Goal: Task Accomplishment & Management: Complete application form

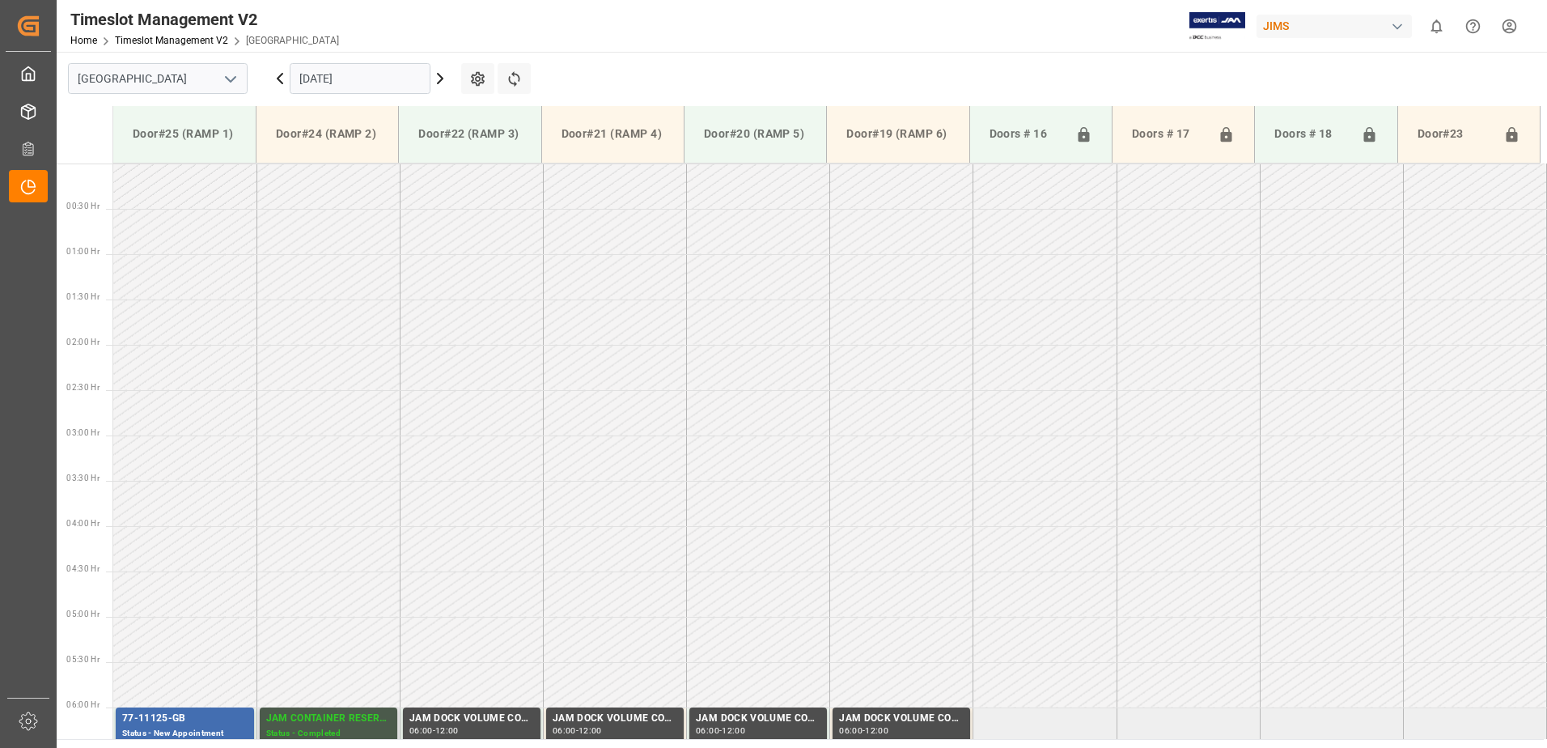
scroll to position [443, 0]
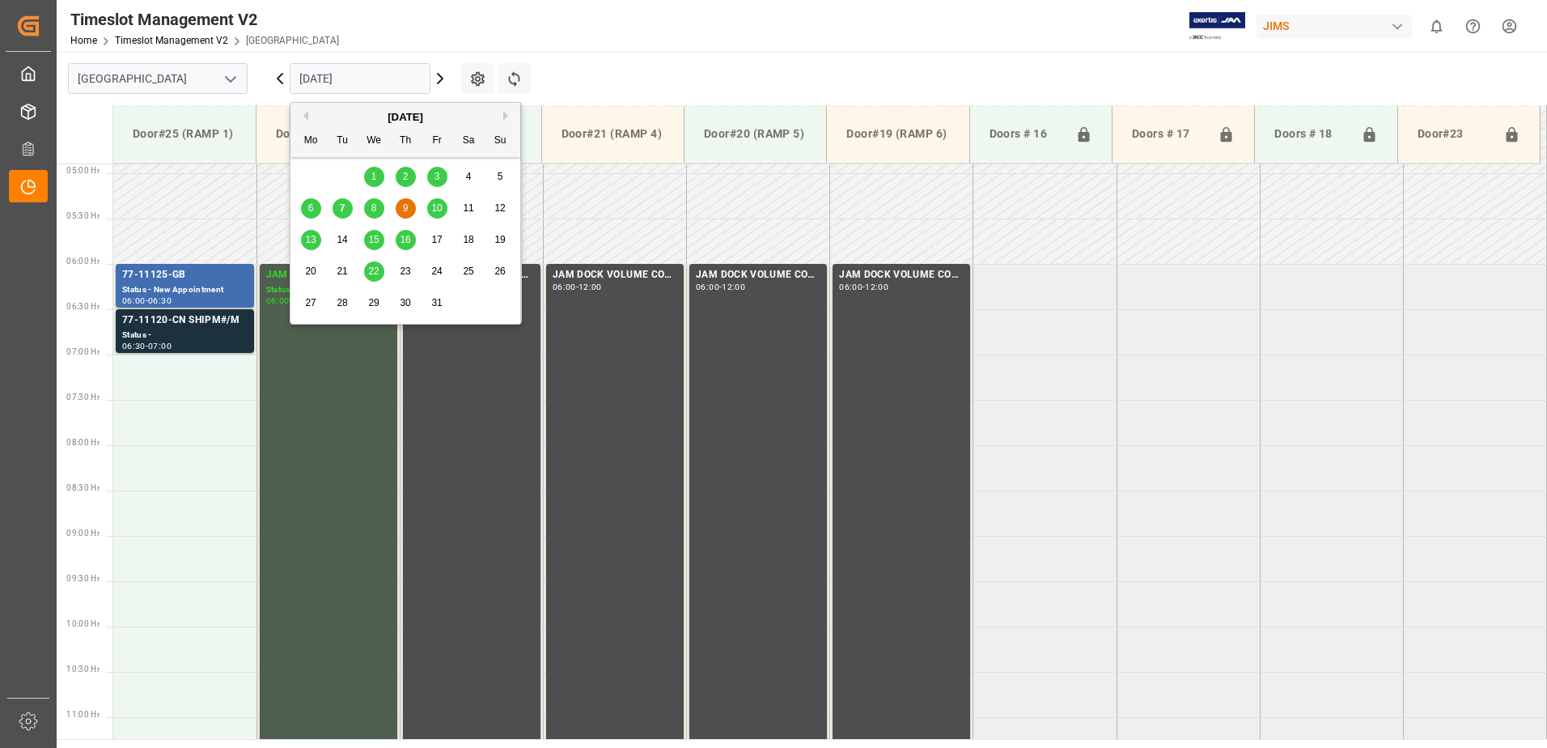
click at [369, 80] on input "[DATE]" at bounding box center [360, 78] width 141 height 31
click at [343, 206] on span "7" at bounding box center [343, 207] width 6 height 11
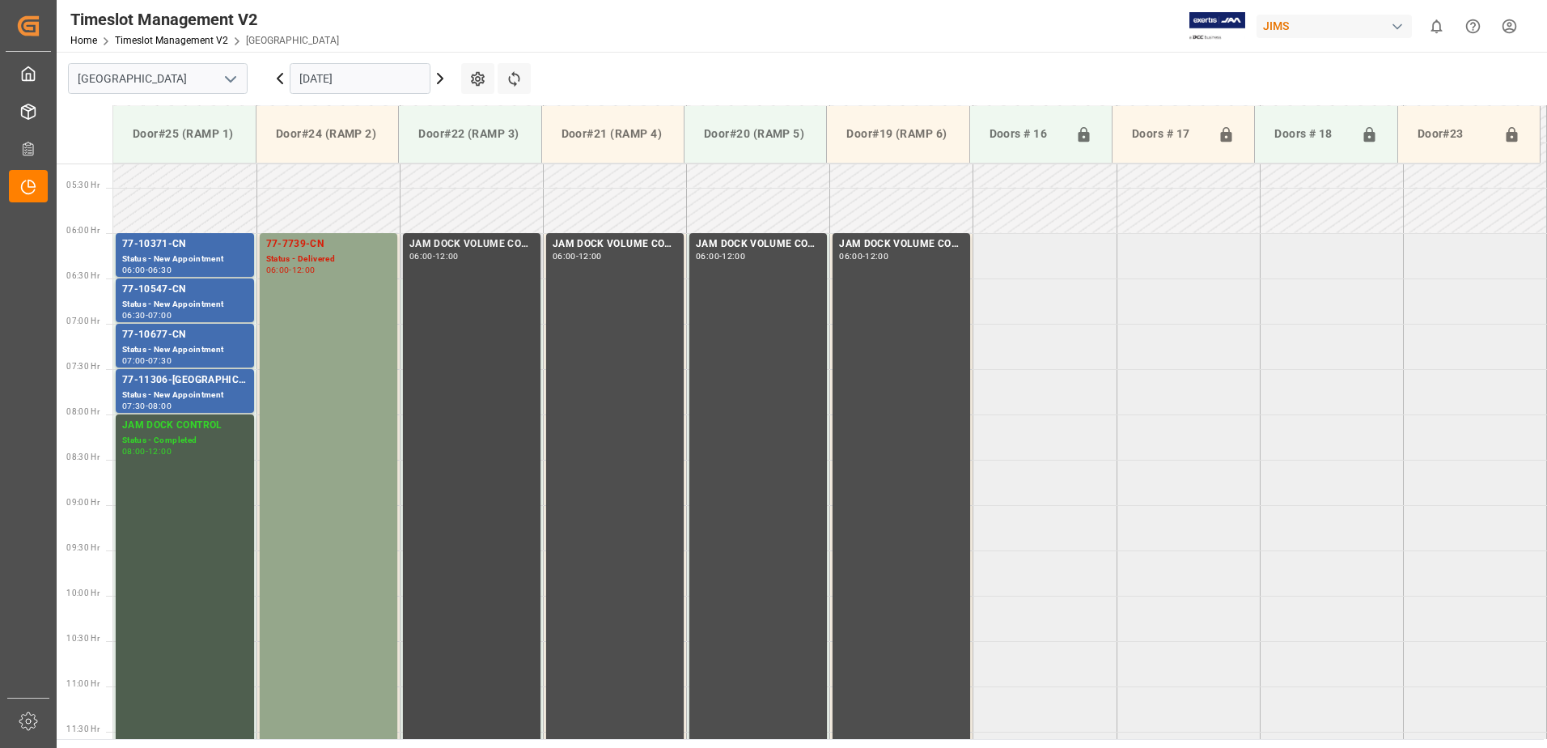
scroll to position [401, 0]
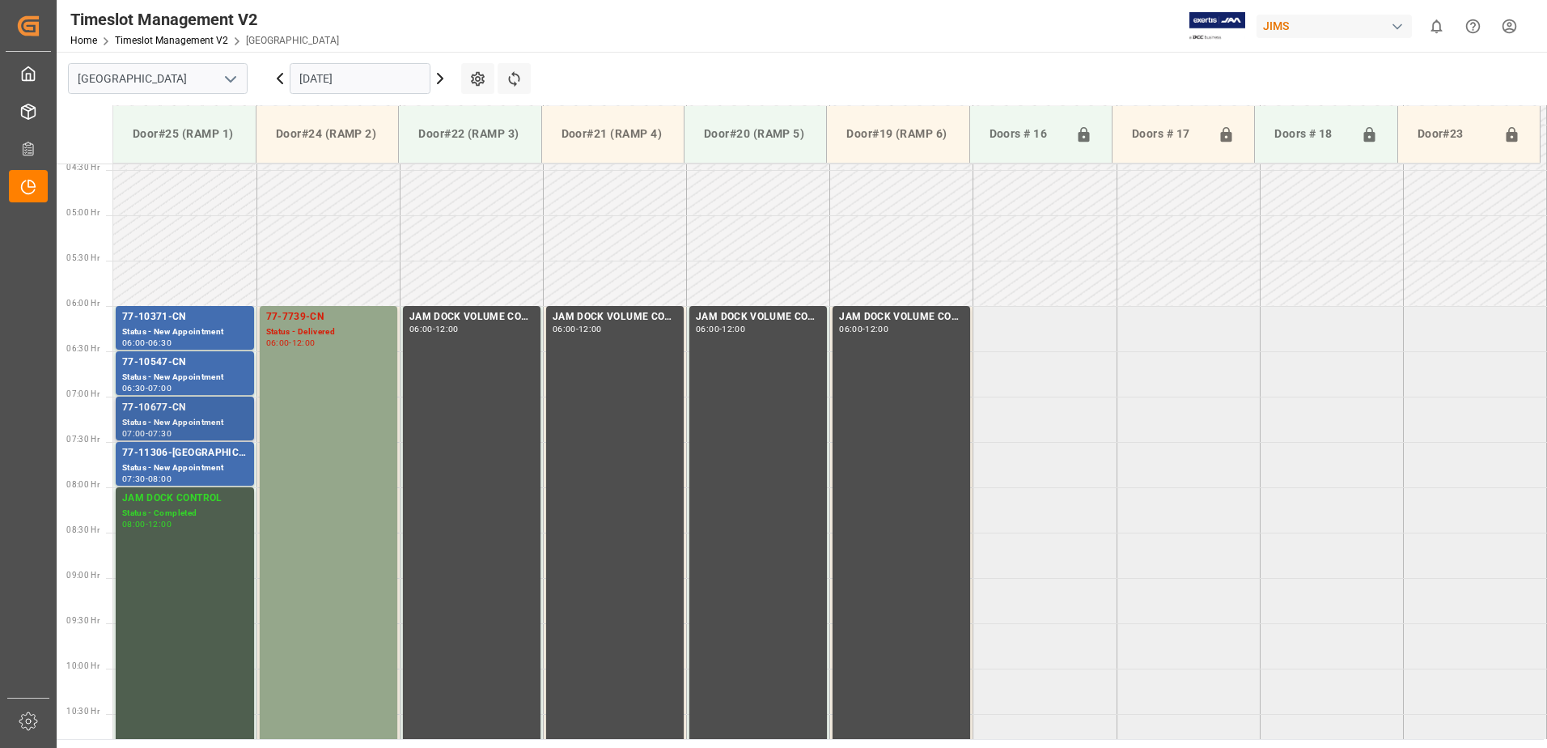
click at [161, 410] on div "77-10677-CN" at bounding box center [184, 408] width 125 height 16
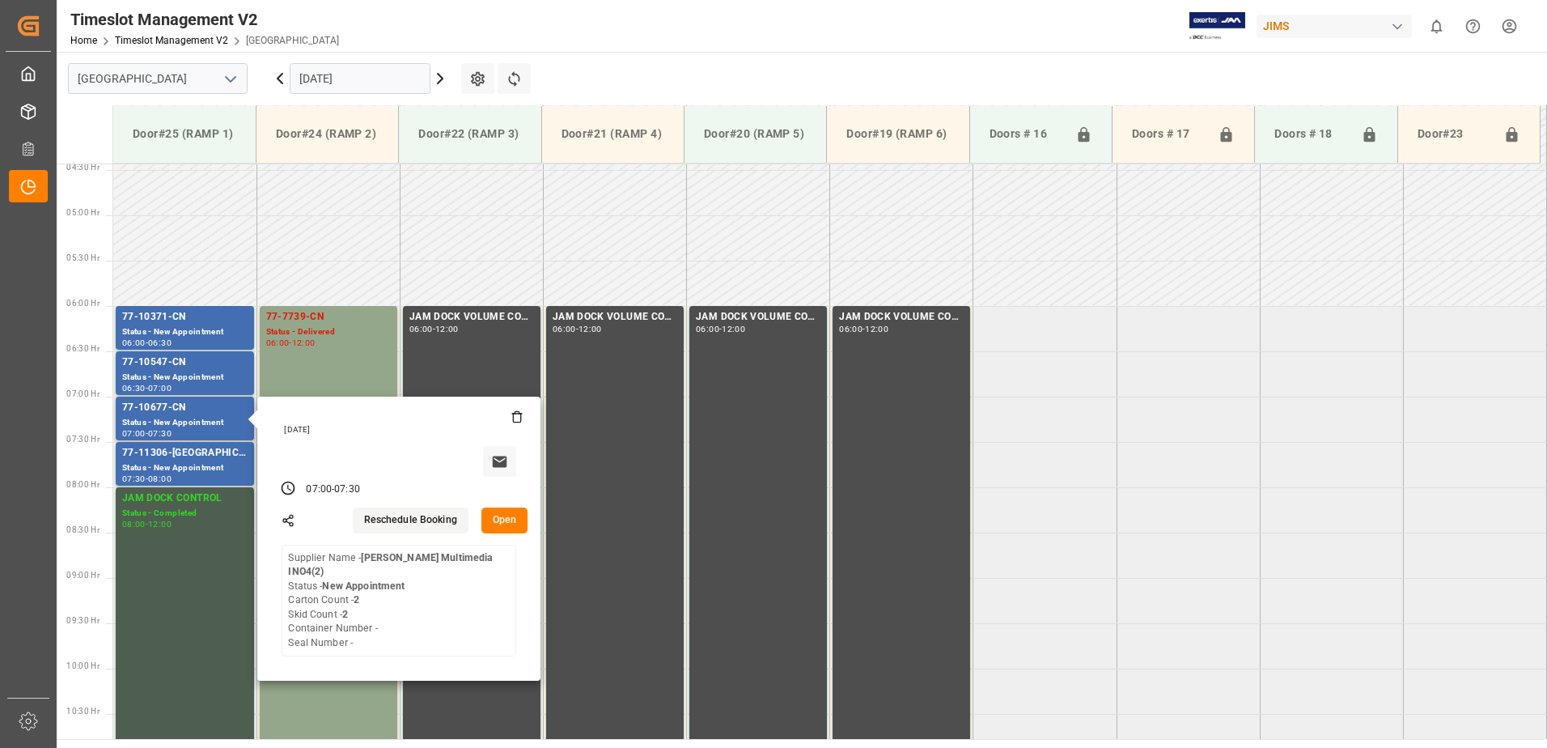
click at [510, 515] on button "Open" at bounding box center [504, 520] width 47 height 26
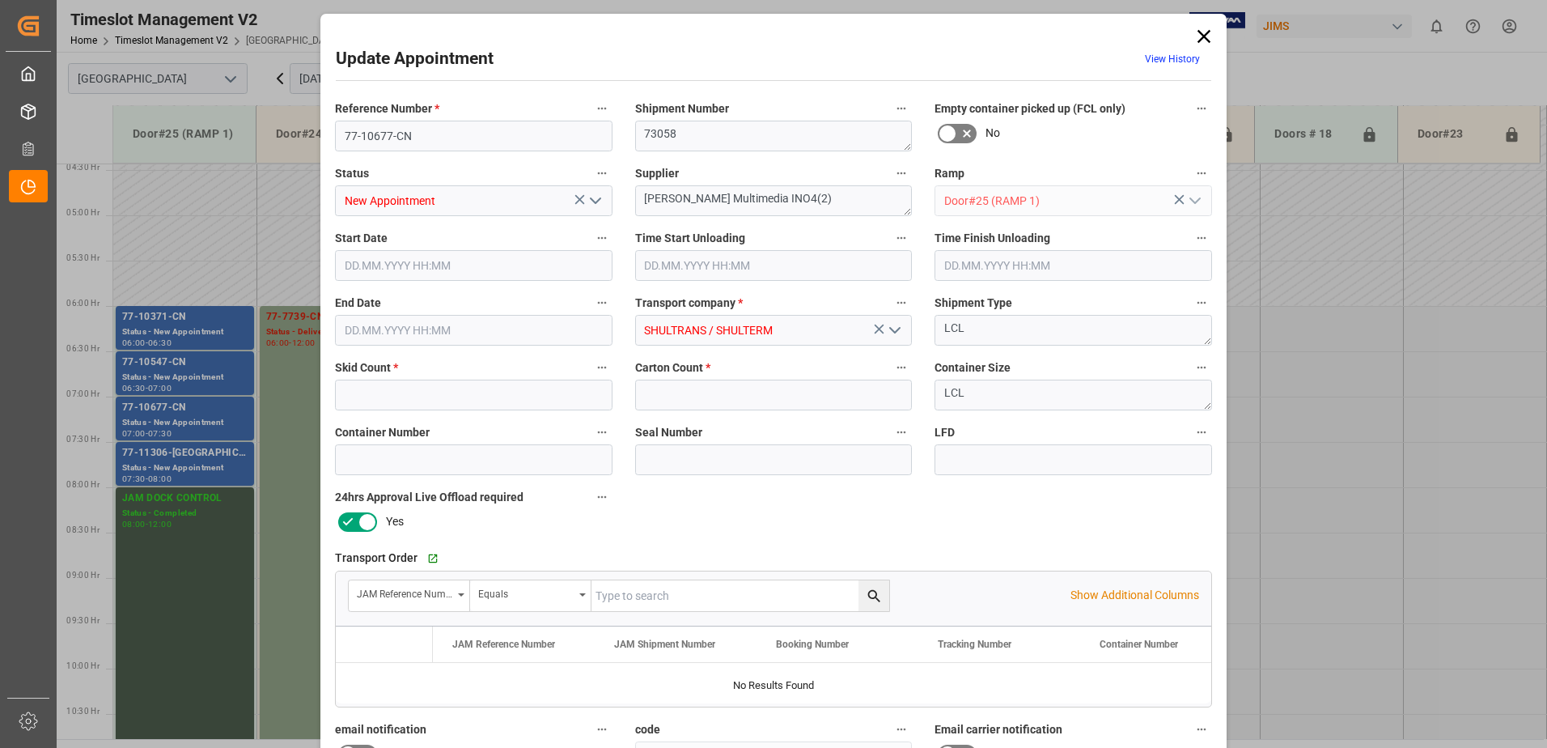
type input "2"
type input "[DATE] 07:00"
type input "[DATE] 07:30"
type input "[DATE] 15:01"
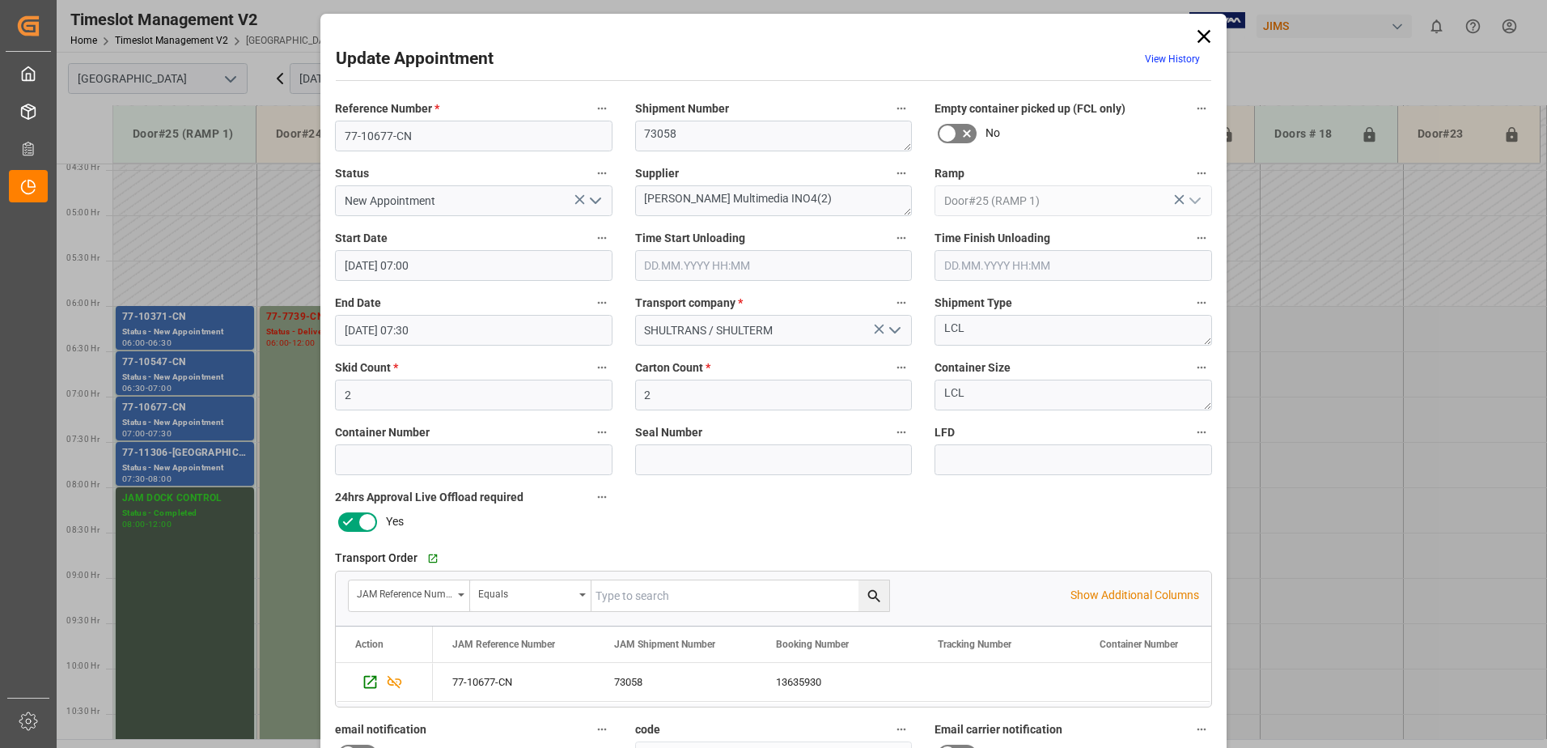
click at [591, 197] on icon "open menu" at bounding box center [595, 200] width 19 height 19
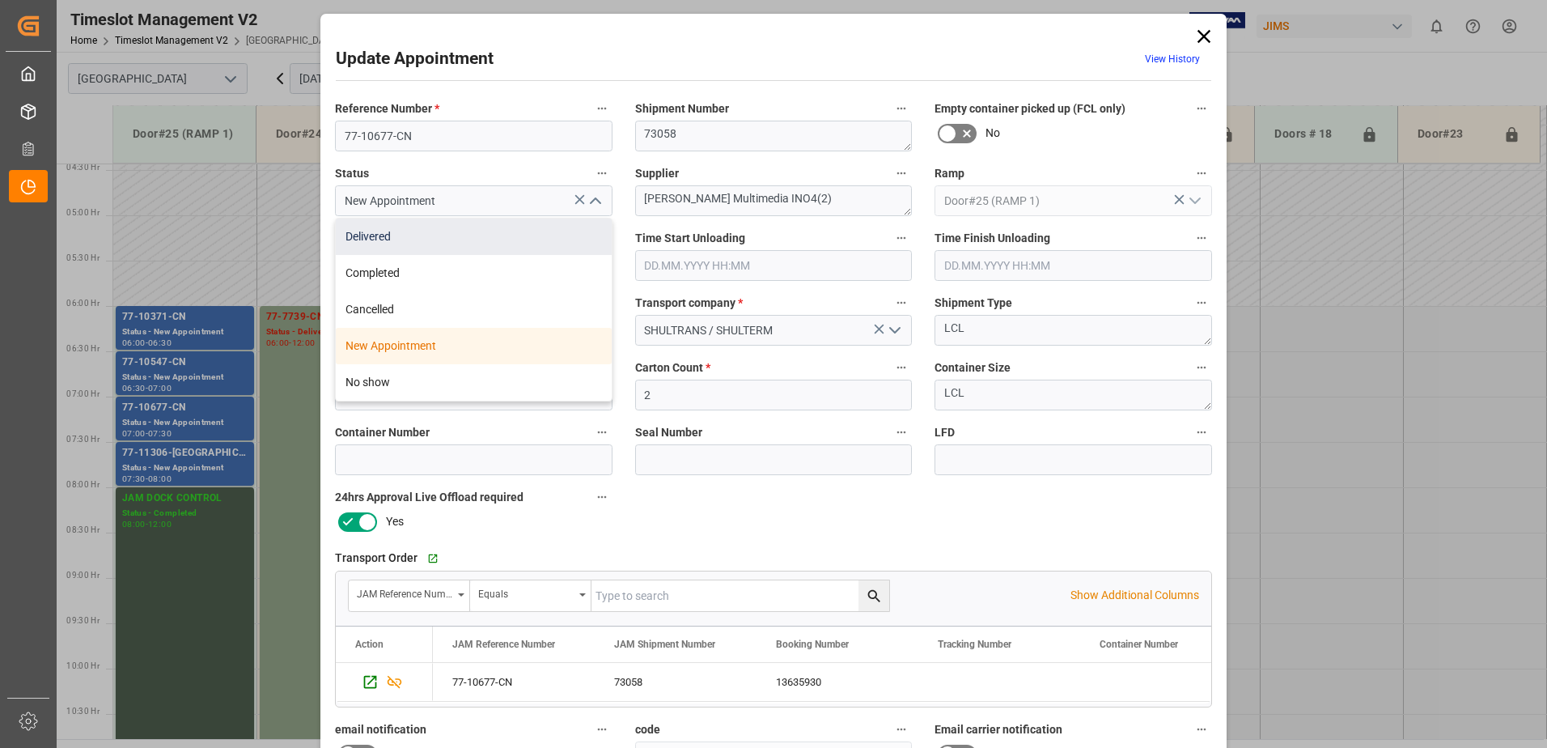
click at [455, 233] on div "Delivered" at bounding box center [474, 236] width 276 height 36
type input "Delivered"
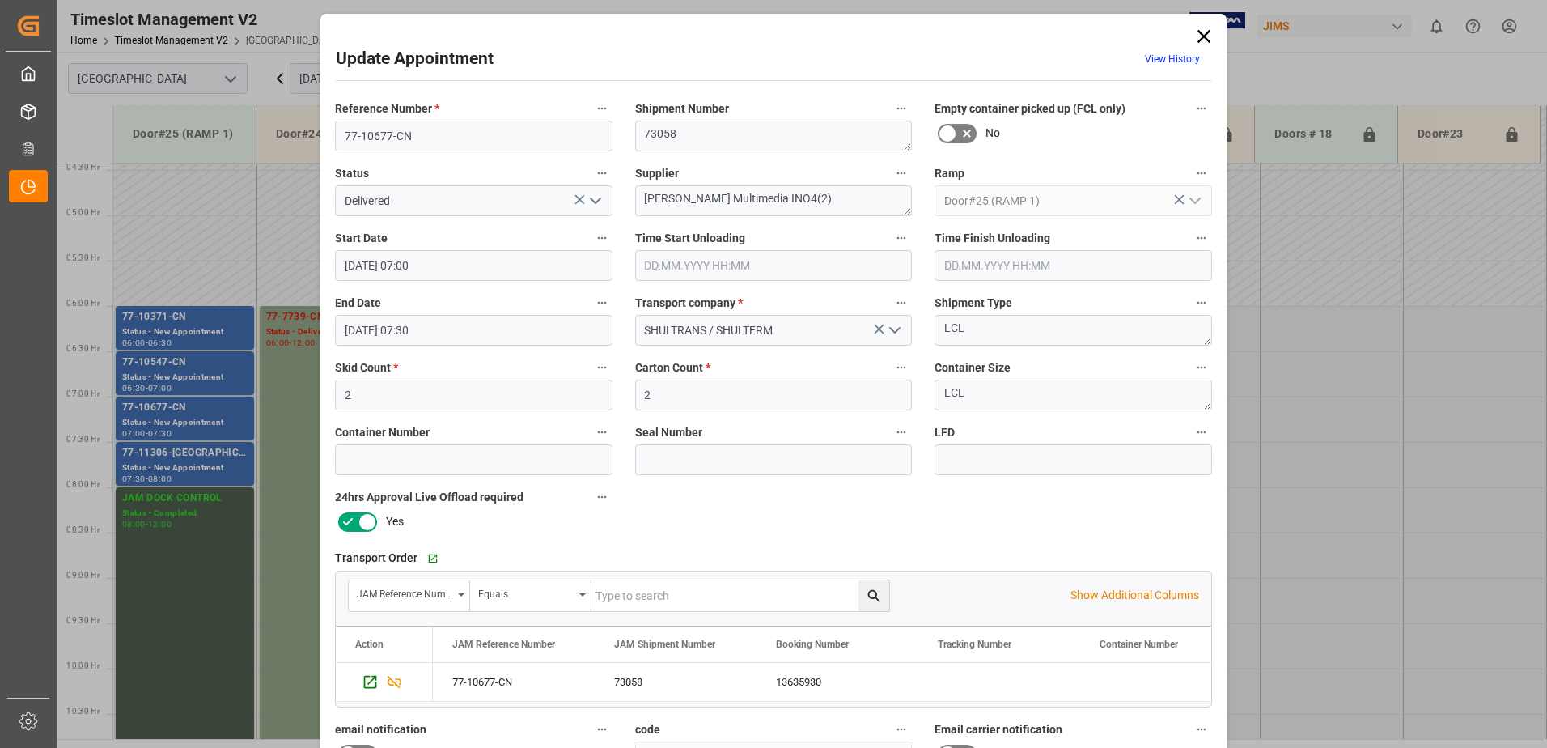
click at [693, 266] on input "text" at bounding box center [773, 265] width 277 height 31
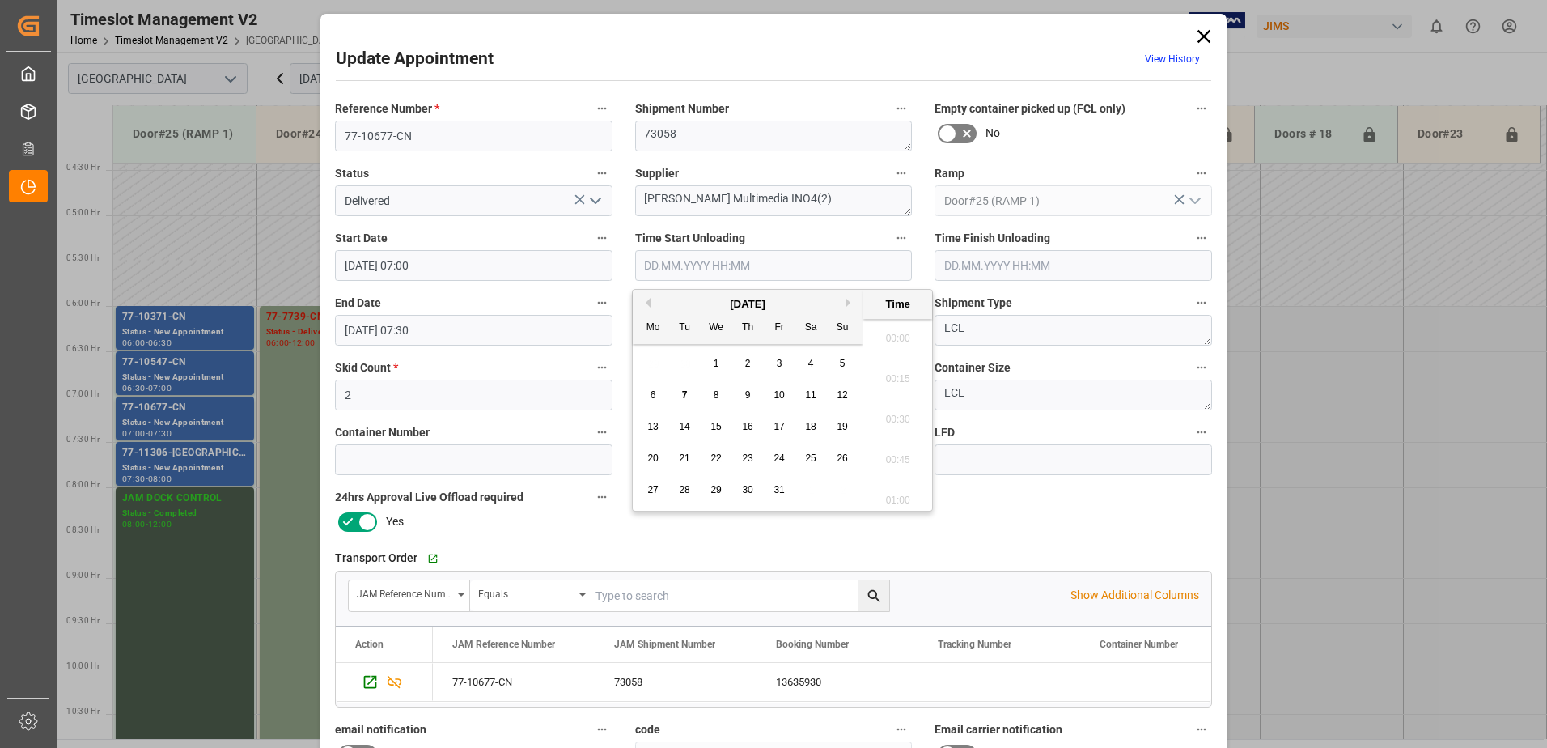
scroll to position [1583, 0]
click at [686, 393] on span "7" at bounding box center [685, 394] width 6 height 11
click at [893, 414] on li "10:15" at bounding box center [897, 414] width 69 height 40
type input "[DATE] 10:15"
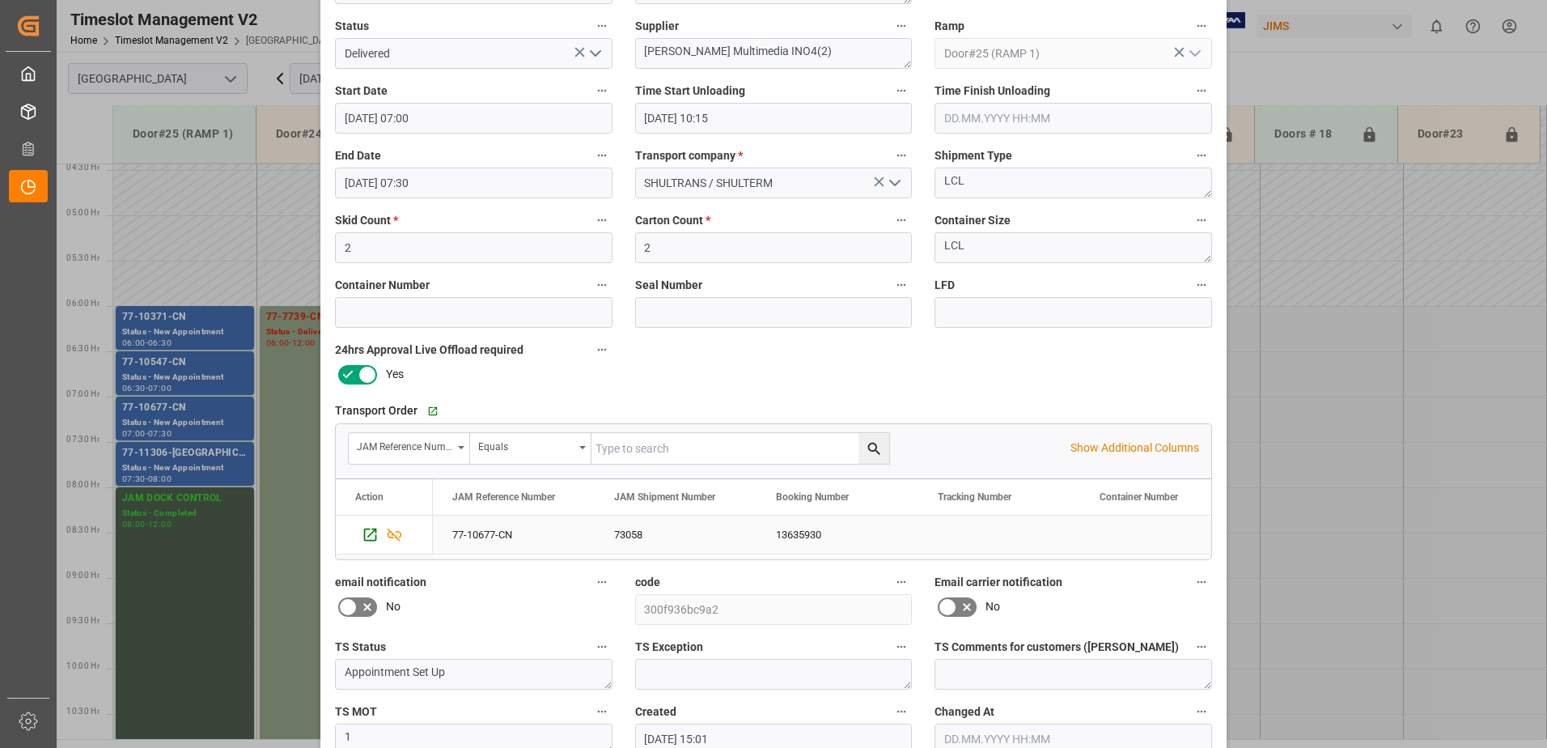
scroll to position [236, 0]
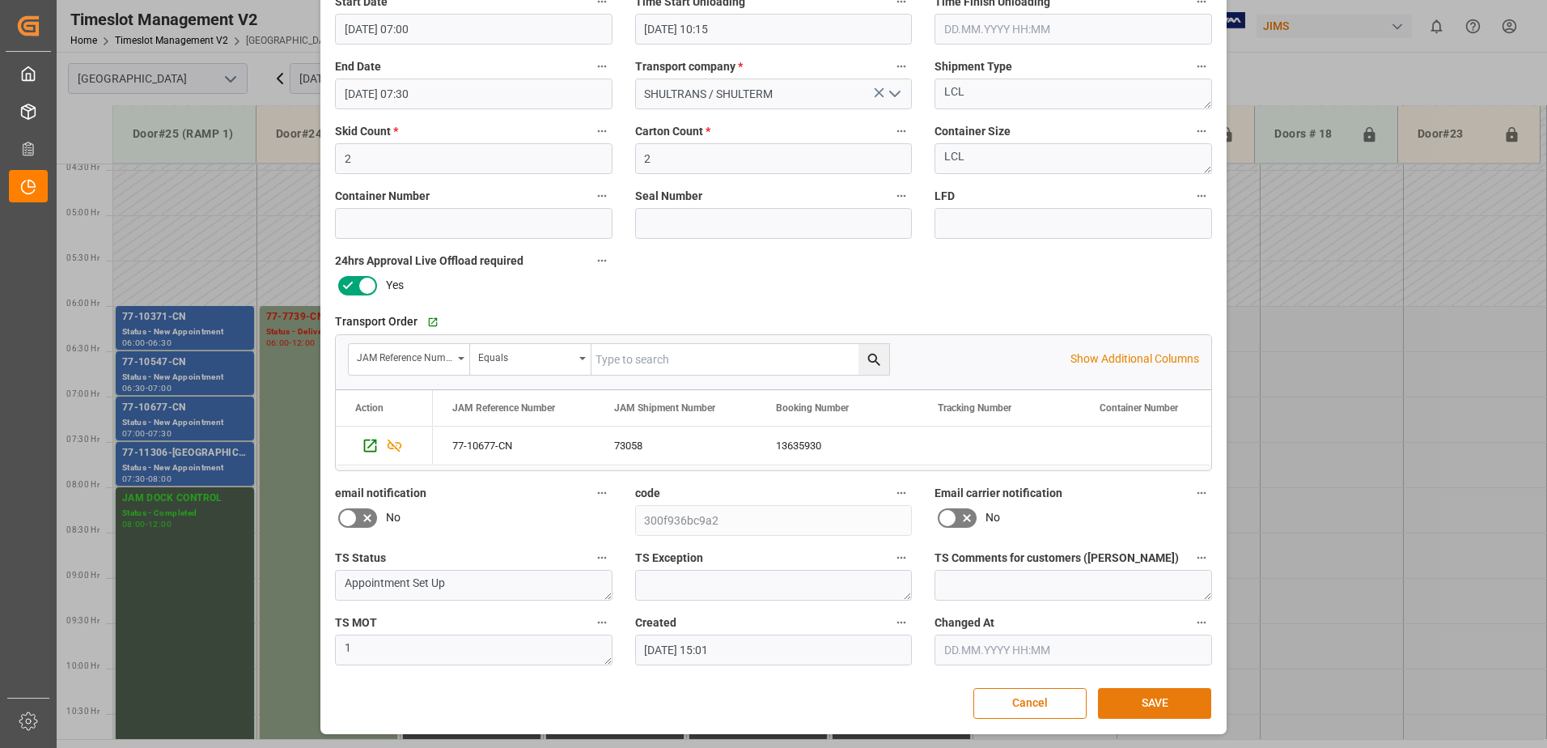
click at [1155, 704] on button "SAVE" at bounding box center [1154, 703] width 113 height 31
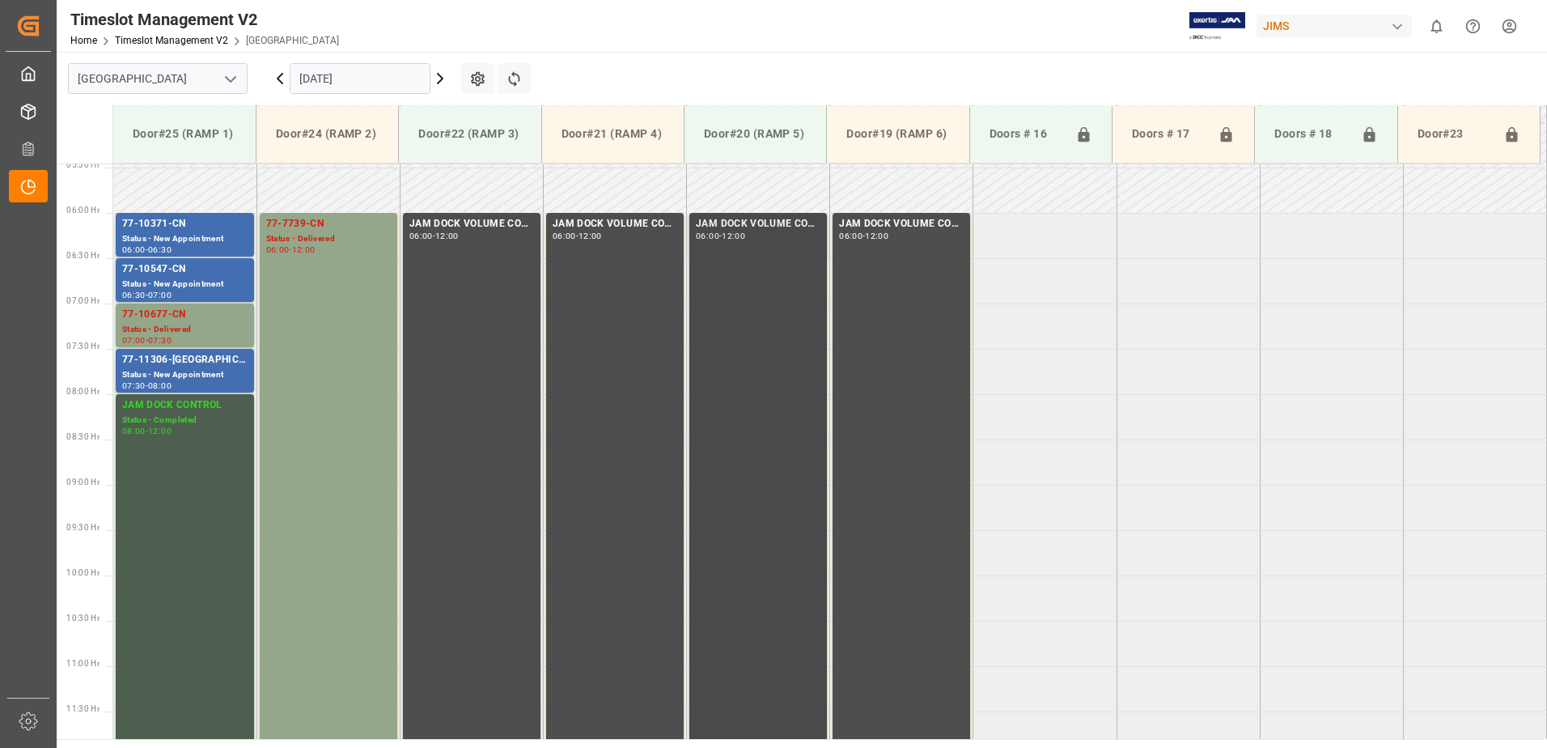
scroll to position [534, 0]
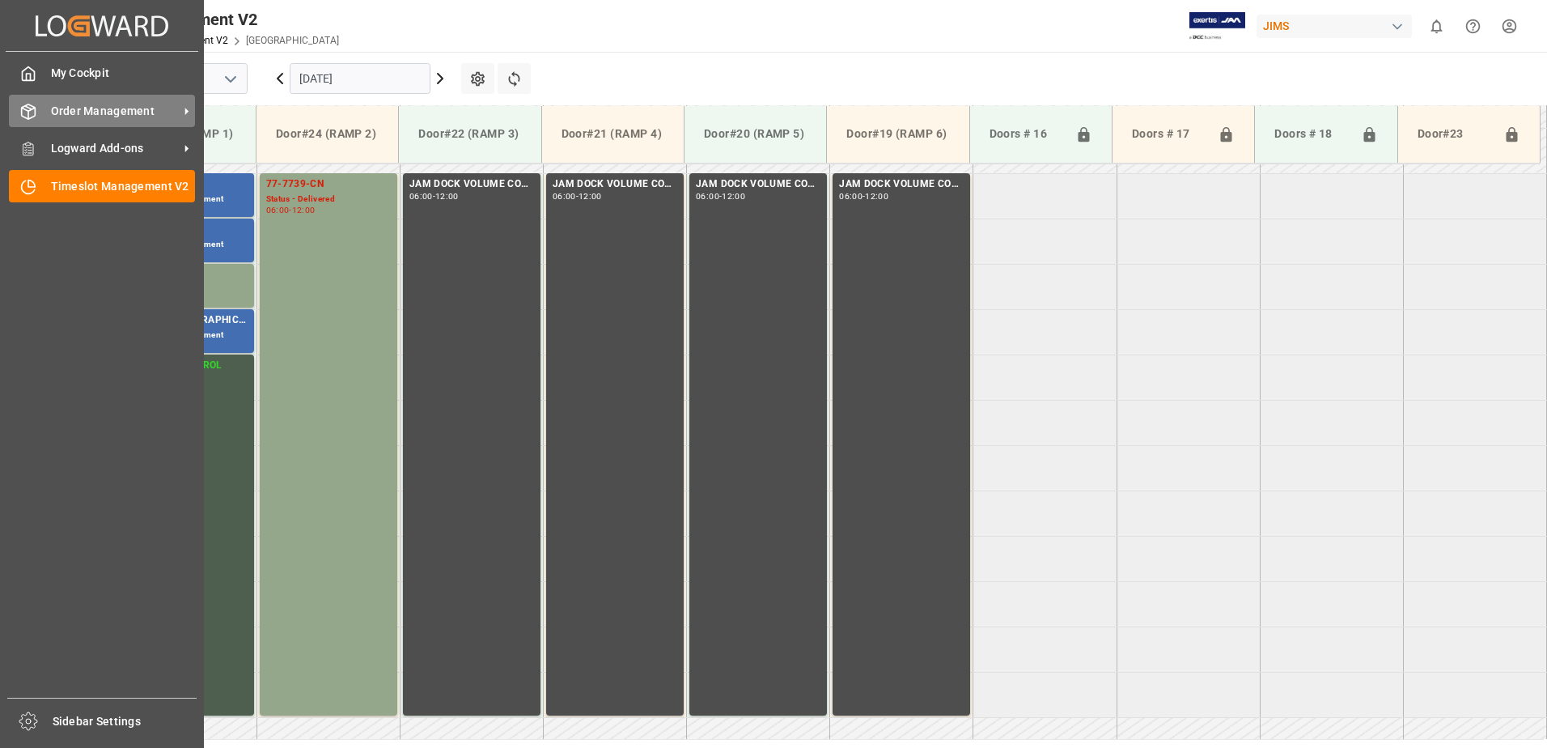
click at [130, 108] on span "Order Management" at bounding box center [115, 111] width 128 height 17
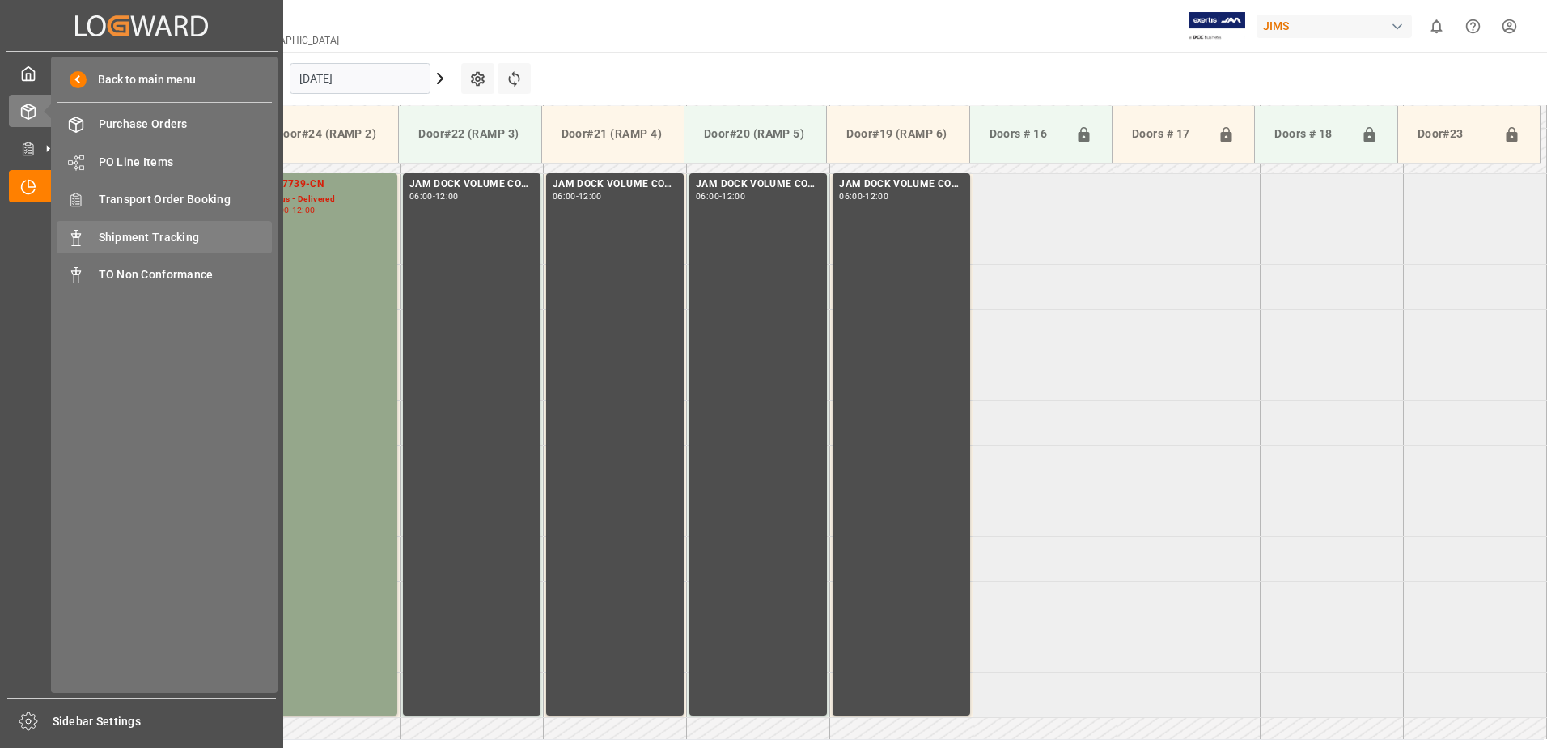
click at [177, 232] on span "Shipment Tracking" at bounding box center [186, 237] width 174 height 17
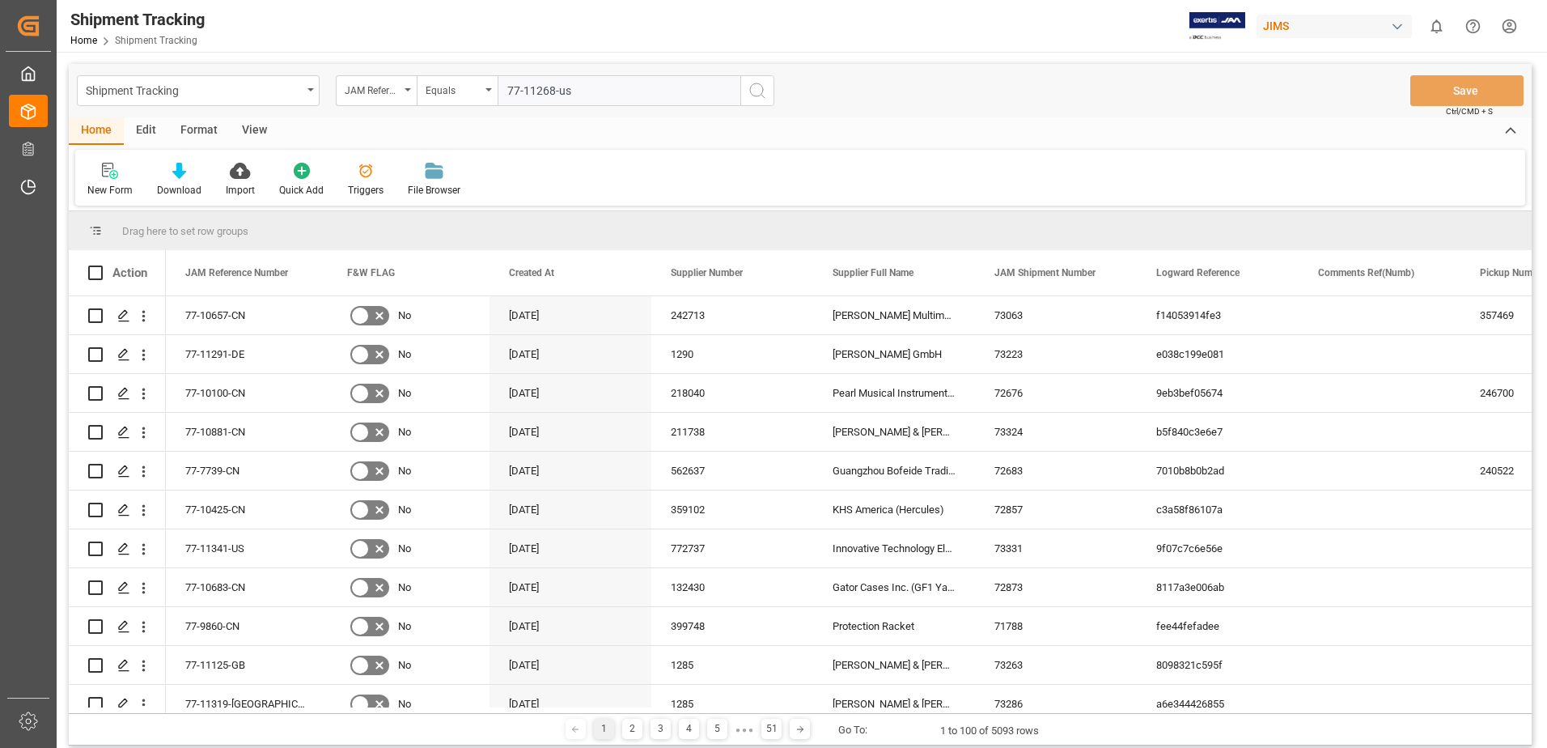
type input "77-11268-us"
click at [760, 92] on icon "search button" at bounding box center [757, 90] width 19 height 19
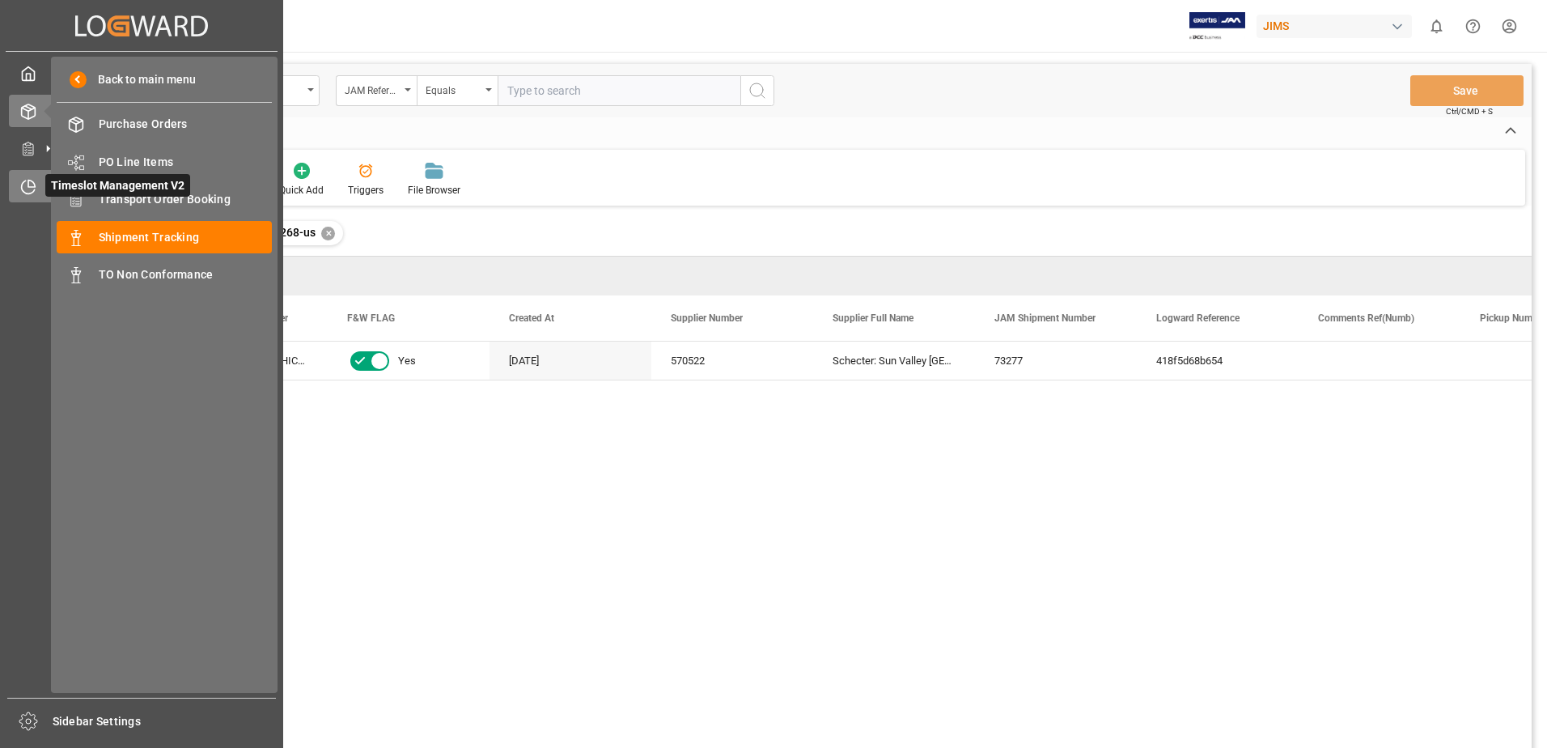
click at [36, 188] on div "Timeslot Management V2 Timeslot Management V2" at bounding box center [141, 186] width 265 height 32
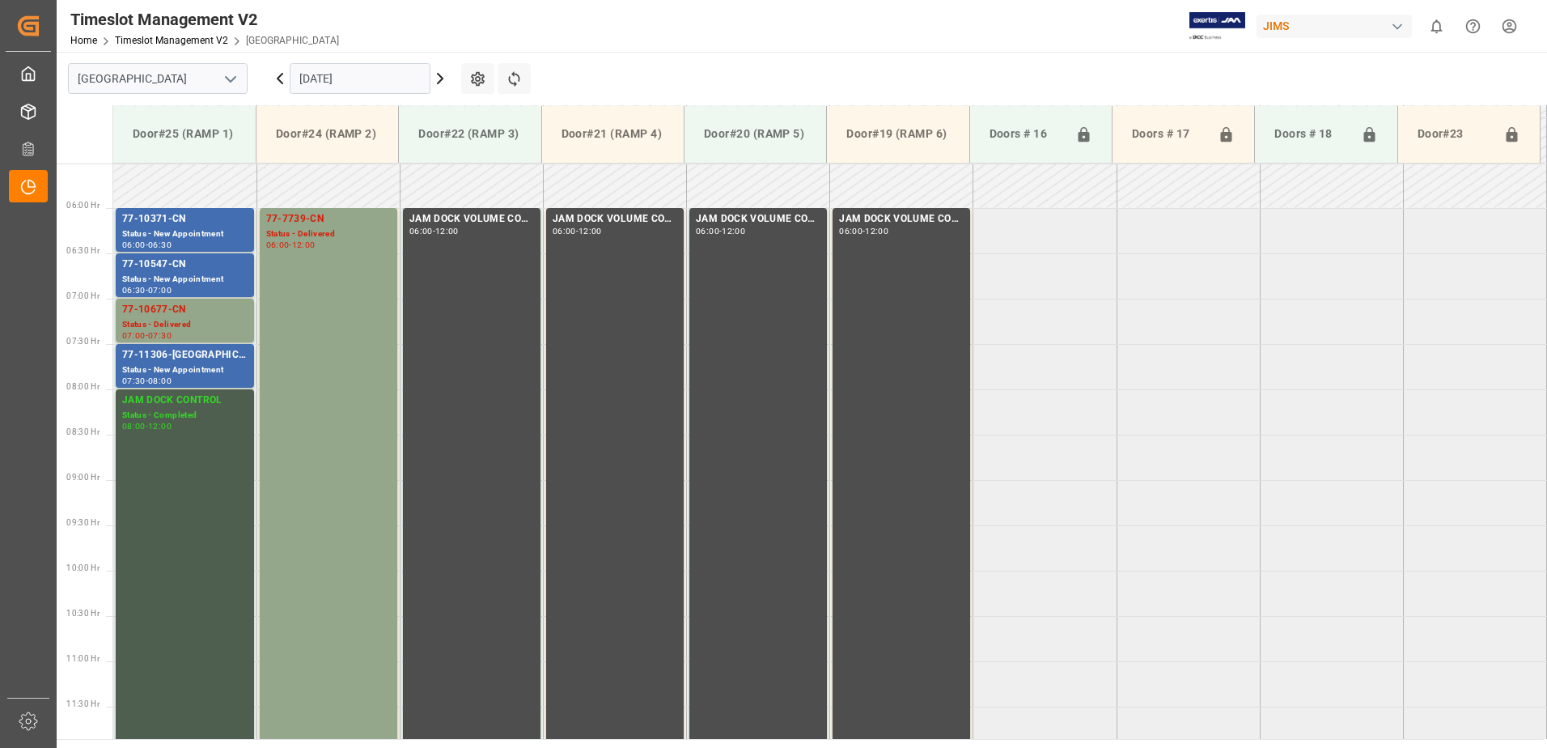
scroll to position [492, 0]
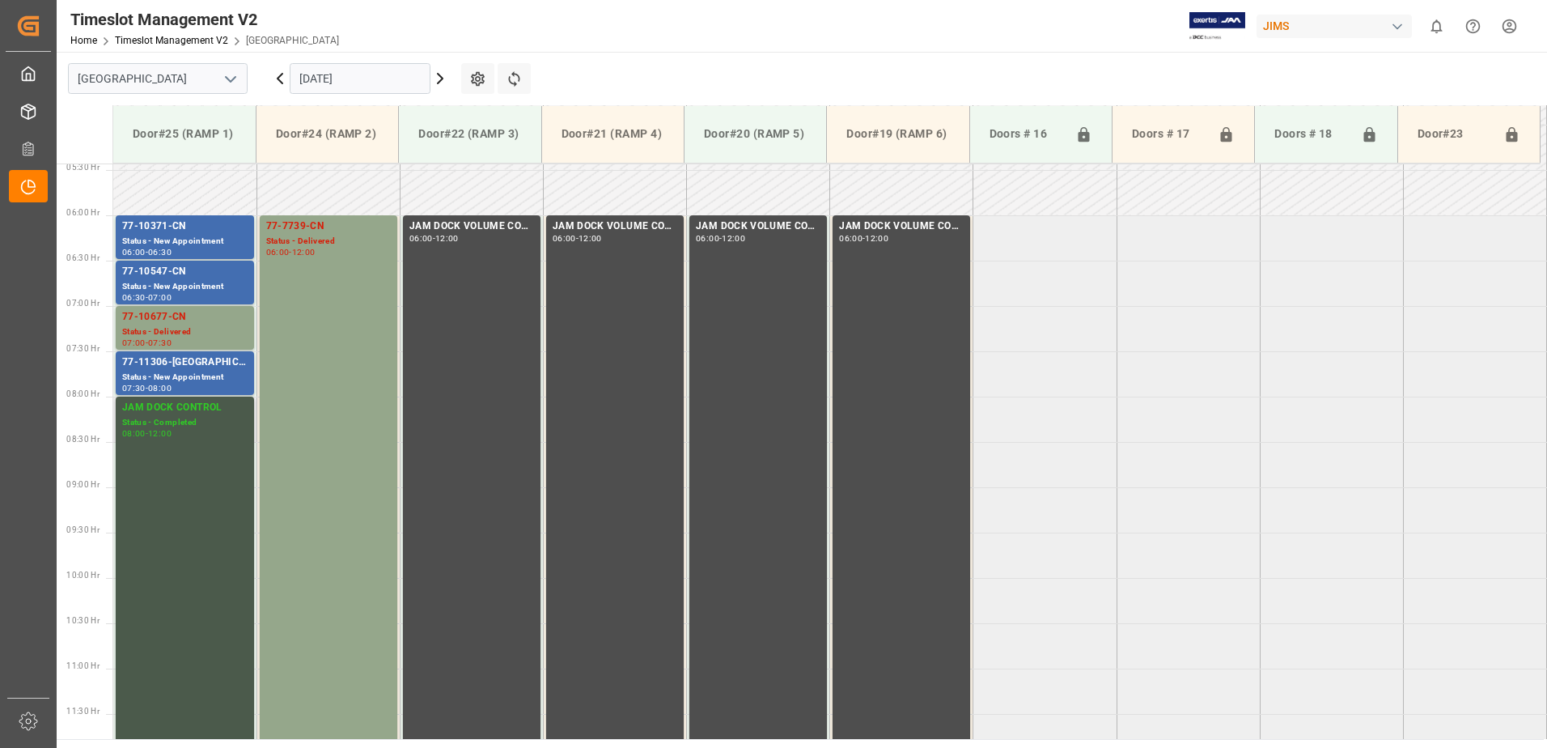
click at [188, 418] on div "Status - Completed" at bounding box center [184, 423] width 125 height 14
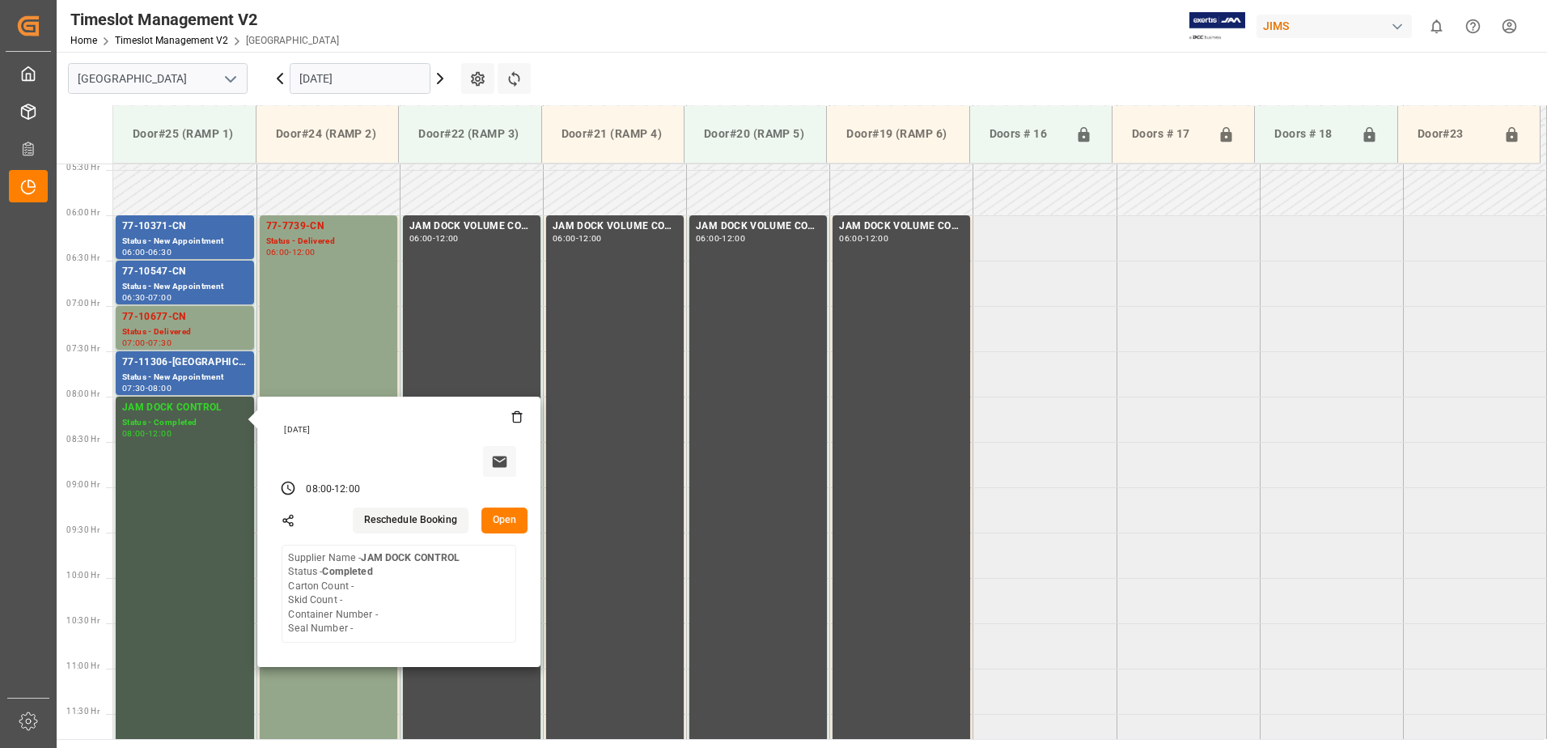
click at [512, 520] on button "Open" at bounding box center [504, 520] width 47 height 26
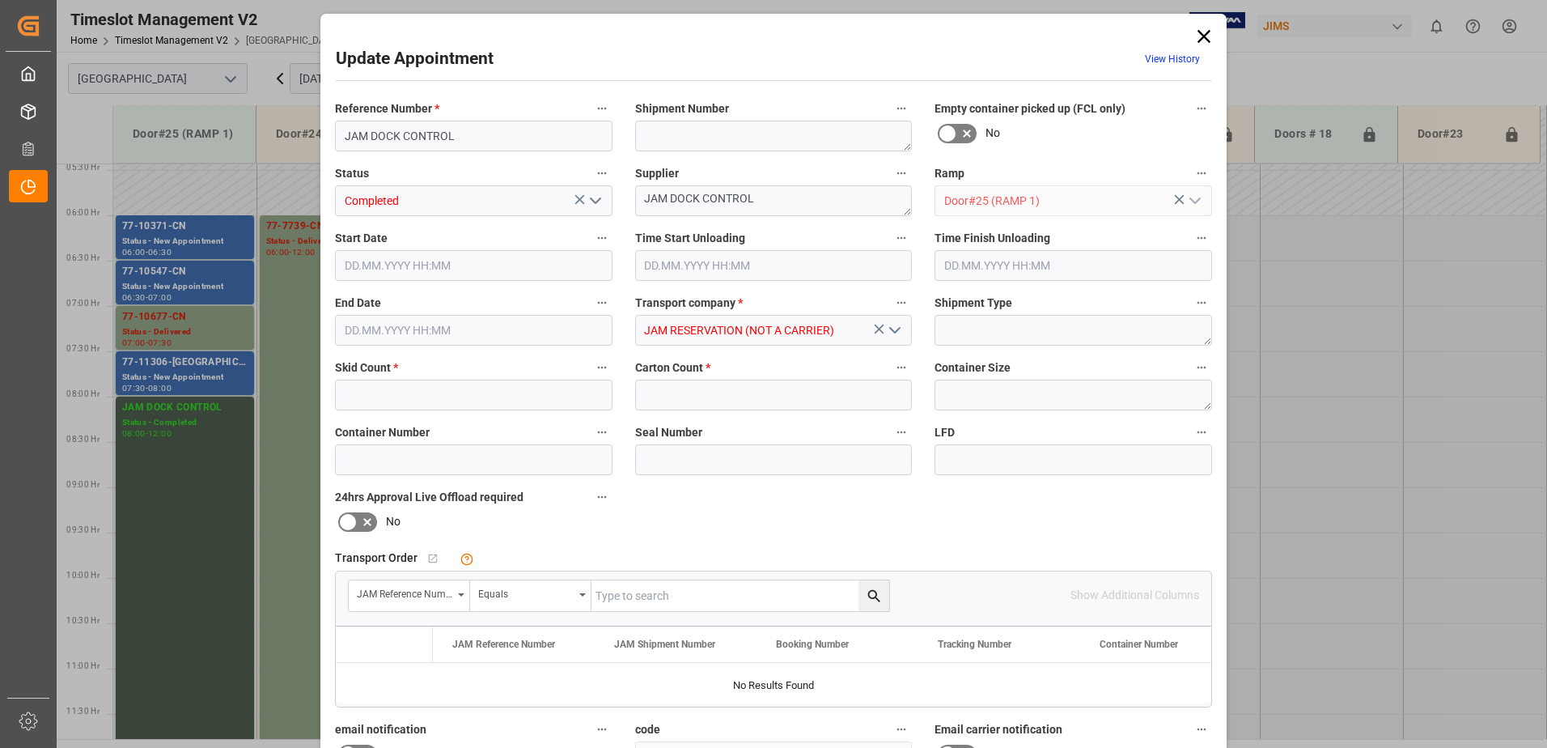
type input "0"
type input "[DATE] 08:00"
type input "[DATE] 12:00"
type input "[DATE] 21:34"
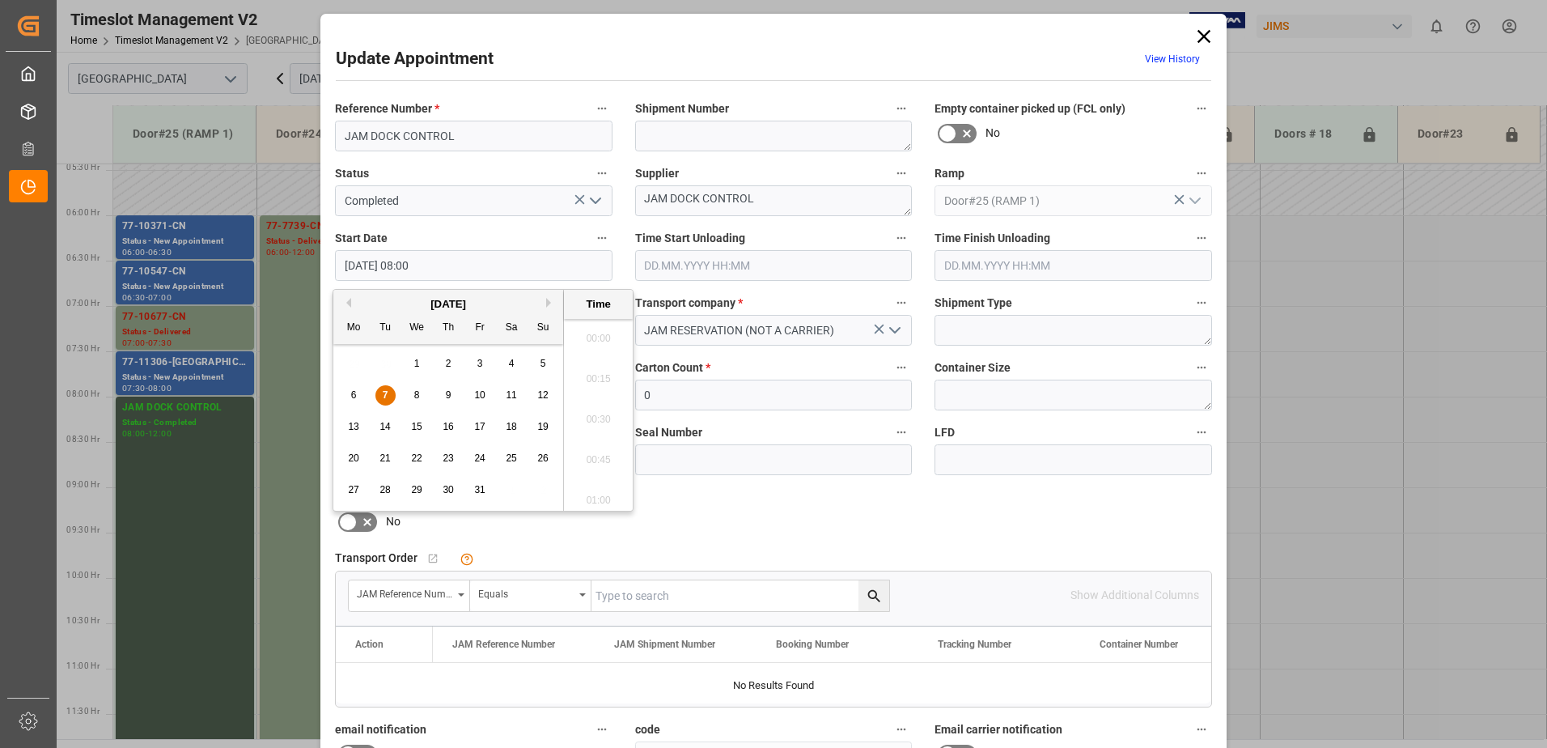
click at [472, 265] on input "[DATE] 08:00" at bounding box center [473, 265] width 277 height 31
click at [378, 396] on div "7" at bounding box center [385, 395] width 20 height 19
click at [599, 498] on li "08:30" at bounding box center [598, 495] width 69 height 40
type input "[DATE] 08:30"
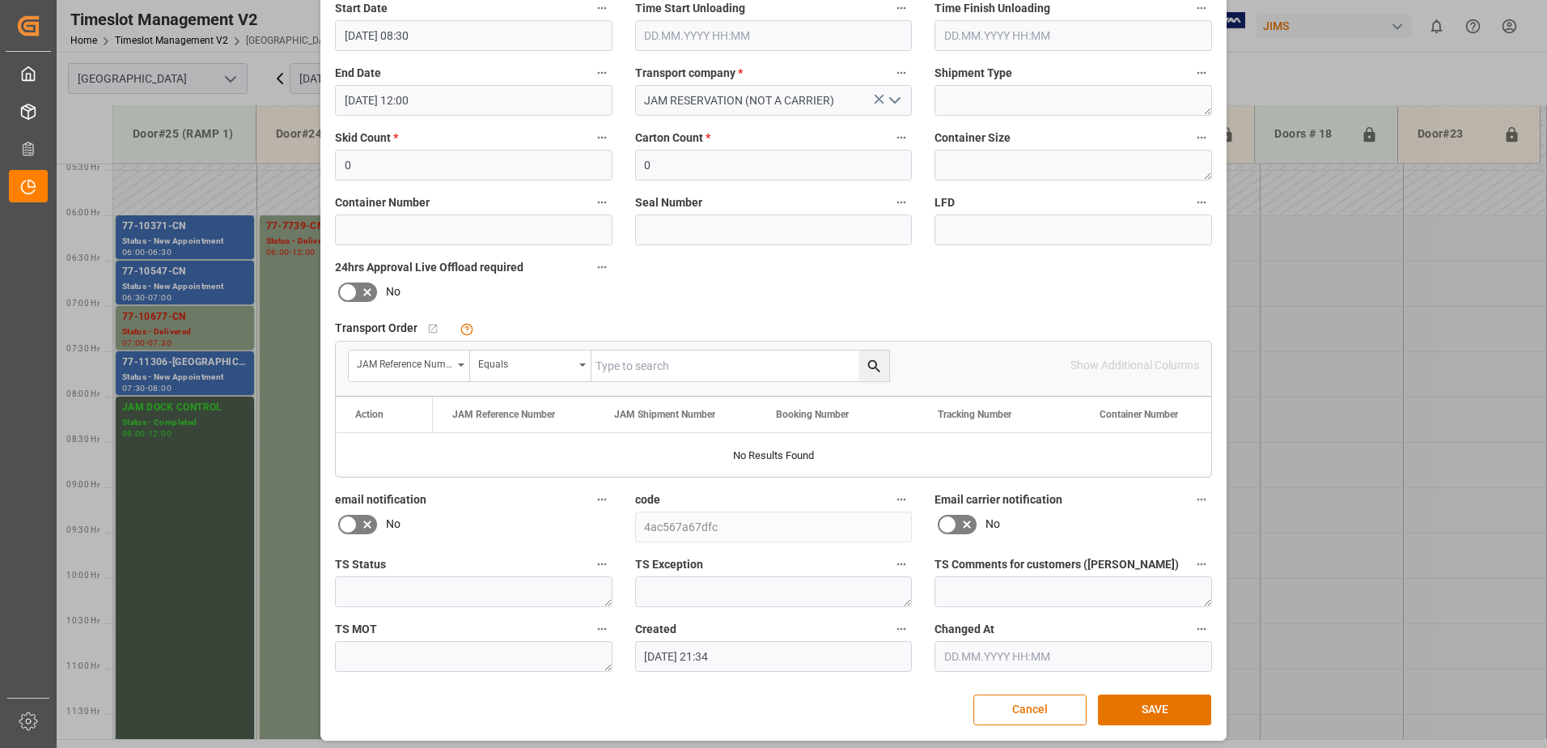
scroll to position [236, 0]
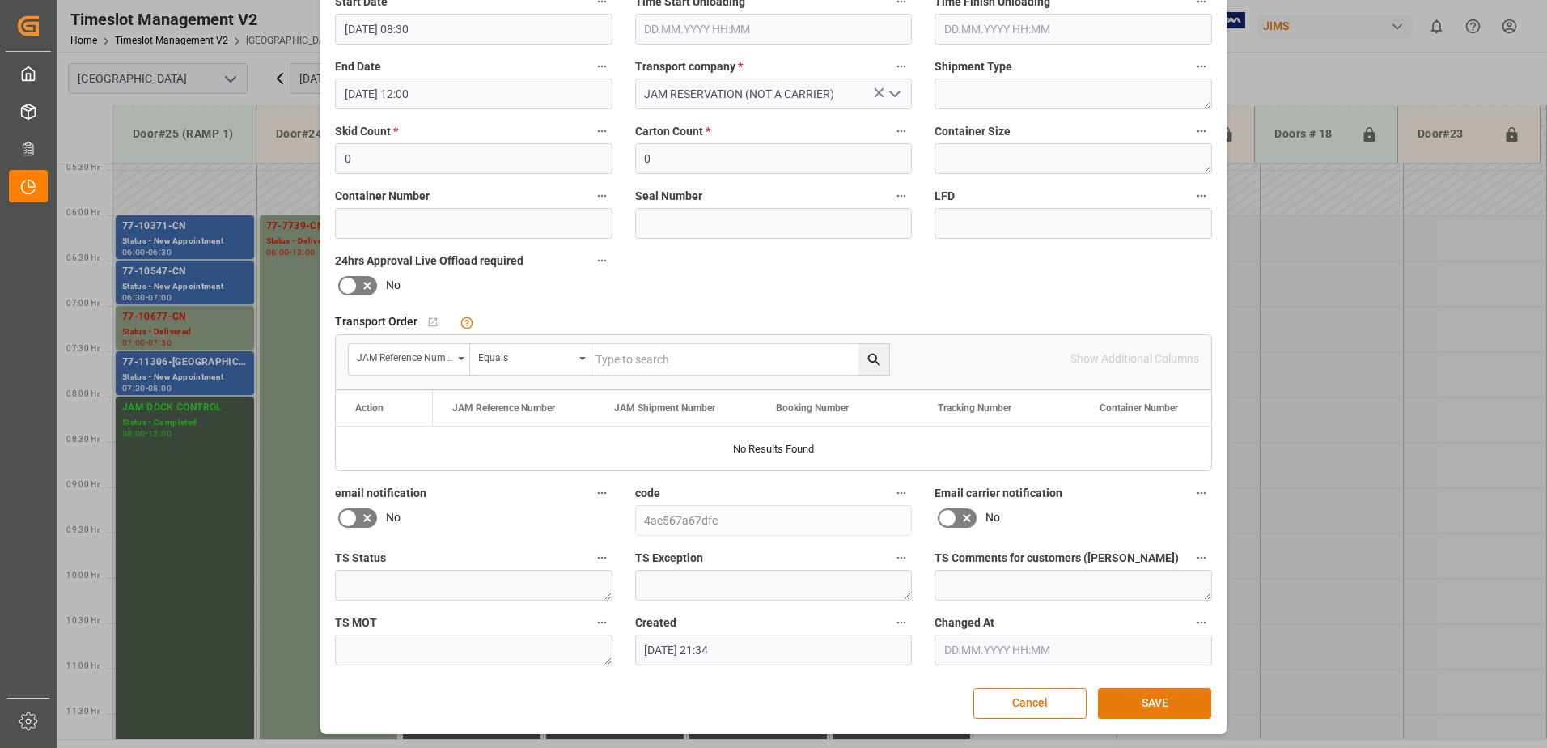
click at [1175, 699] on button "SAVE" at bounding box center [1154, 703] width 113 height 31
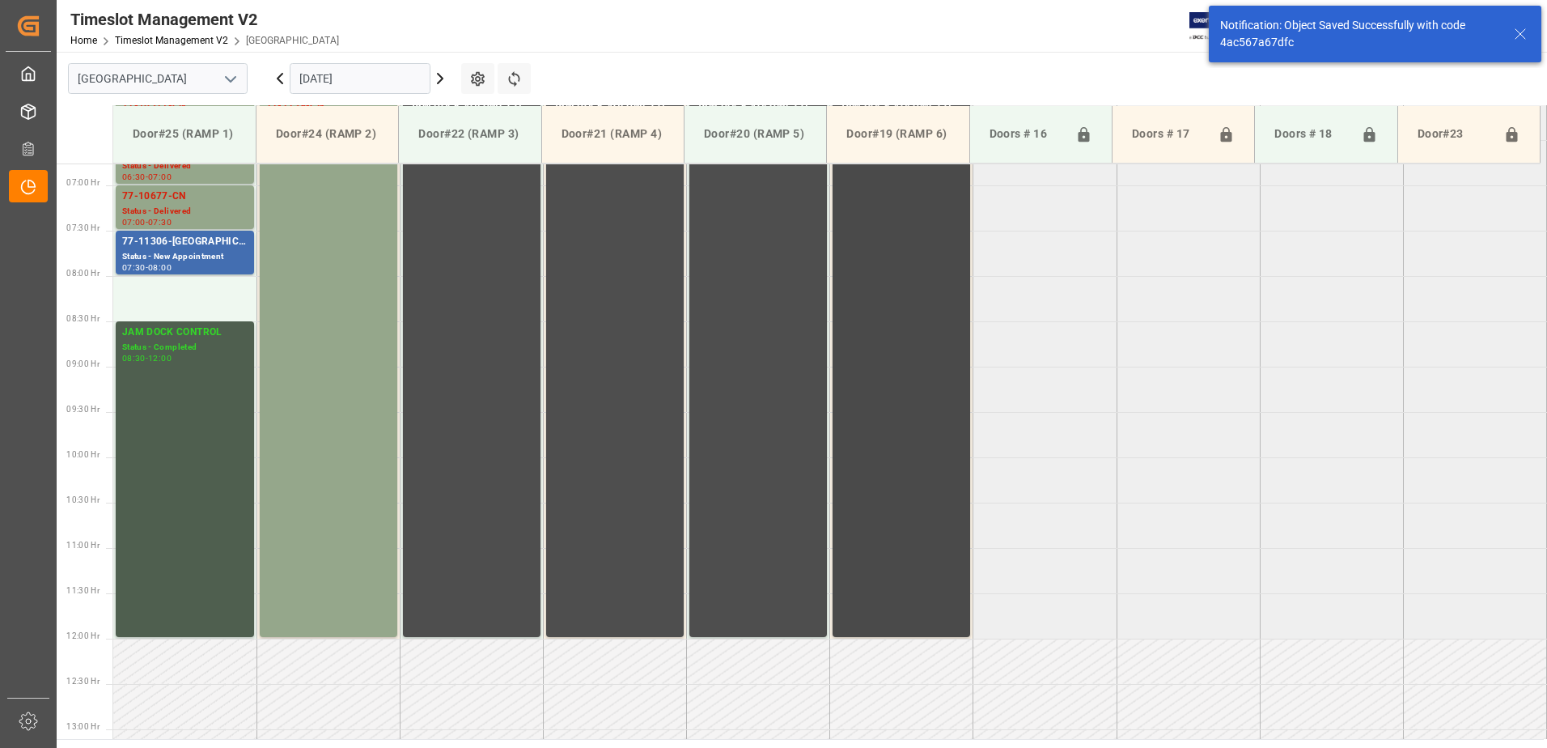
scroll to position [625, 0]
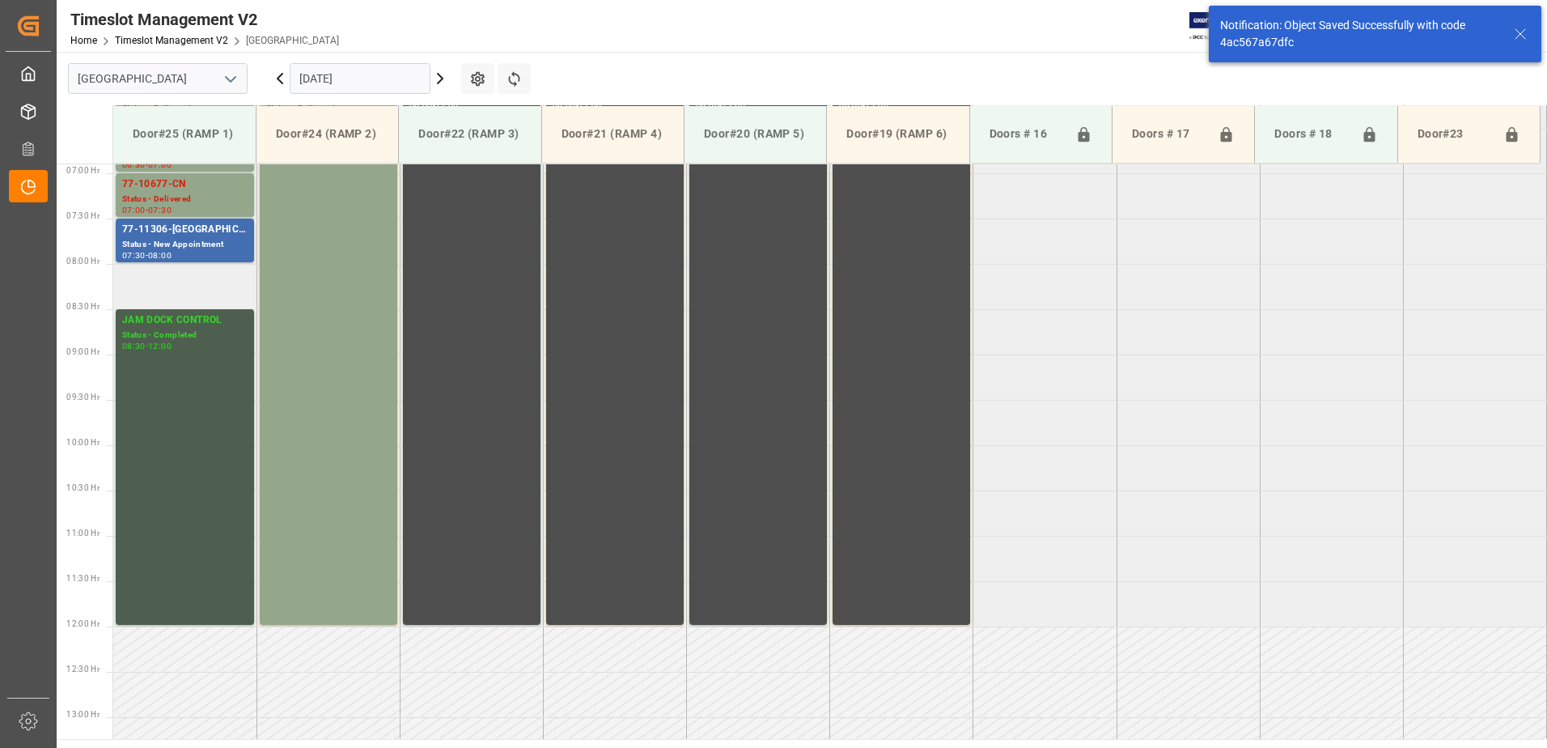
click at [172, 288] on td at bounding box center [184, 286] width 143 height 45
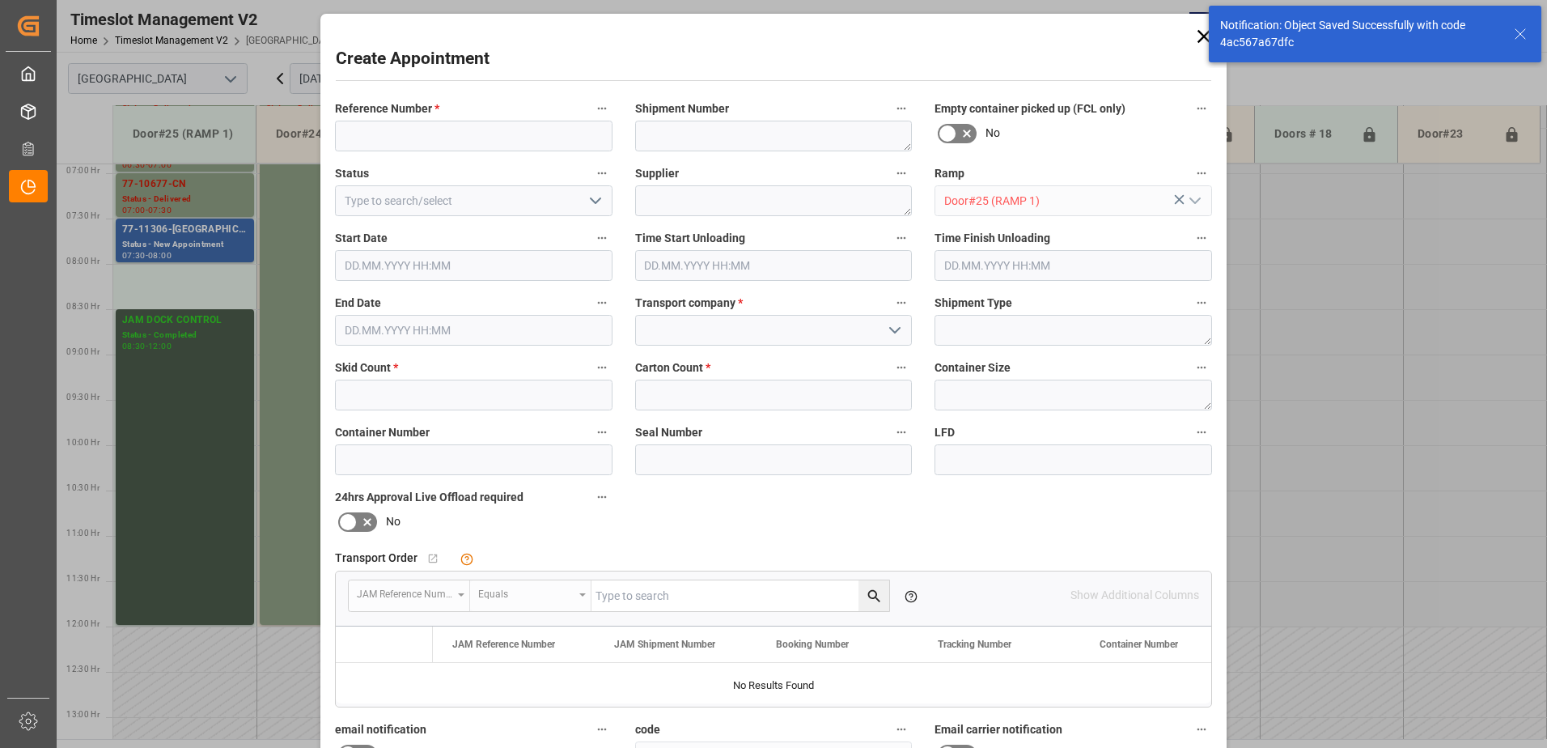
type input "[DATE] 08:00"
type input "[DATE] 08:30"
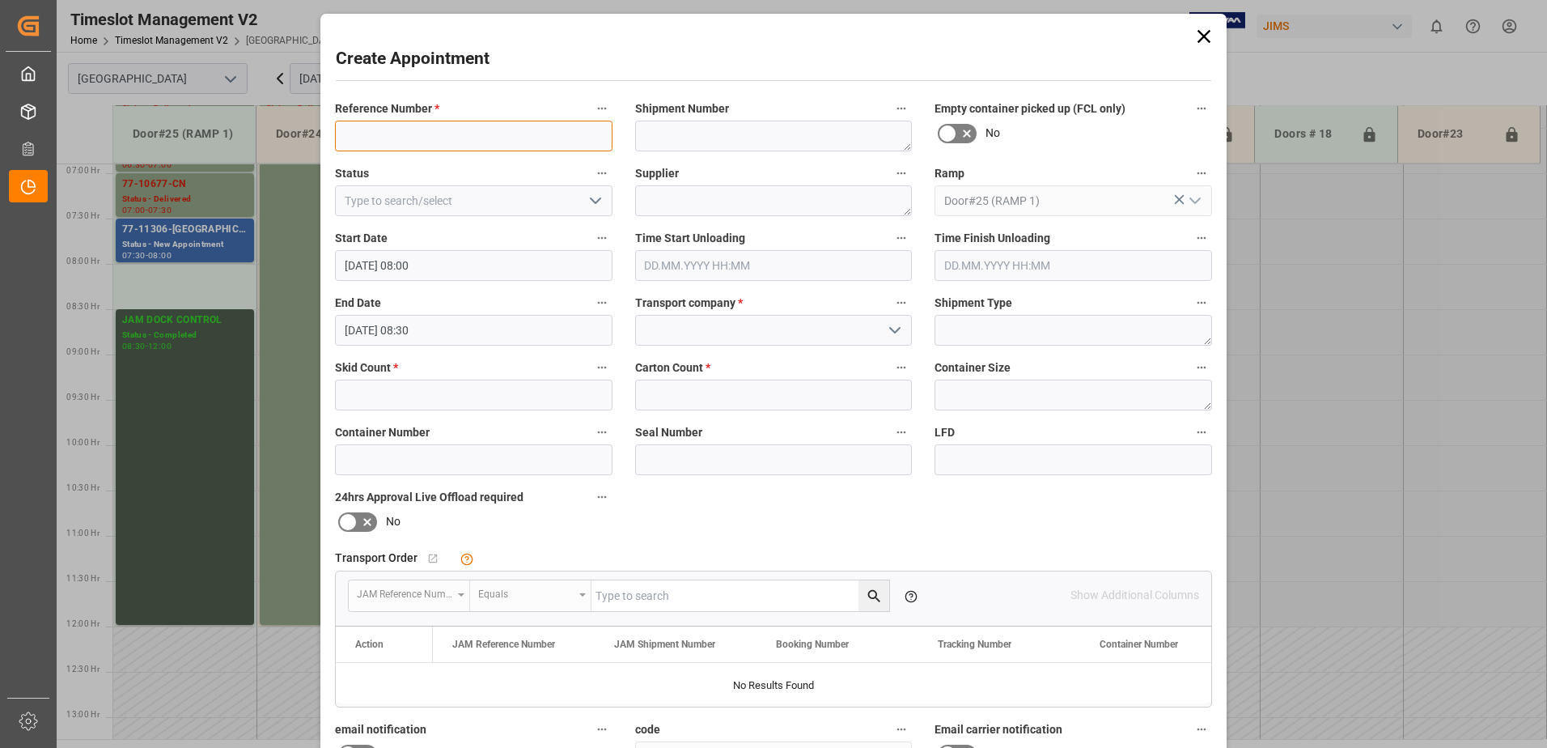
click at [419, 140] on input at bounding box center [473, 136] width 277 height 31
type input "77-10564-us"
click at [892, 329] on icon "open menu" at bounding box center [894, 329] width 19 height 19
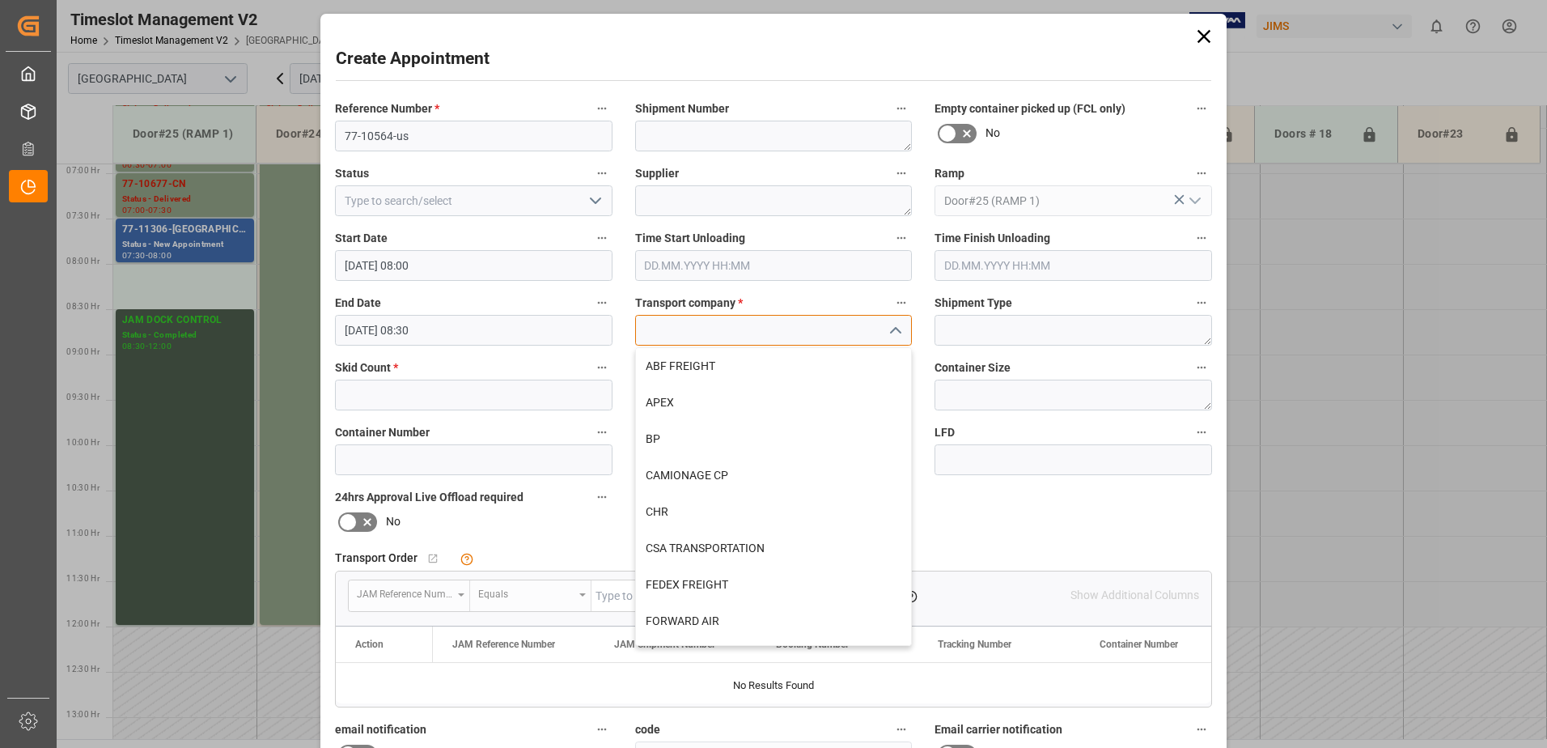
click at [723, 330] on input at bounding box center [773, 330] width 277 height 31
type input "t"
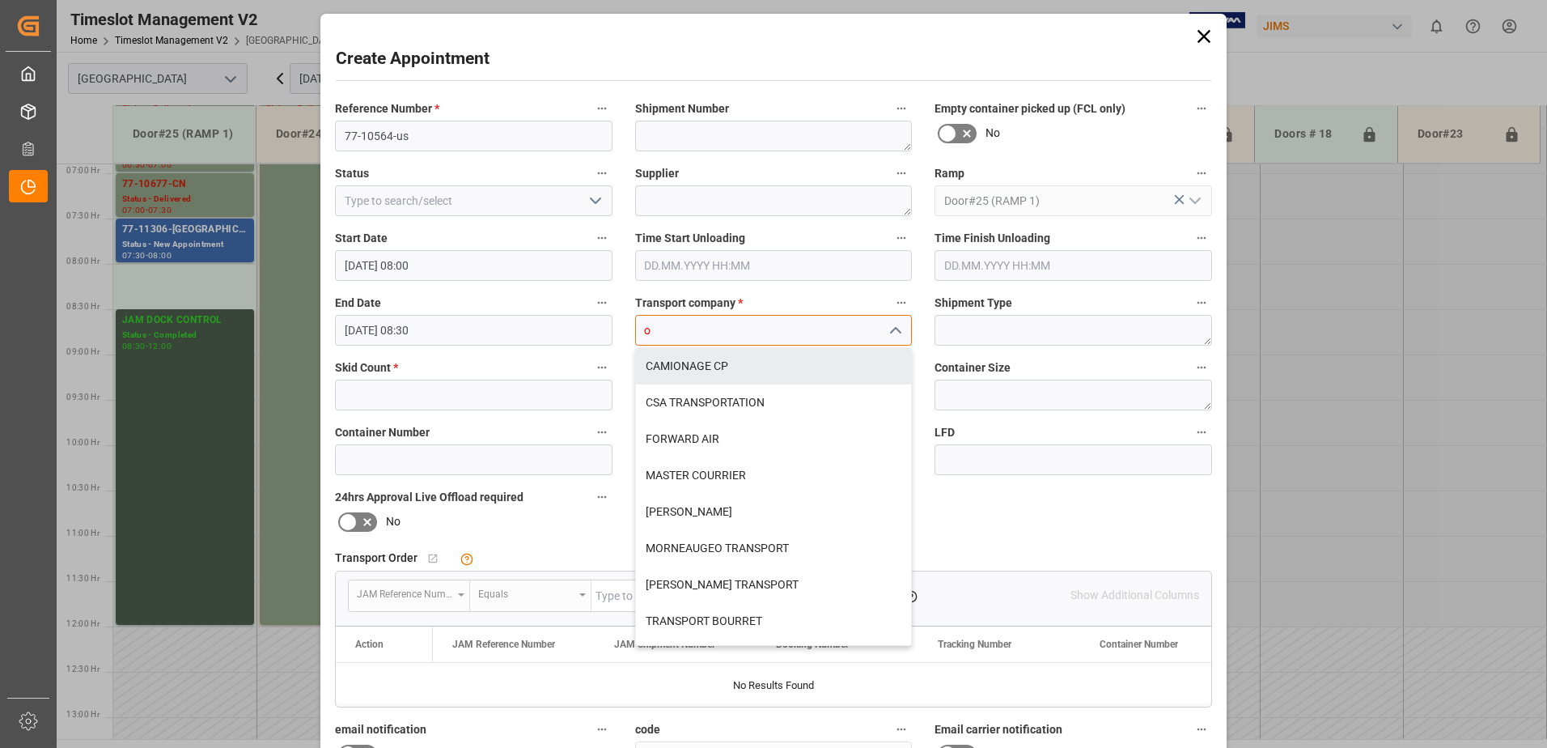
type input "o"
click at [893, 331] on icon "close menu" at bounding box center [894, 329] width 19 height 19
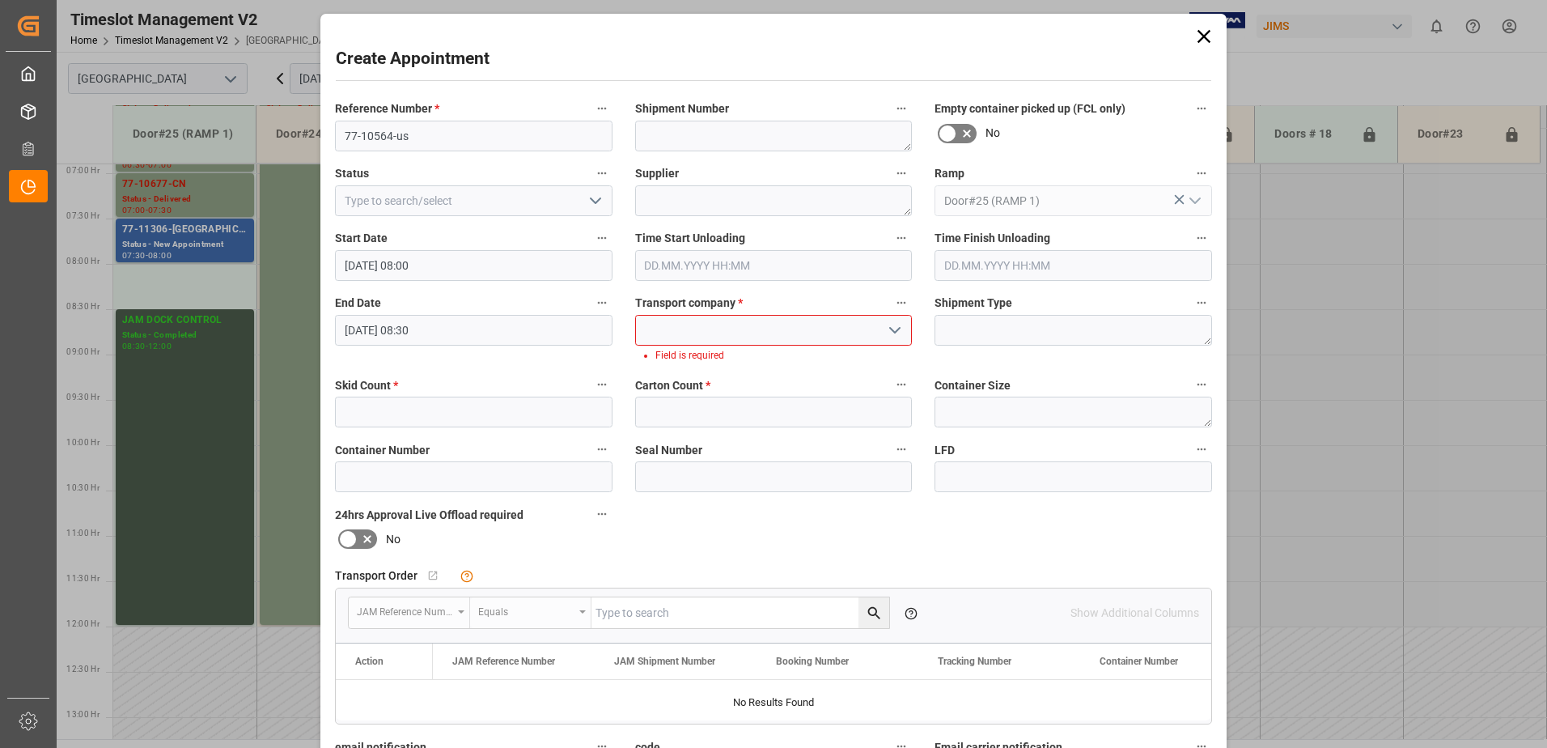
click at [806, 328] on input at bounding box center [773, 330] width 277 height 31
click at [892, 328] on icon "open menu" at bounding box center [894, 329] width 19 height 19
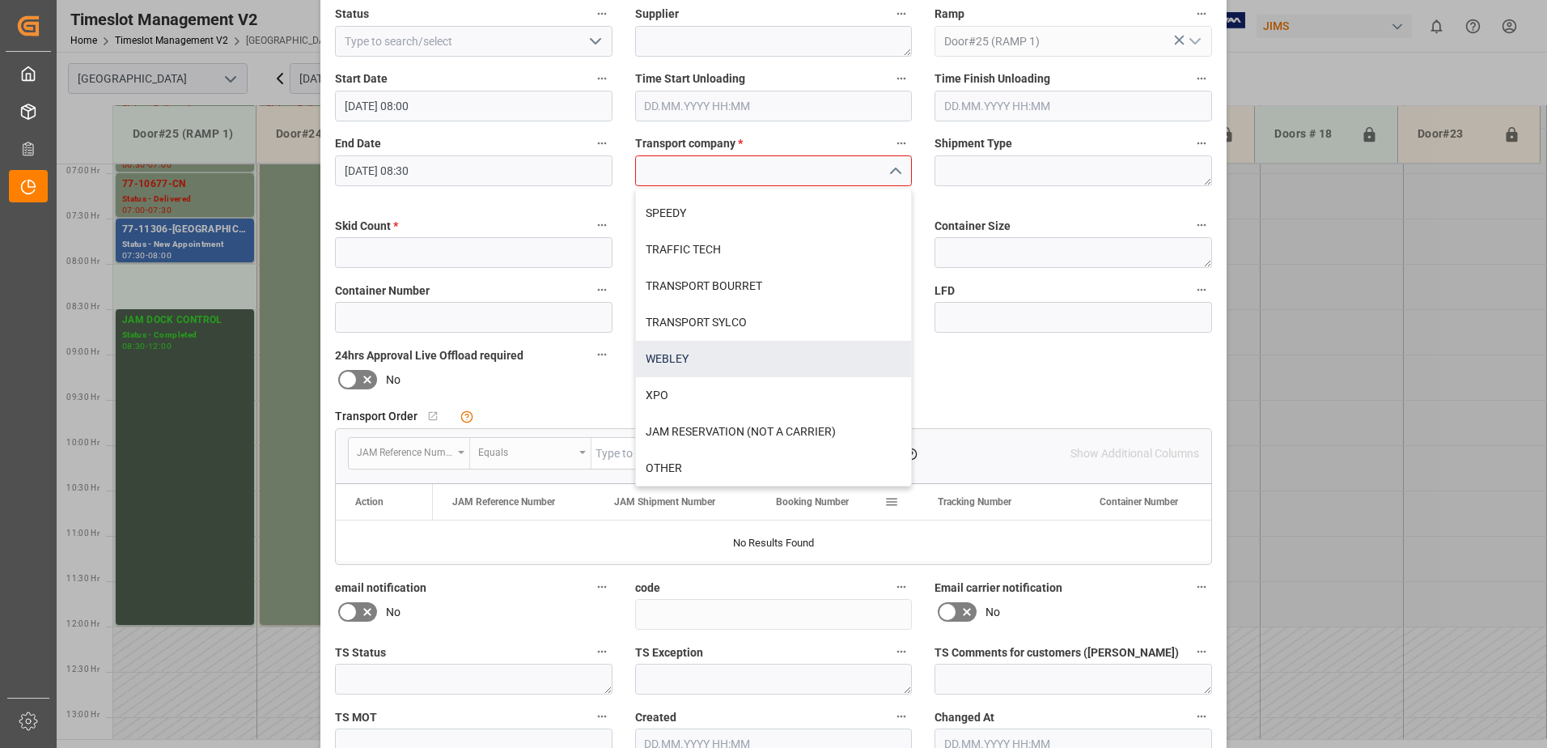
scroll to position [162, 0]
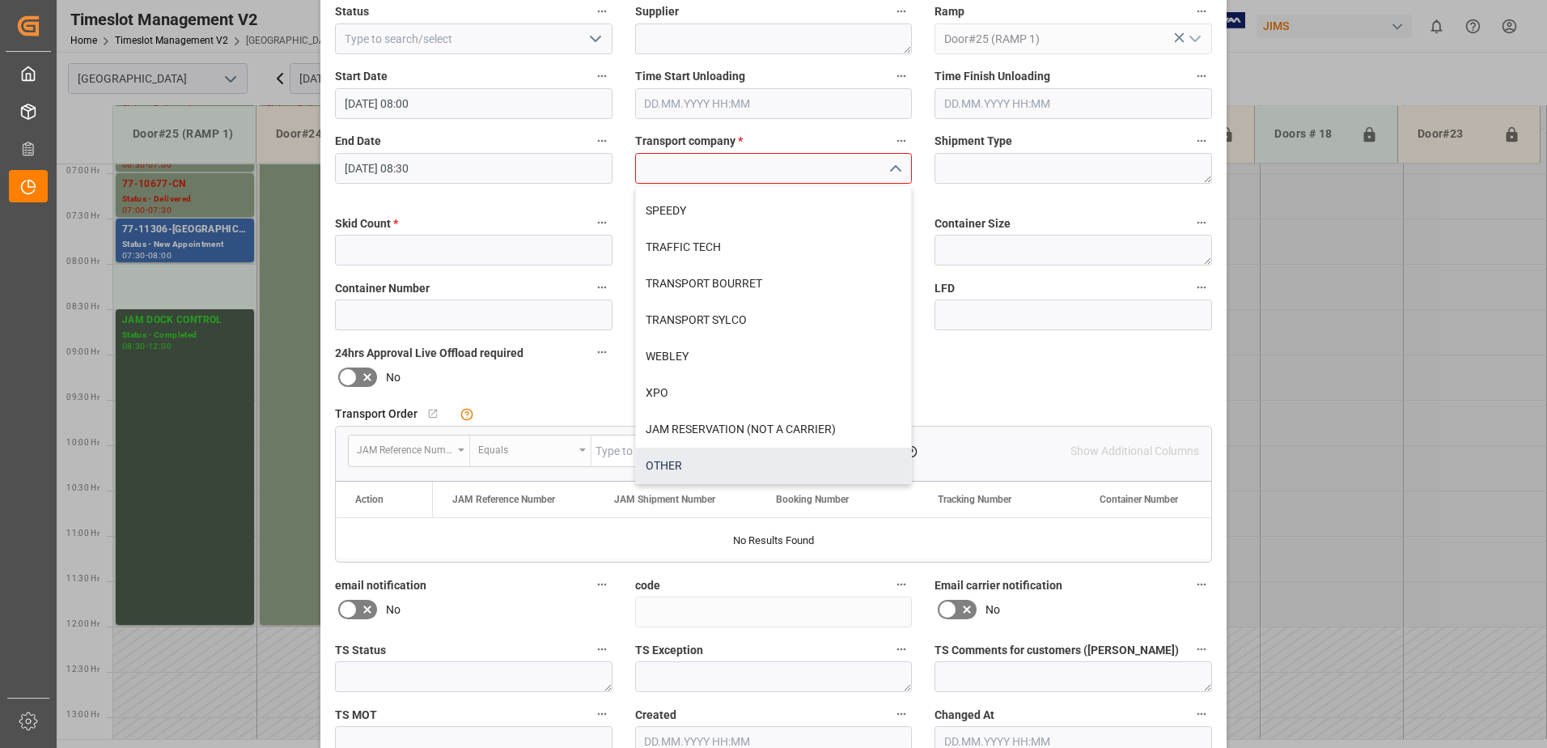
click at [685, 467] on div "OTHER" at bounding box center [774, 465] width 276 height 36
type input "OTHER"
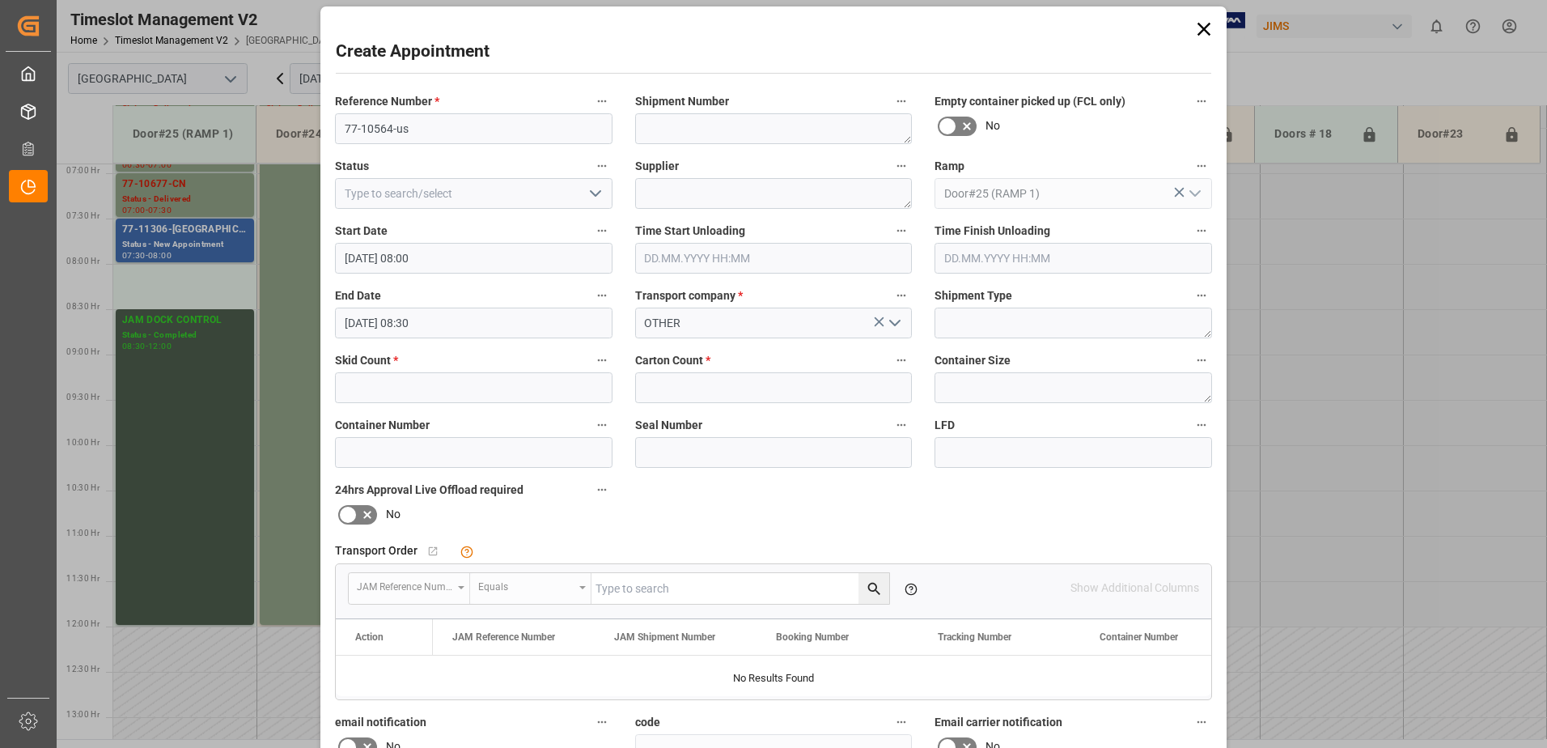
scroll to position [0, 0]
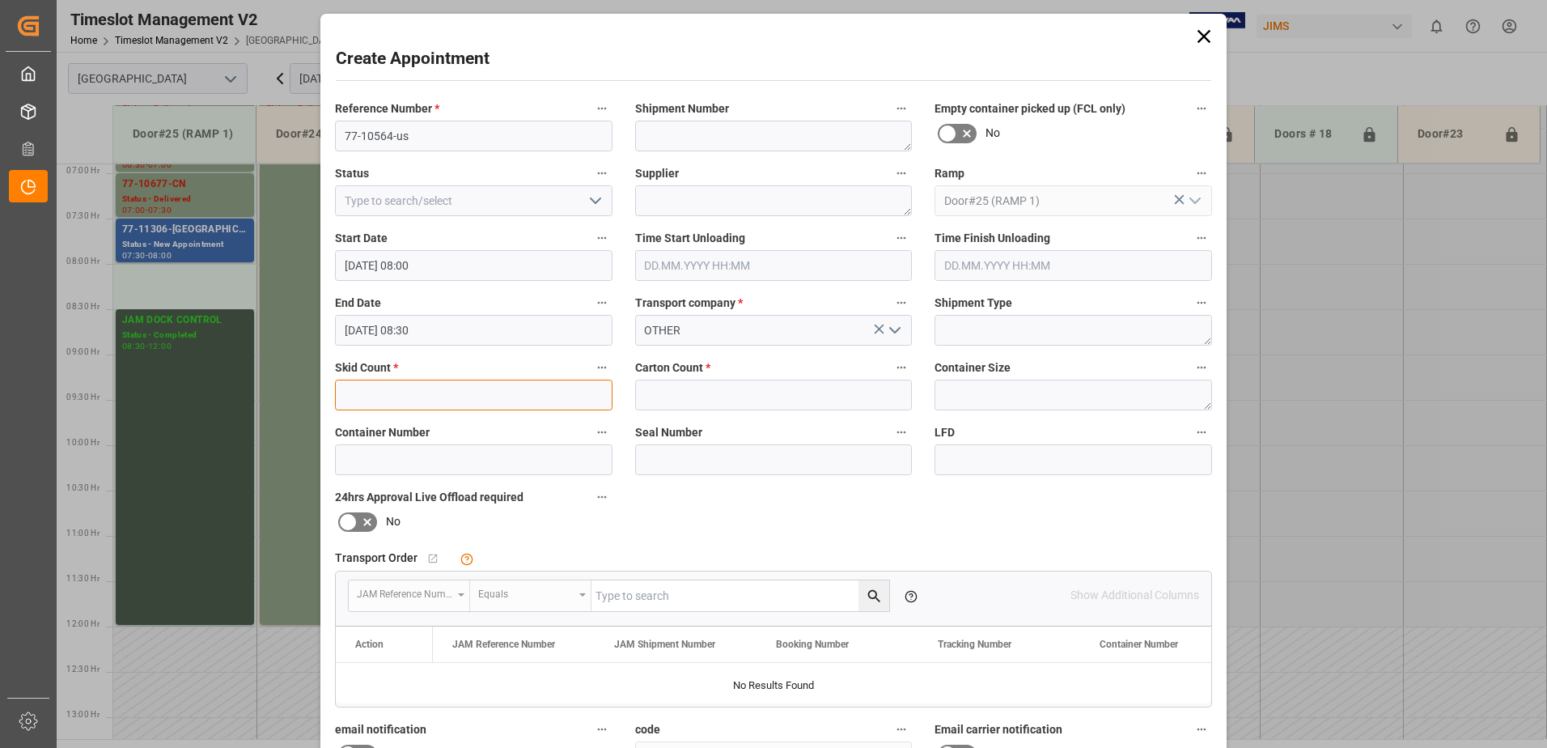
click at [502, 396] on input "text" at bounding box center [473, 394] width 277 height 31
type input "3"
click at [702, 396] on input "text" at bounding box center [773, 394] width 277 height 31
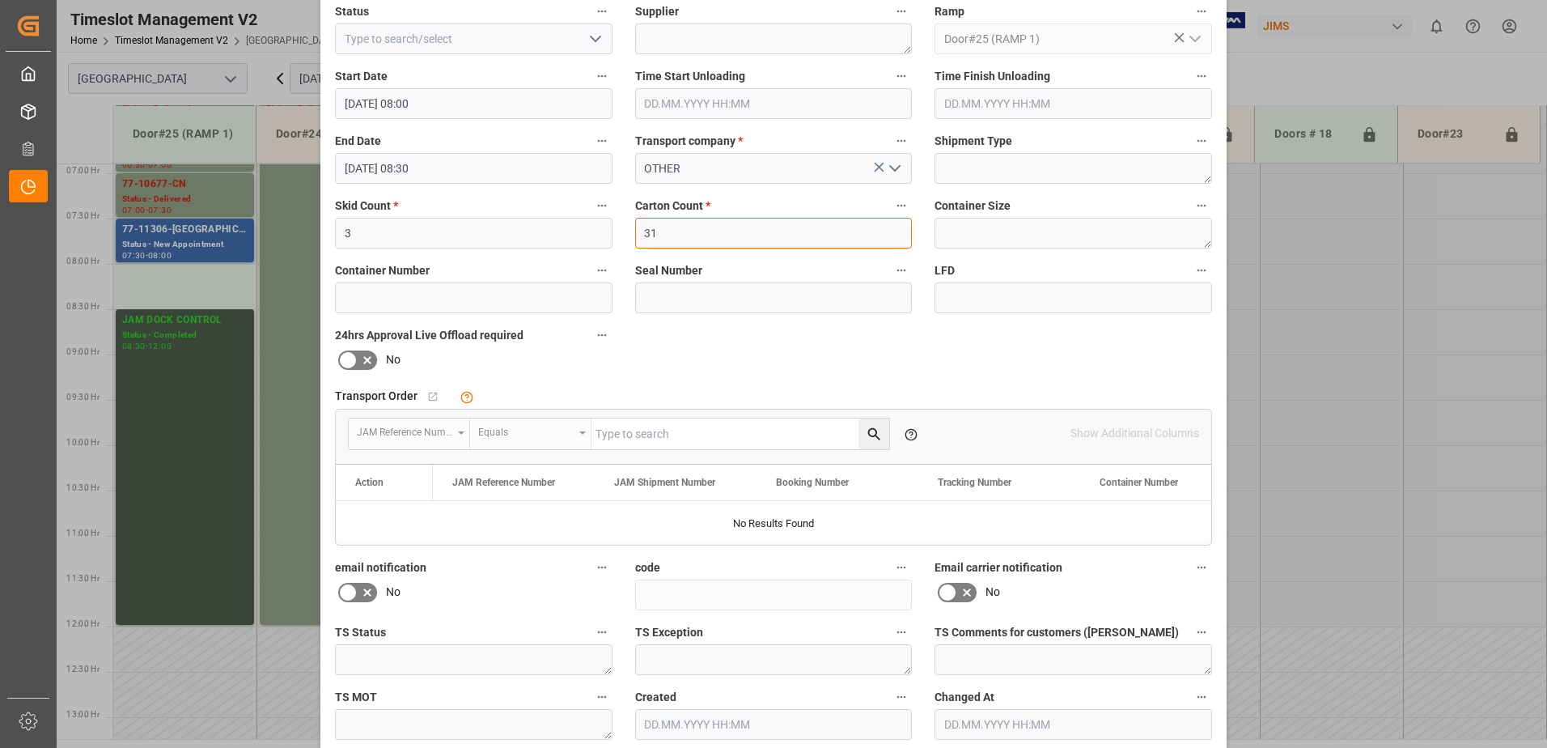
scroll to position [236, 0]
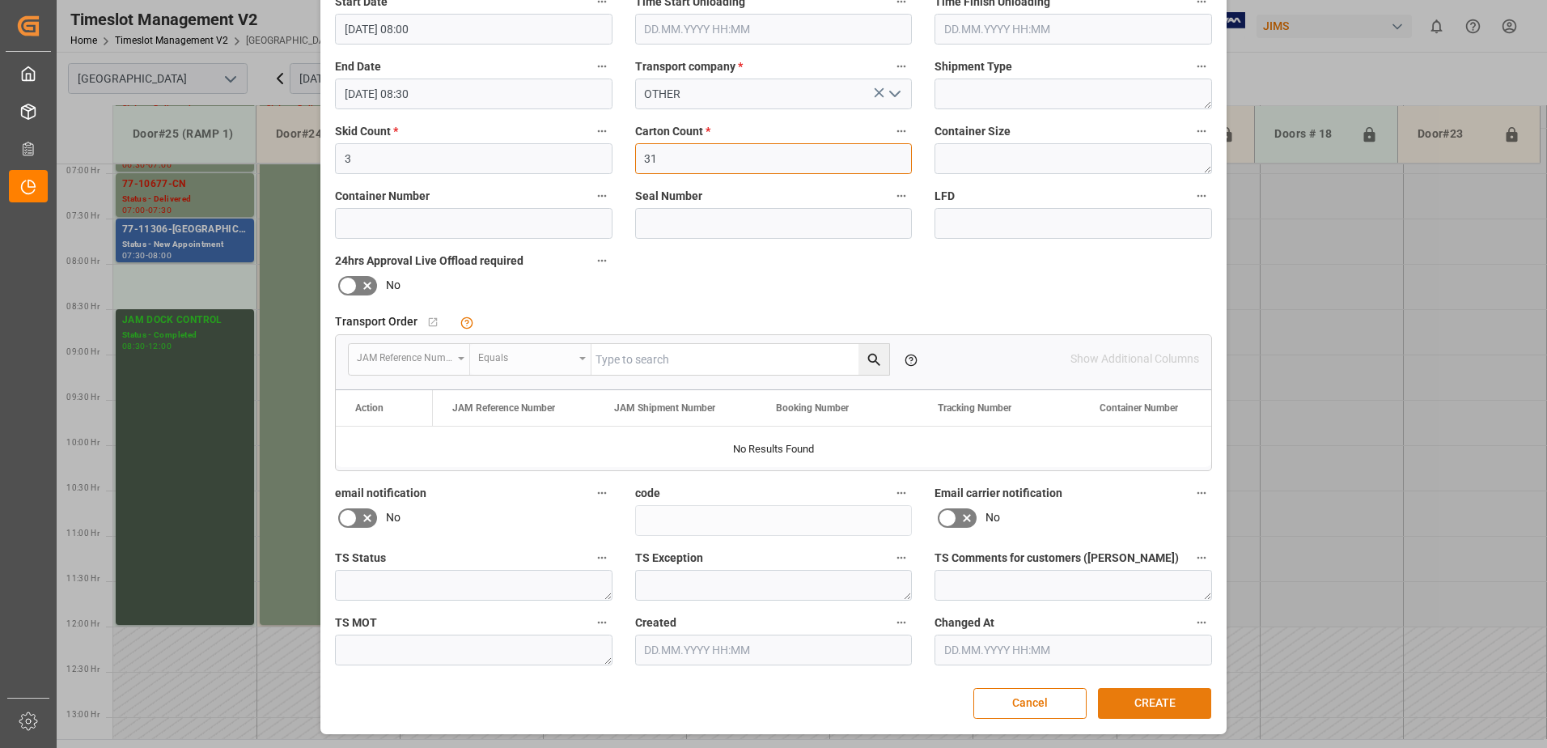
type input "31"
click at [1171, 701] on button "CREATE" at bounding box center [1154, 703] width 113 height 31
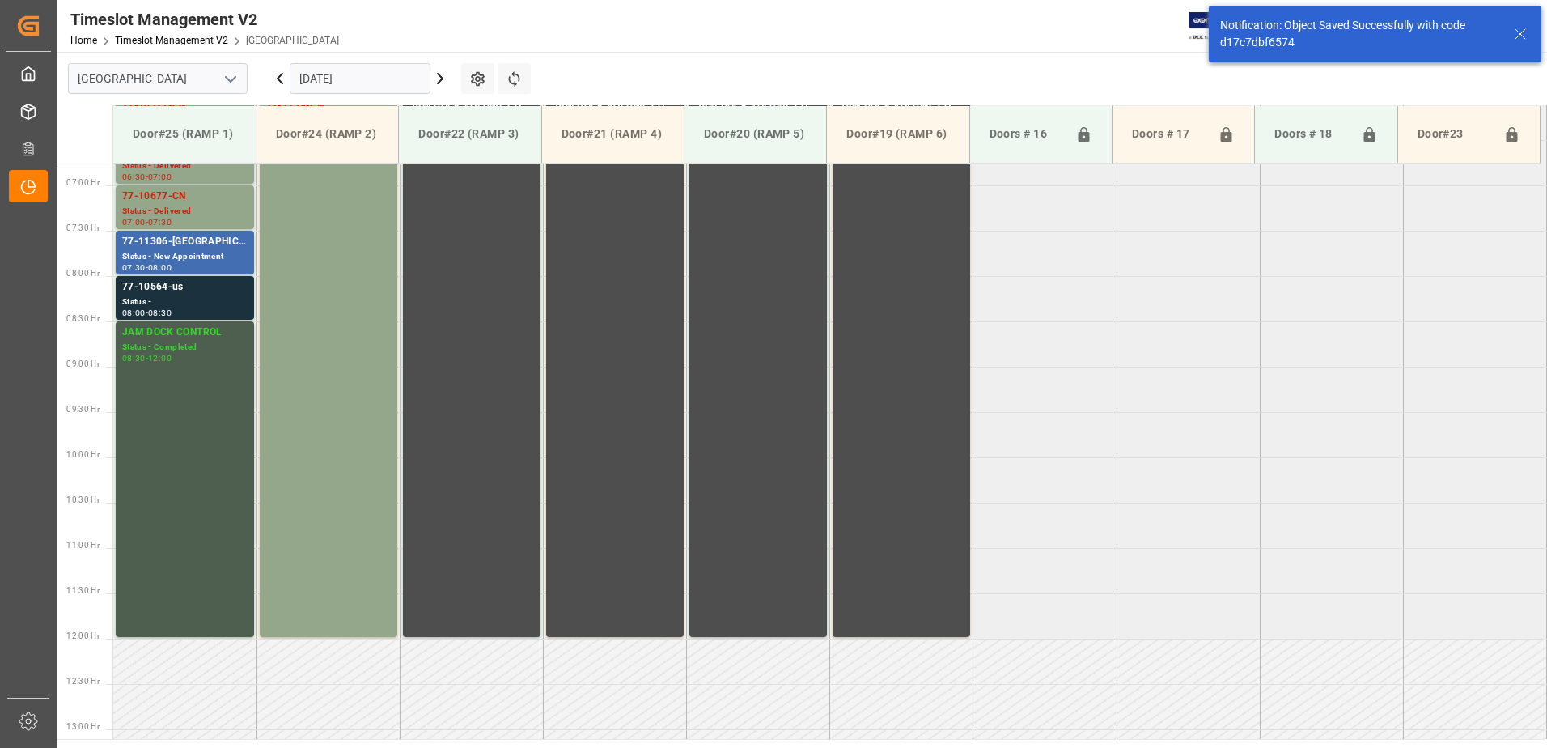
scroll to position [625, 0]
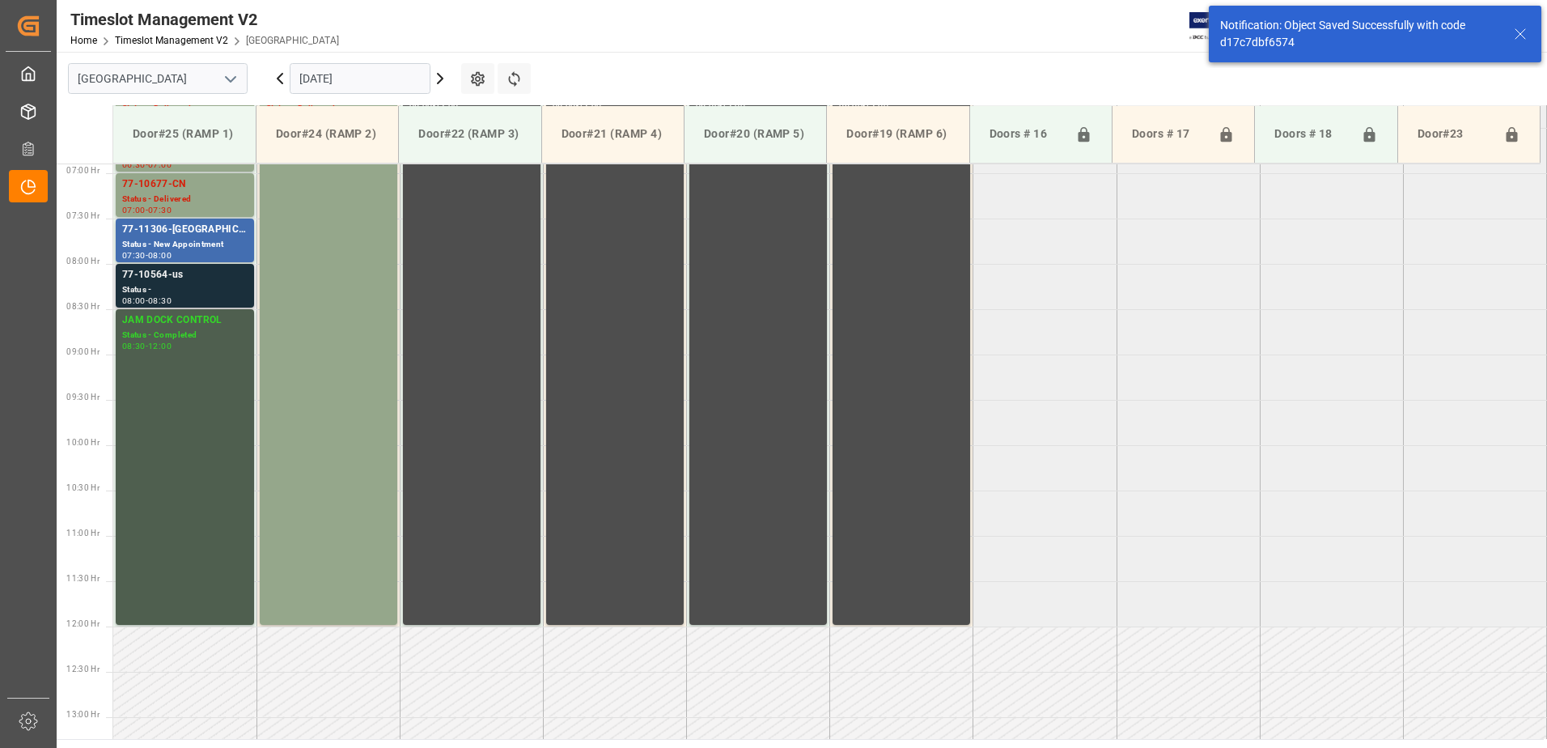
click at [162, 280] on div "77-10564-us" at bounding box center [184, 275] width 125 height 16
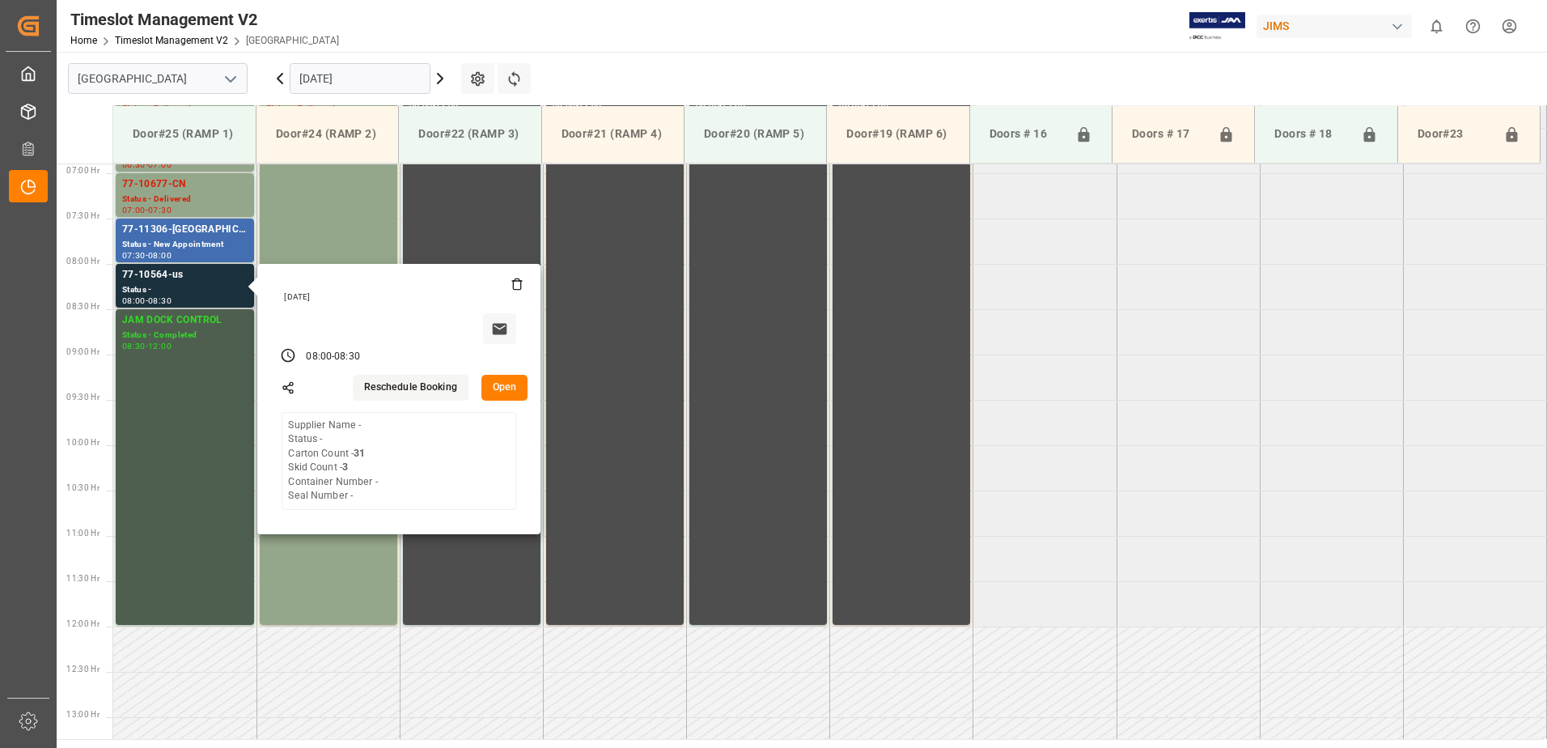
click at [509, 385] on button "Open" at bounding box center [504, 388] width 47 height 26
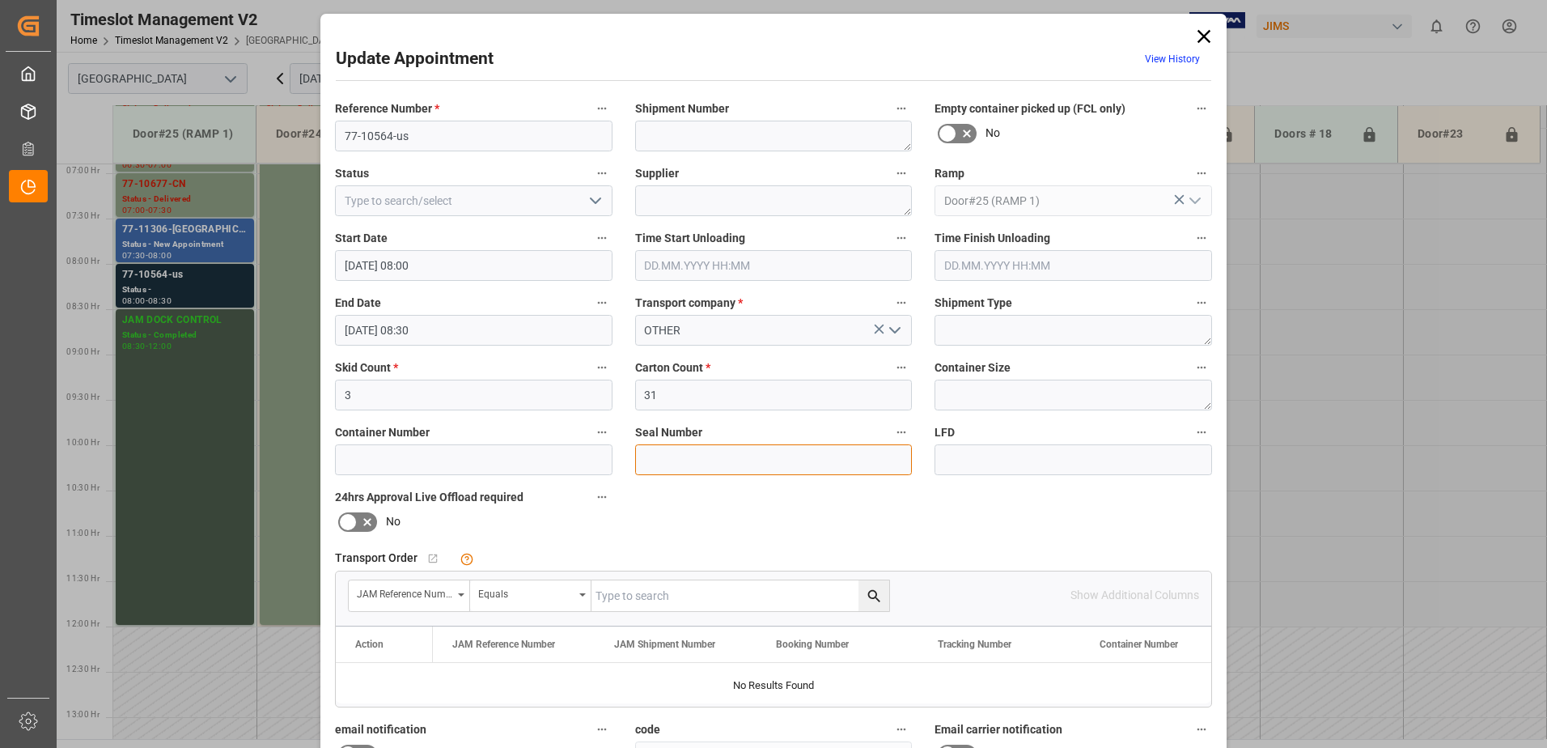
click at [689, 455] on input at bounding box center [773, 459] width 277 height 31
click at [668, 604] on input "text" at bounding box center [740, 595] width 298 height 31
type input "77-10564-us"
click at [871, 595] on icon "search button" at bounding box center [874, 595] width 17 height 17
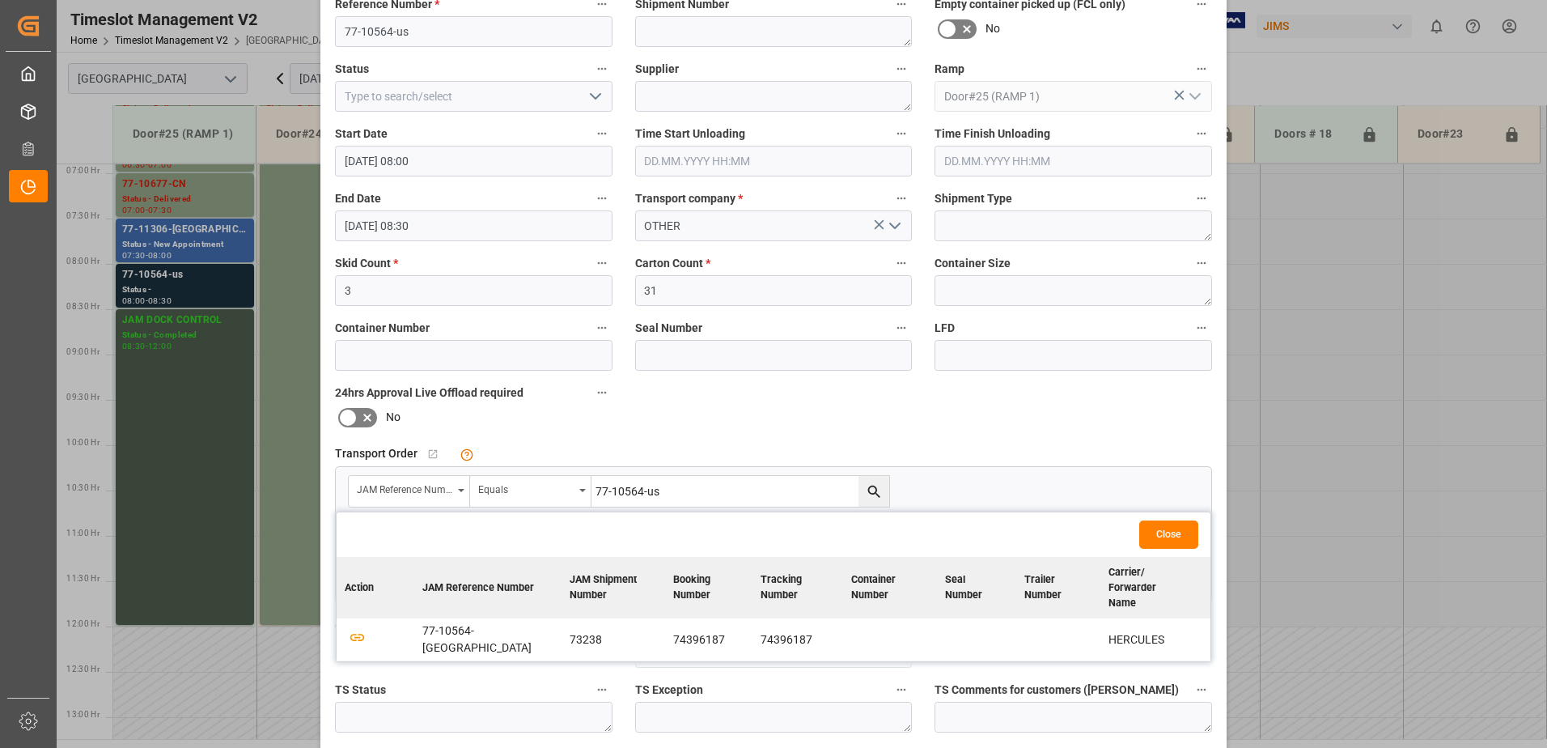
scroll to position [236, 0]
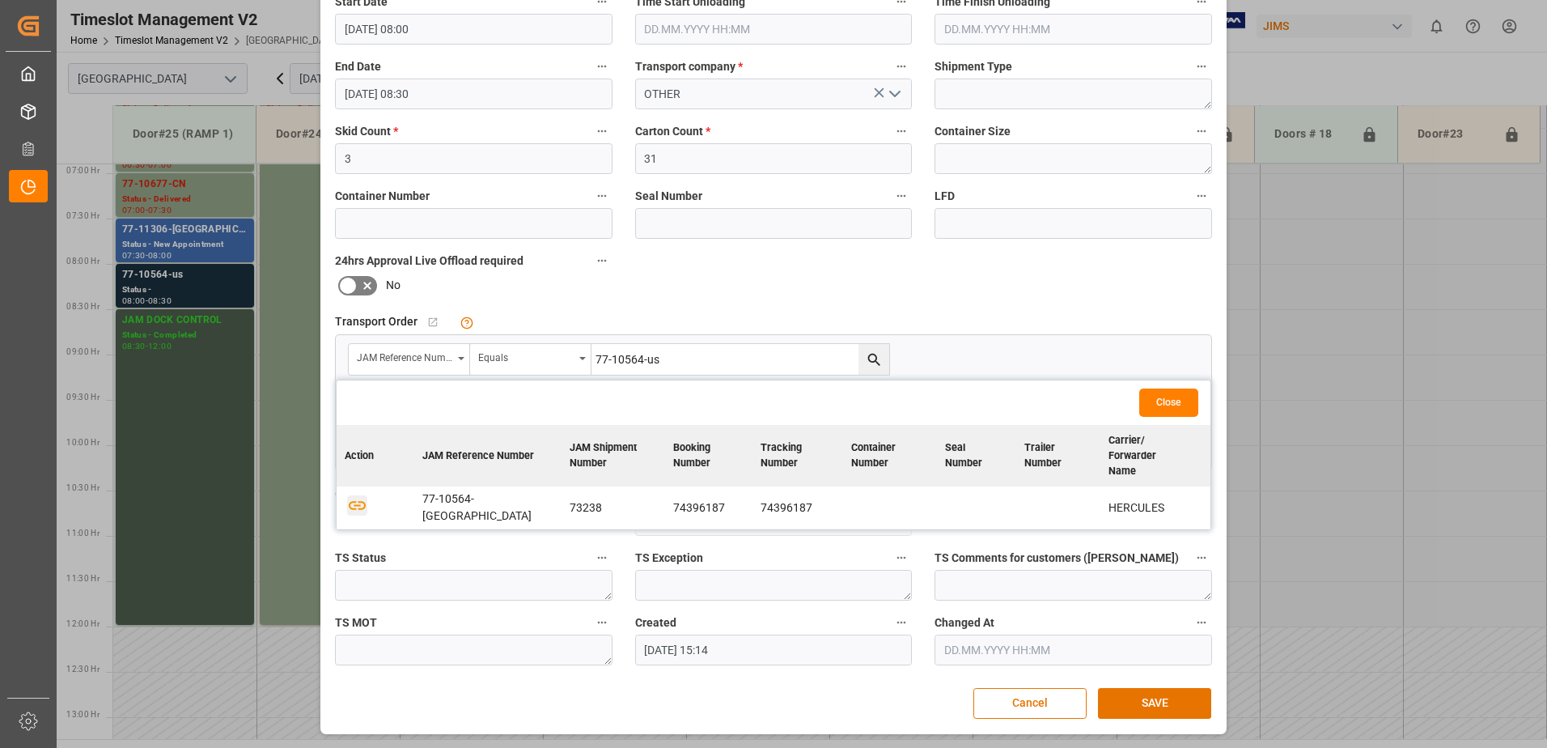
click at [351, 495] on icon "button" at bounding box center [357, 505] width 20 height 20
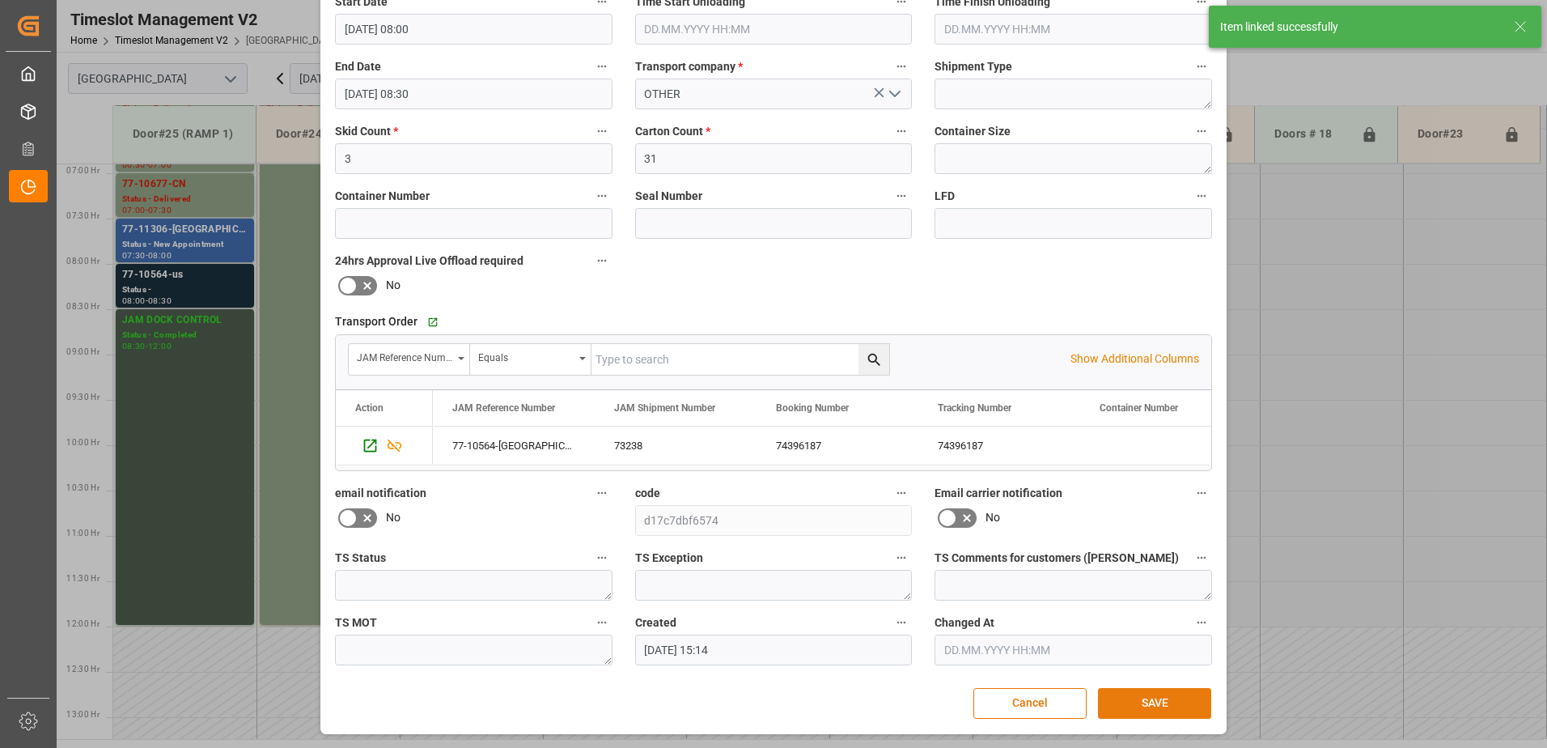
click at [1150, 702] on button "SAVE" at bounding box center [1154, 703] width 113 height 31
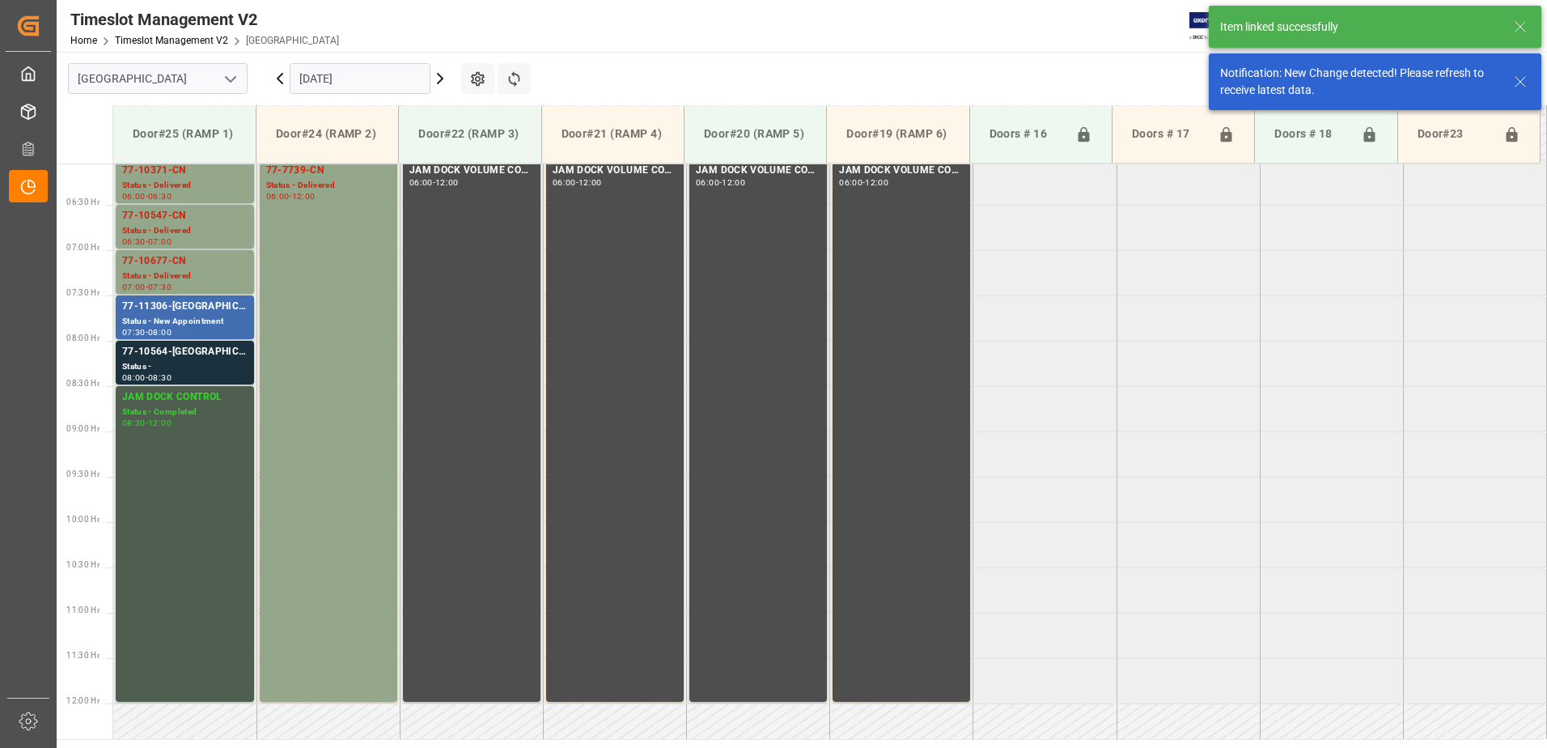
scroll to position [625, 0]
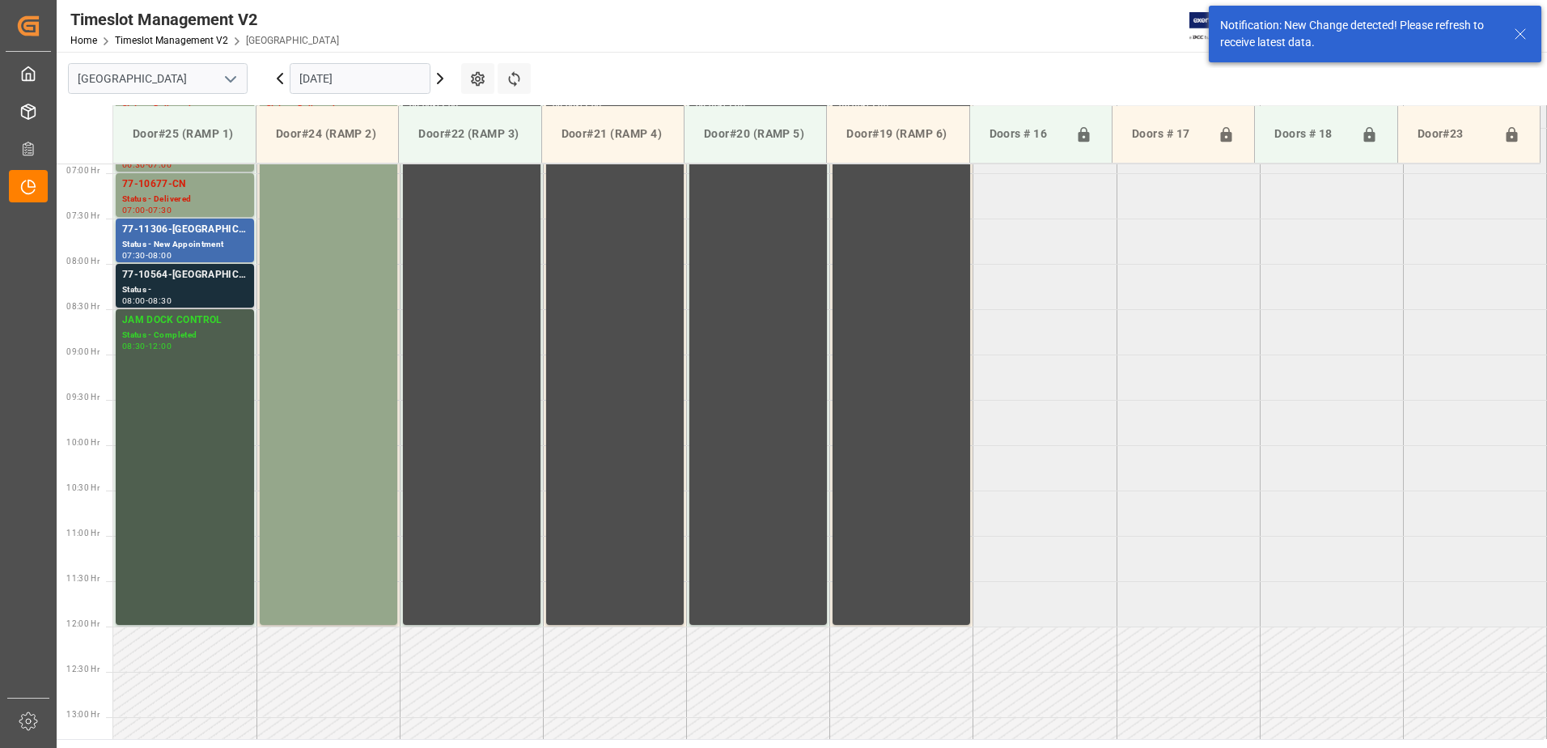
click at [177, 281] on div "77-10564-[GEOGRAPHIC_DATA]" at bounding box center [184, 275] width 125 height 16
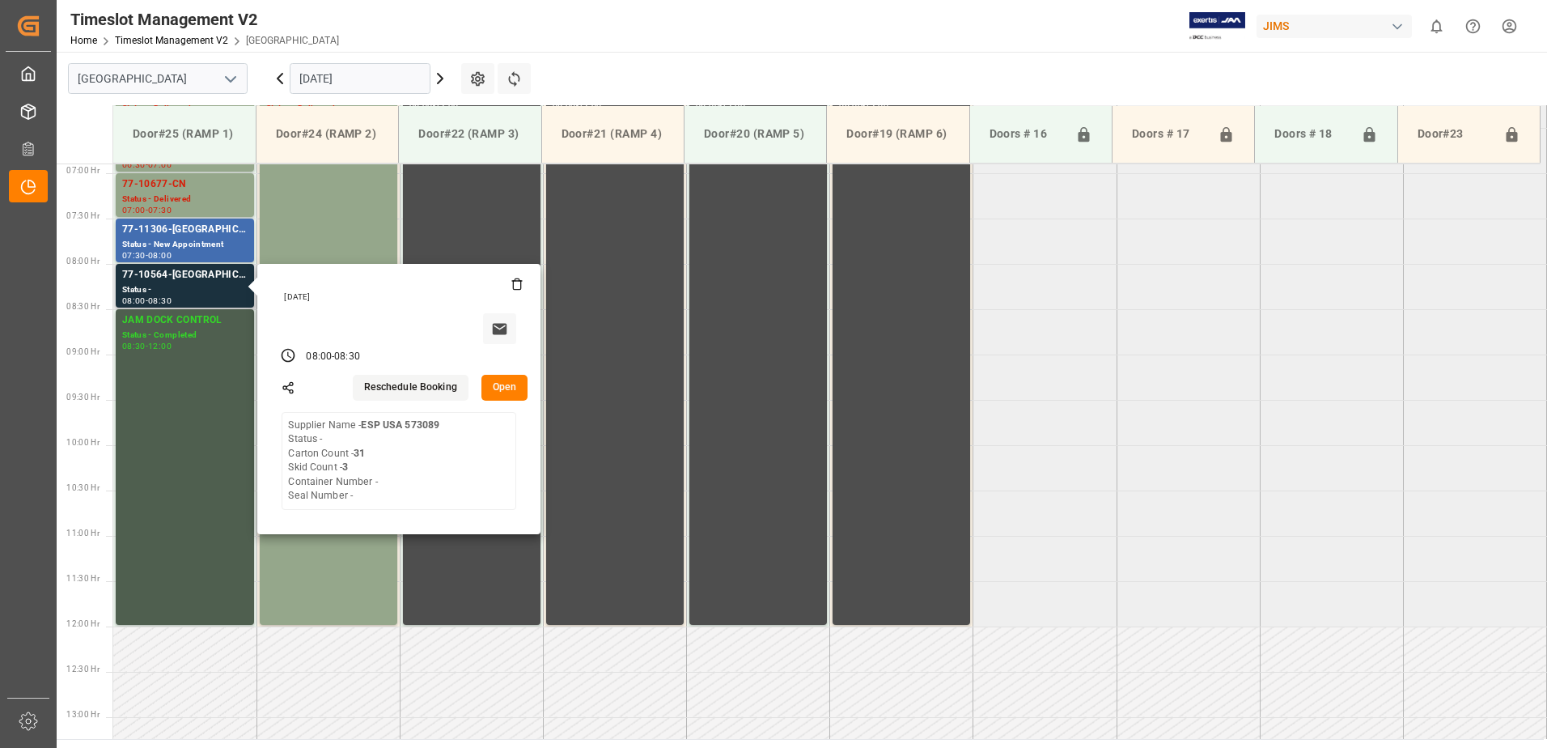
click at [510, 383] on button "Open" at bounding box center [504, 388] width 47 height 26
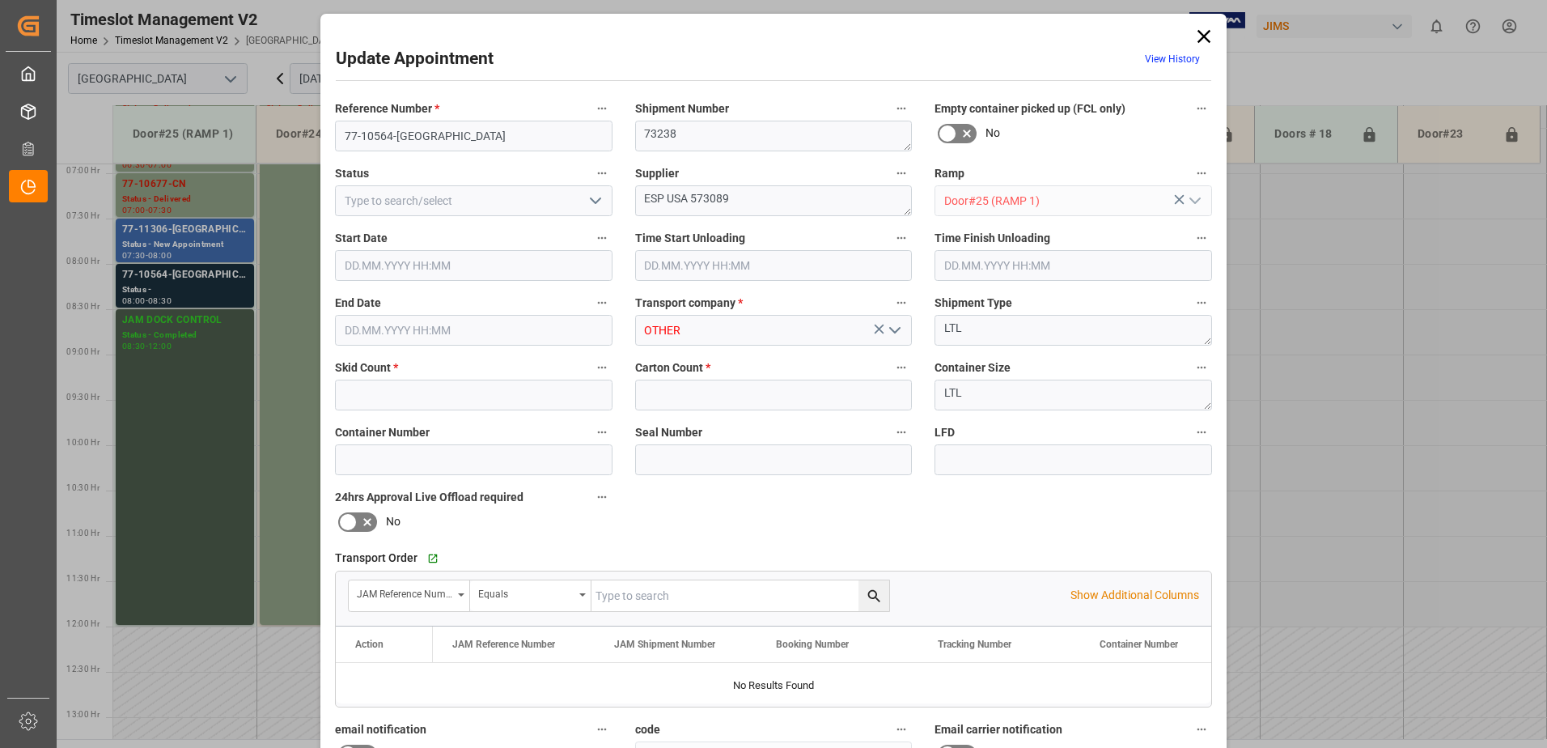
type input "3"
type input "31"
type input "[DATE] 08:00"
type input "[DATE] 08:30"
type input "[DATE] 15:14"
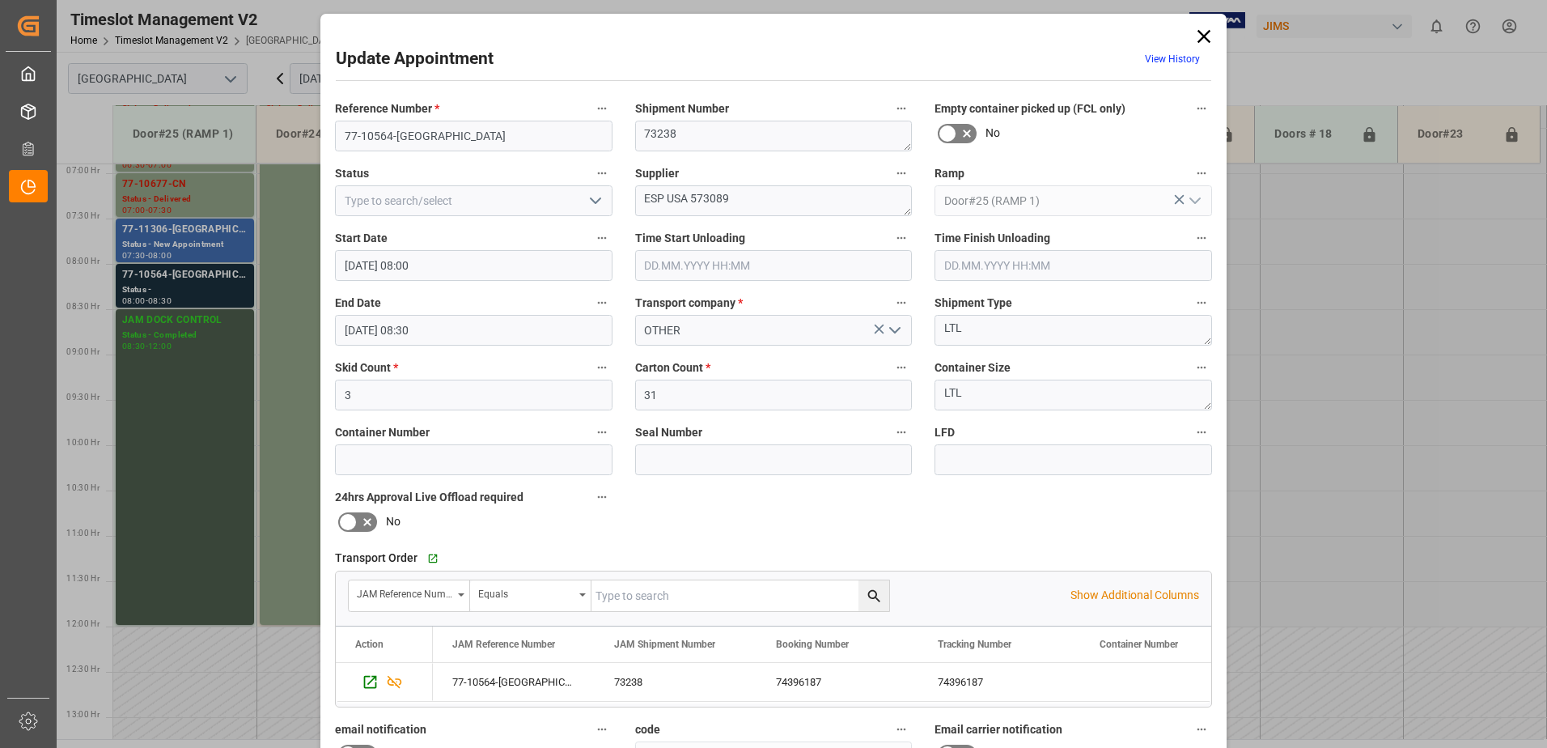
click at [593, 199] on icon "open menu" at bounding box center [595, 200] width 19 height 19
click at [433, 238] on div "Delivered" at bounding box center [474, 236] width 276 height 36
type input "Delivered"
drag, startPoint x: 750, startPoint y: 202, endPoint x: 688, endPoint y: 196, distance: 61.8
click at [688, 196] on textarea "ESP USA 573089" at bounding box center [773, 200] width 277 height 31
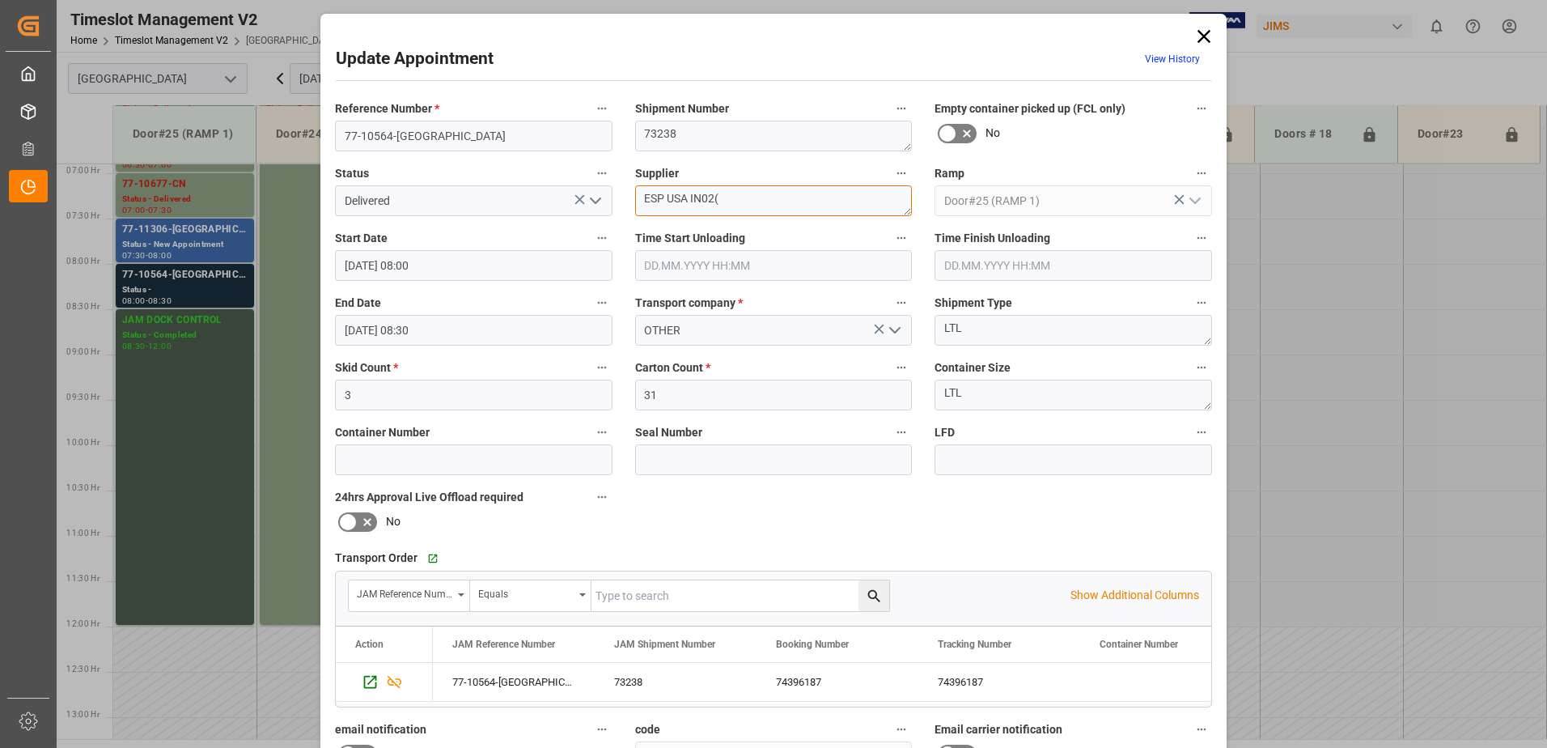
click at [728, 198] on textarea "ESP USA IN02(" at bounding box center [773, 200] width 277 height 31
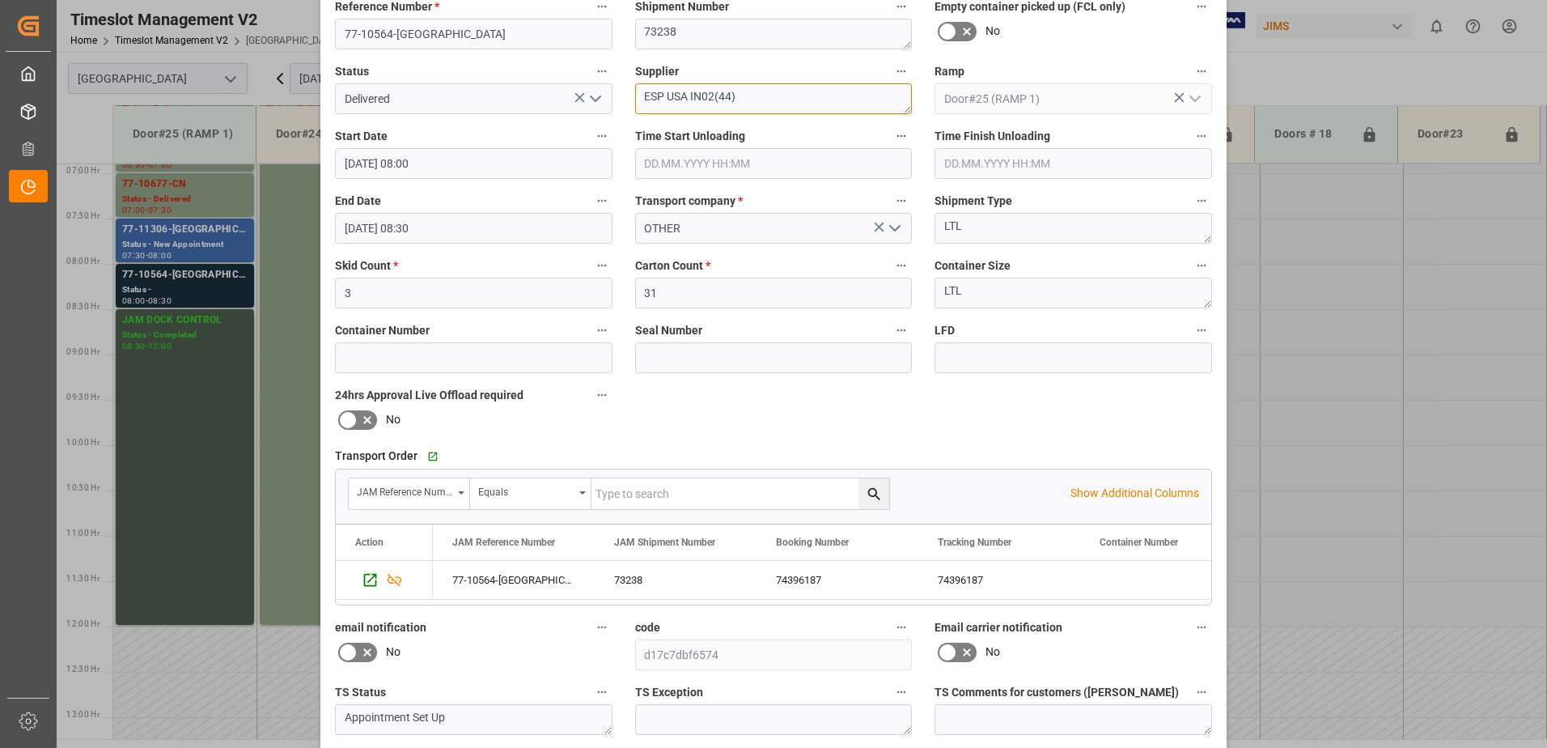
scroll to position [236, 0]
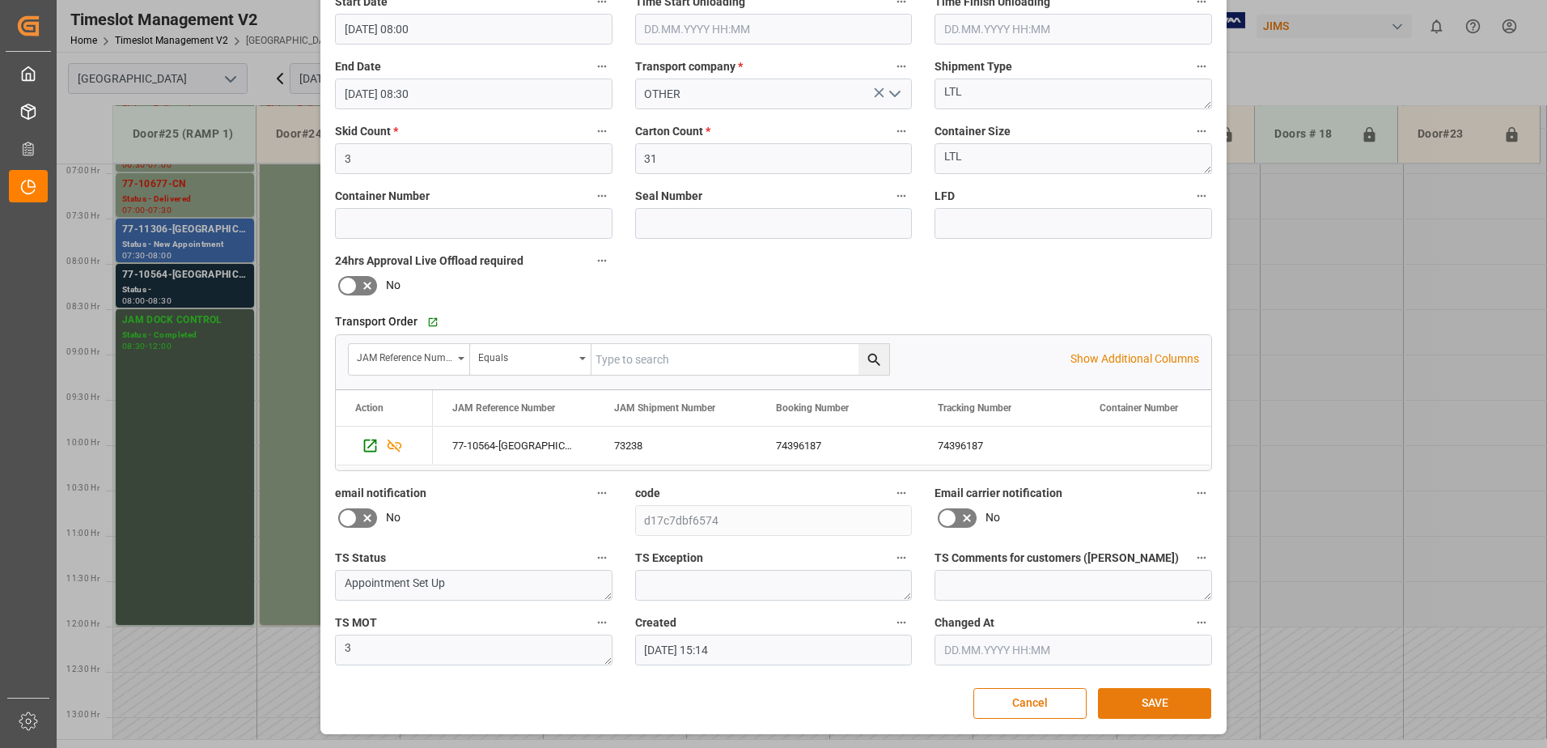
type textarea "ESP USA IN02(44)"
click at [1158, 702] on button "SAVE" at bounding box center [1154, 703] width 113 height 31
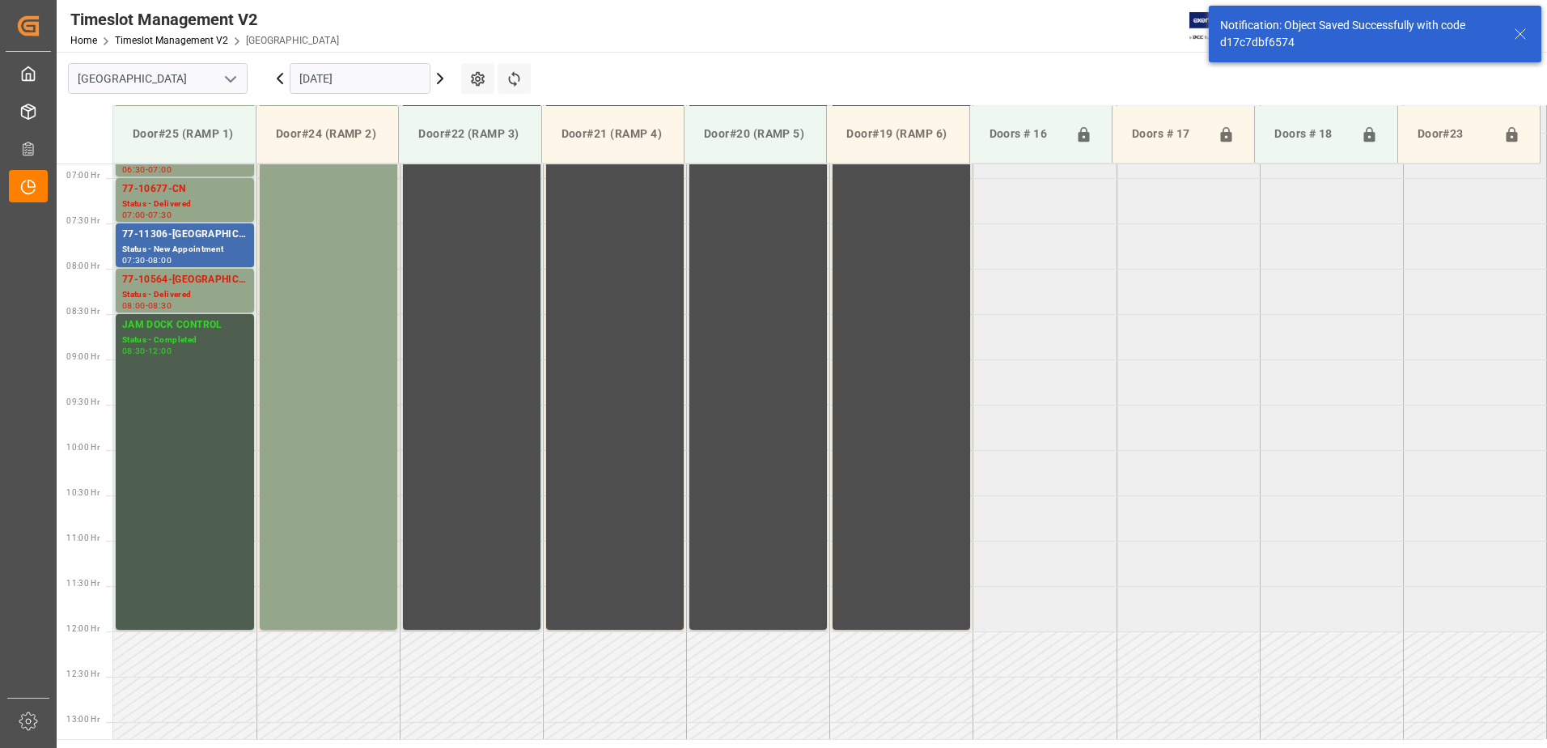
scroll to position [625, 0]
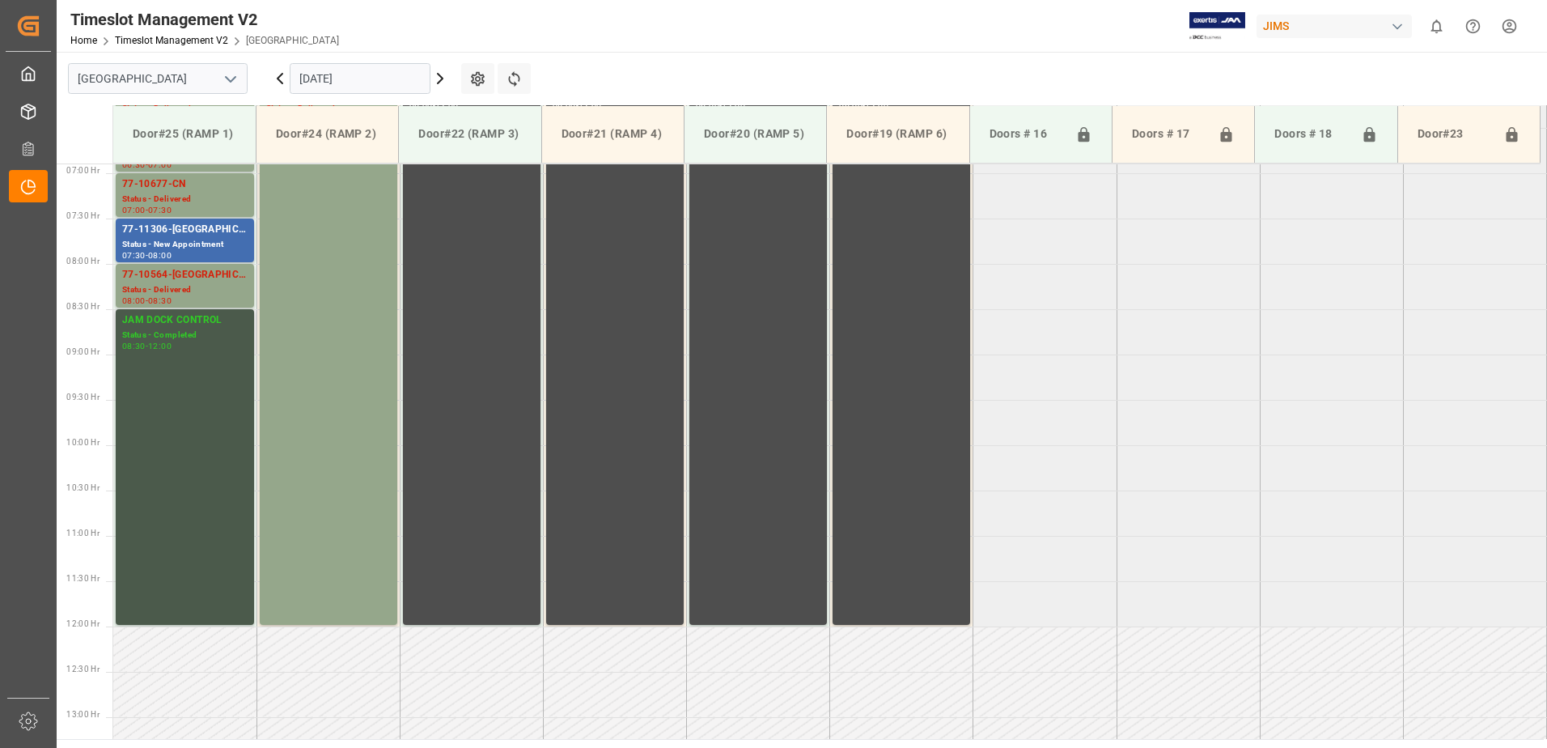
click at [168, 339] on div "Status - Completed" at bounding box center [184, 335] width 125 height 14
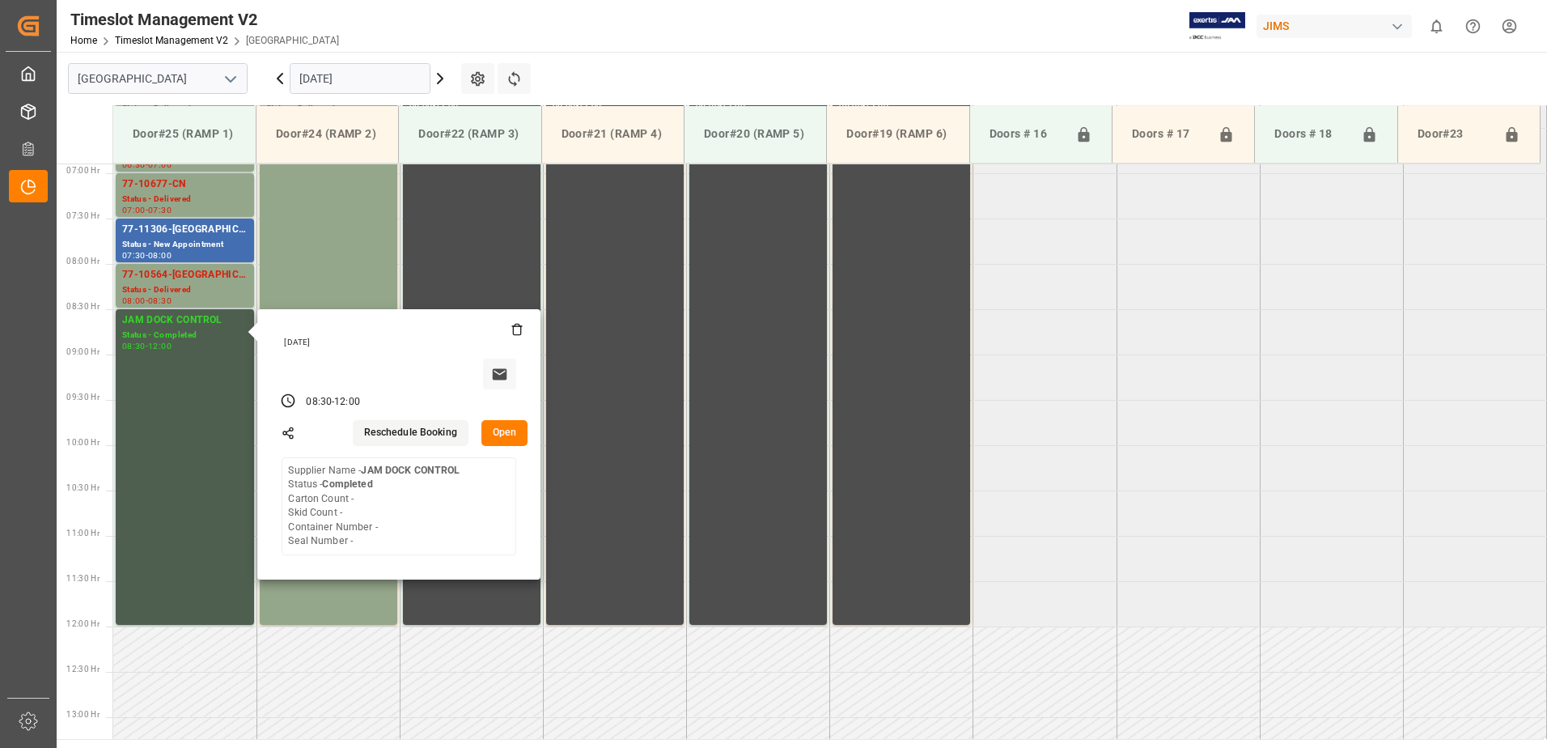
click at [507, 430] on button "Open" at bounding box center [504, 433] width 47 height 26
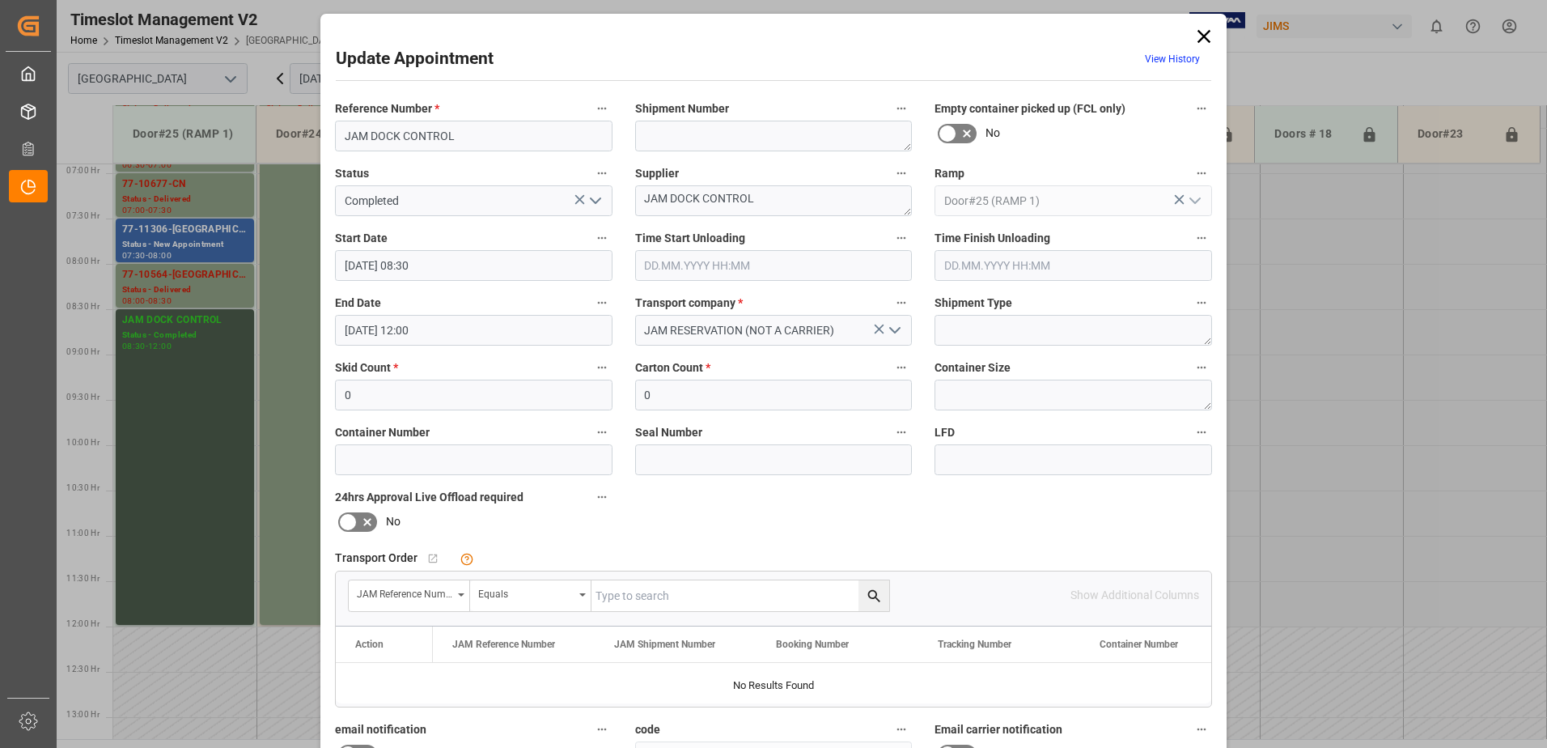
click at [468, 271] on input "[DATE] 08:30" at bounding box center [473, 265] width 277 height 31
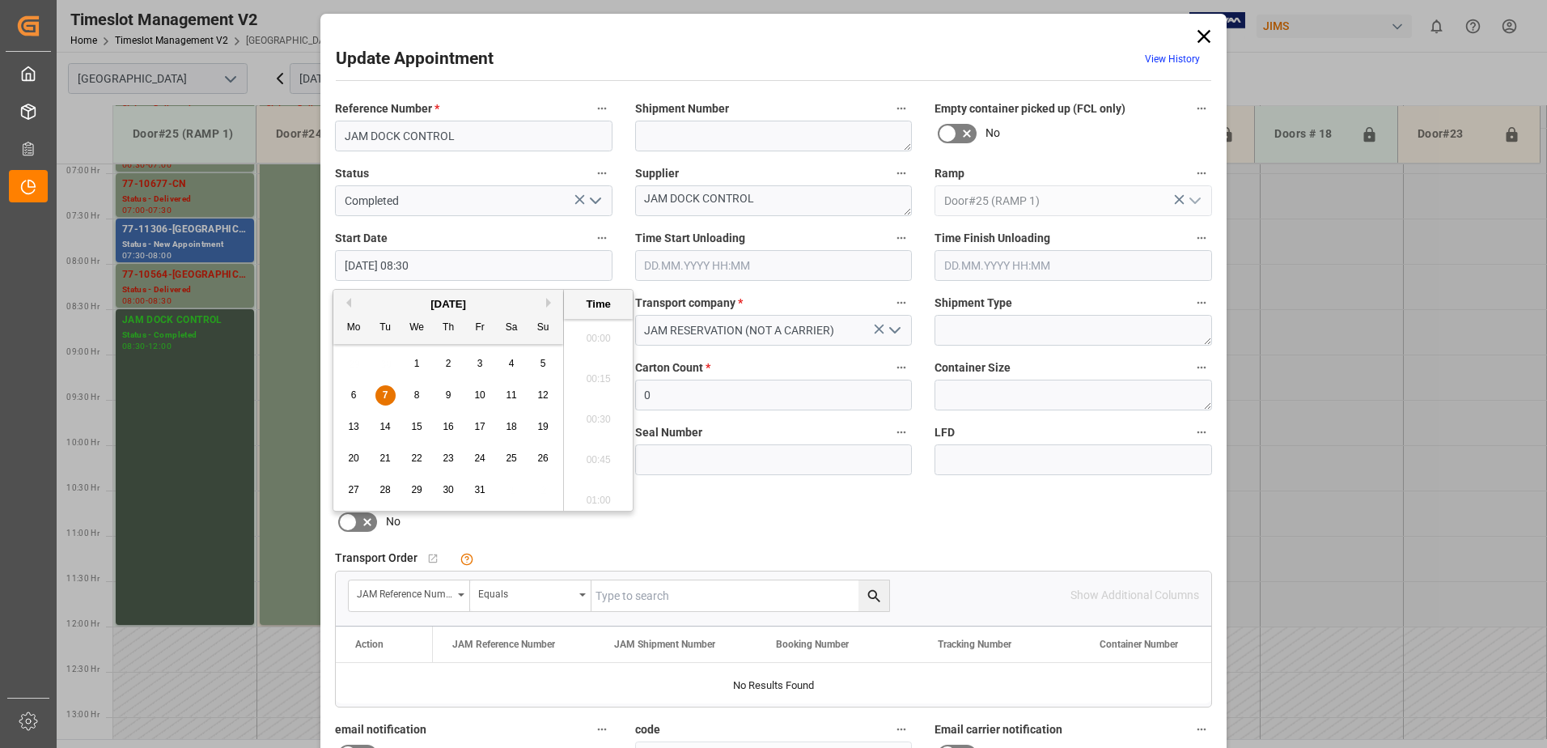
scroll to position [1300, 0]
click at [384, 395] on span "7" at bounding box center [386, 394] width 6 height 11
click at [586, 493] on li "09:00" at bounding box center [598, 495] width 69 height 40
type input "[DATE] 09:00"
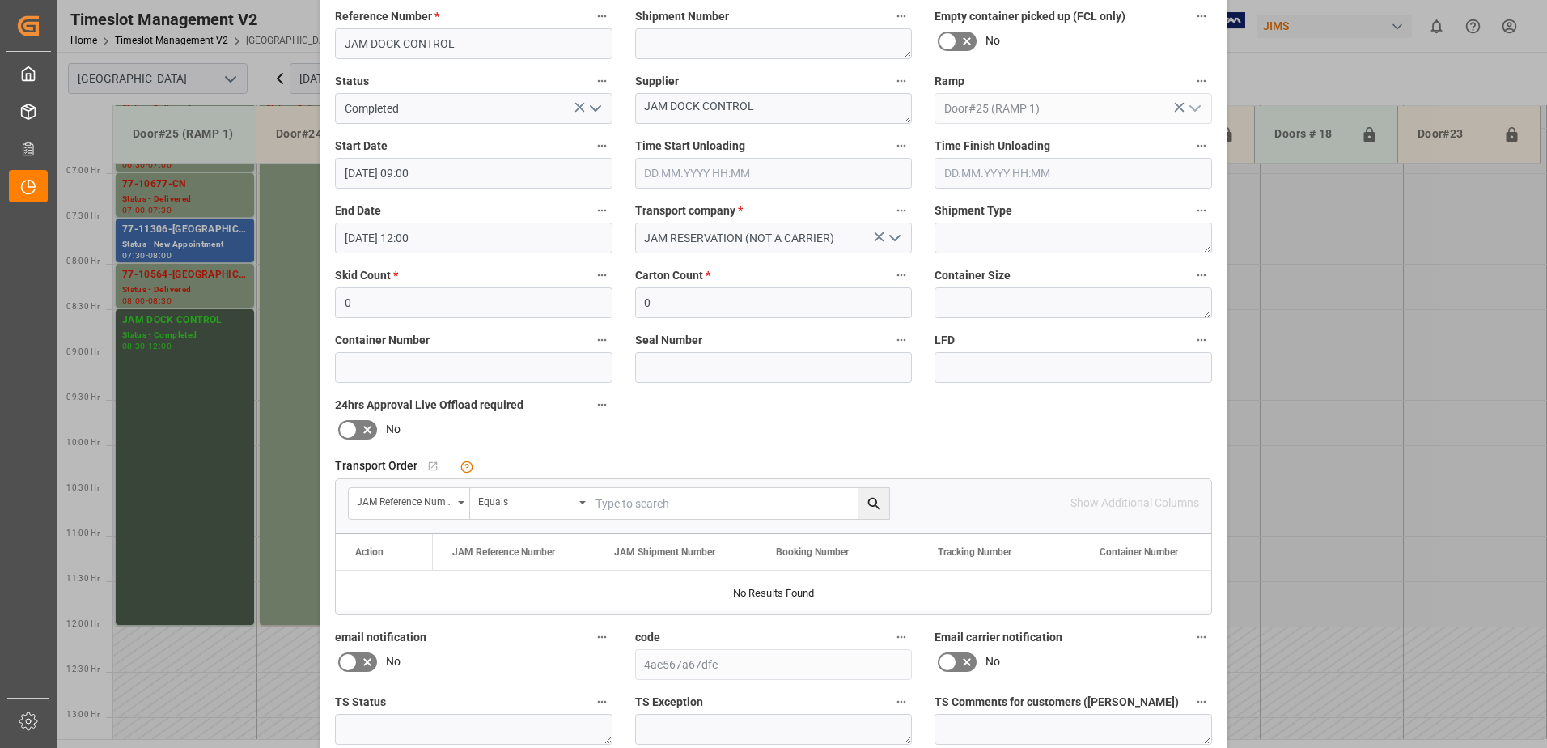
scroll to position [236, 0]
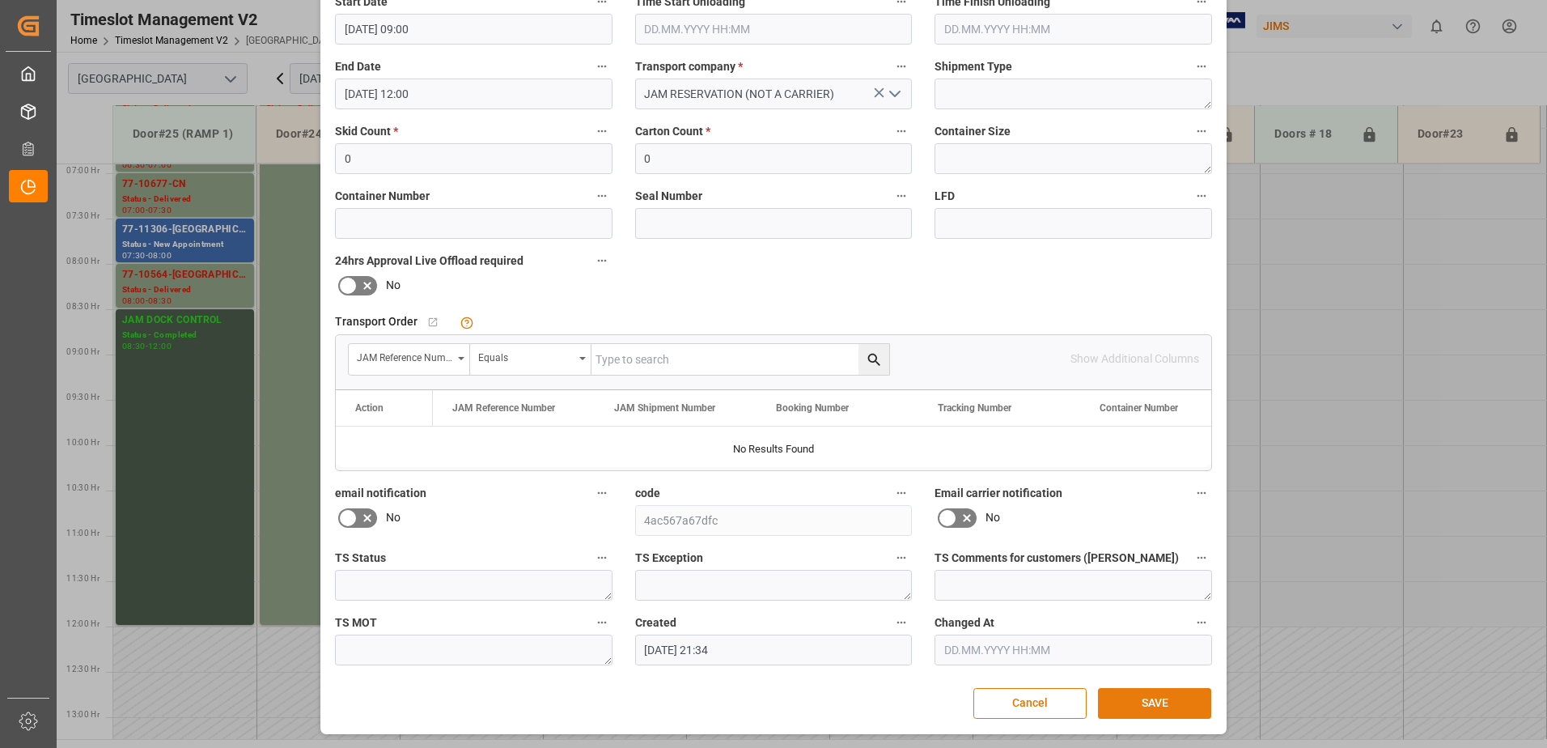
click at [1155, 697] on button "SAVE" at bounding box center [1154, 703] width 113 height 31
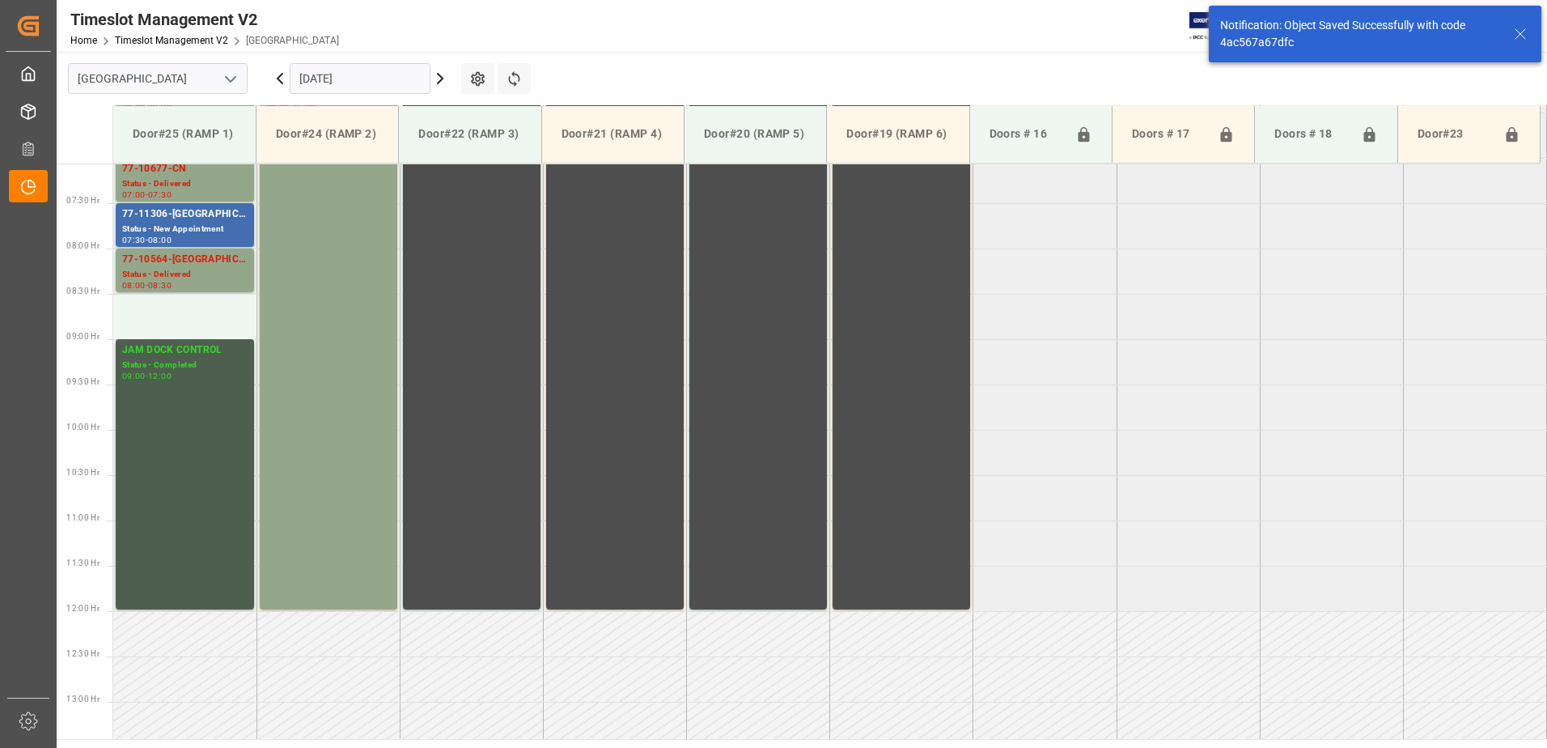
scroll to position [715, 0]
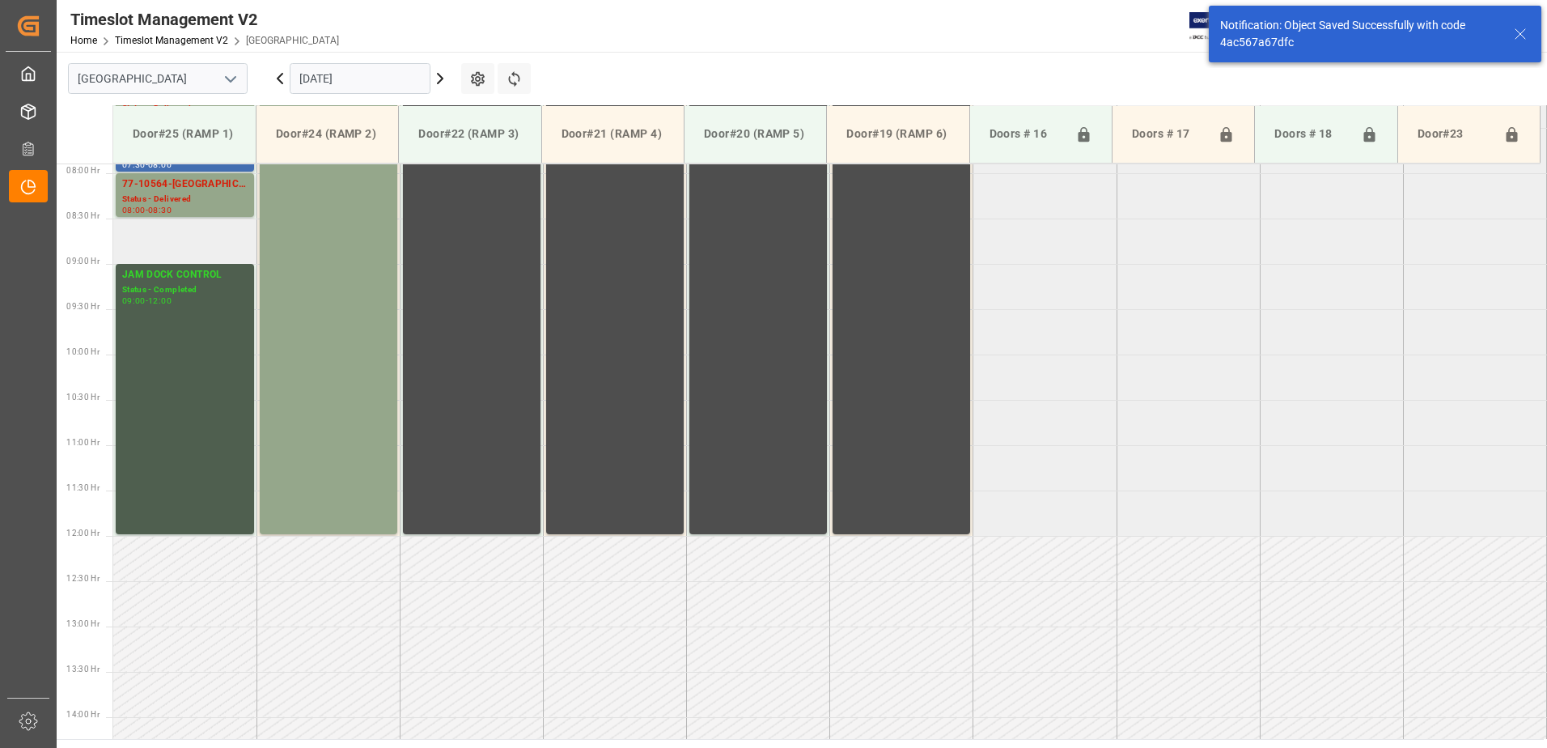
click at [163, 243] on td at bounding box center [184, 240] width 143 height 45
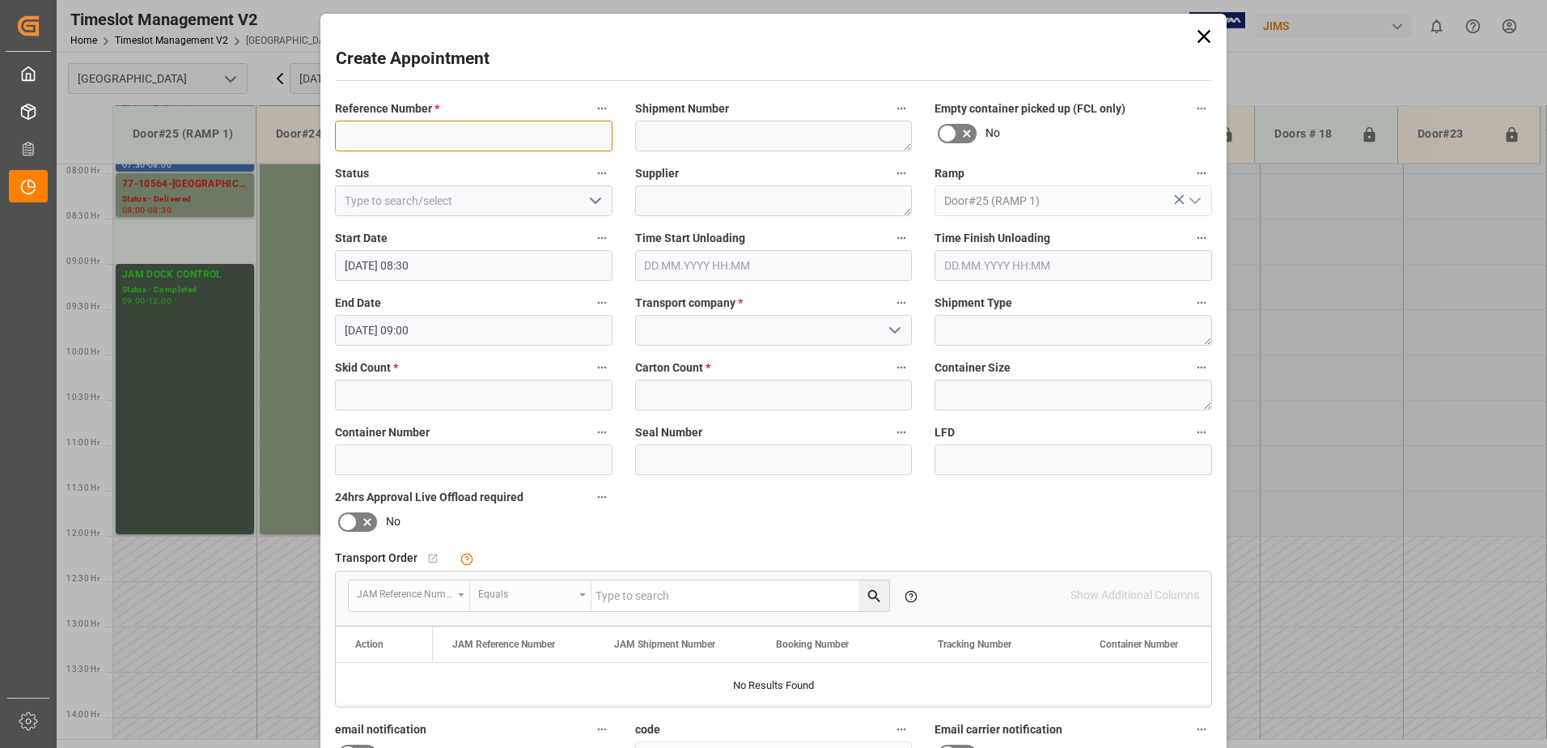
click at [417, 136] on input at bounding box center [473, 136] width 277 height 31
type input "77-11268-us"
click at [844, 333] on input at bounding box center [773, 330] width 277 height 31
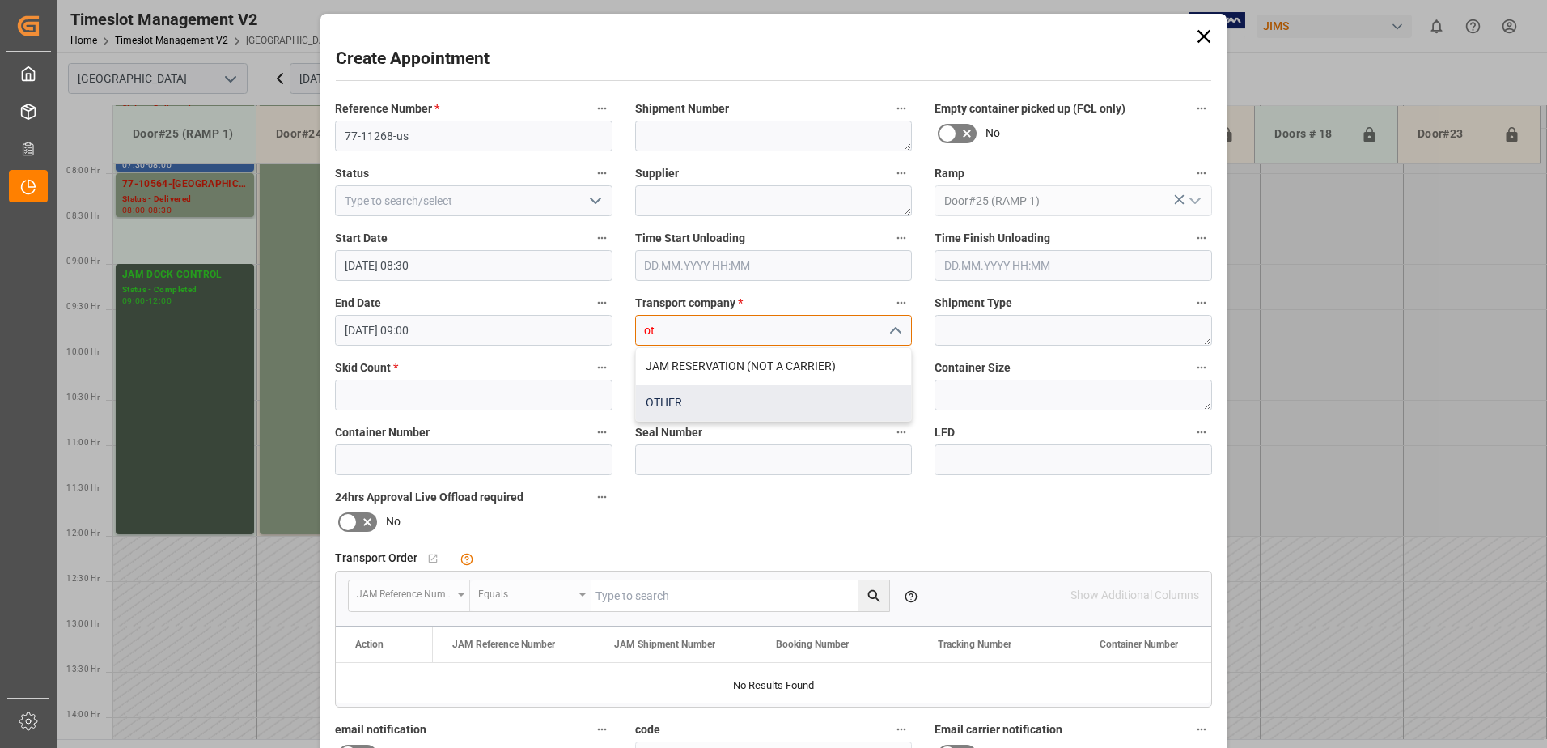
click at [703, 403] on div "OTHER" at bounding box center [774, 402] width 276 height 36
type input "OTHER"
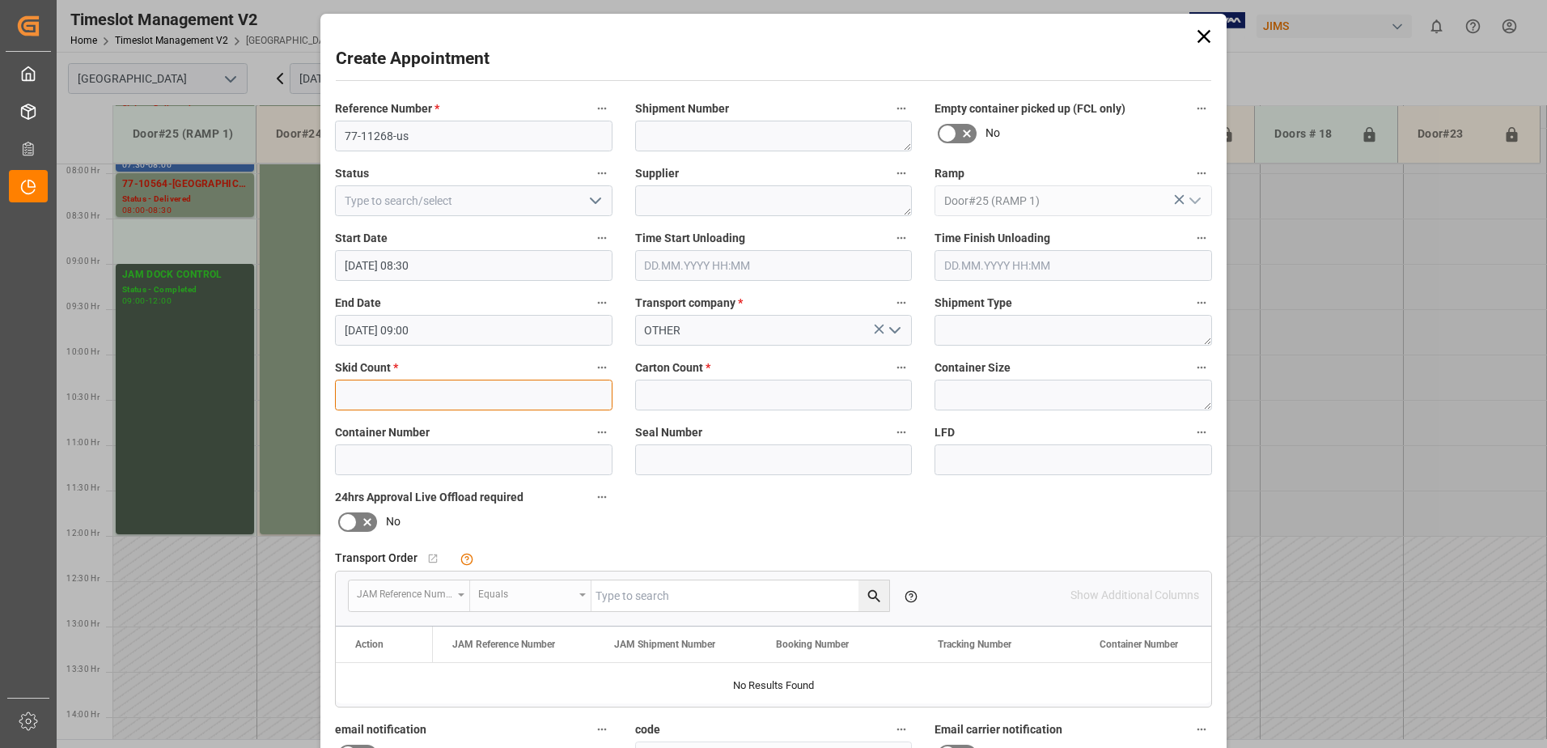
click at [566, 398] on input "text" at bounding box center [473, 394] width 277 height 31
type input "3"
click at [684, 385] on input "text" at bounding box center [773, 394] width 277 height 31
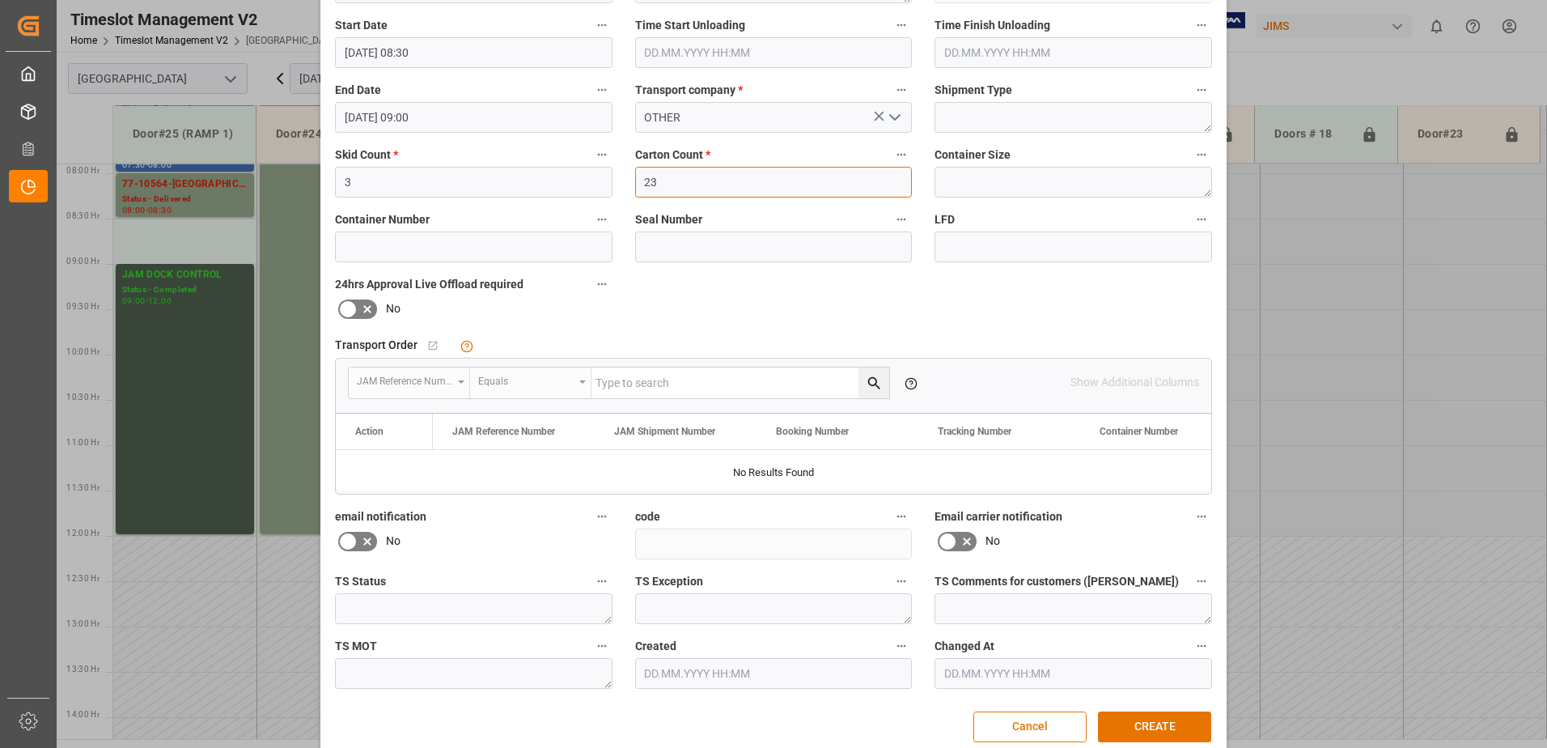
scroll to position [236, 0]
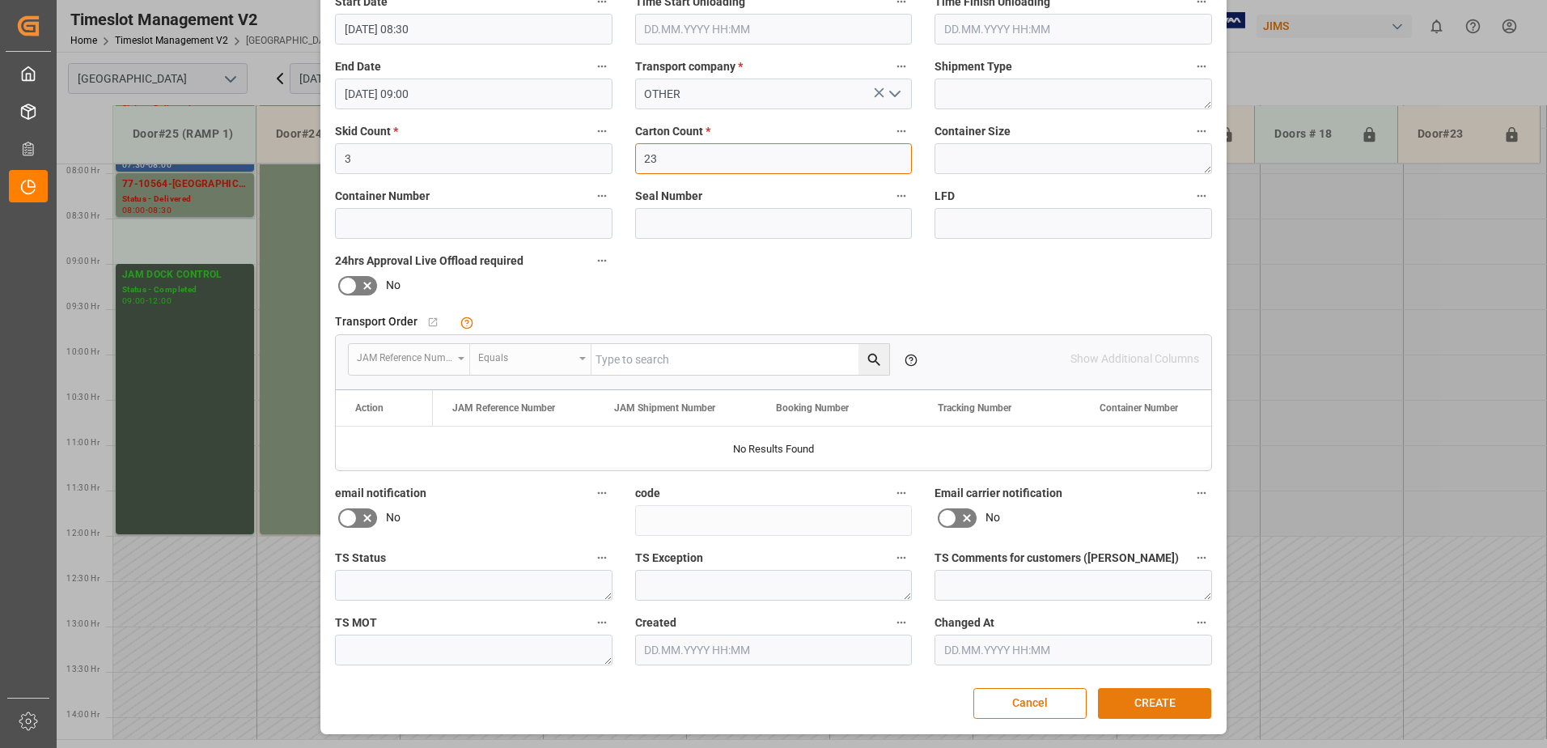
type input "23"
click at [1150, 705] on button "CREATE" at bounding box center [1154, 703] width 113 height 31
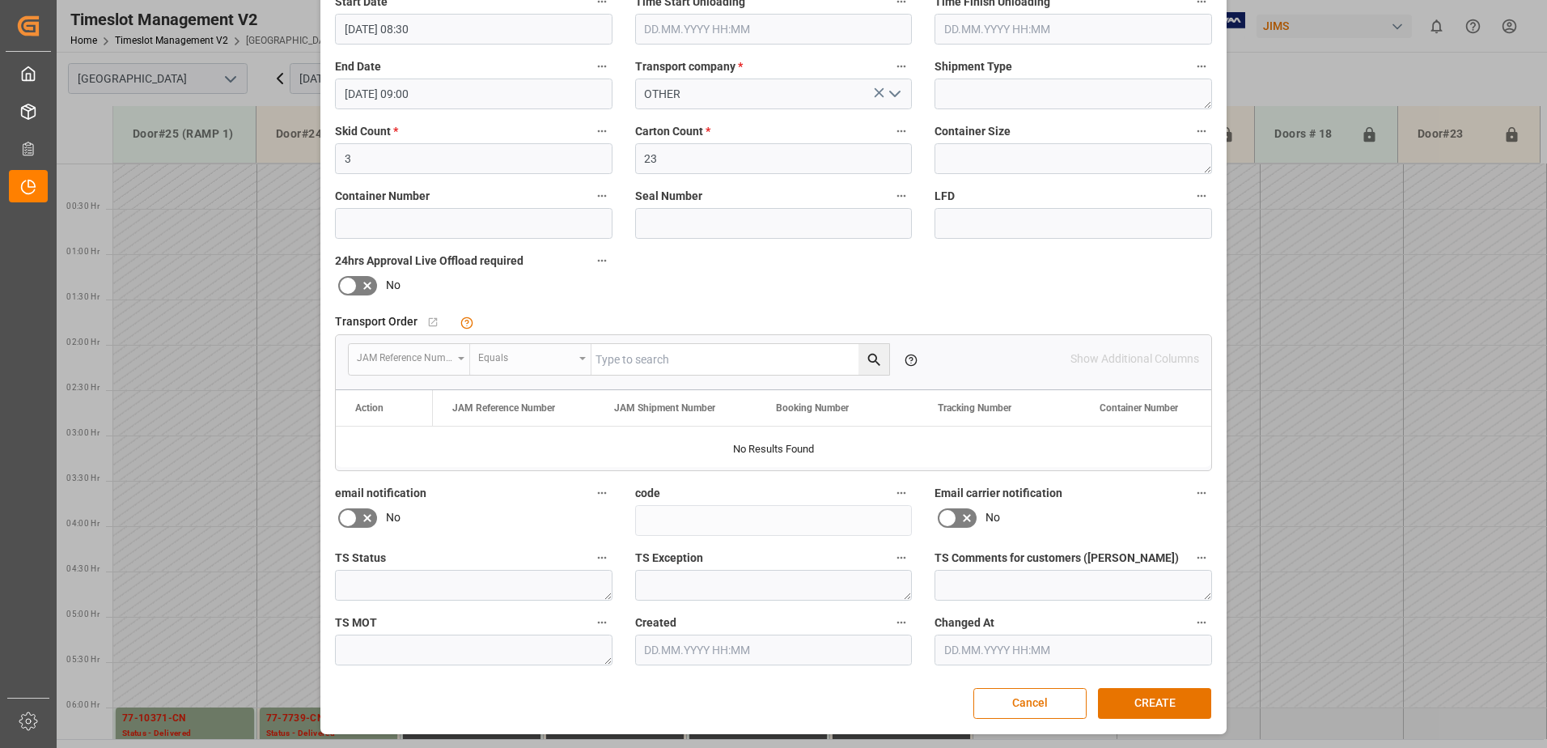
click at [1285, 614] on div "Create Appointment Reference Number * 77-11268-us Shipment Number Empty contain…" at bounding box center [773, 374] width 1547 height 748
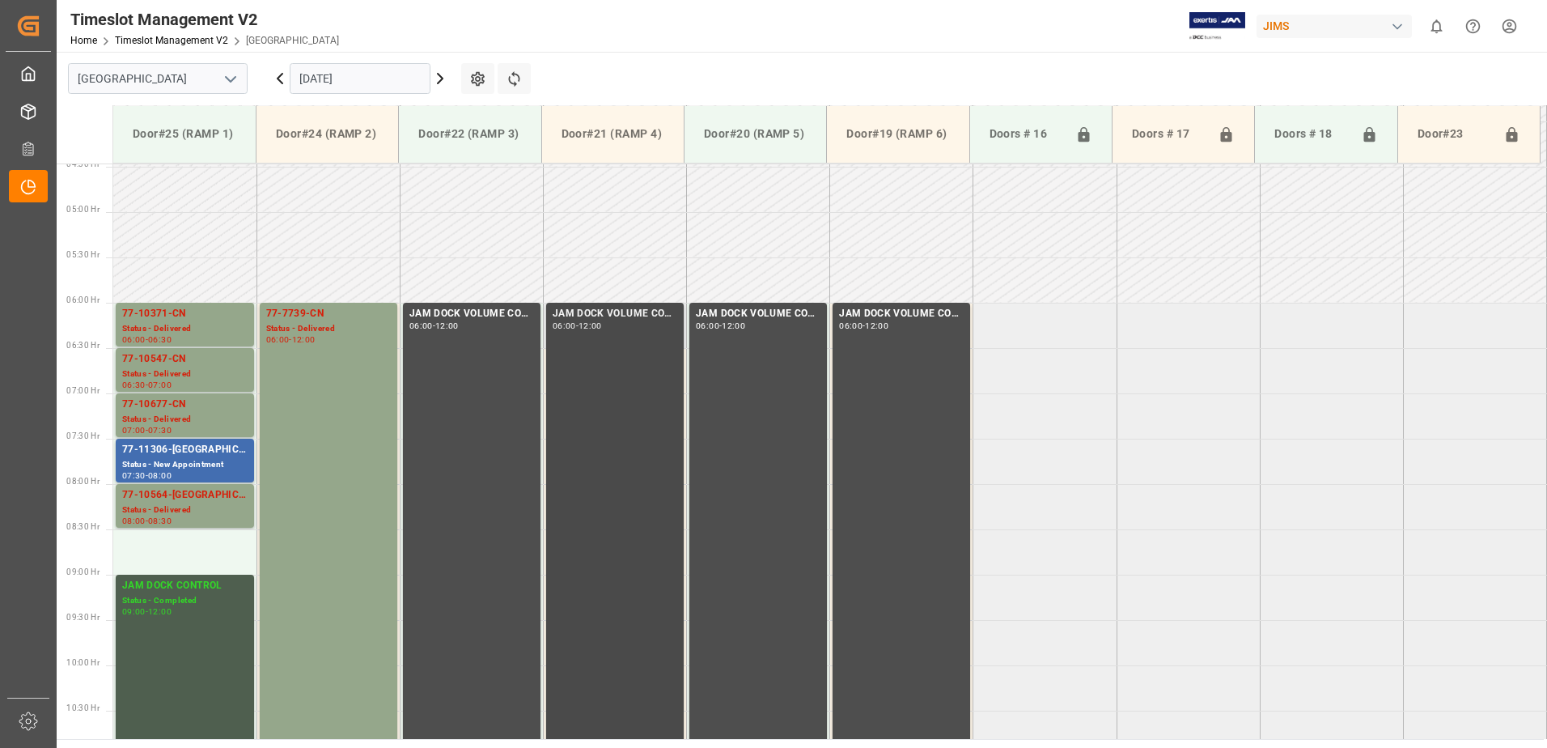
scroll to position [647, 0]
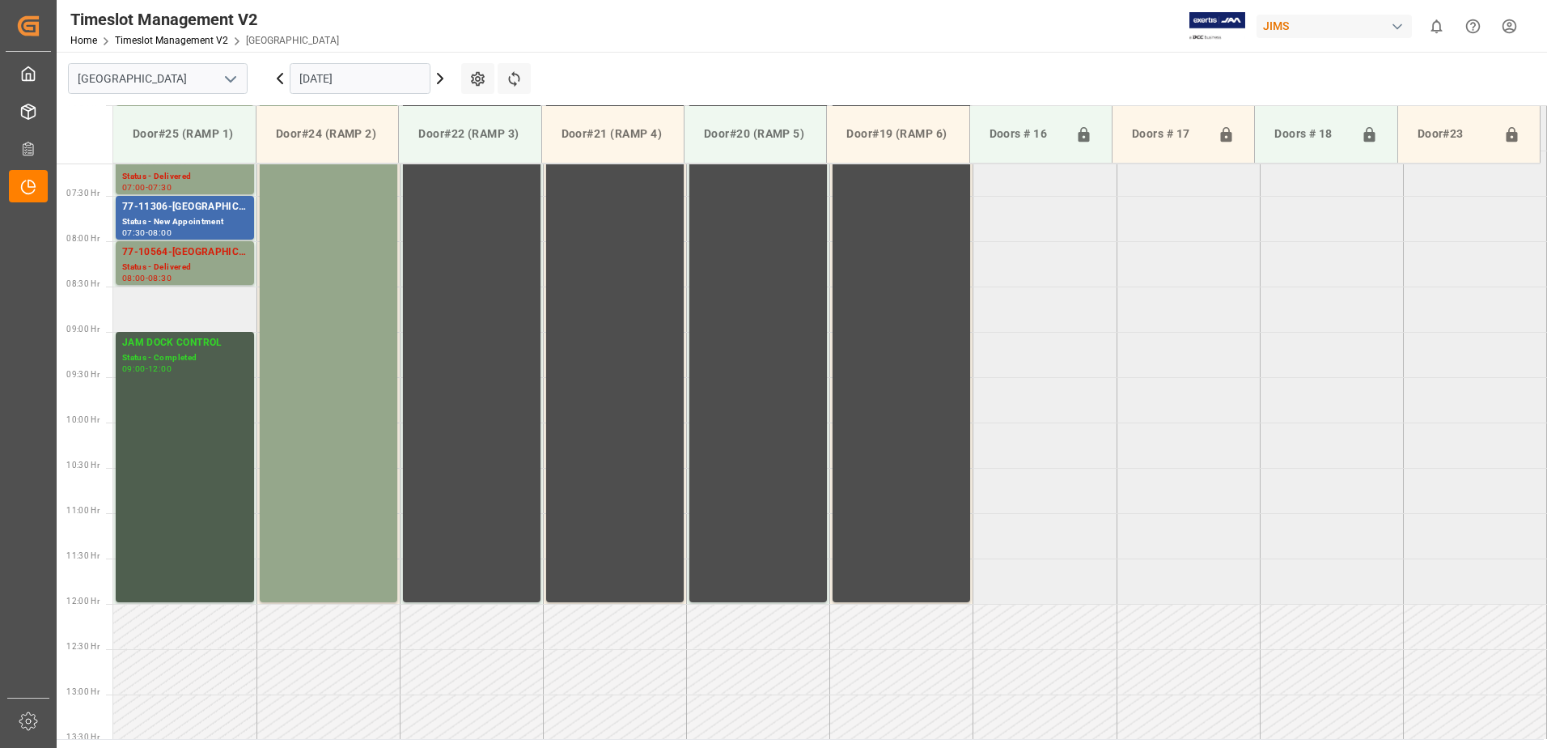
click at [174, 315] on td at bounding box center [184, 308] width 143 height 45
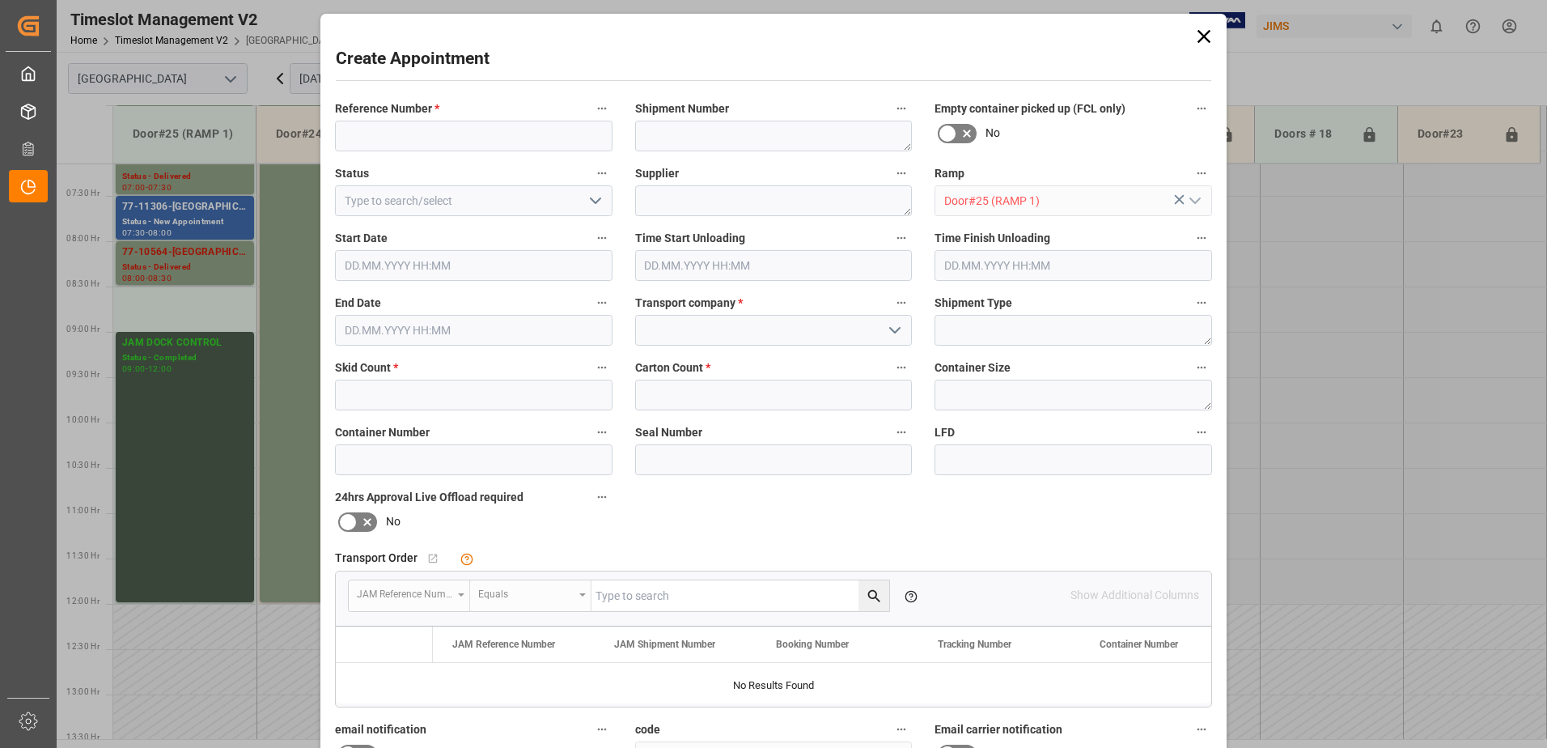
type input "[DATE] 08:30"
type input "[DATE] 09:00"
click at [432, 135] on input at bounding box center [473, 136] width 277 height 31
type input "77-11268-us"
click at [743, 332] on input at bounding box center [773, 330] width 277 height 31
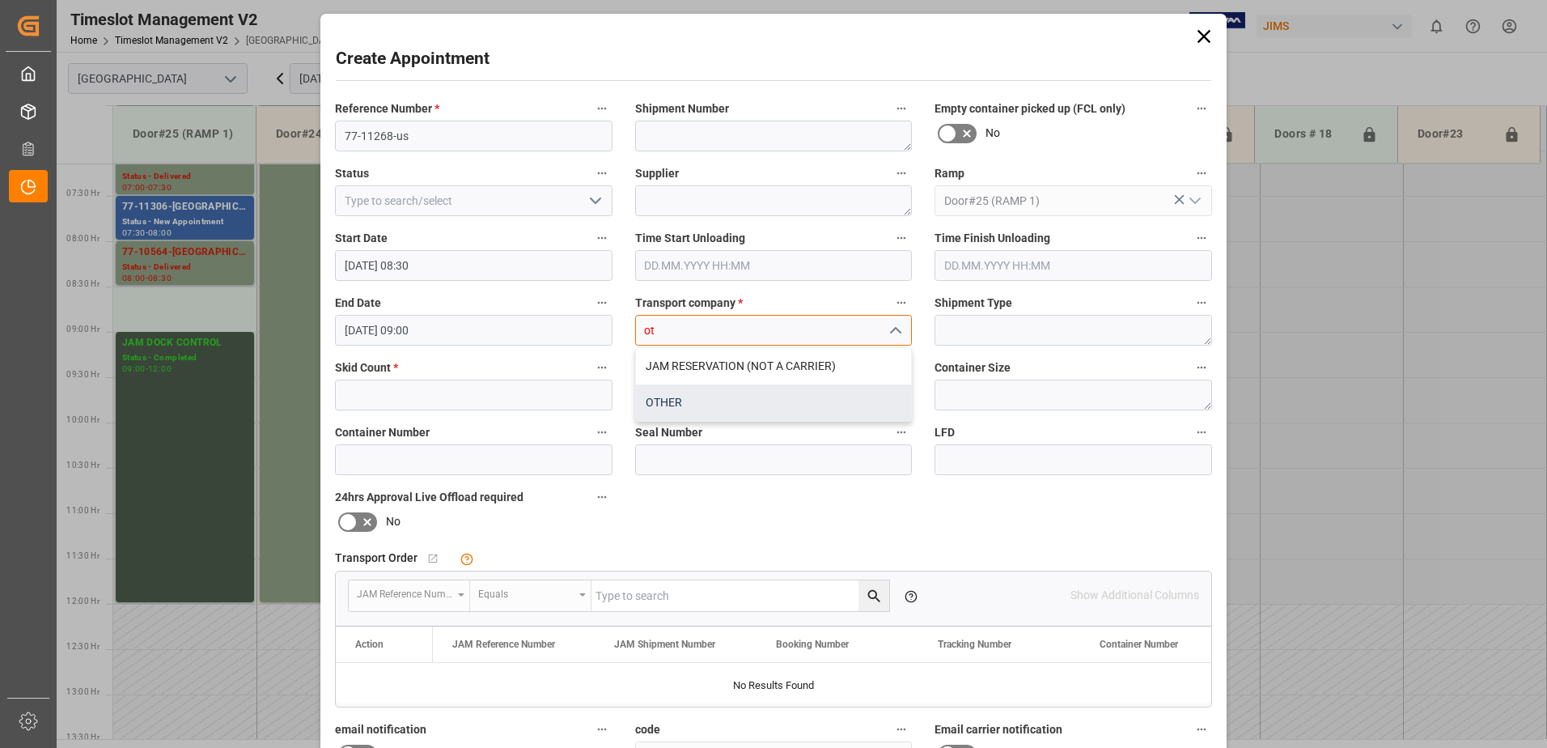
click at [695, 404] on div "OTHER" at bounding box center [774, 402] width 276 height 36
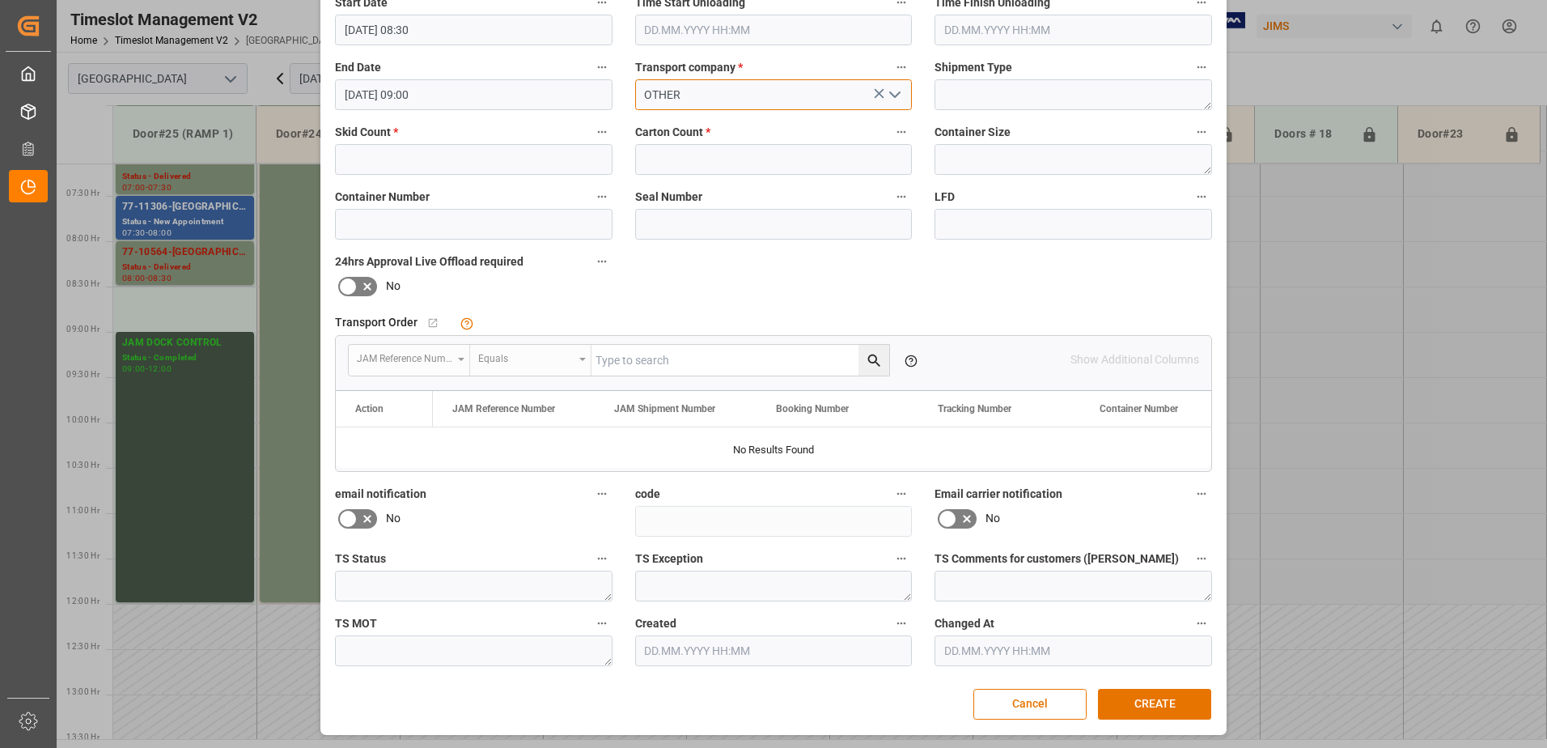
scroll to position [236, 0]
type input "OTHER"
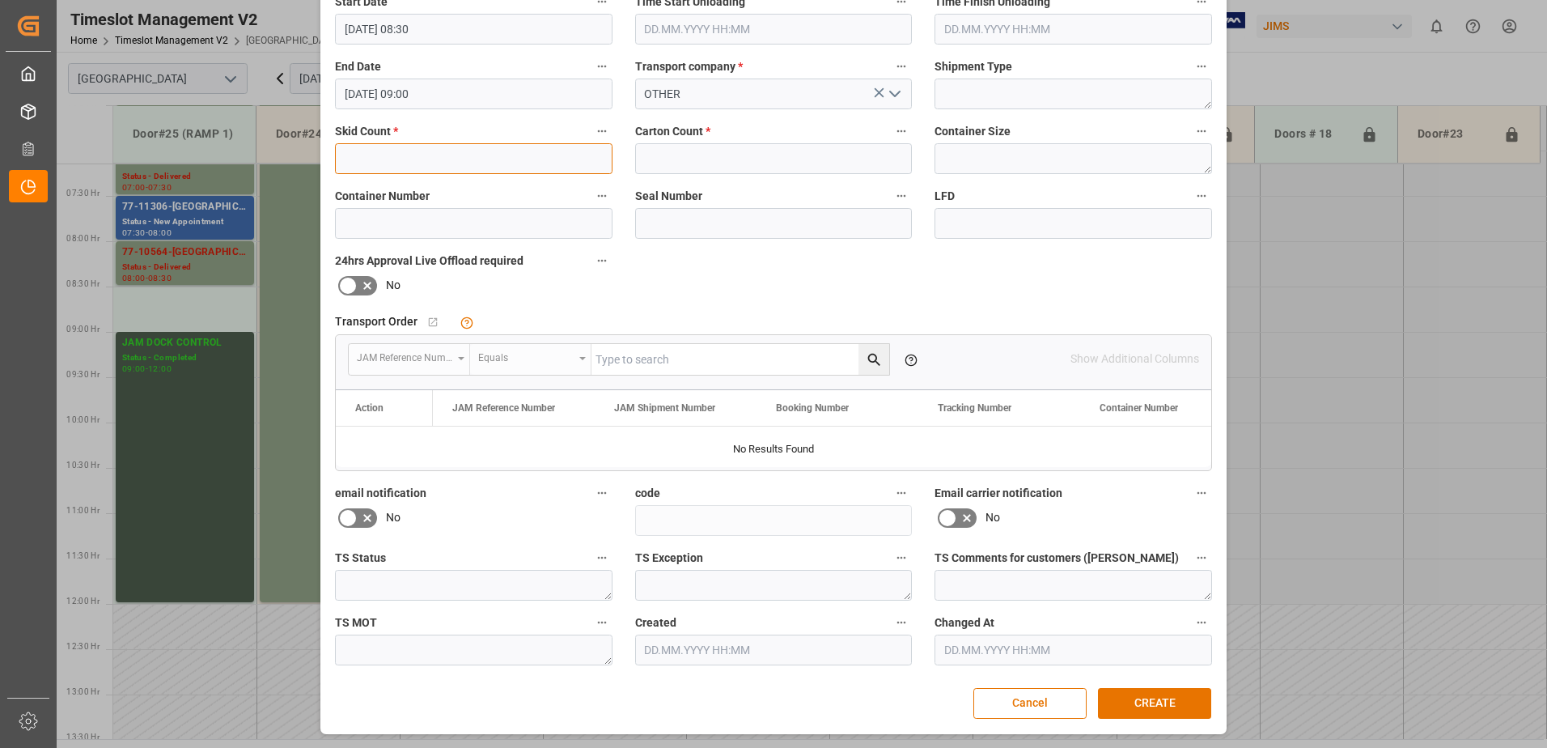
click at [438, 151] on input "text" at bounding box center [473, 158] width 277 height 31
click at [667, 158] on input "text" at bounding box center [773, 158] width 277 height 31
click at [361, 157] on input "33" at bounding box center [473, 158] width 277 height 31
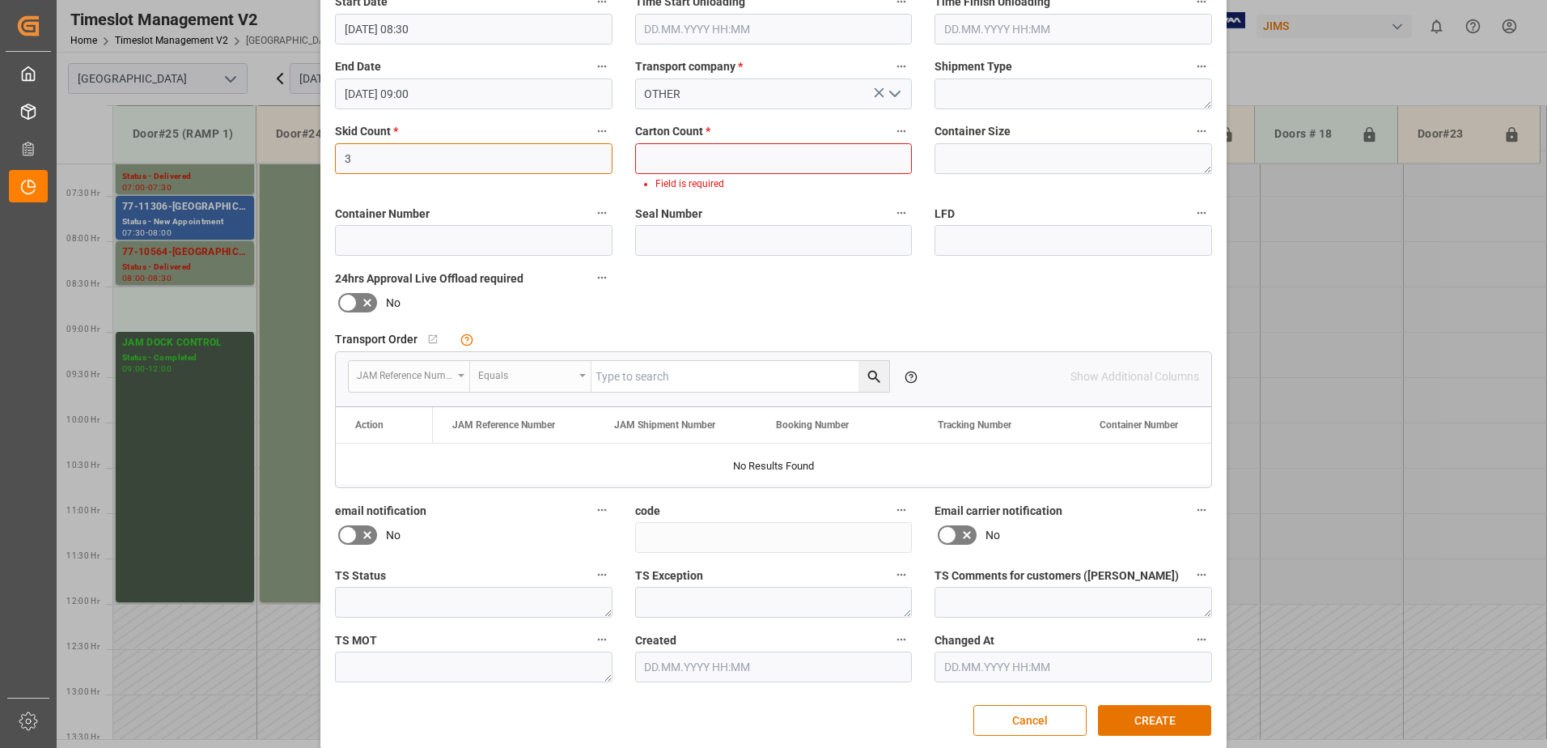
type input "3"
click at [676, 155] on input "text" at bounding box center [773, 158] width 277 height 31
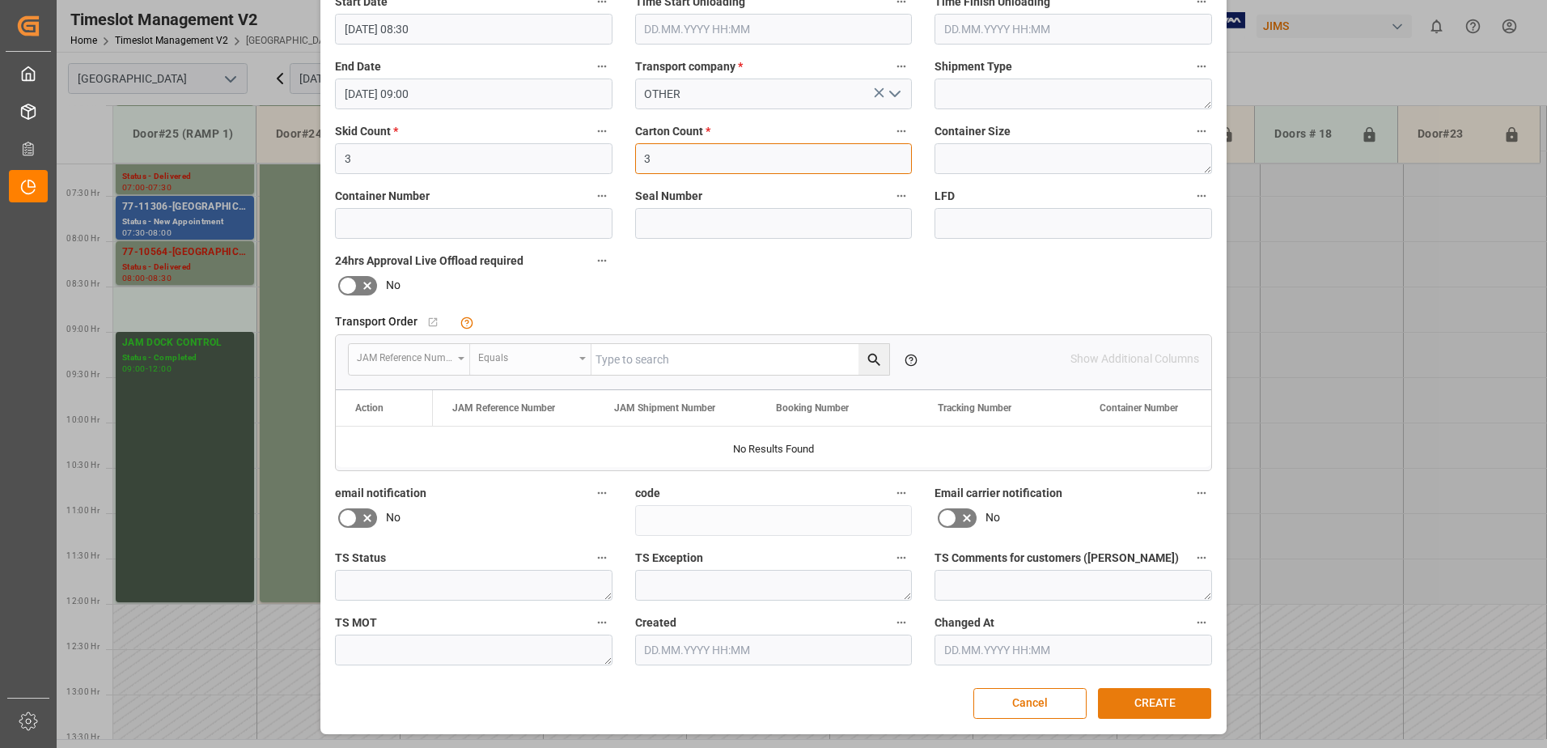
type input "3"
click at [1171, 705] on button "CREATE" at bounding box center [1154, 703] width 113 height 31
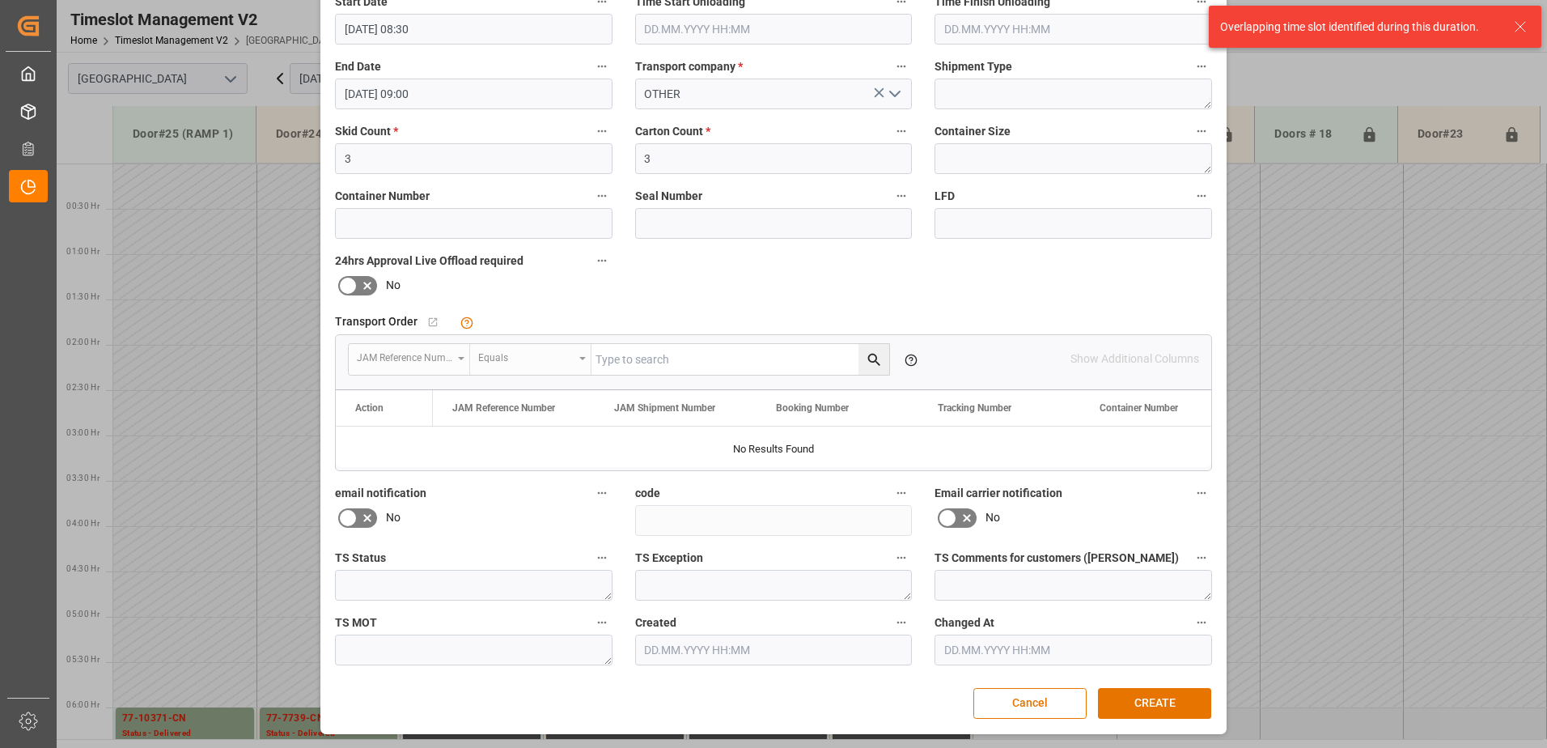
click at [1523, 26] on icon at bounding box center [1519, 26] width 19 height 19
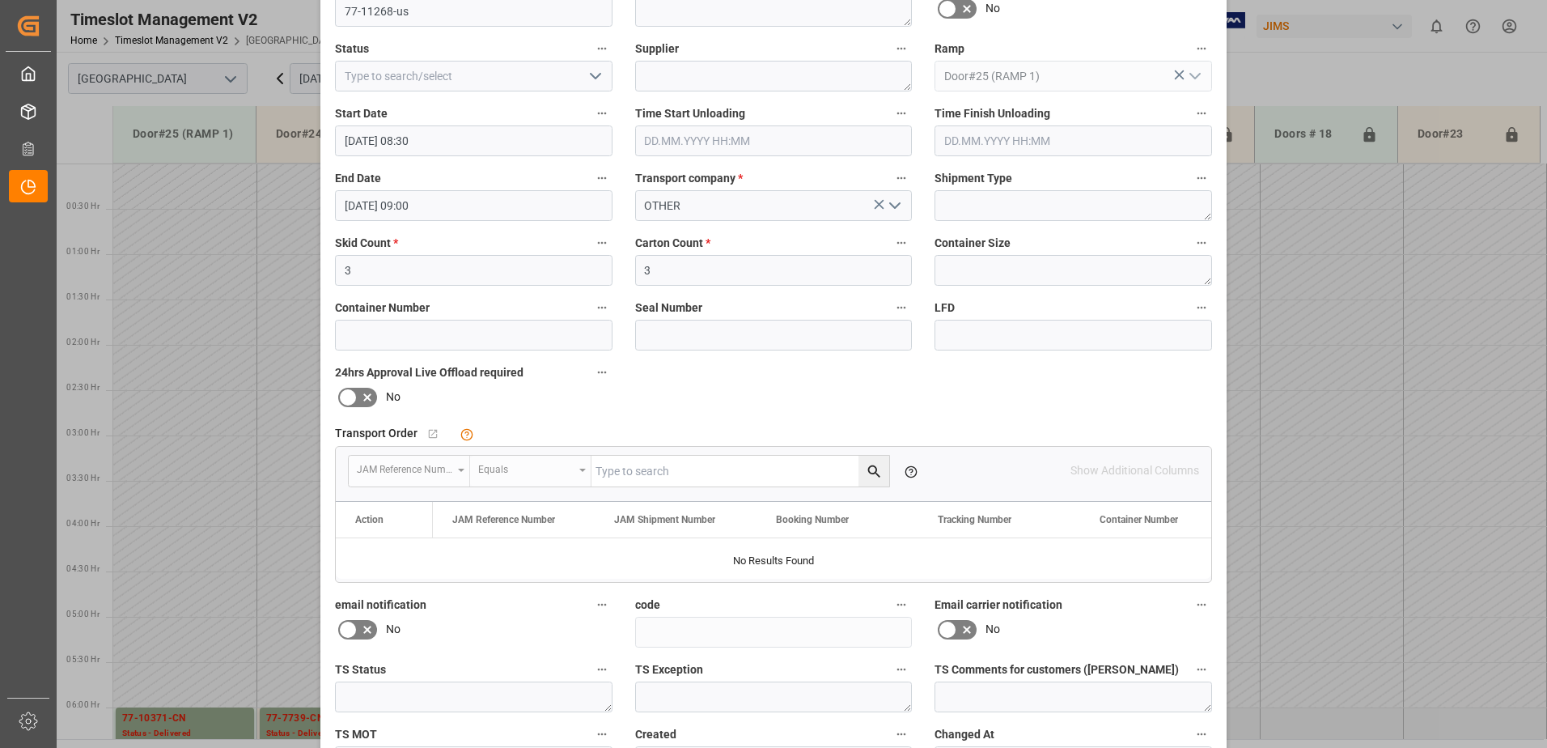
scroll to position [0, 0]
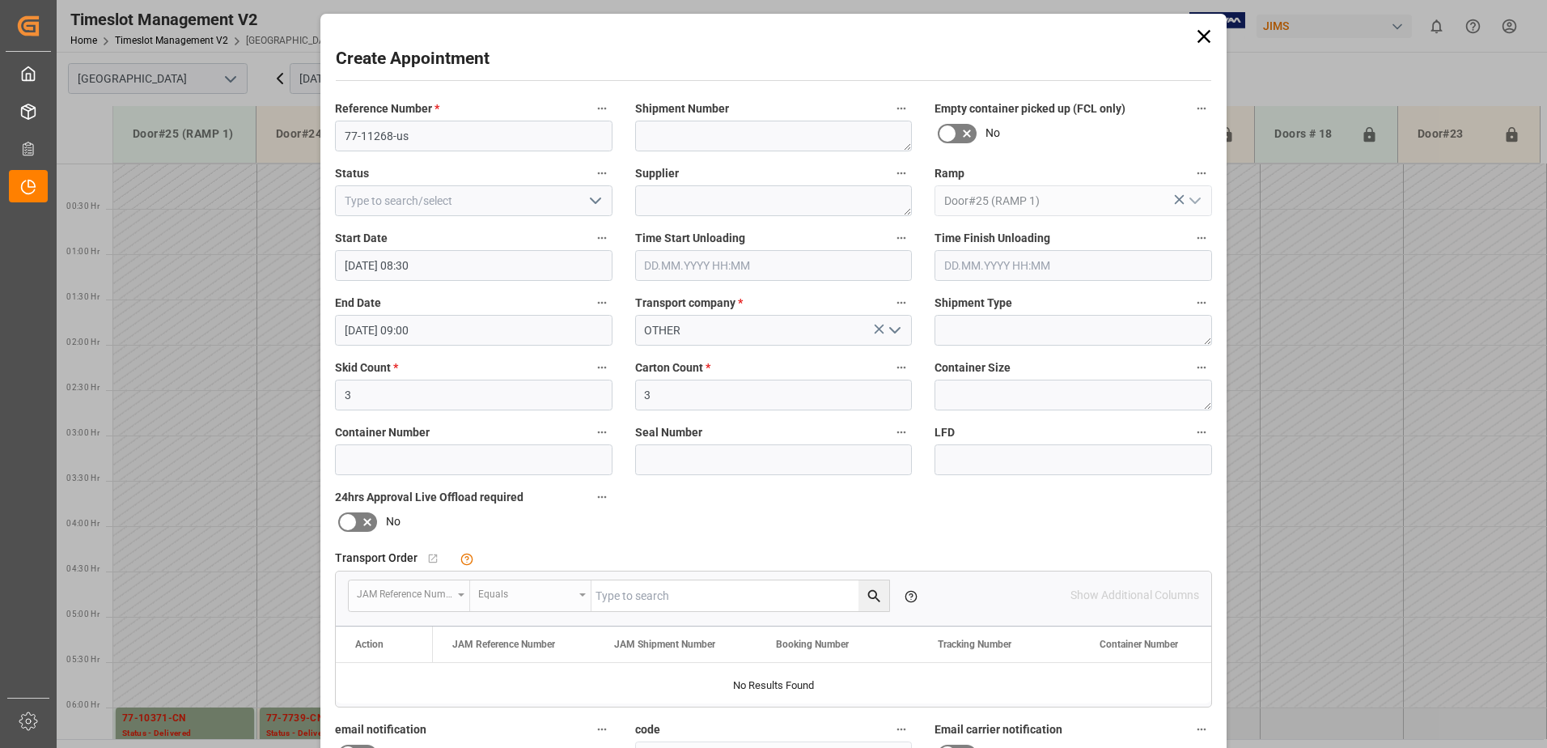
click at [1192, 35] on icon at bounding box center [1203, 36] width 23 height 23
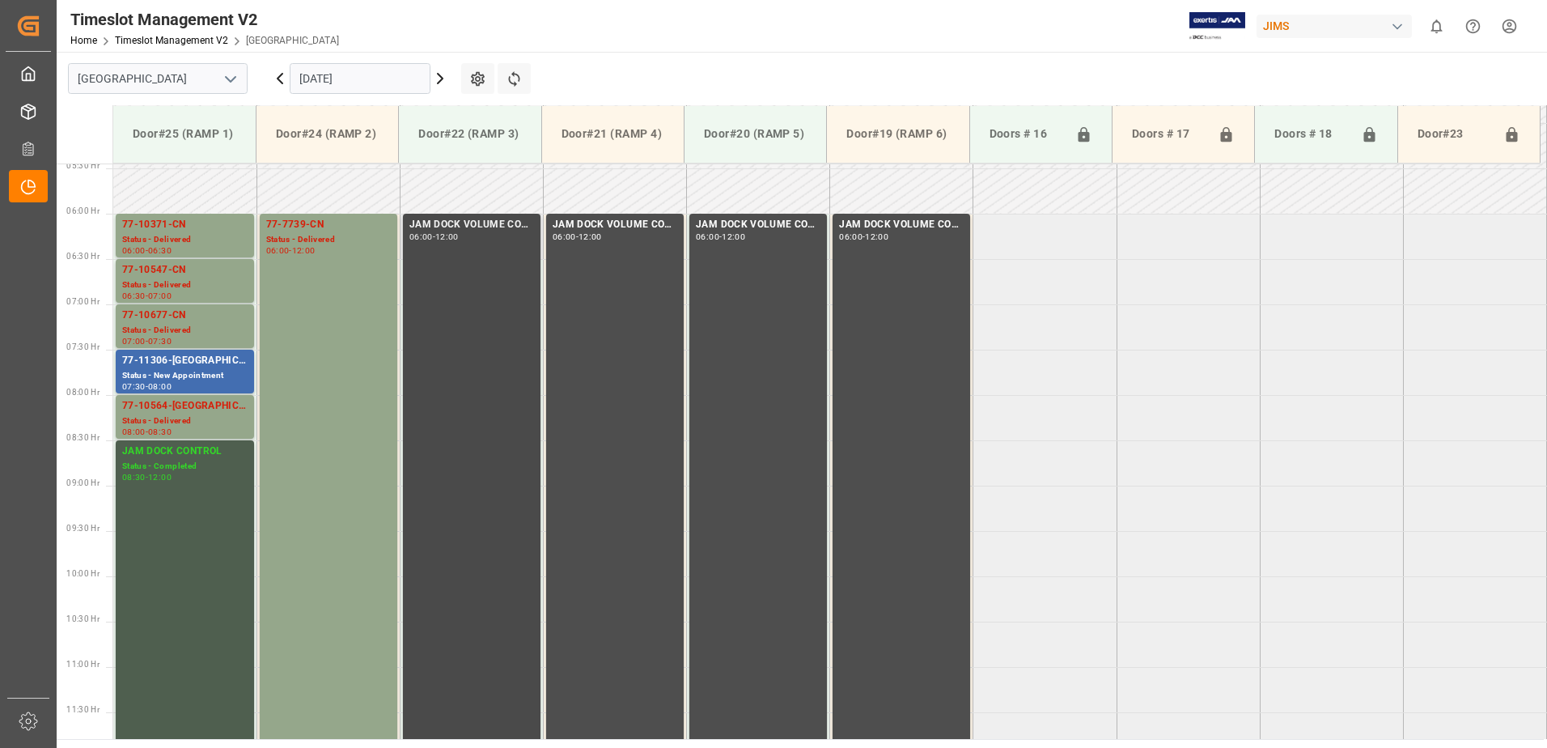
scroll to position [492, 0]
click at [166, 462] on div "Status - Completed" at bounding box center [184, 468] width 125 height 14
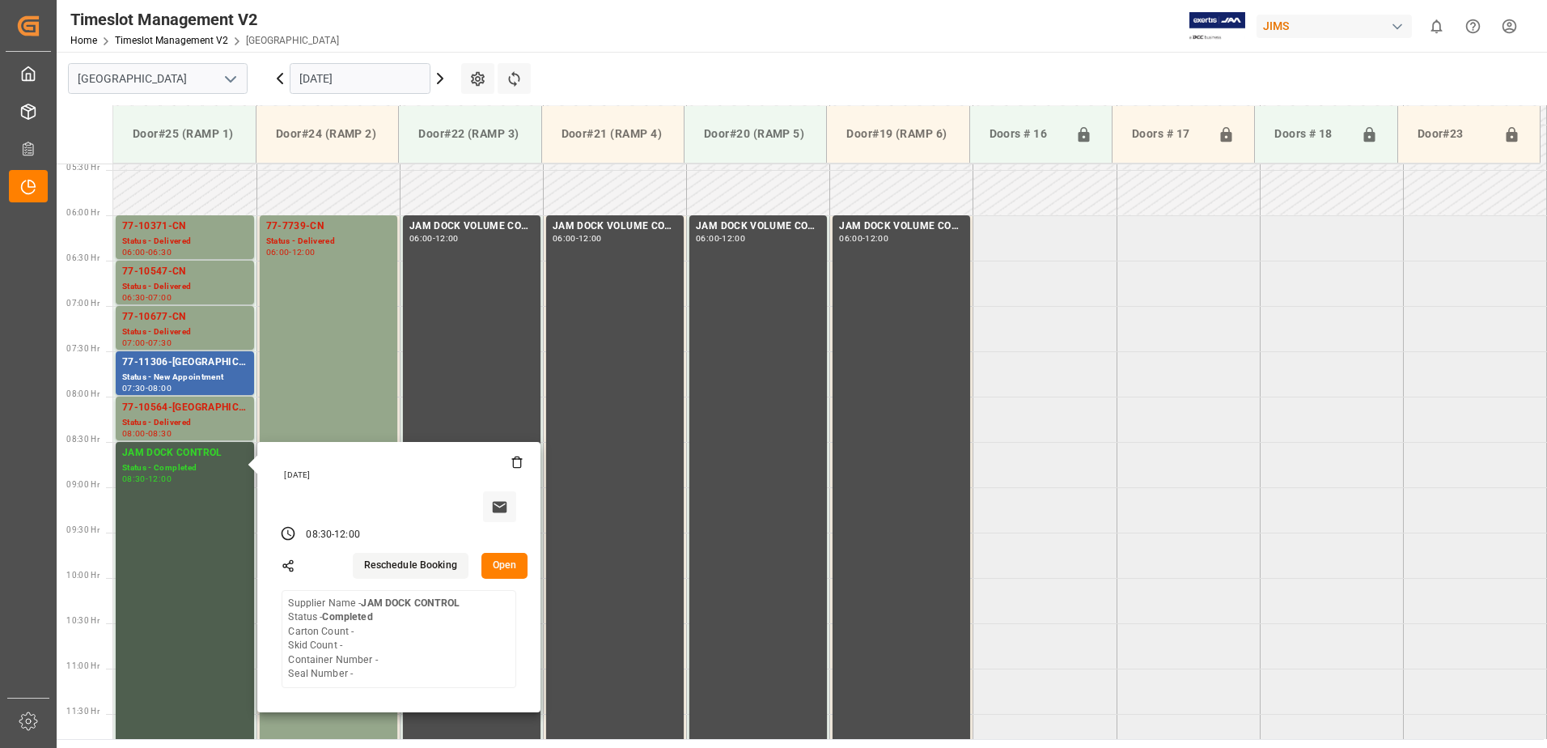
click at [498, 561] on button "Open" at bounding box center [504, 566] width 47 height 26
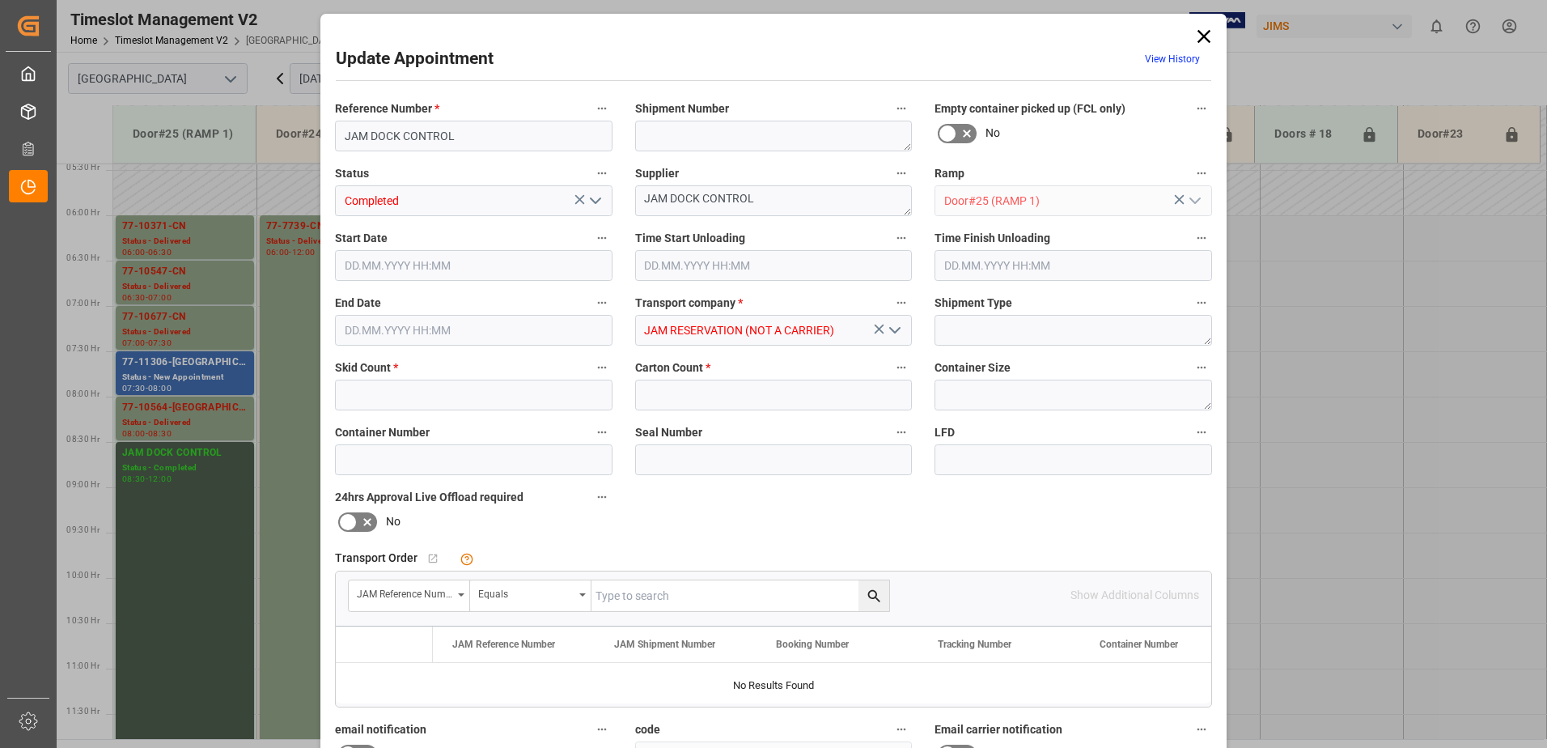
type input "0"
type input "[DATE] 08:30"
type input "[DATE] 12:00"
type input "[DATE] 21:34"
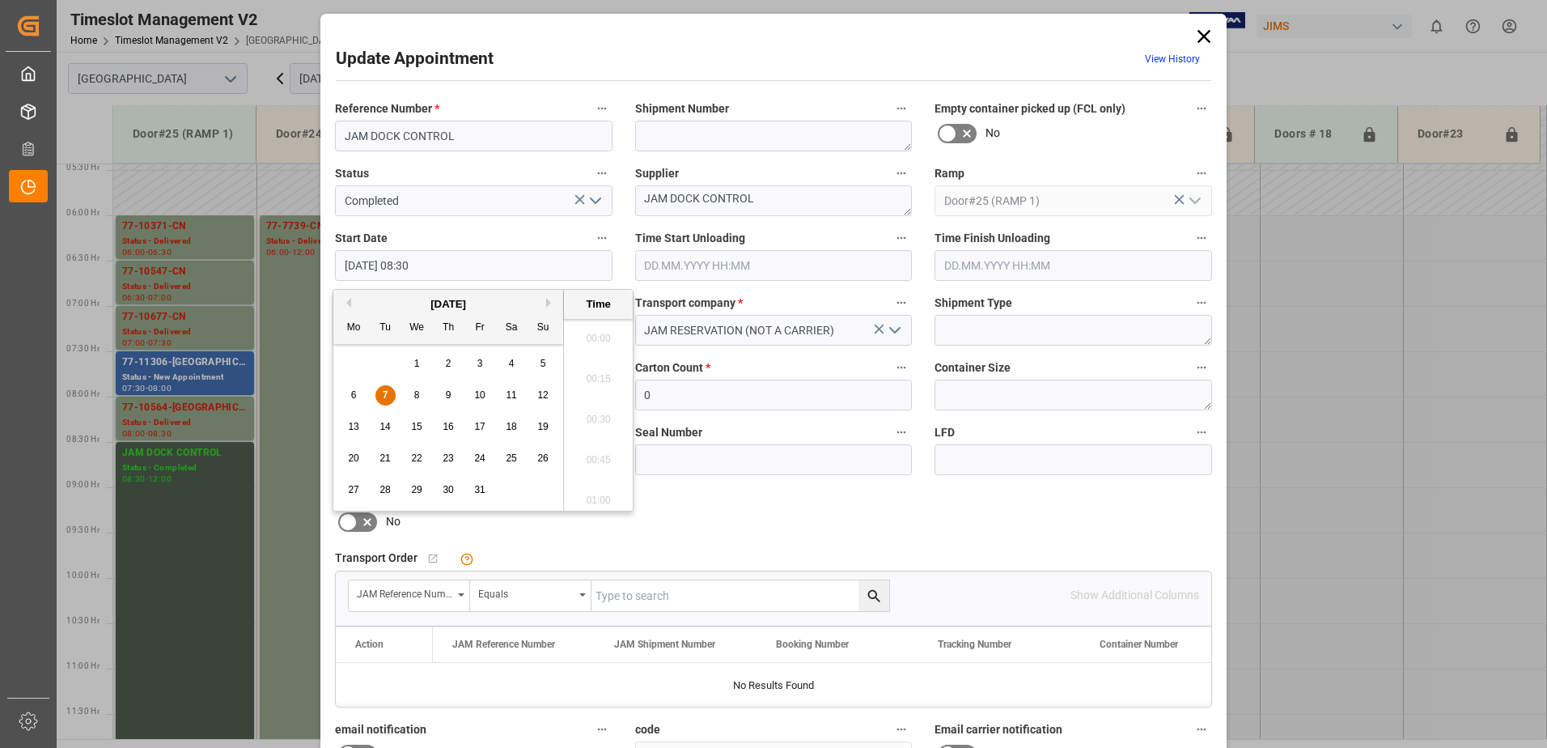
click at [458, 262] on input "[DATE] 08:30" at bounding box center [473, 265] width 277 height 31
click at [385, 390] on span "7" at bounding box center [386, 394] width 6 height 11
click at [587, 494] on li "09:00" at bounding box center [598, 495] width 69 height 40
type input "[DATE] 09:00"
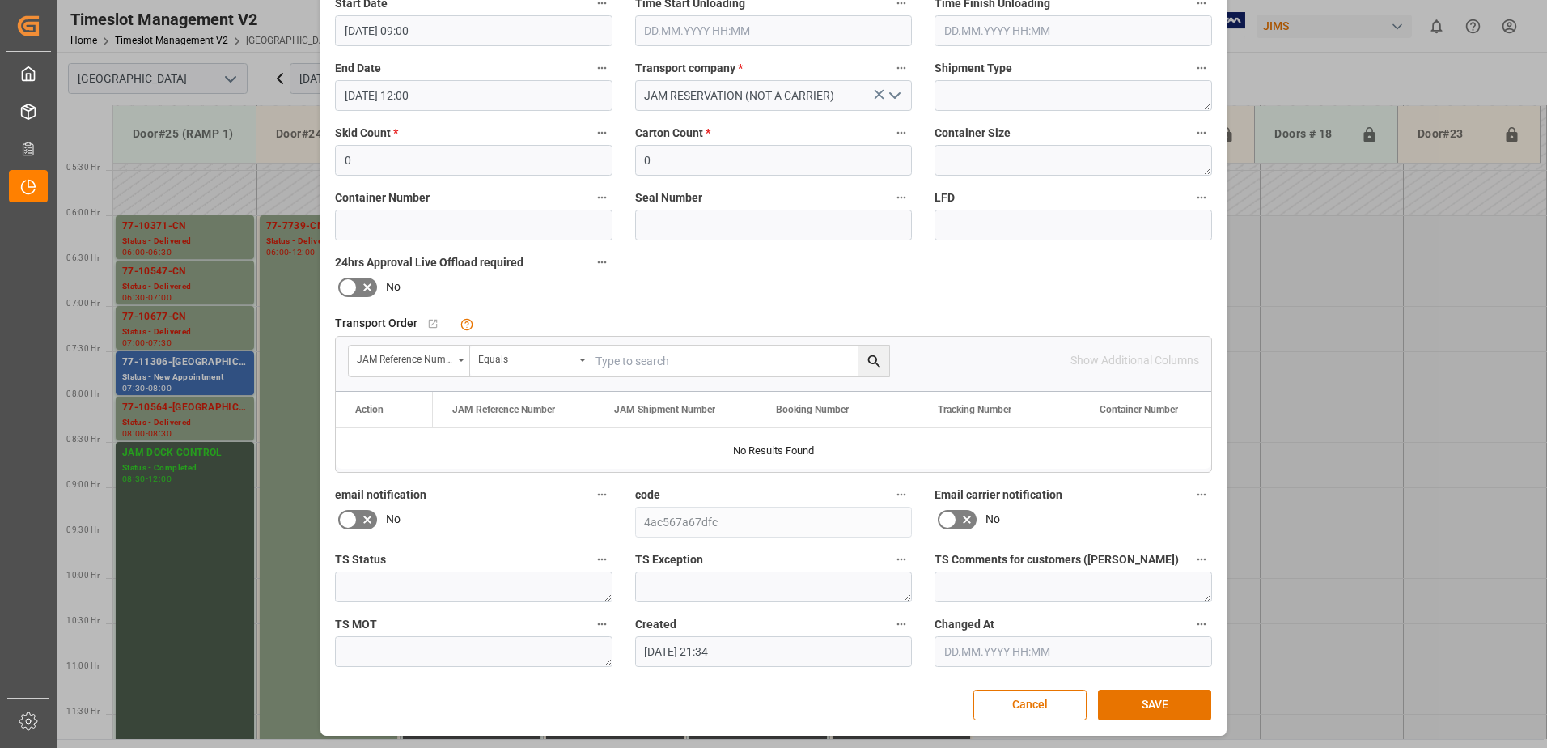
scroll to position [236, 0]
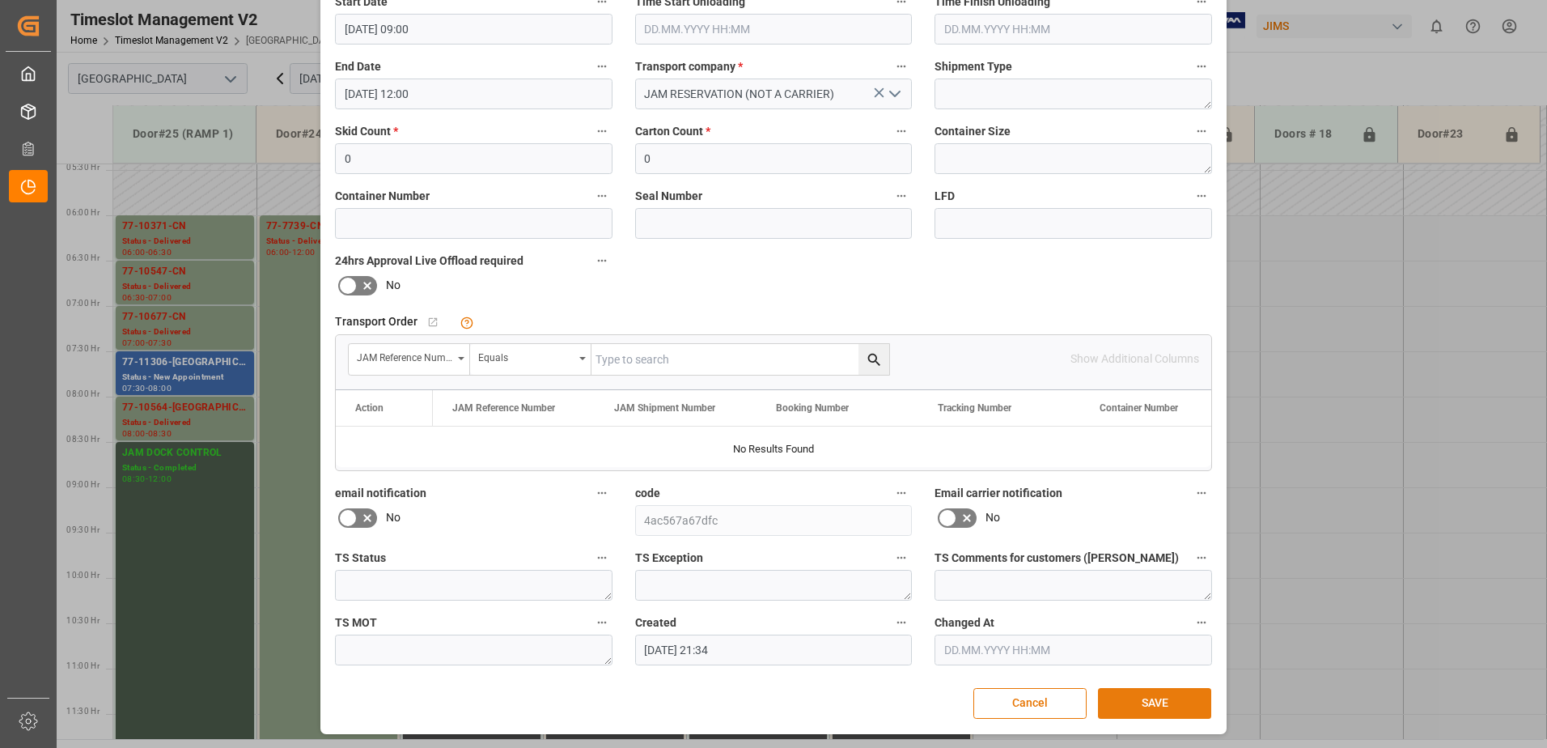
click at [1181, 705] on button "SAVE" at bounding box center [1154, 703] width 113 height 31
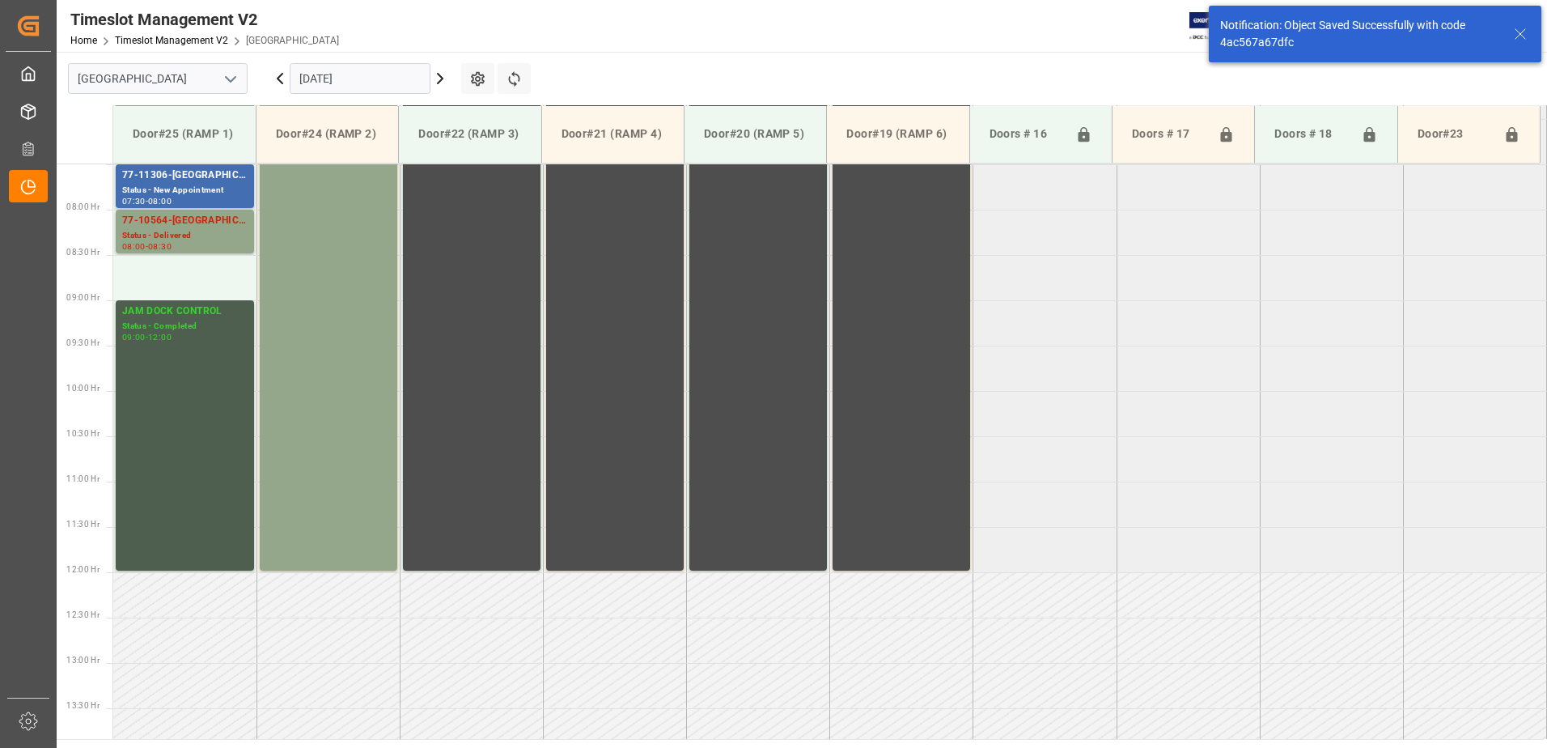
scroll to position [715, 0]
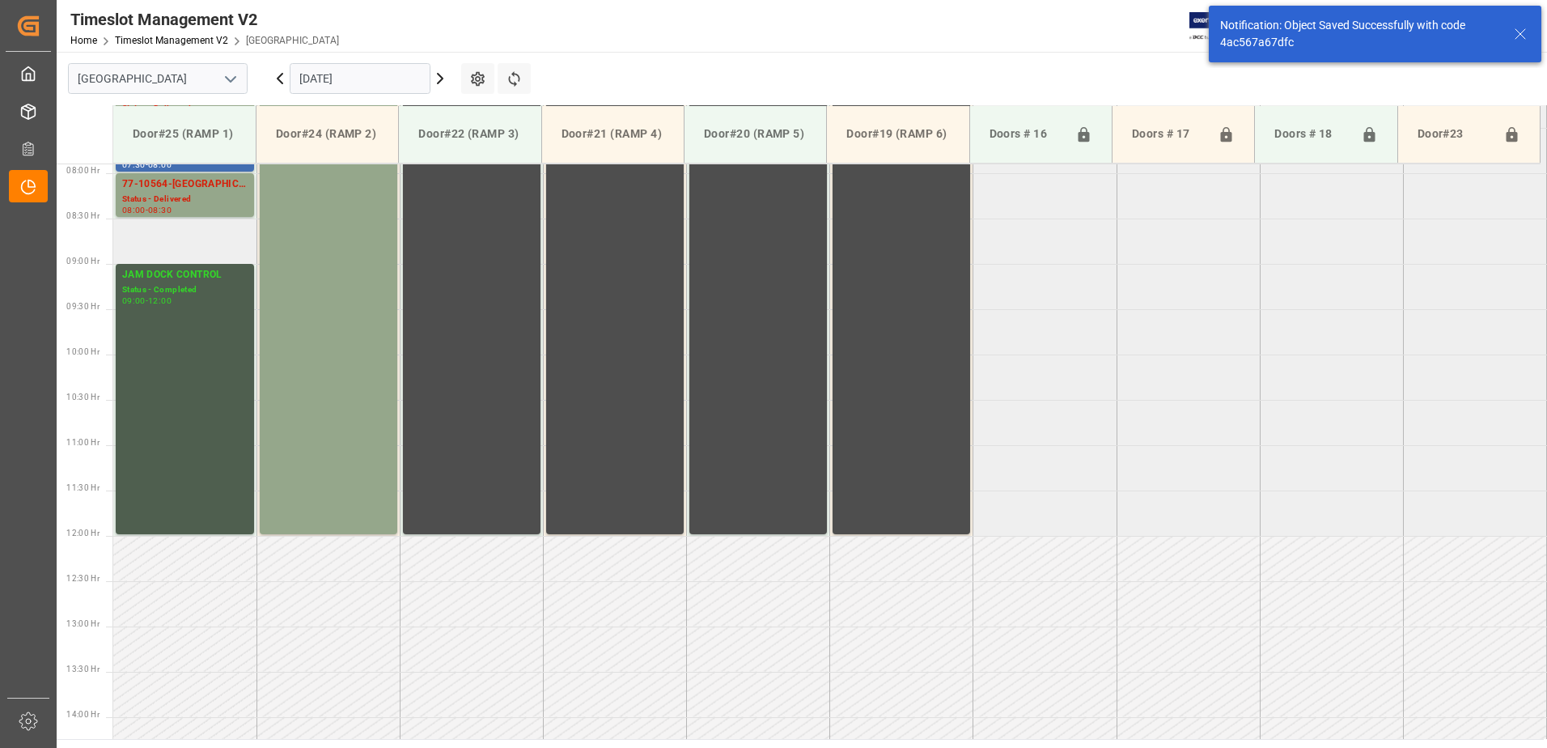
click at [155, 239] on td at bounding box center [184, 240] width 143 height 45
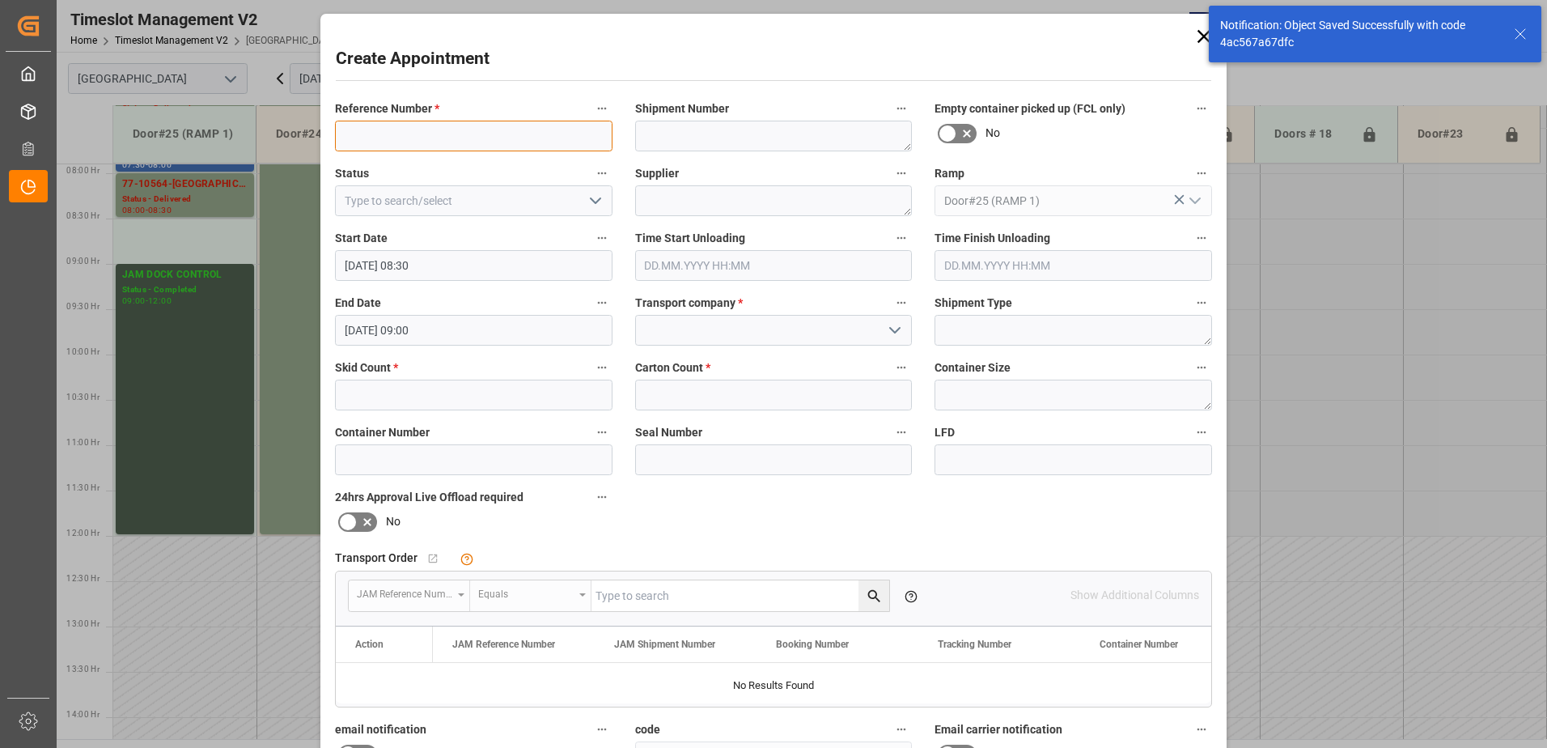
click at [419, 142] on input at bounding box center [473, 136] width 277 height 31
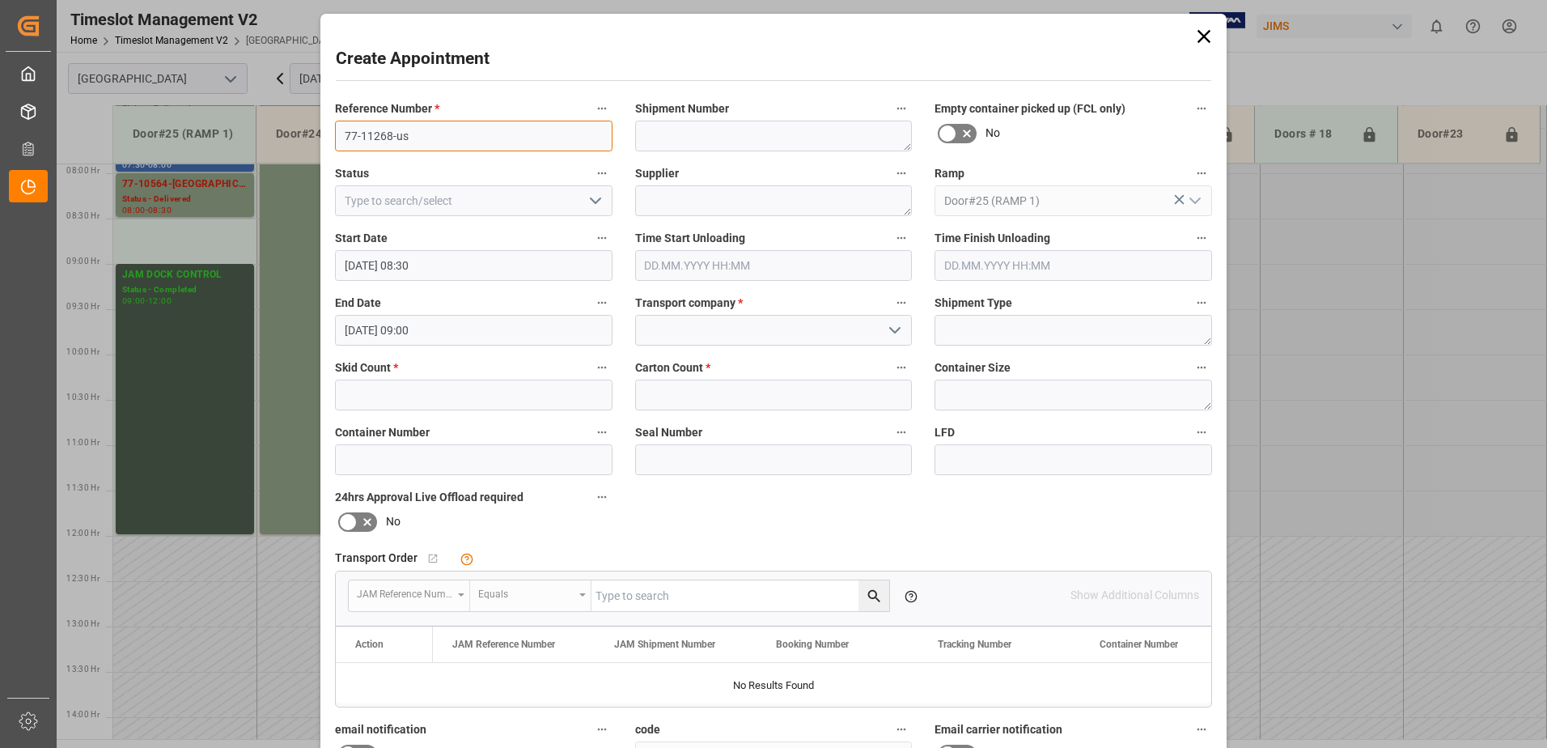
type input "77-11268-us"
click at [732, 332] on input at bounding box center [773, 330] width 277 height 31
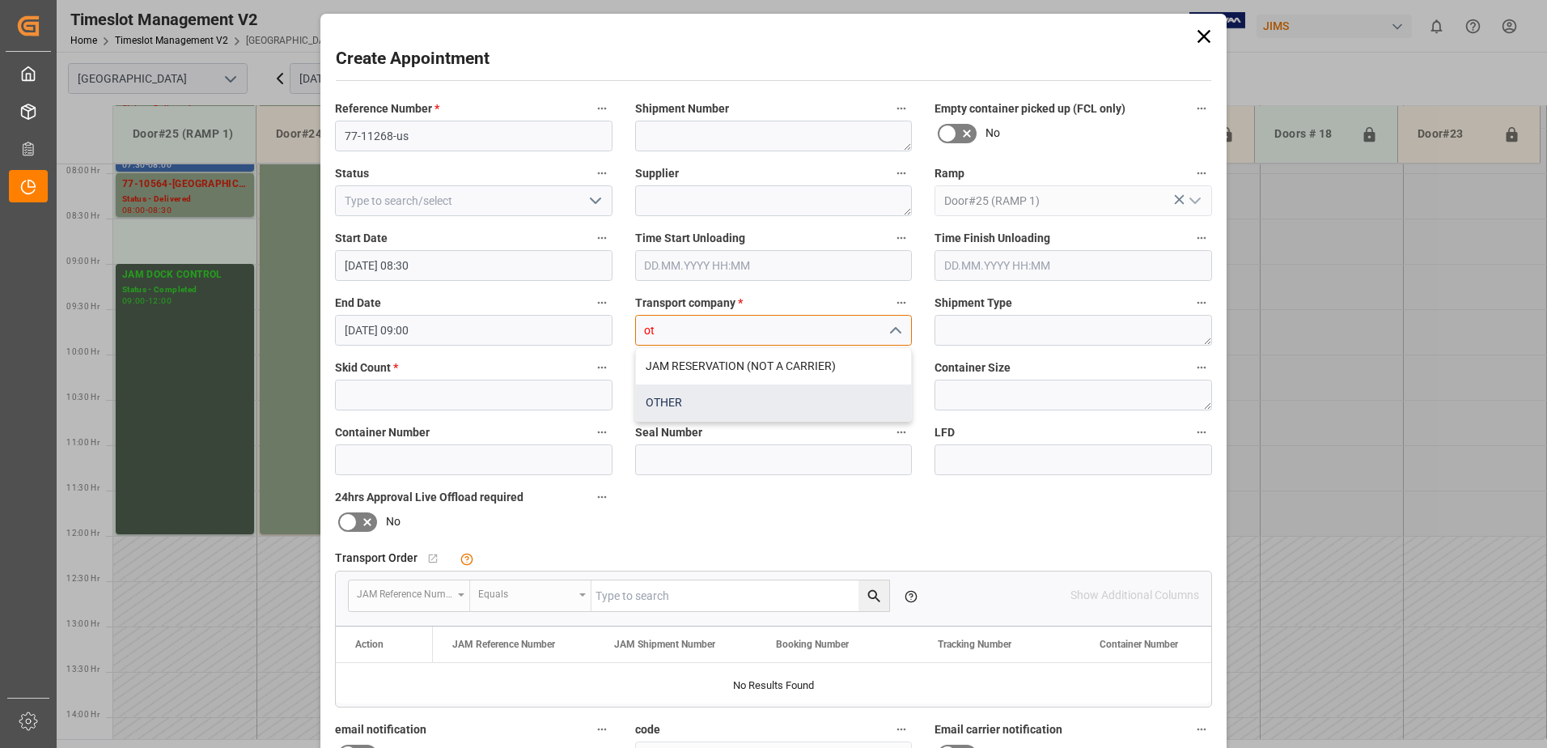
click at [678, 403] on div "OTHER" at bounding box center [774, 402] width 276 height 36
type input "OTHER"
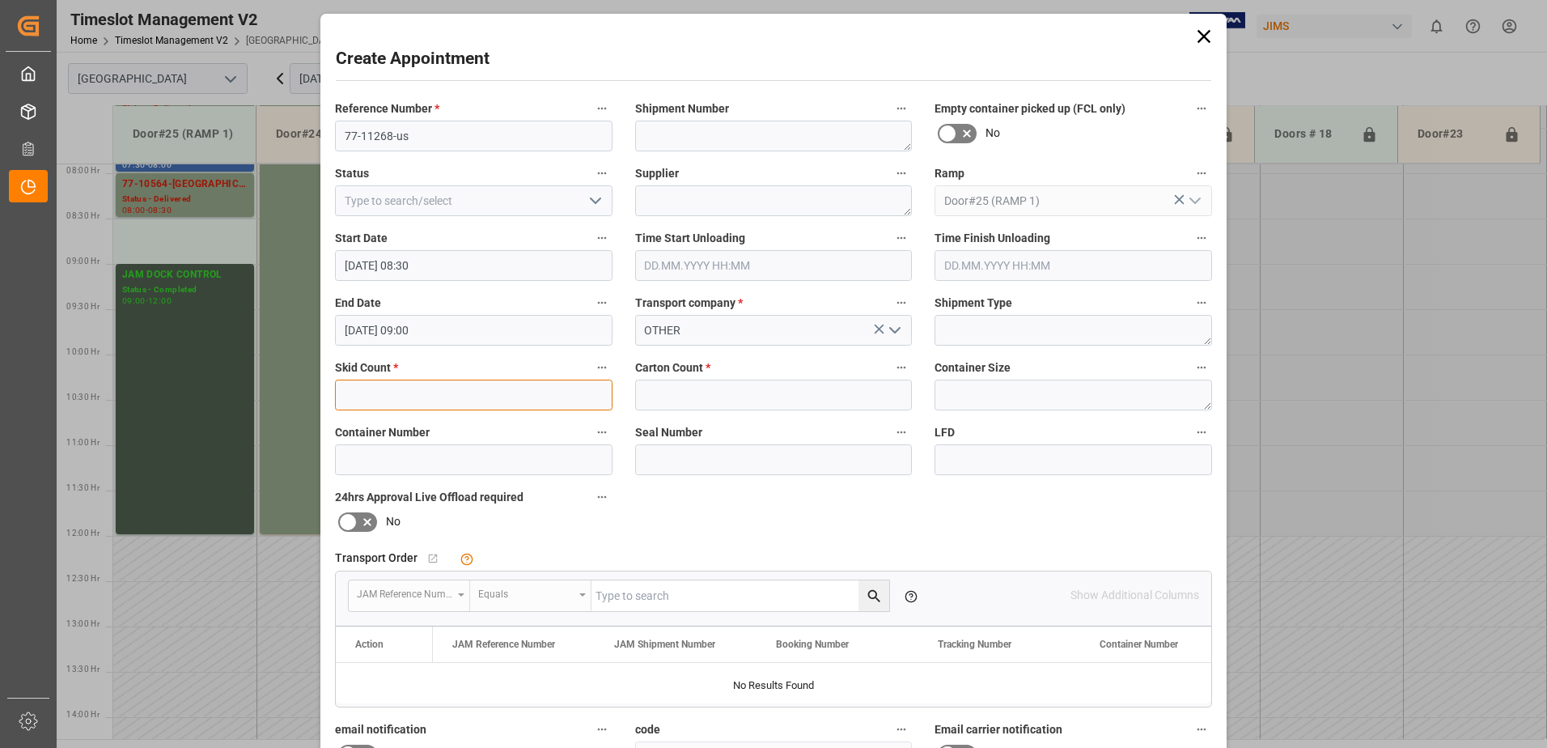
click at [506, 407] on input "text" at bounding box center [473, 394] width 277 height 31
type input "3"
click at [687, 400] on input "text" at bounding box center [773, 394] width 277 height 31
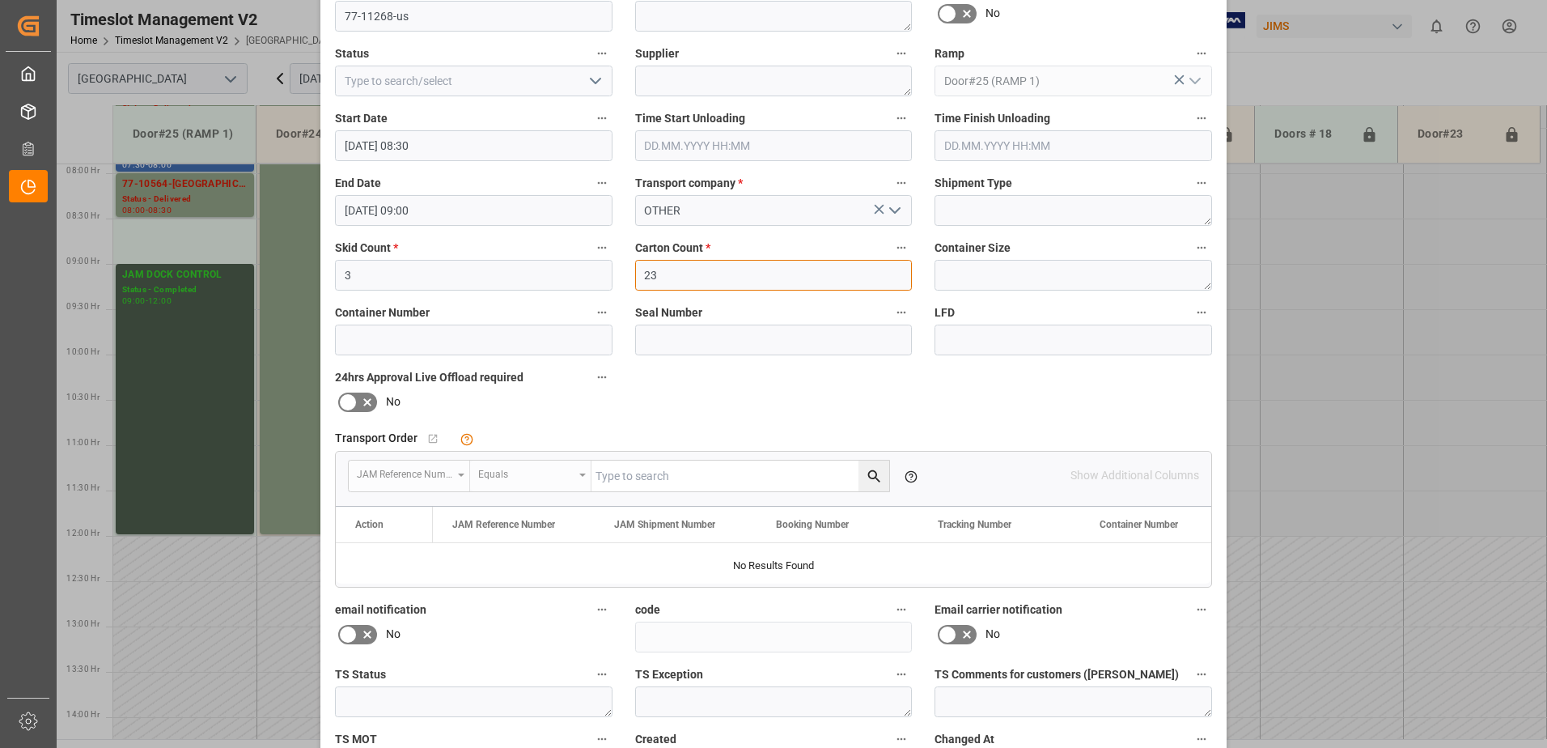
scroll to position [236, 0]
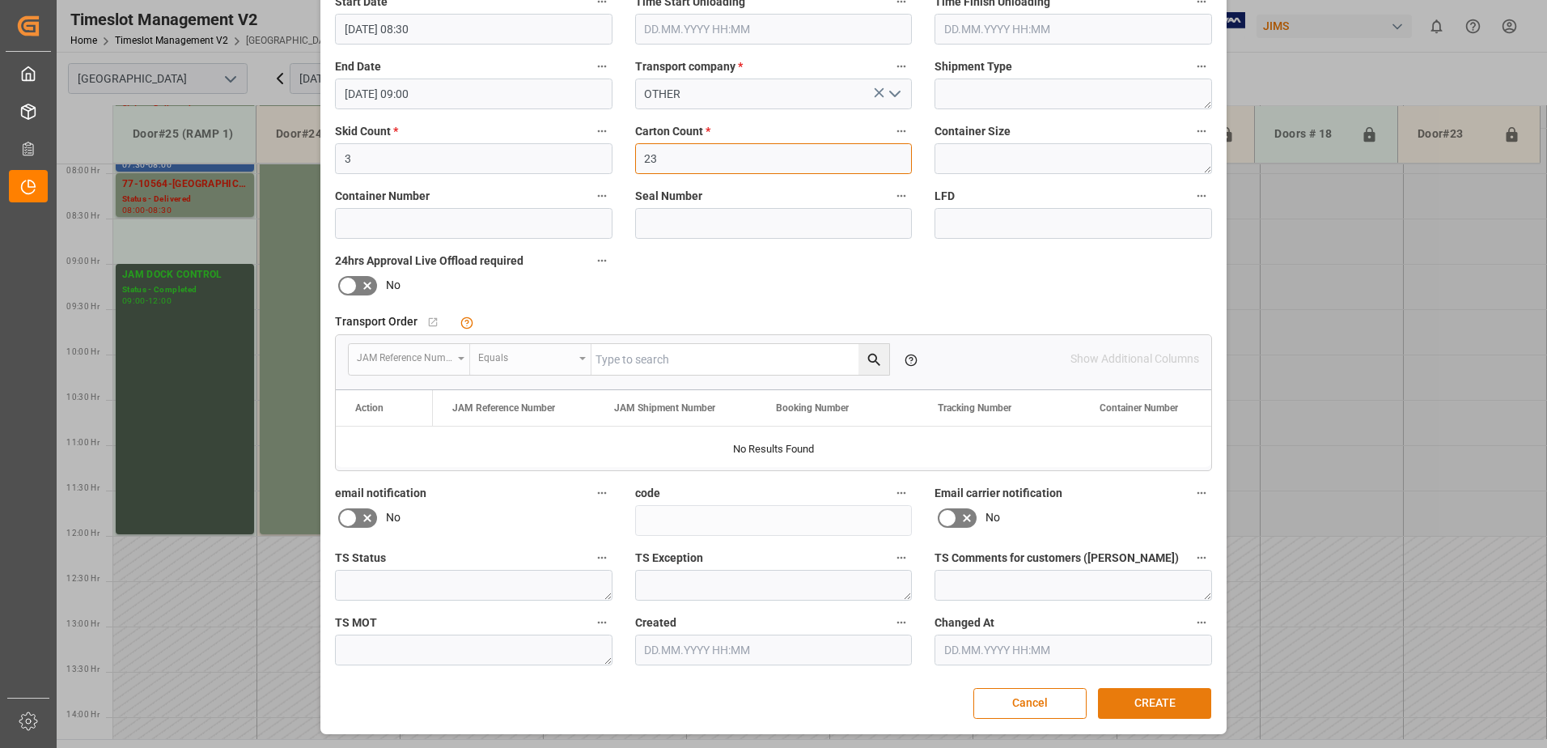
type input "23"
click at [1148, 705] on button "CREATE" at bounding box center [1154, 703] width 113 height 31
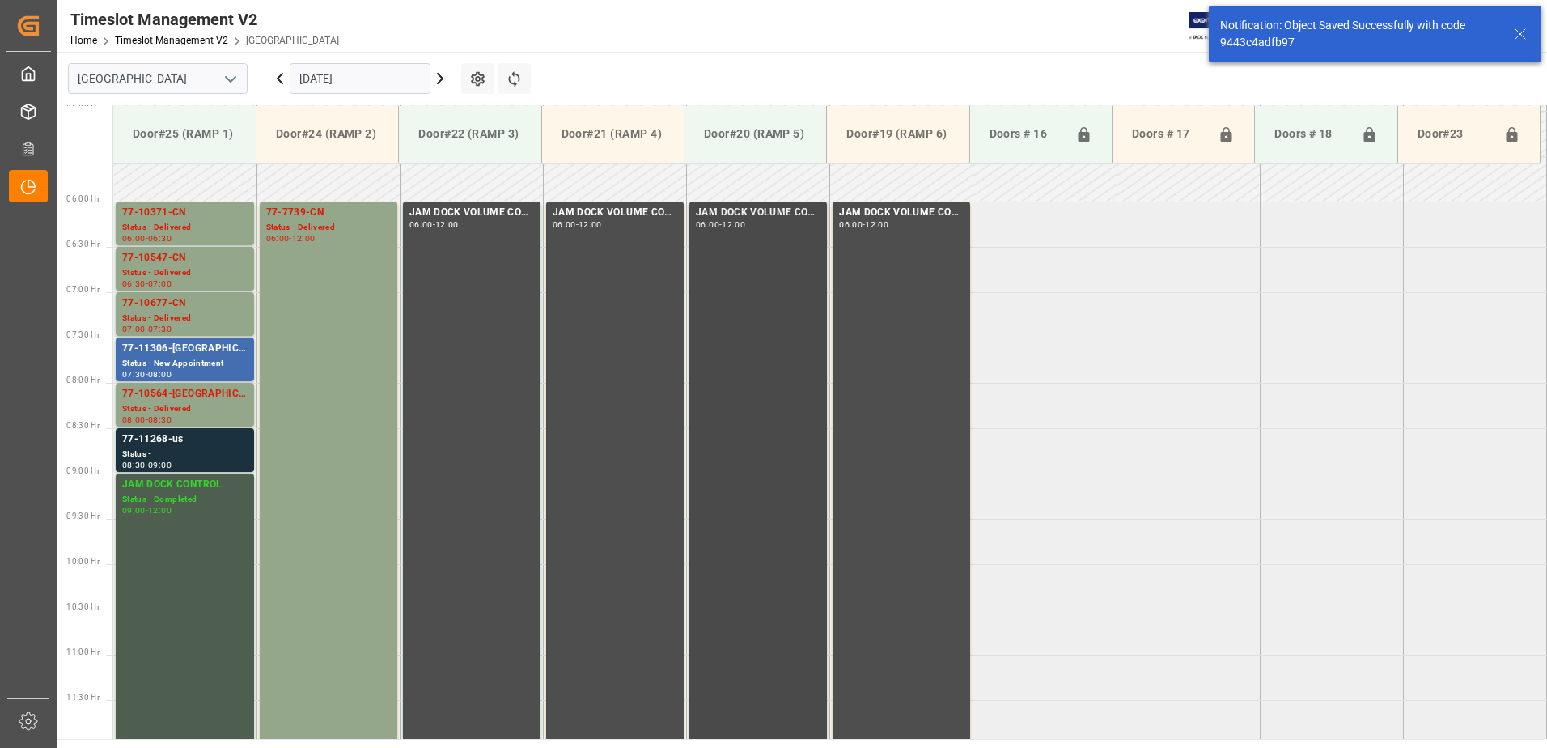
scroll to position [544, 0]
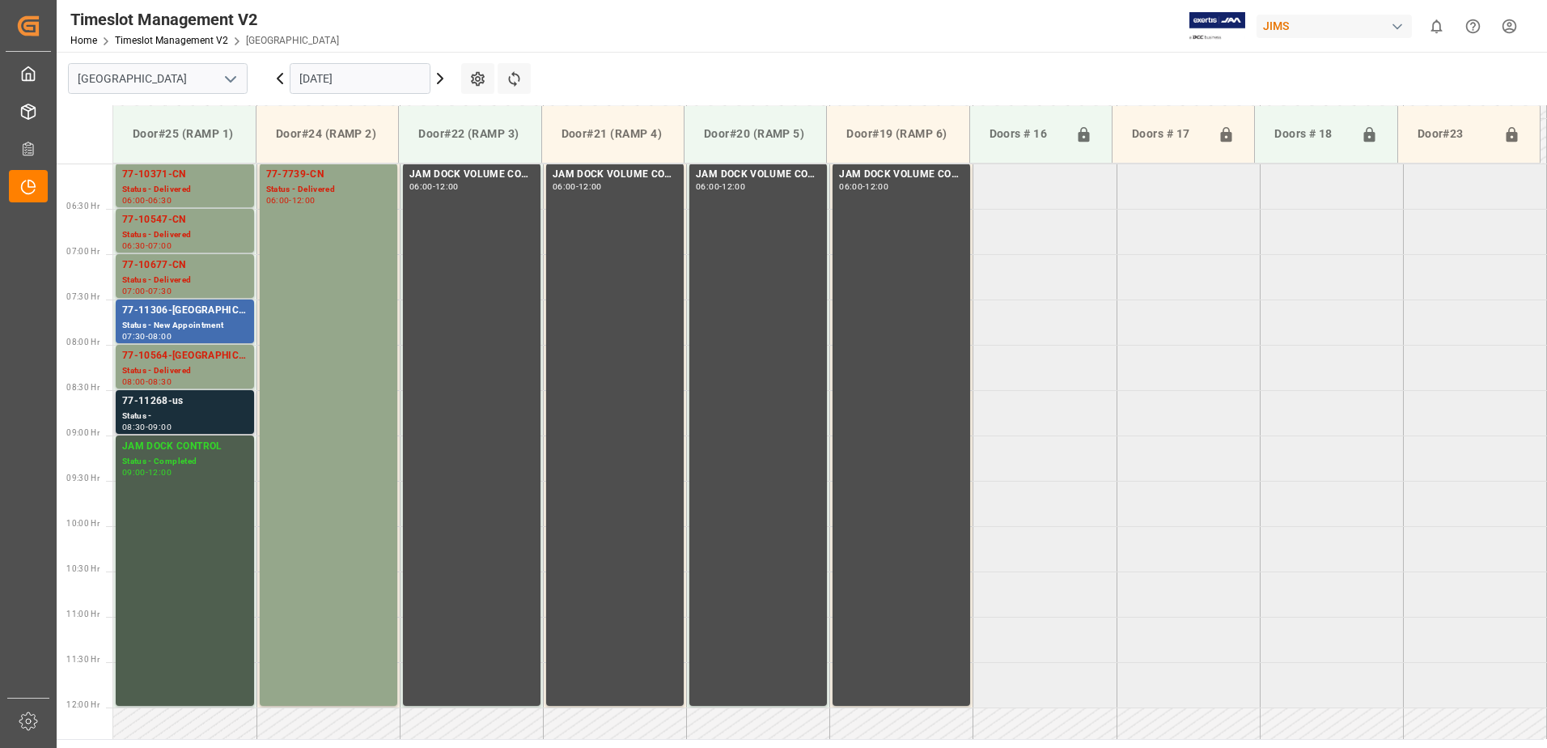
click at [175, 403] on div "77-11268-us" at bounding box center [184, 401] width 125 height 16
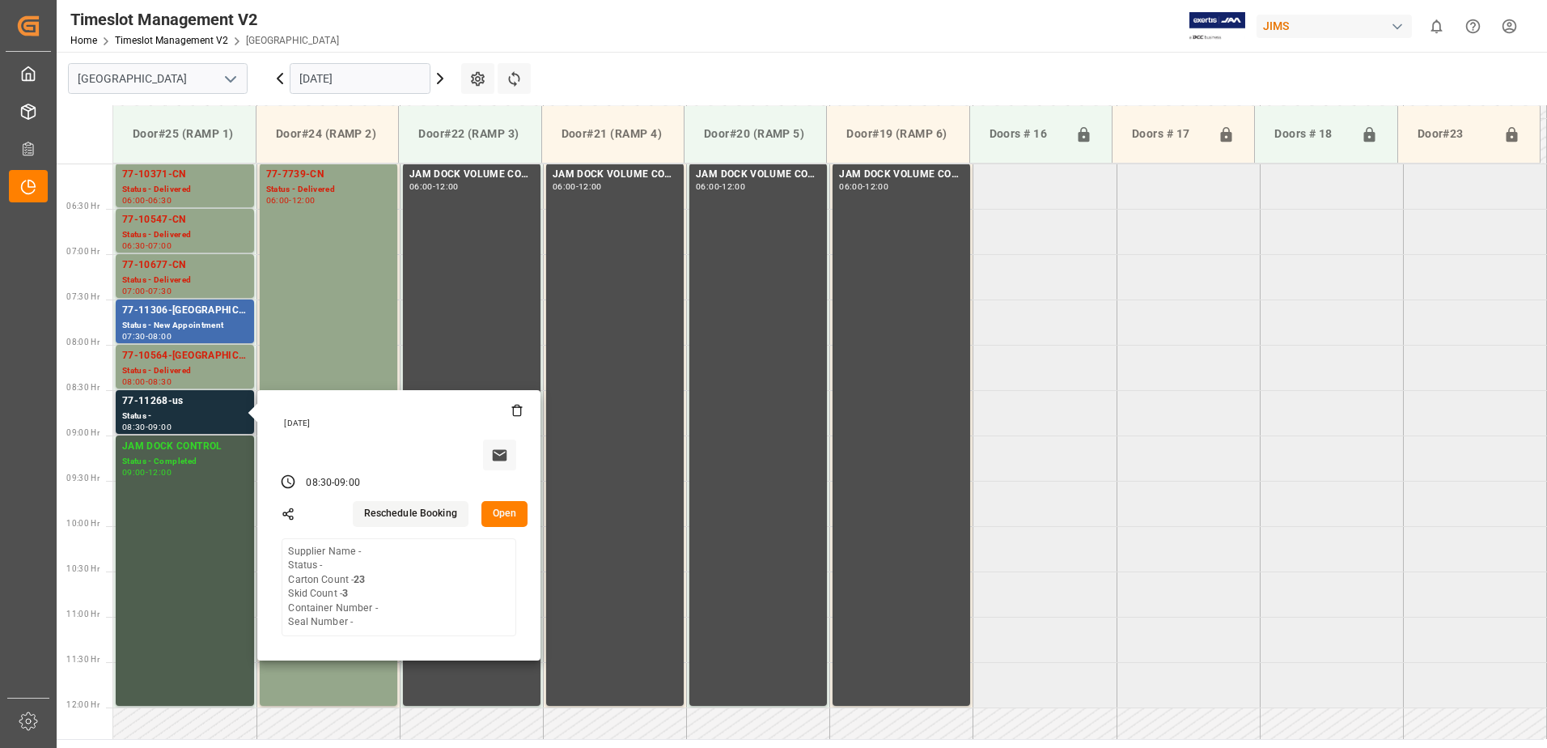
click at [503, 511] on button "Open" at bounding box center [504, 514] width 47 height 26
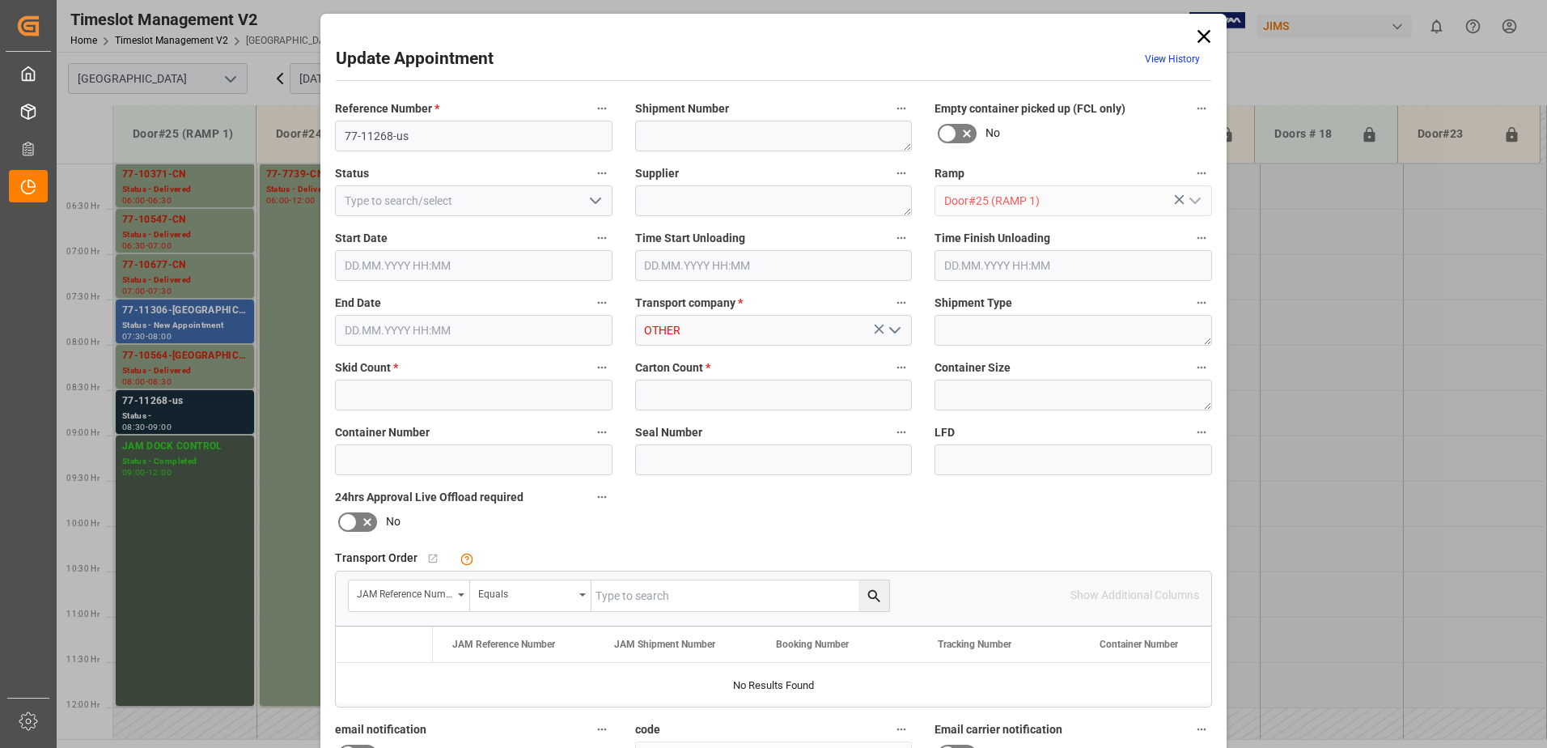
type input "3"
type input "23"
type input "[DATE] 08:30"
type input "[DATE] 09:00"
type input "07.10.2025 15:25"
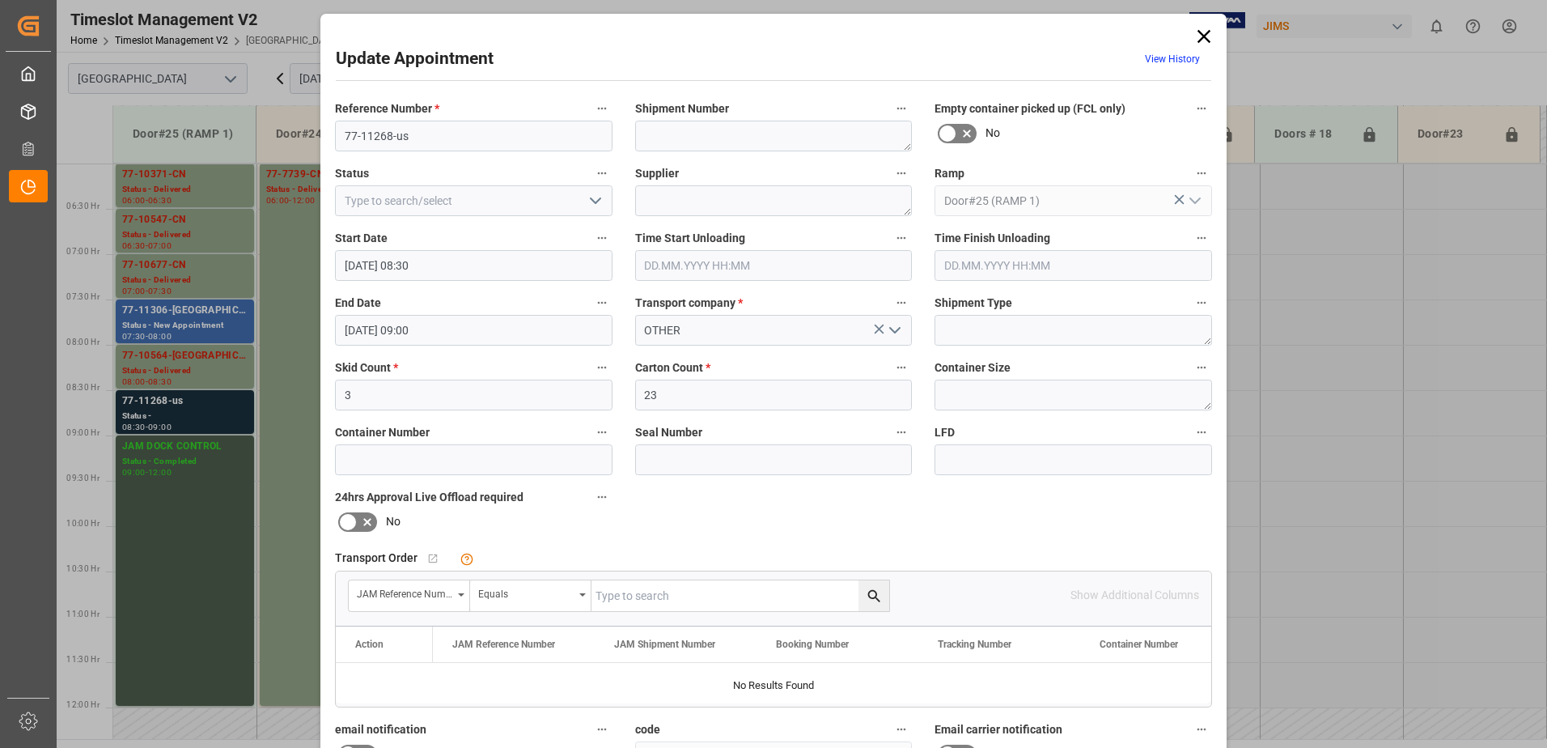
click at [647, 599] on input "text" at bounding box center [740, 595] width 298 height 31
type input "77-11268-us"
click at [871, 597] on icon "search button" at bounding box center [873, 595] width 12 height 12
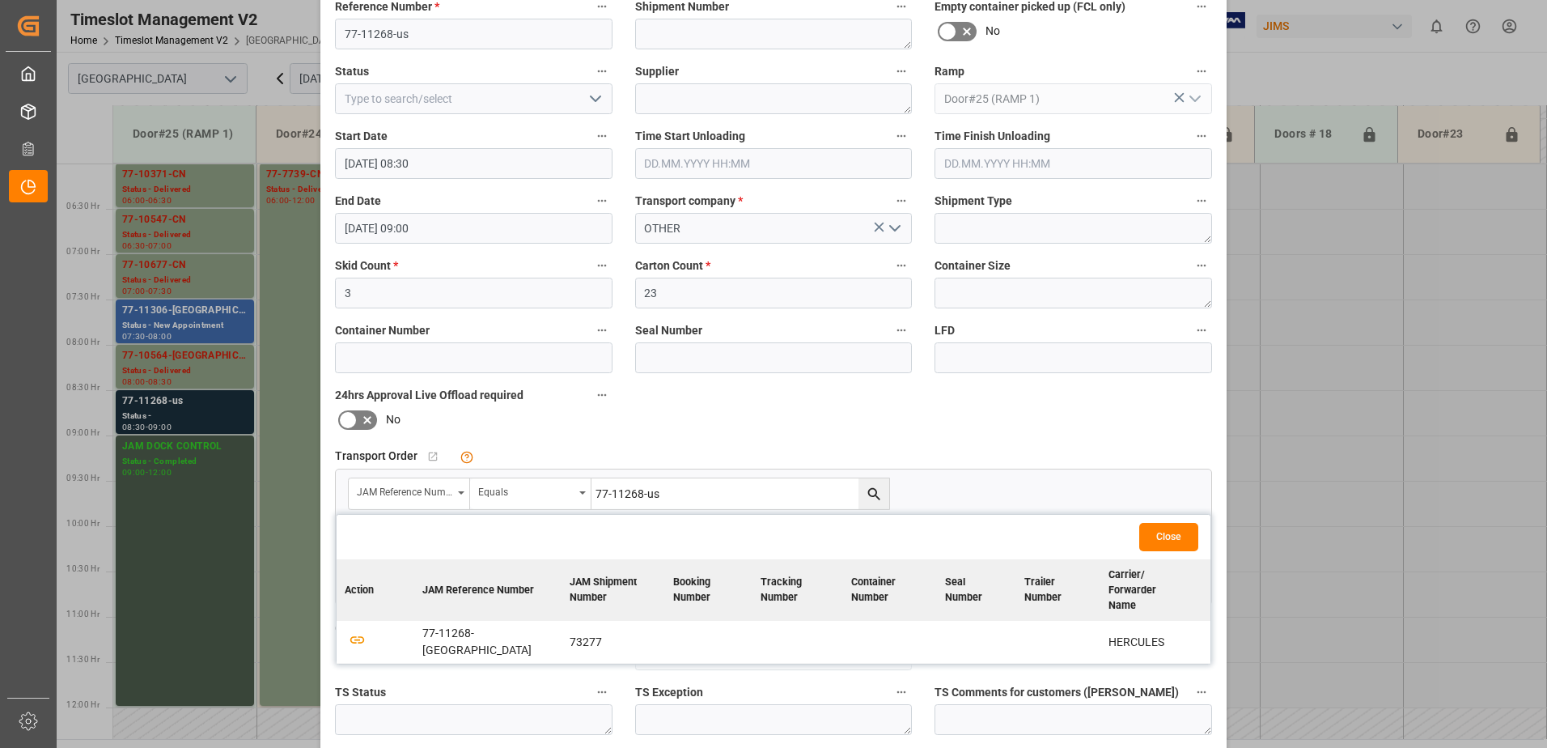
scroll to position [236, 0]
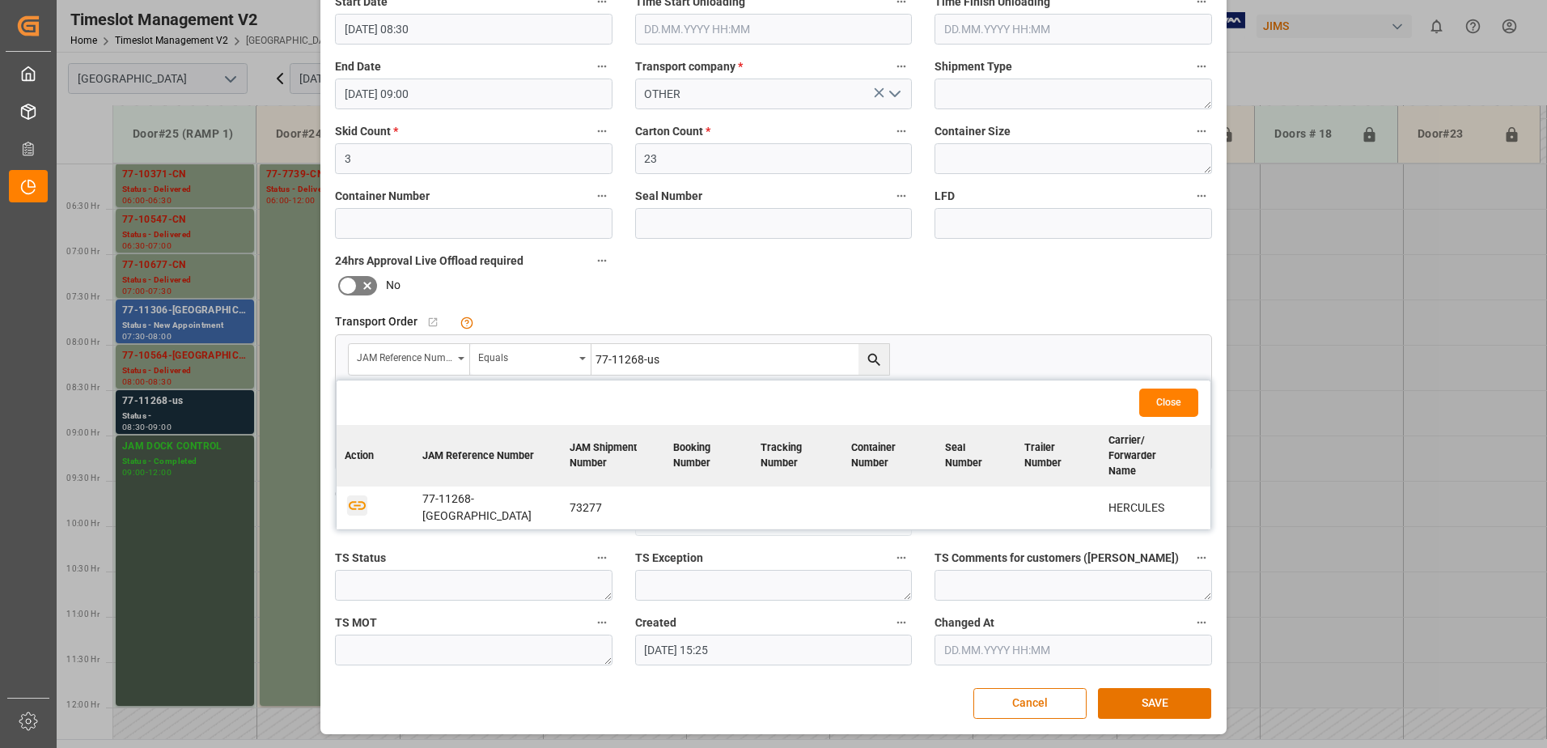
click at [357, 501] on icon "button" at bounding box center [357, 505] width 17 height 9
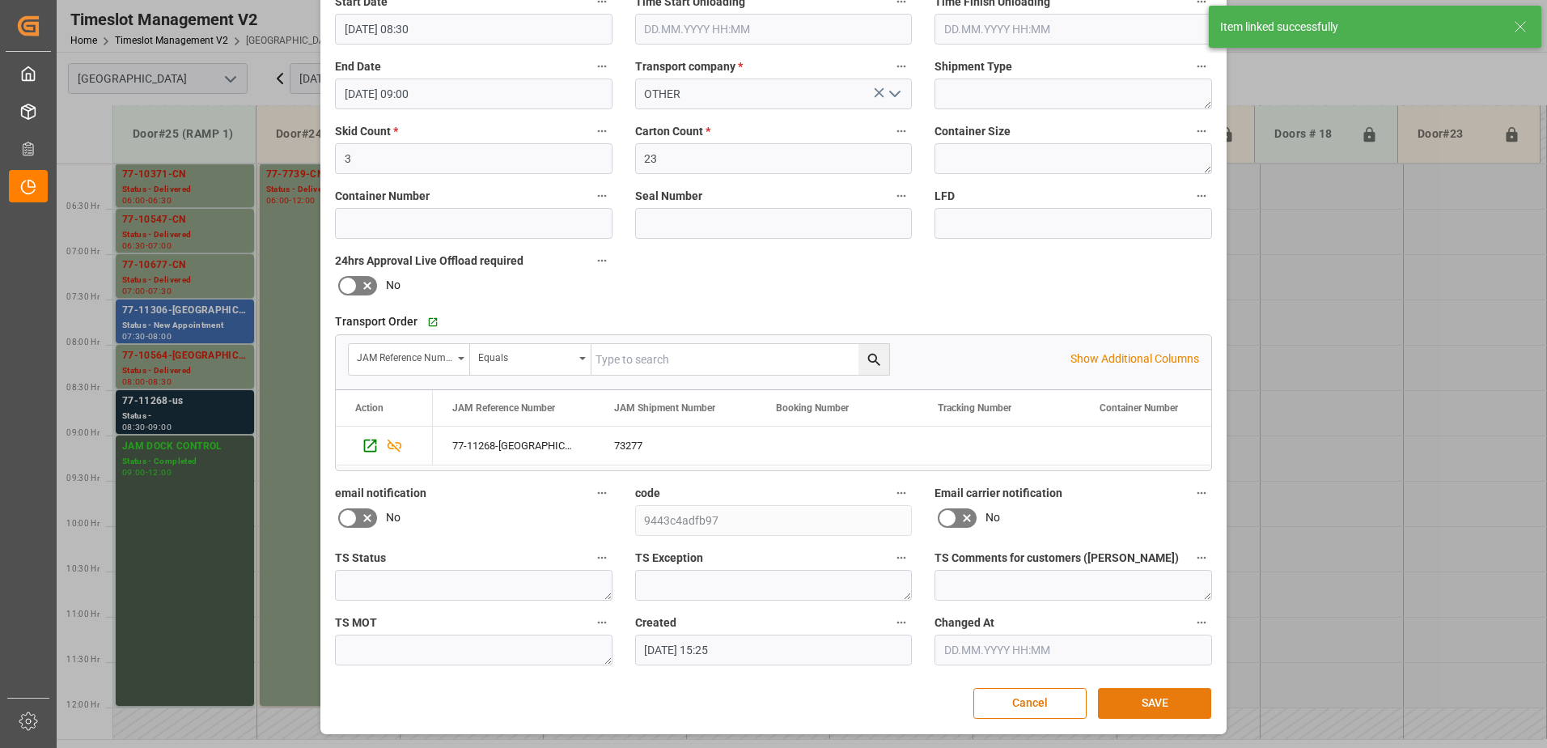
click at [1160, 706] on button "SAVE" at bounding box center [1154, 703] width 113 height 31
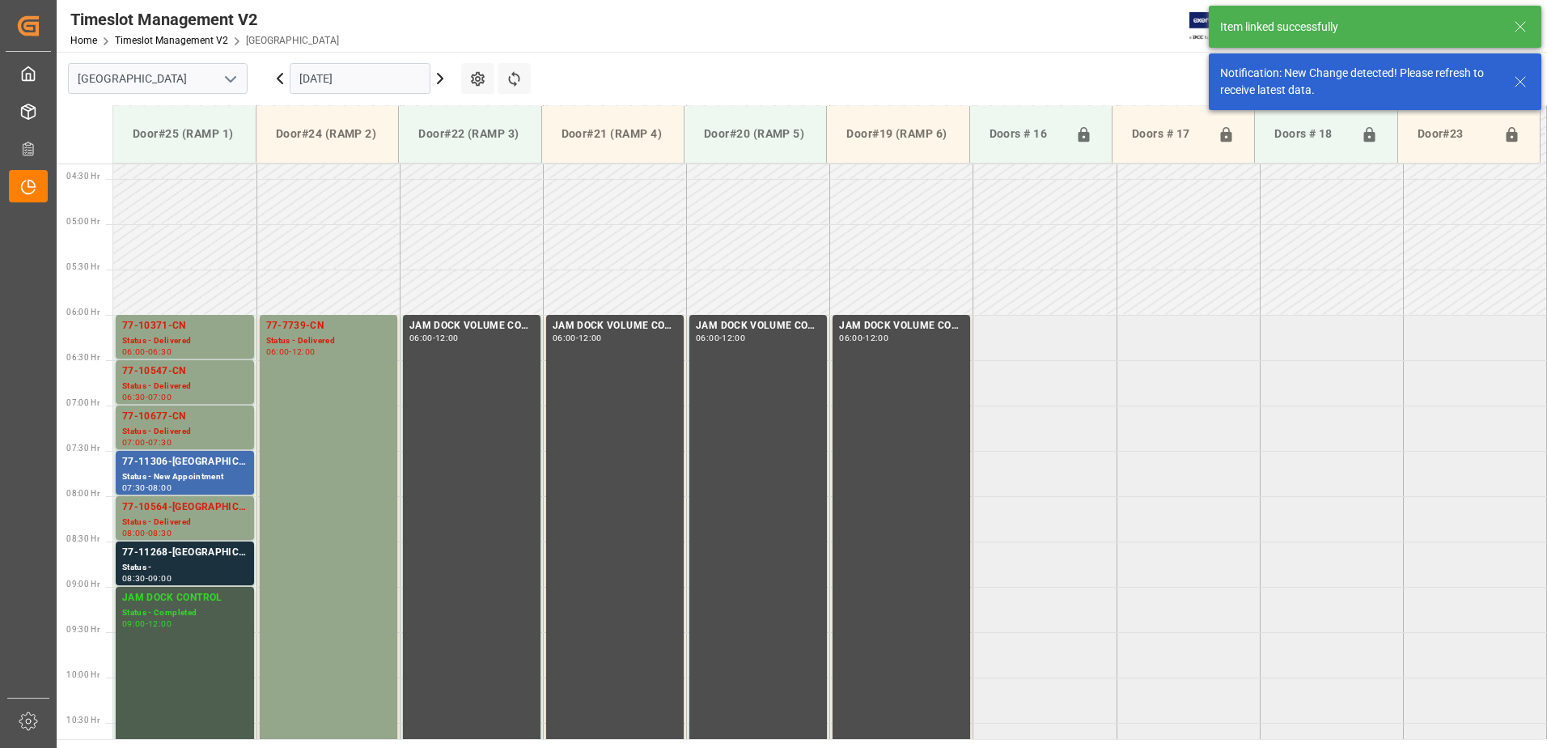
scroll to position [625, 0]
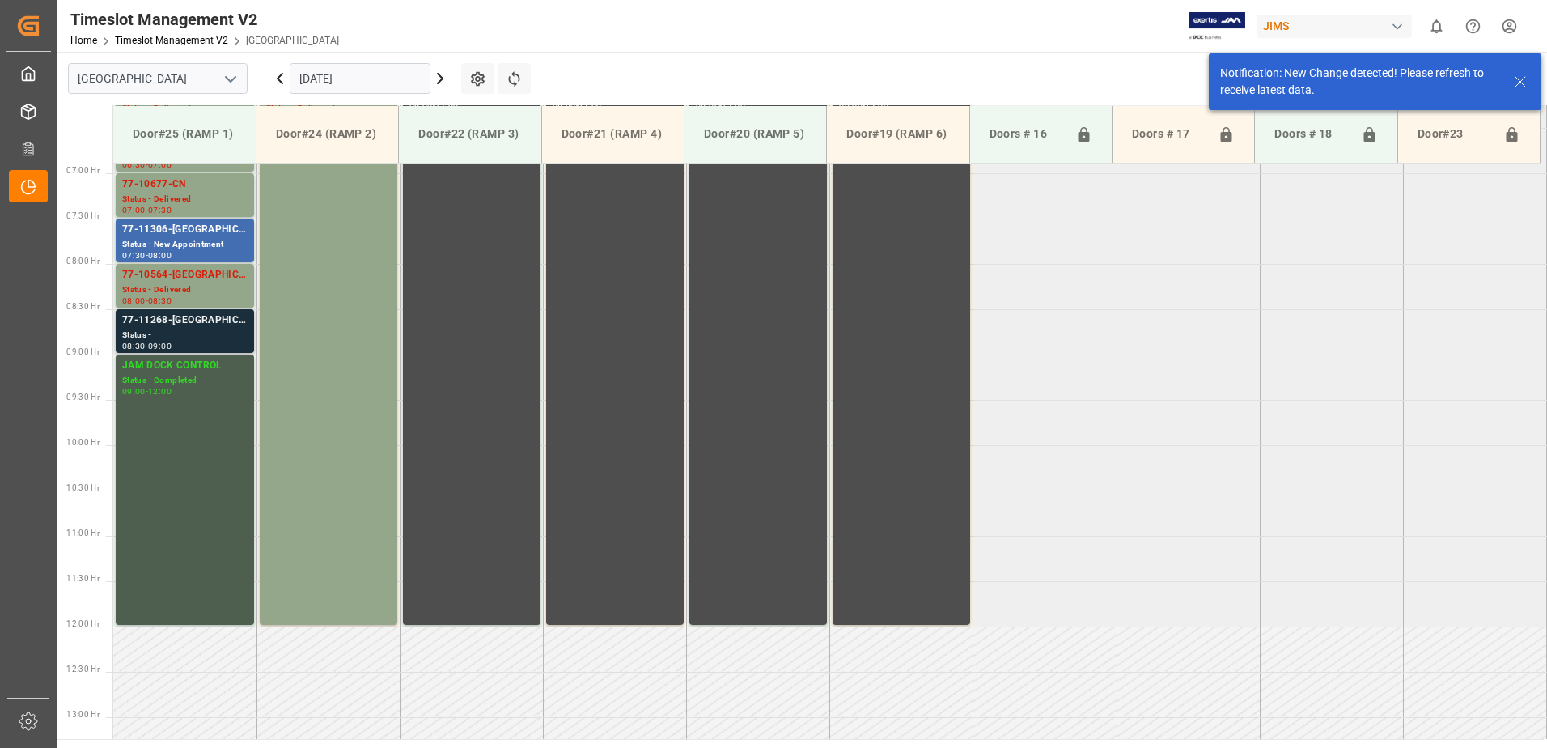
click at [147, 326] on div "77-11268-[GEOGRAPHIC_DATA]" at bounding box center [184, 320] width 125 height 16
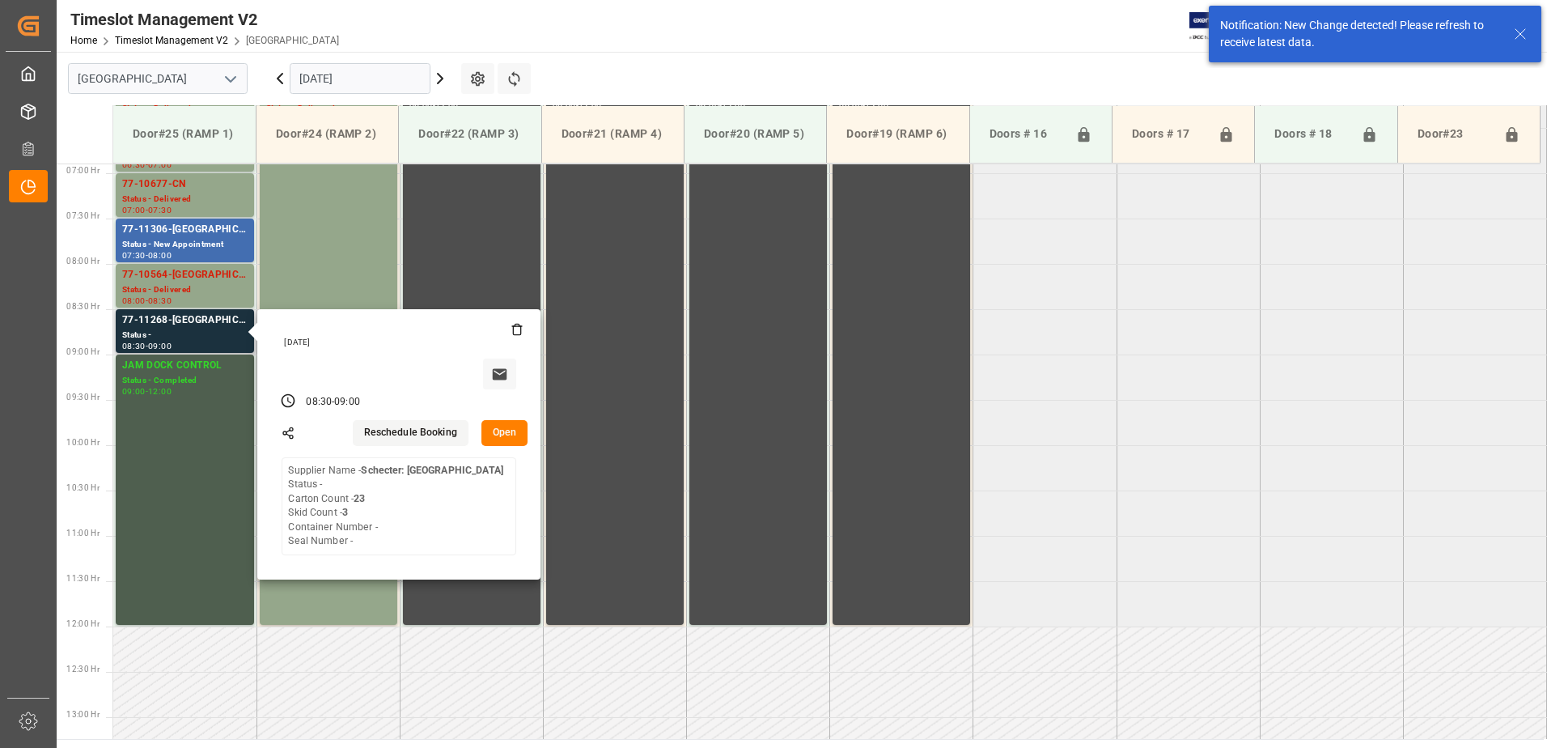
click at [513, 430] on button "Open" at bounding box center [504, 433] width 47 height 26
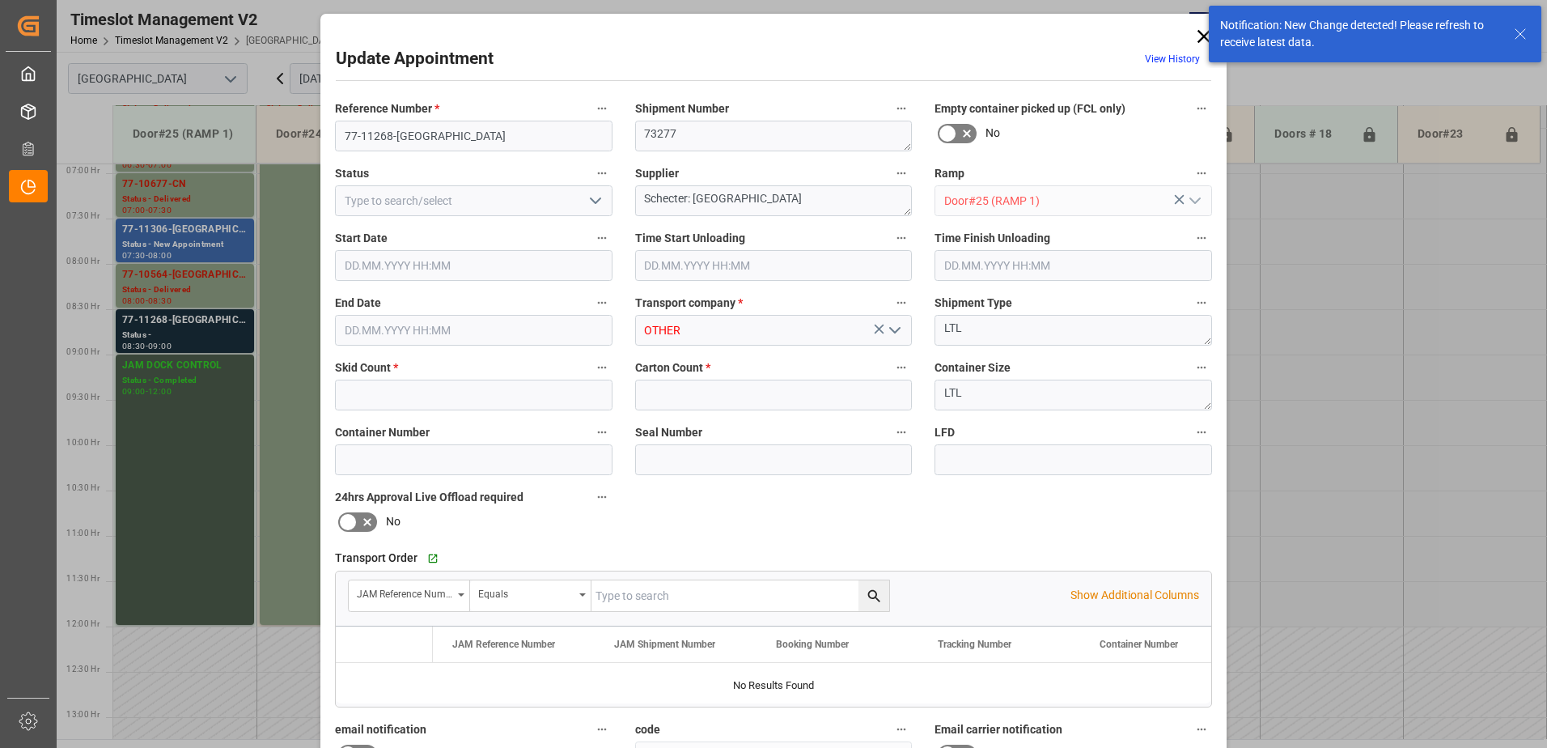
type input "3"
type input "23"
type input "[DATE] 08:30"
type input "[DATE] 09:00"
type input "07.10.2025 15:25"
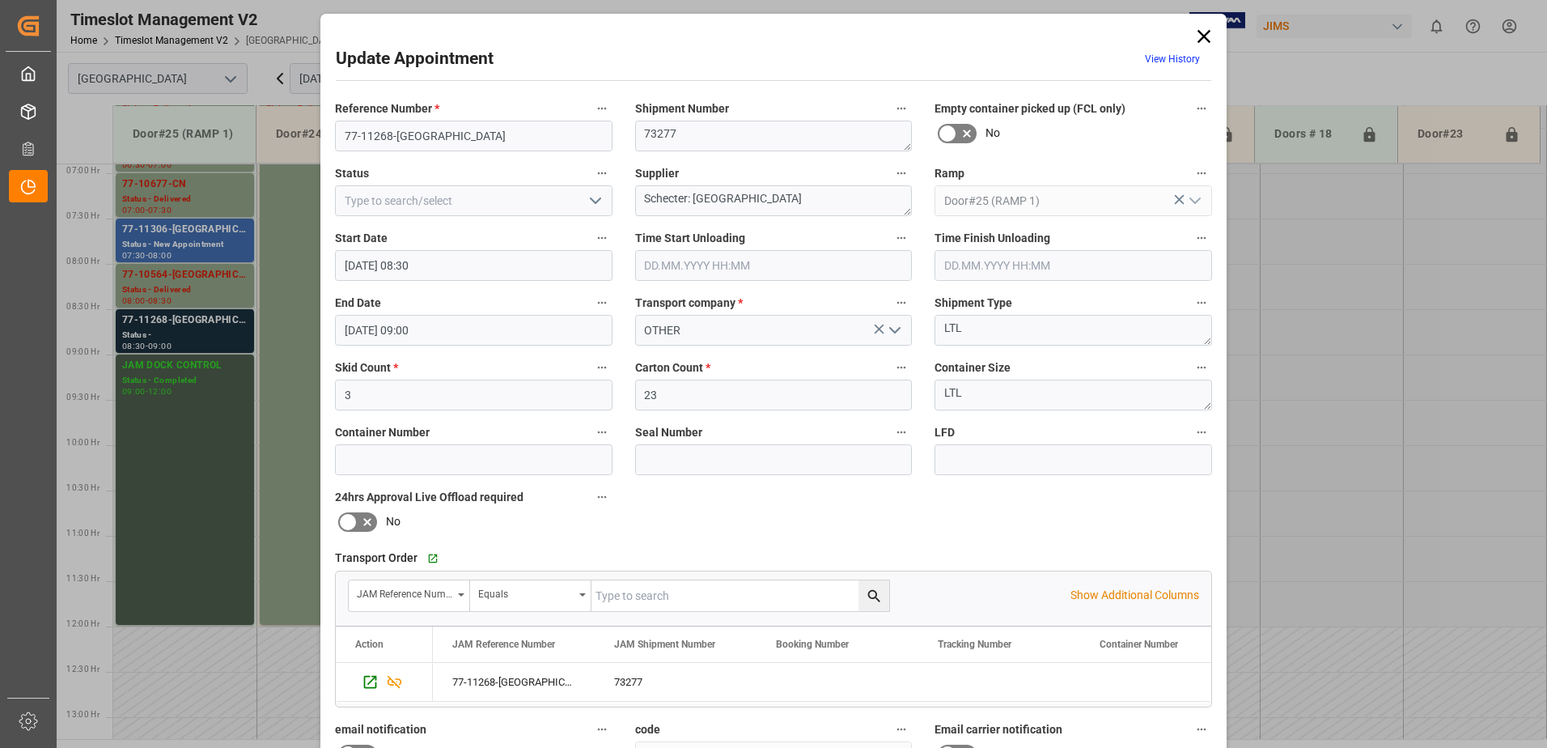
click at [593, 200] on icon "open menu" at bounding box center [595, 200] width 19 height 19
click at [430, 240] on div "Delivered" at bounding box center [474, 236] width 276 height 36
type input "Delivered"
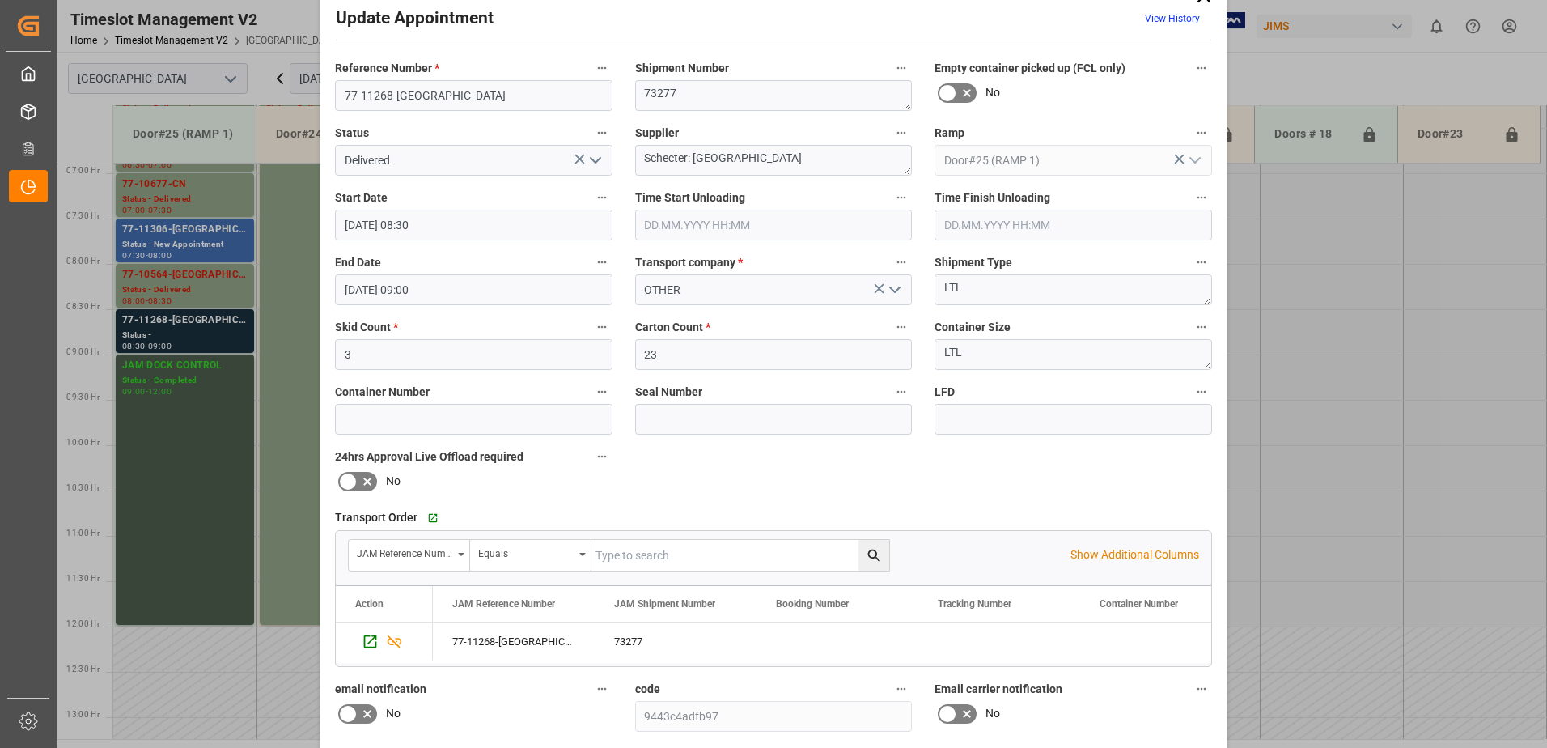
scroll to position [81, 0]
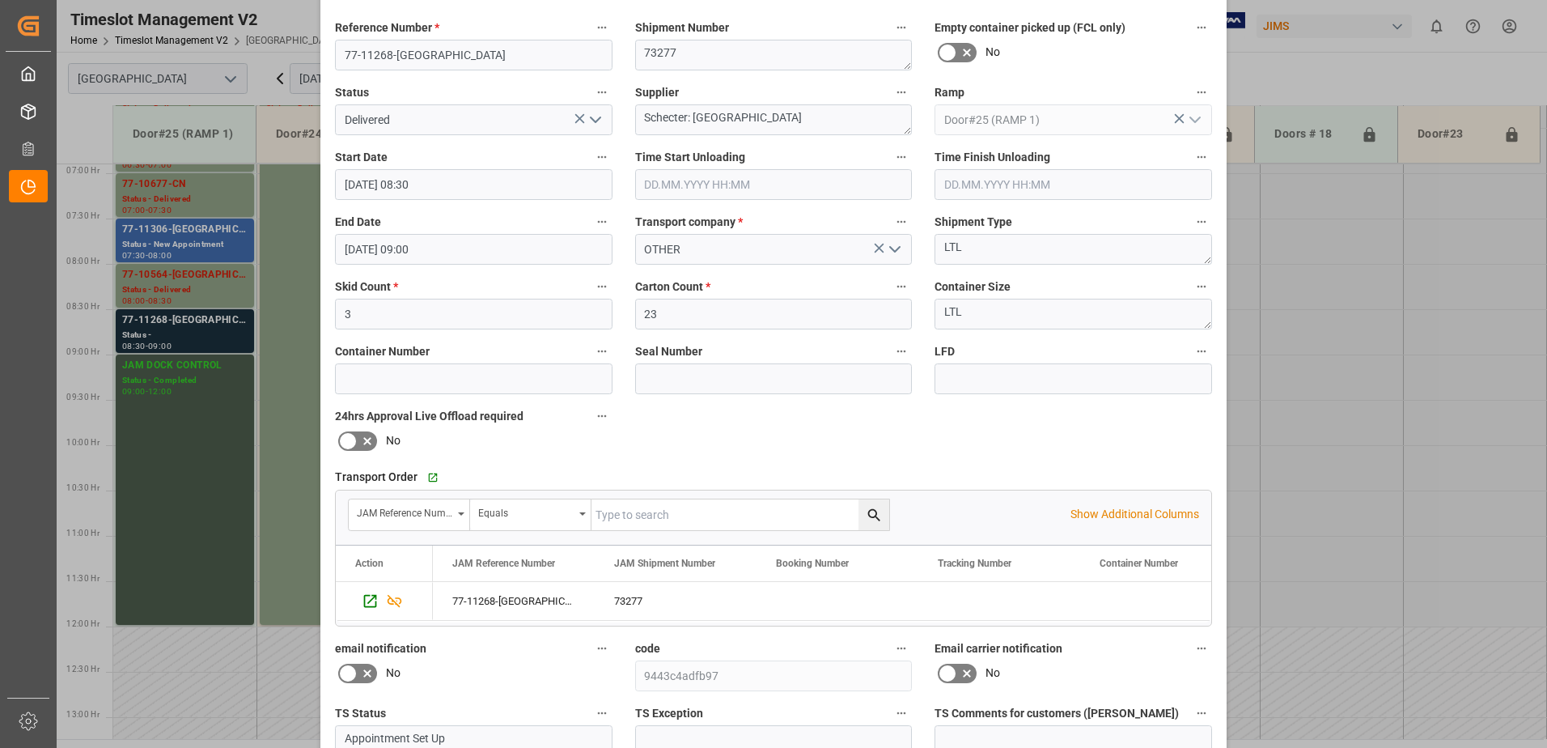
click at [684, 186] on input "text" at bounding box center [773, 184] width 277 height 31
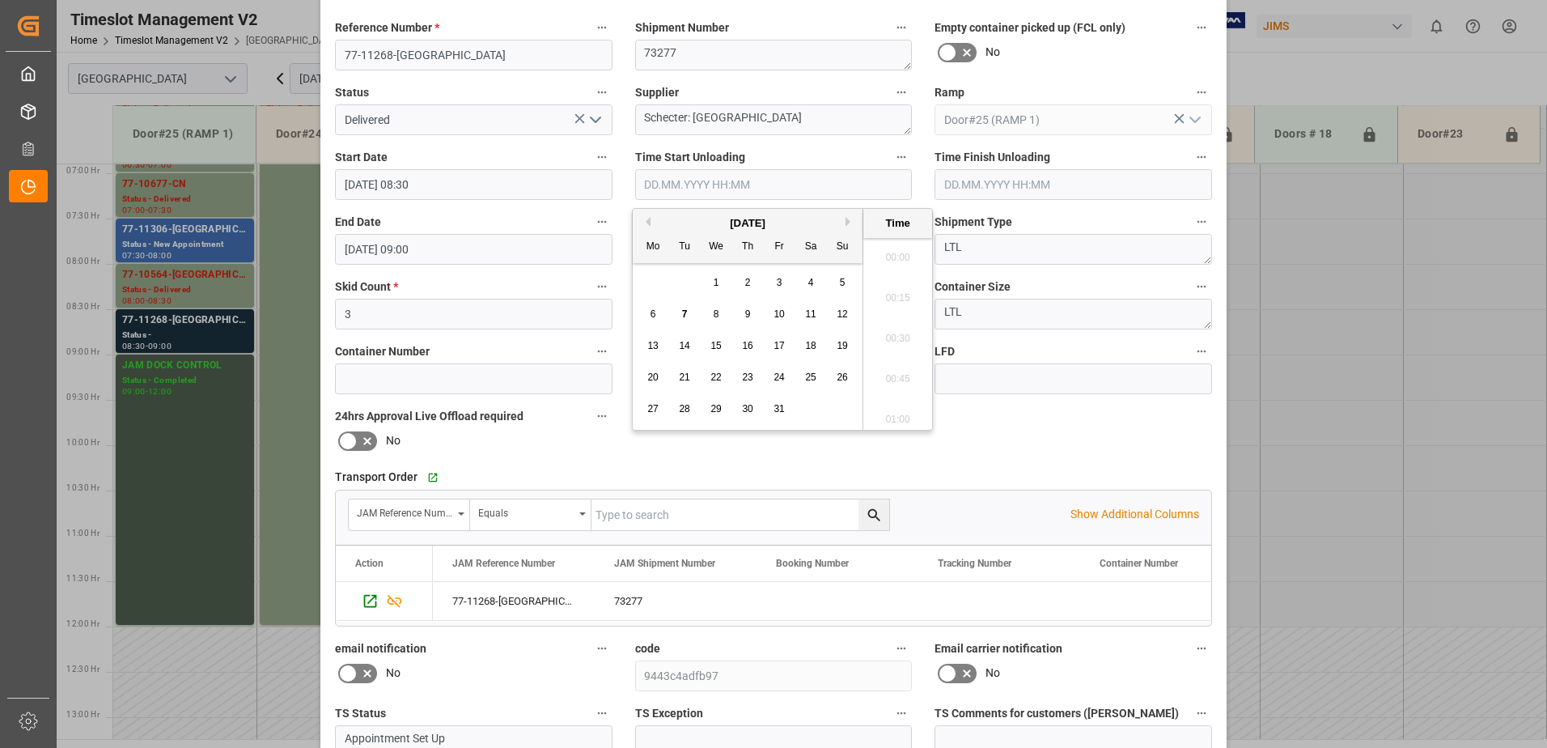
scroll to position [1745, 0]
click at [684, 315] on span "7" at bounding box center [685, 313] width 6 height 11
click at [903, 375] on li "10:00" at bounding box center [897, 374] width 69 height 40
click at [853, 188] on input "07.10.2025 10:00" at bounding box center [773, 184] width 277 height 31
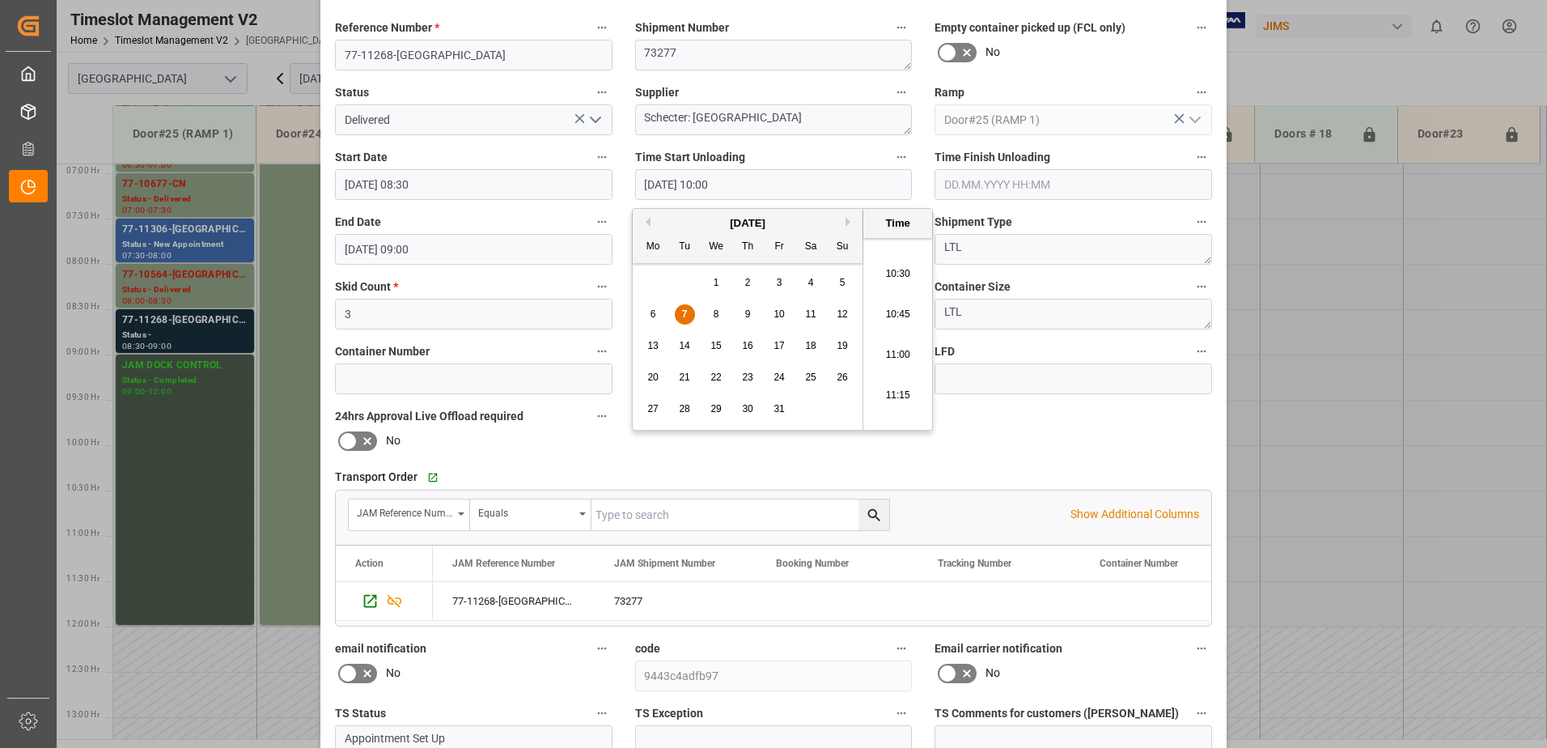
scroll to position [1705, 0]
click at [896, 251] on li "10:30" at bounding box center [897, 252] width 69 height 40
type input "07.10.2025 10:30"
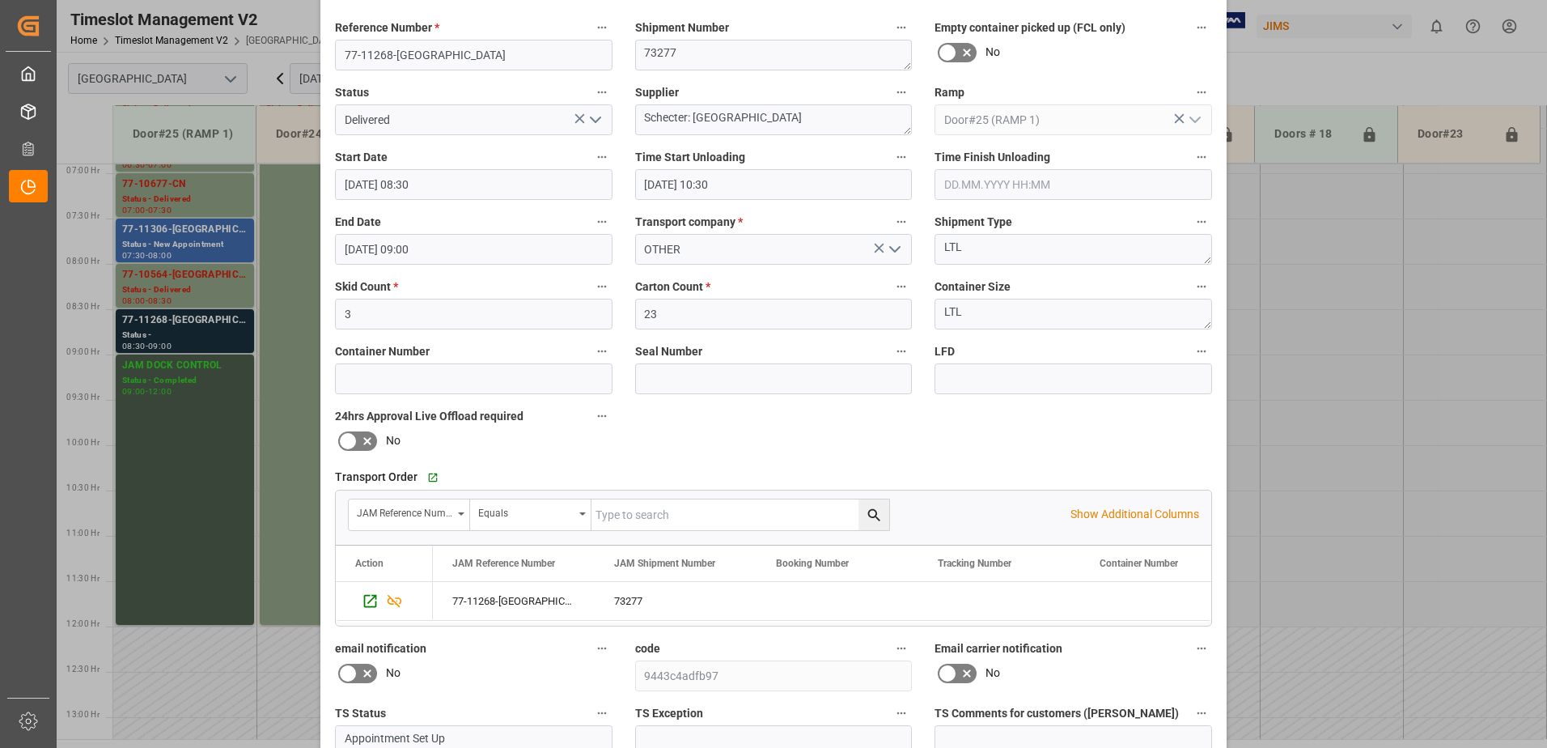
click at [980, 181] on input "text" at bounding box center [1072, 184] width 277 height 31
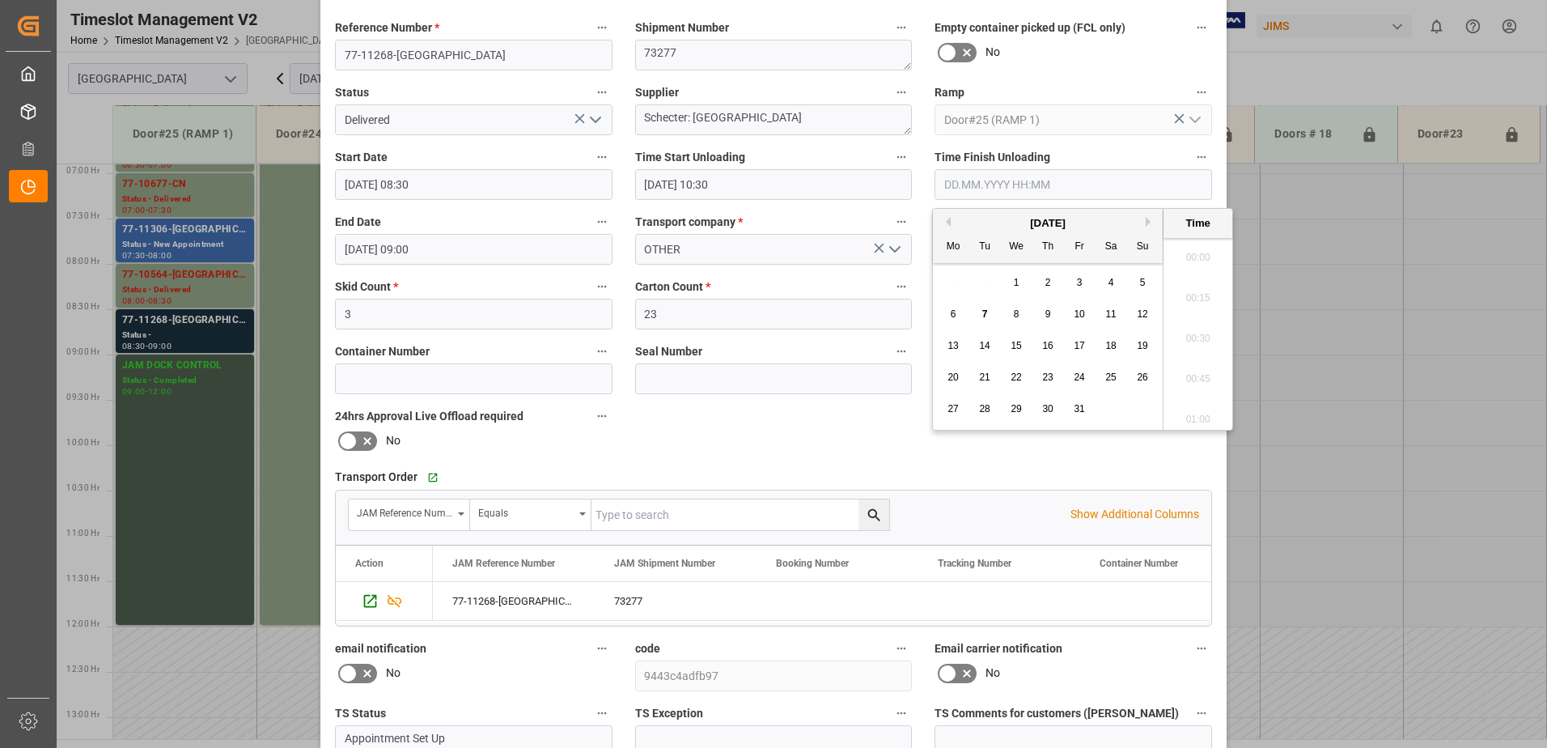
scroll to position [1745, 0]
click at [981, 311] on div "7" at bounding box center [985, 314] width 20 height 19
click at [1197, 290] on li "11:00" at bounding box center [1197, 293] width 69 height 40
type input "07.10.2025 11:00"
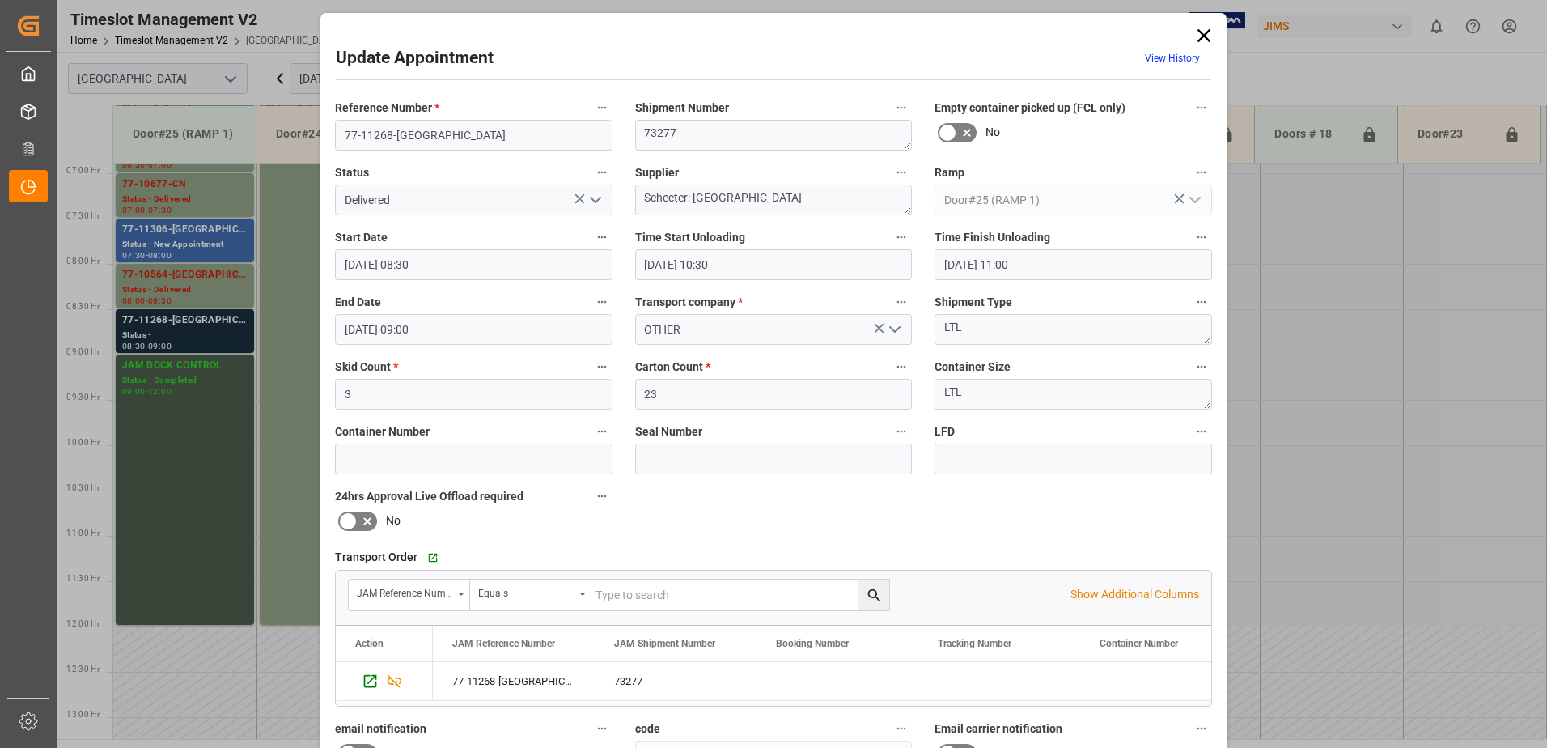
scroll to position [0, 0]
drag, startPoint x: 820, startPoint y: 200, endPoint x: 687, endPoint y: 195, distance: 133.6
click at [687, 195] on textarea "Schecter: Sun Valley USA 570522" at bounding box center [773, 200] width 277 height 31
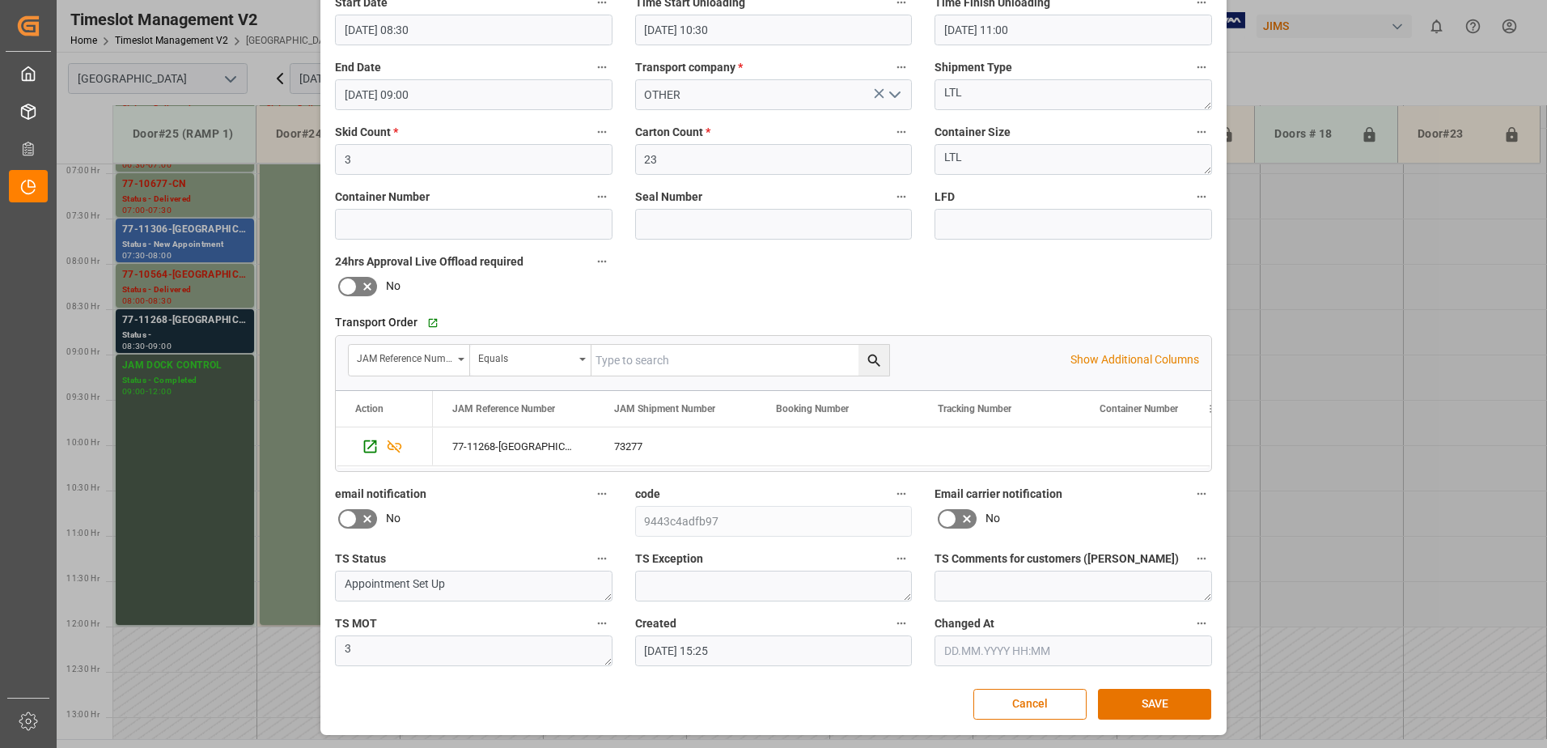
scroll to position [236, 0]
type textarea "Schecter IN01(36)"
click at [1167, 703] on button "SAVE" at bounding box center [1154, 703] width 113 height 31
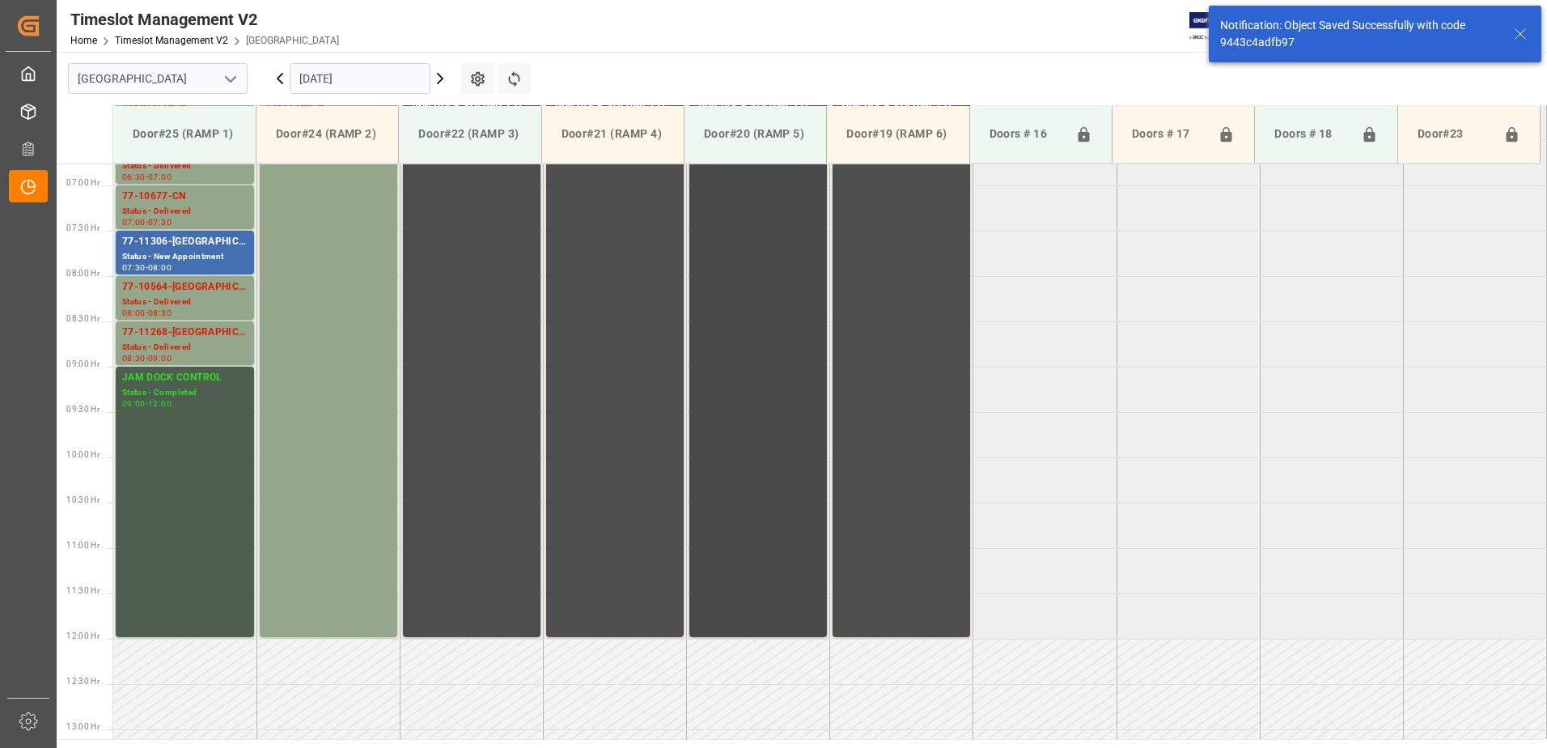
scroll to position [625, 0]
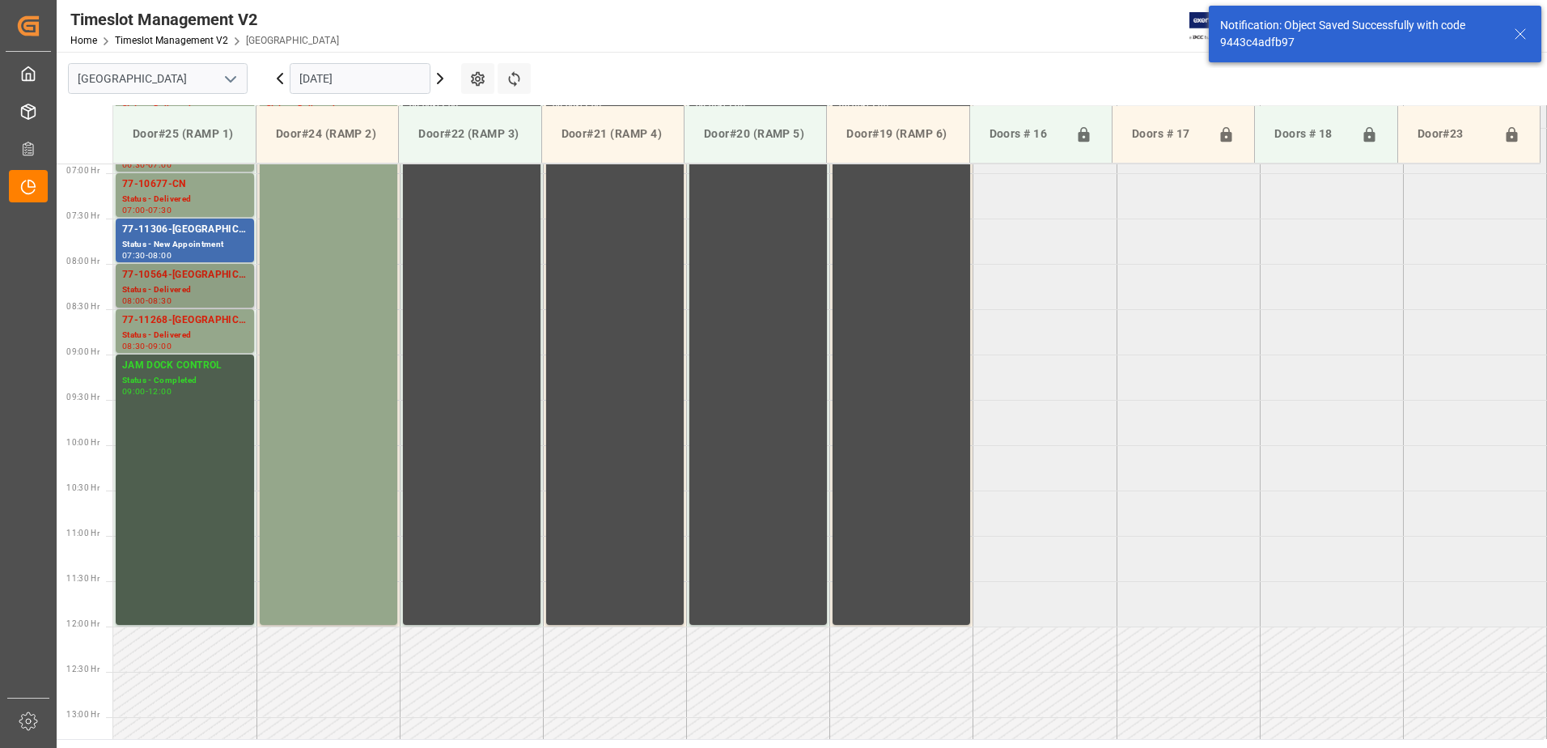
click at [149, 278] on div "77-10564-[GEOGRAPHIC_DATA]" at bounding box center [184, 275] width 125 height 16
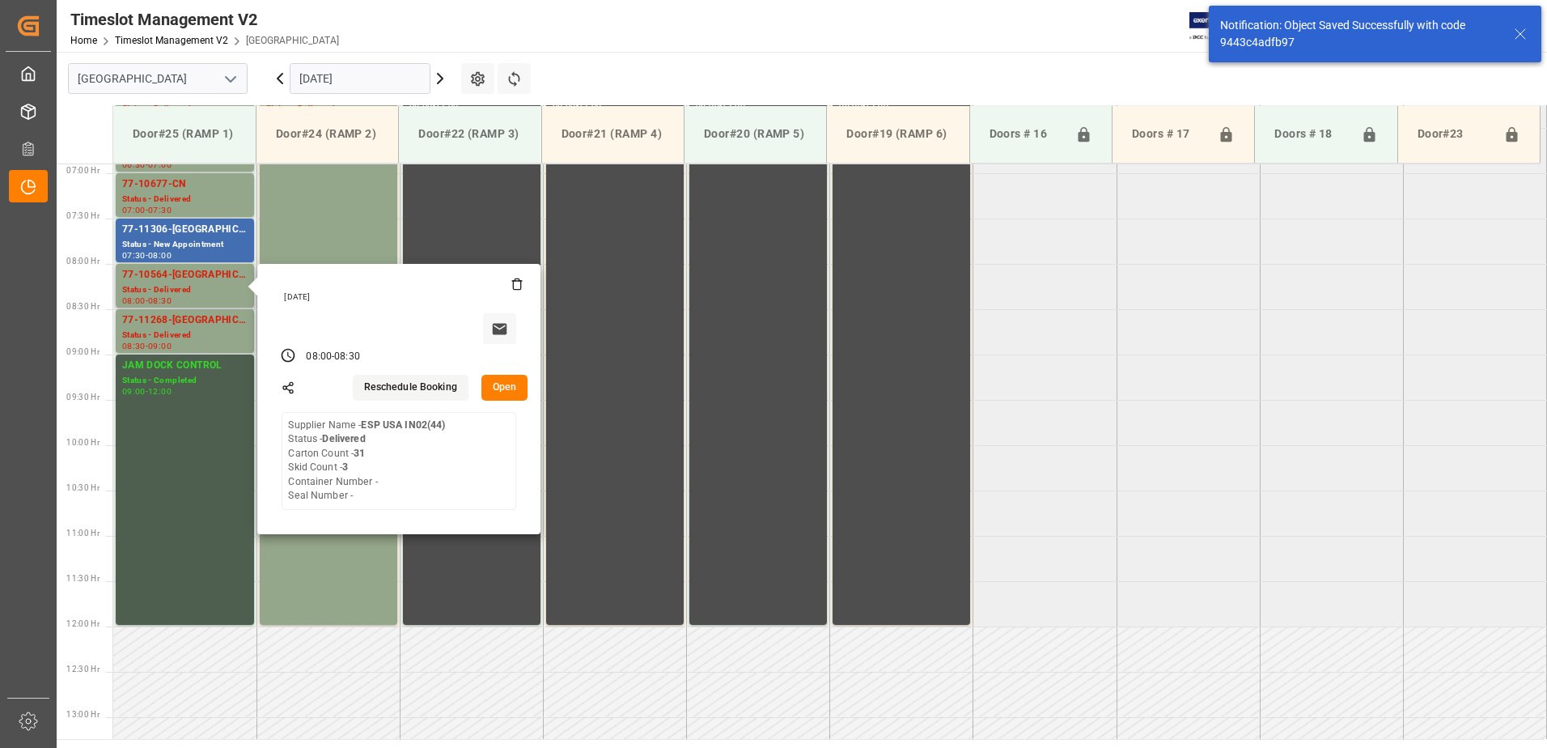
click at [502, 384] on button "Open" at bounding box center [504, 388] width 47 height 26
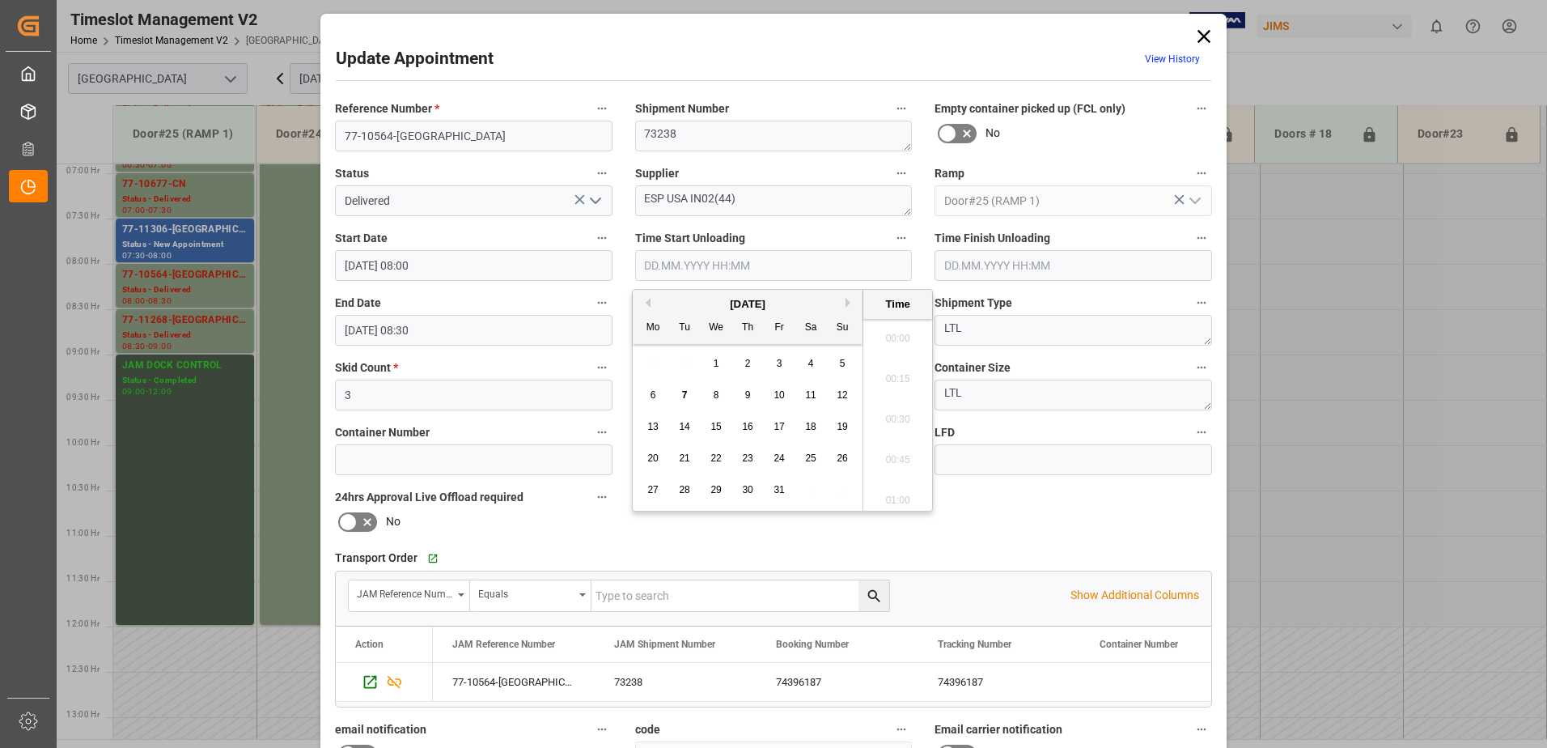
click at [718, 271] on input "text" at bounding box center [773, 265] width 277 height 31
click at [682, 394] on span "7" at bounding box center [685, 394] width 6 height 11
click at [900, 493] on li "10:30" at bounding box center [897, 495] width 69 height 40
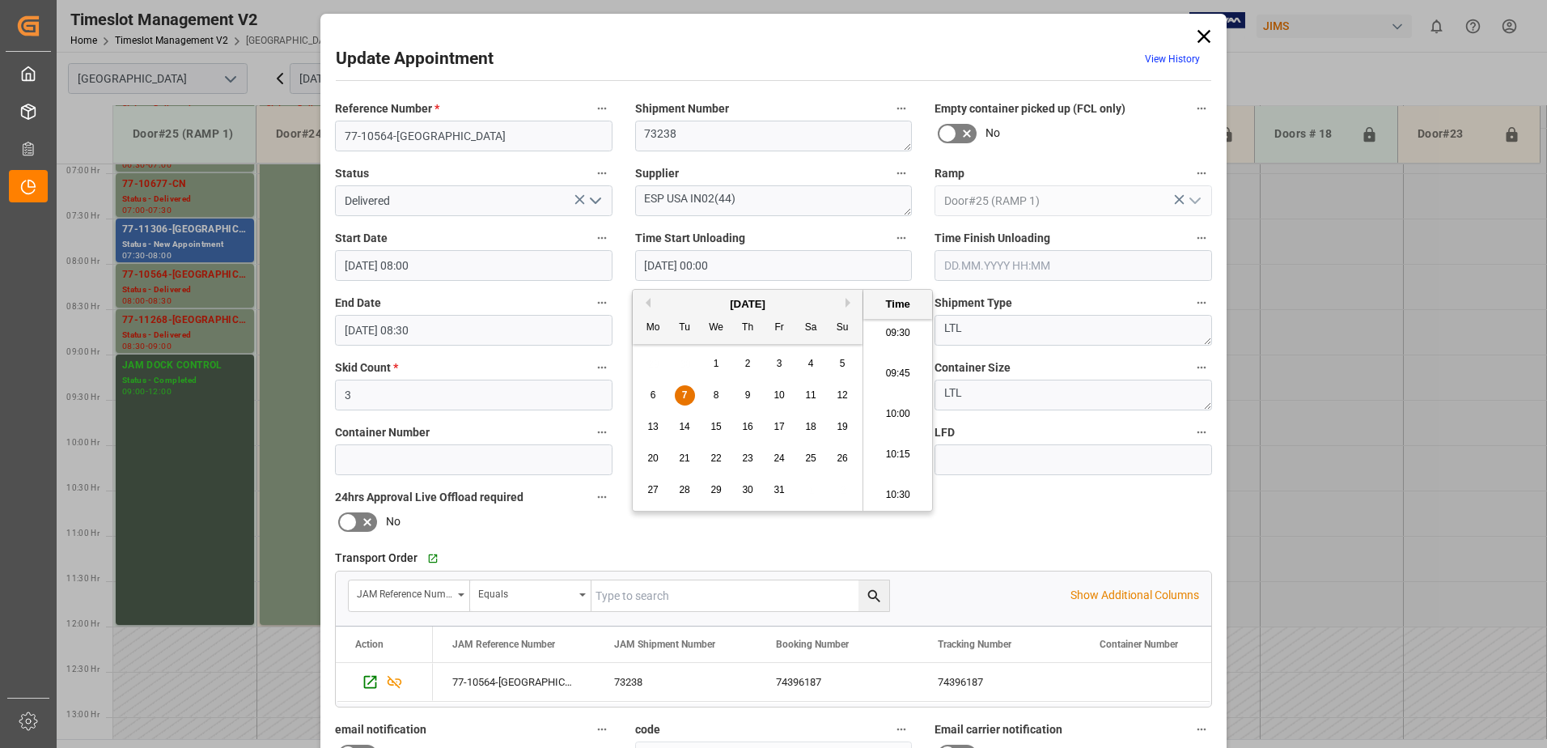
type input "07.10.2025 10:30"
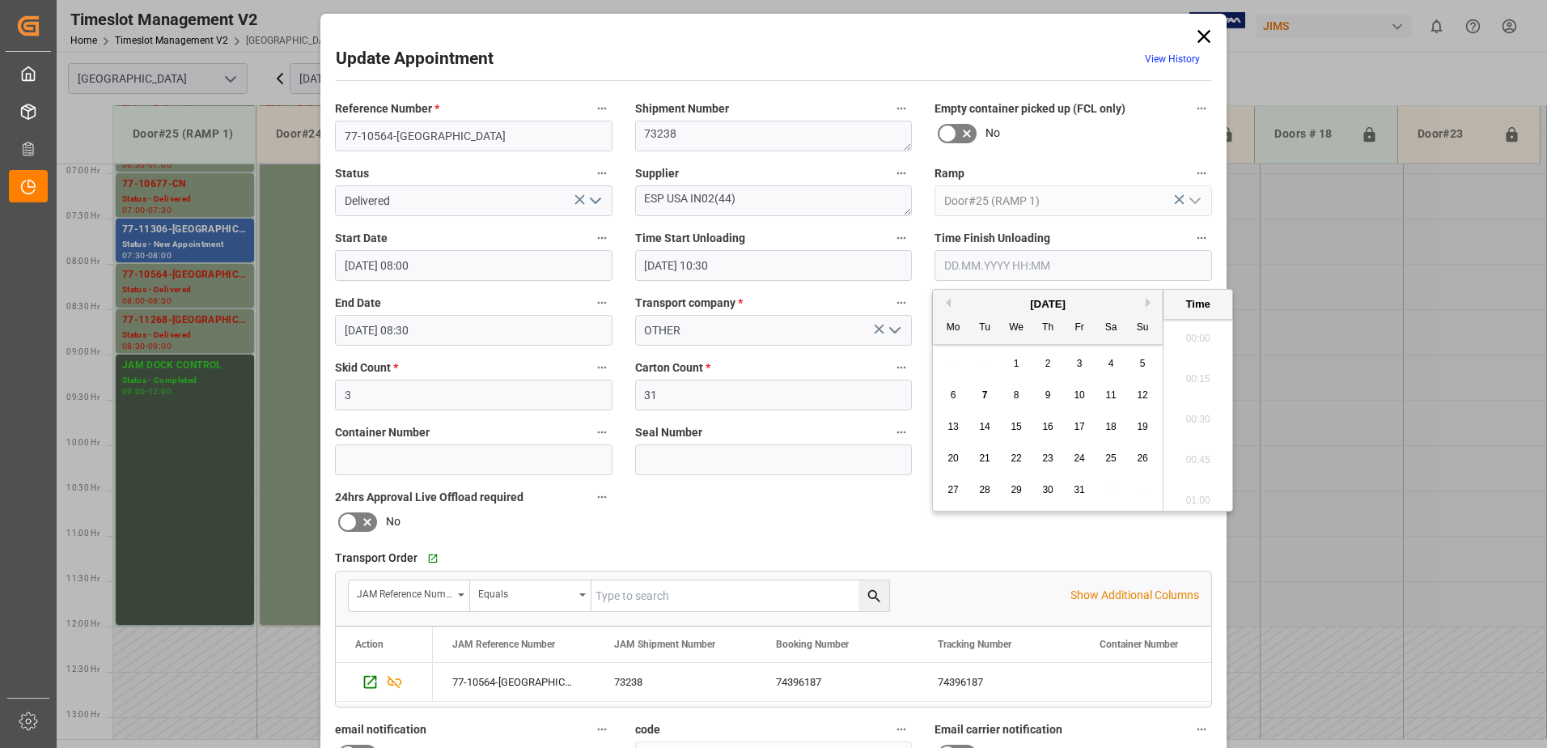
click at [986, 267] on input "text" at bounding box center [1072, 265] width 277 height 31
click at [982, 394] on span "7" at bounding box center [985, 394] width 6 height 11
click at [1191, 335] on li "11:00" at bounding box center [1197, 333] width 69 height 40
type input "07.10.2025 11:00"
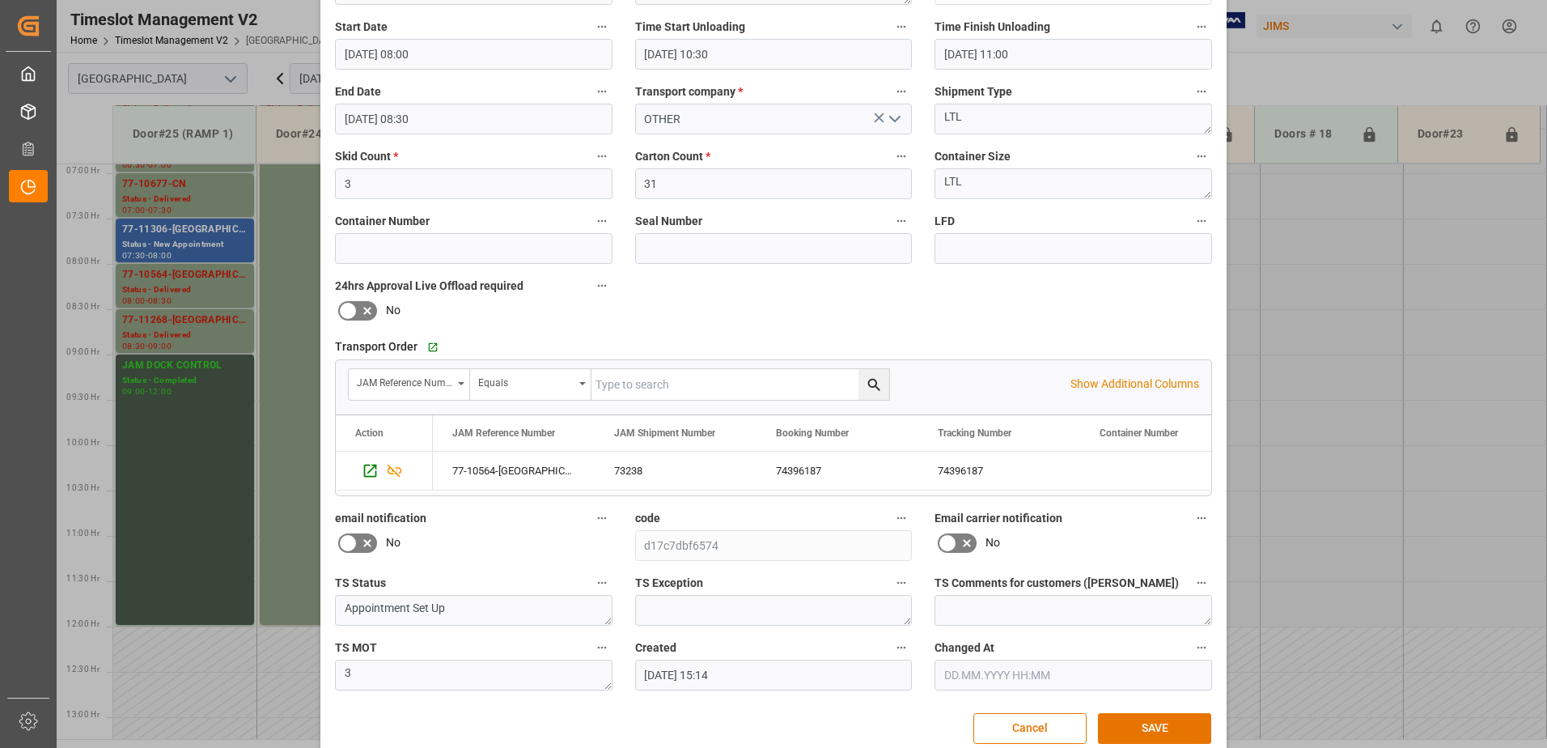
scroll to position [236, 0]
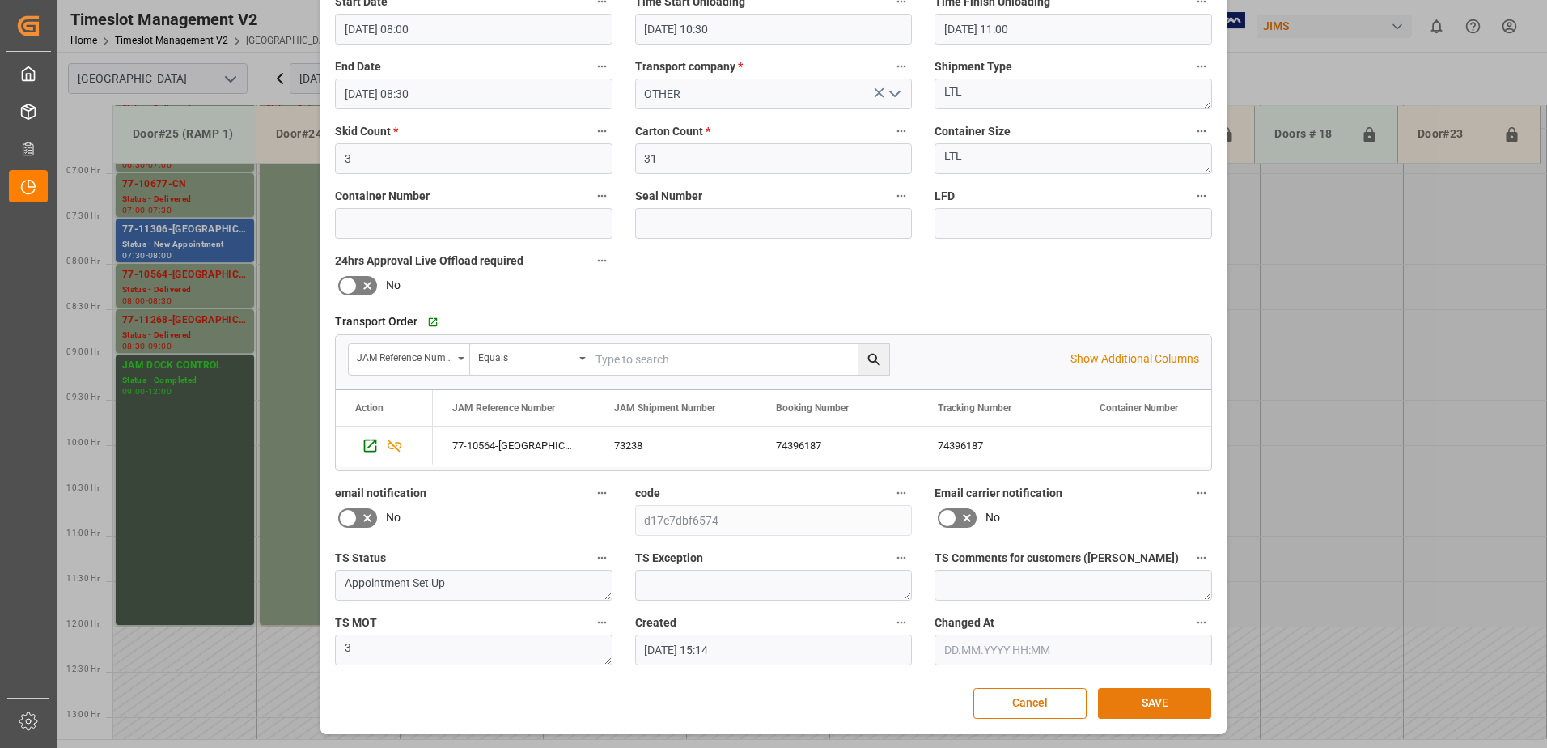
click at [1158, 701] on button "SAVE" at bounding box center [1154, 703] width 113 height 31
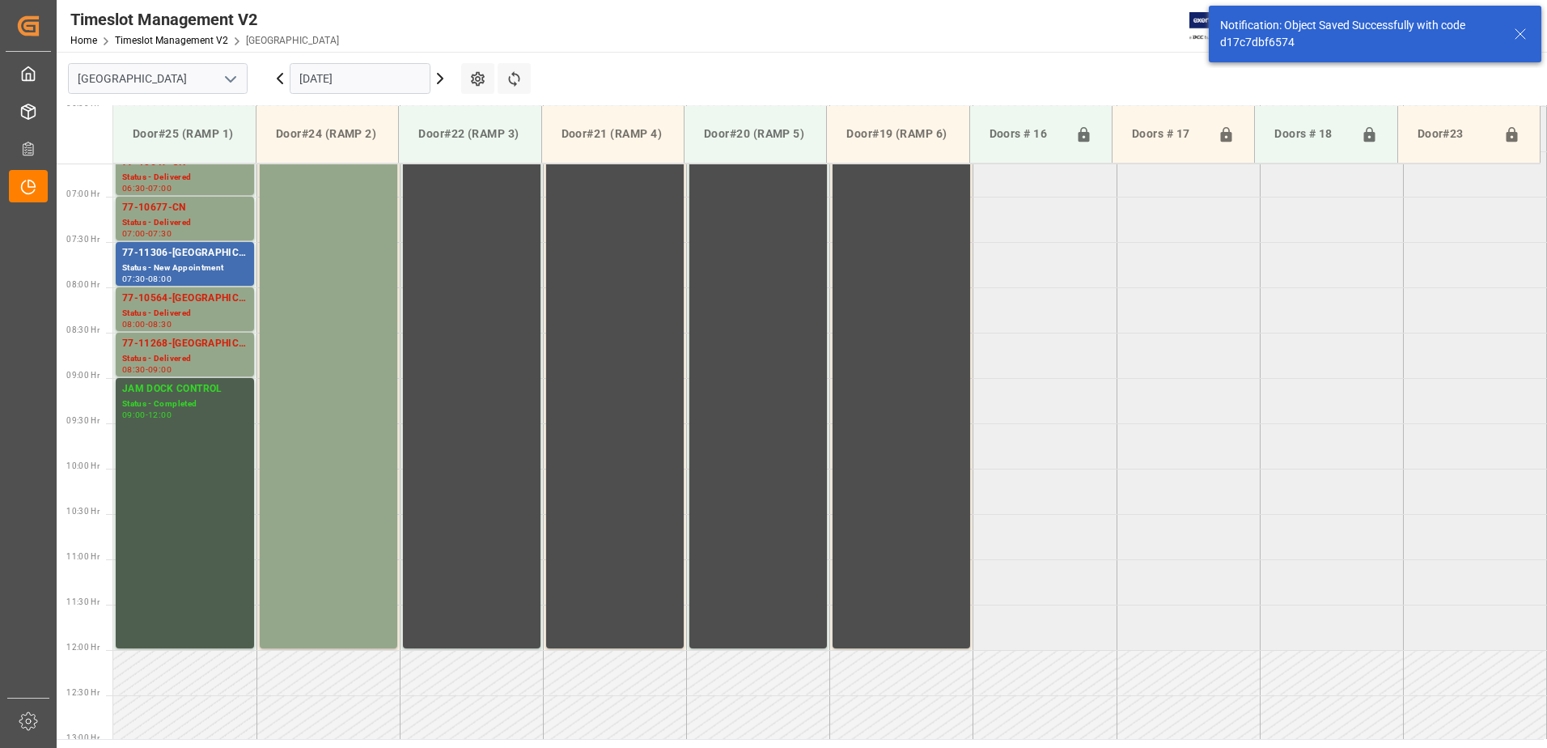
scroll to position [625, 0]
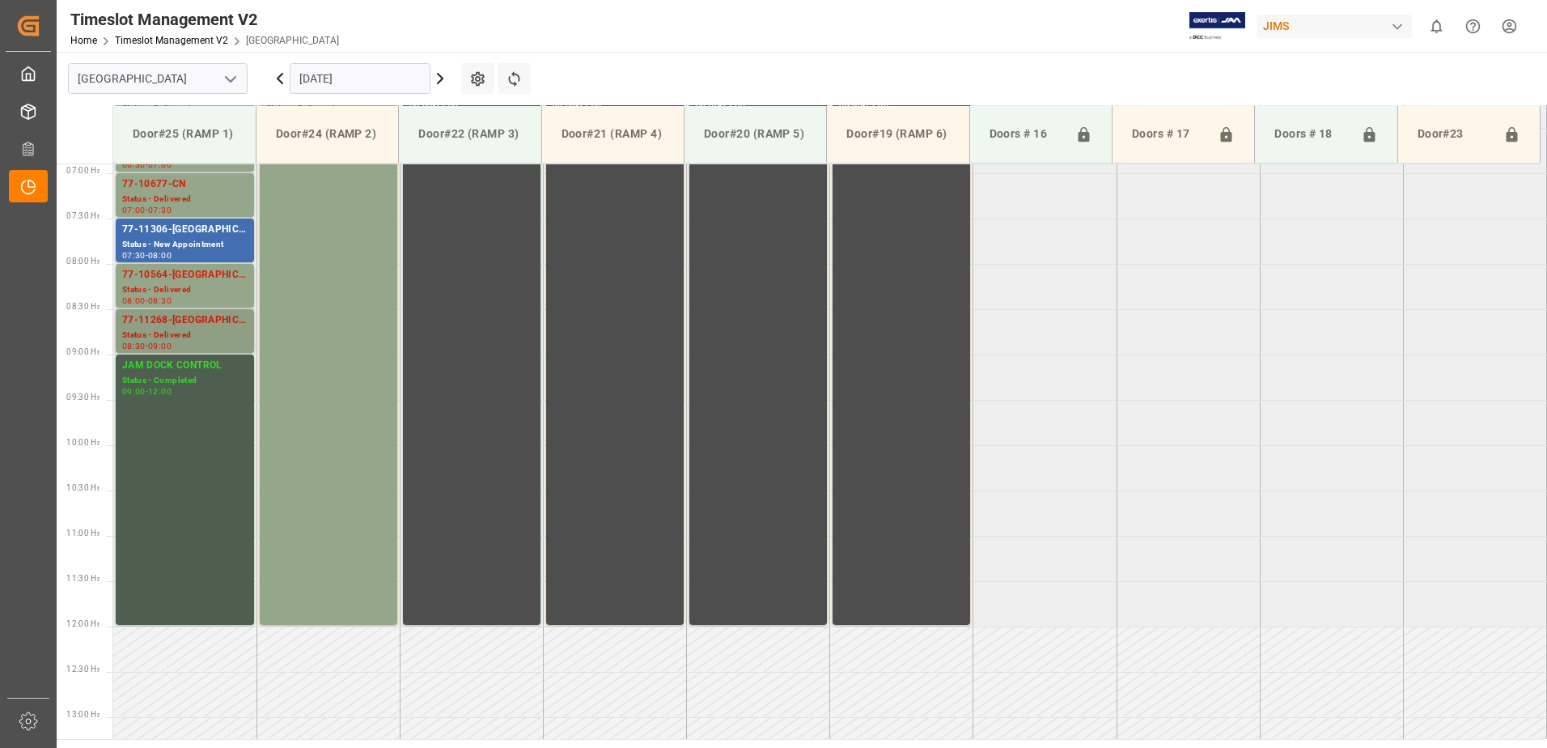
click at [163, 324] on div "77-11268-[GEOGRAPHIC_DATA]" at bounding box center [184, 320] width 125 height 16
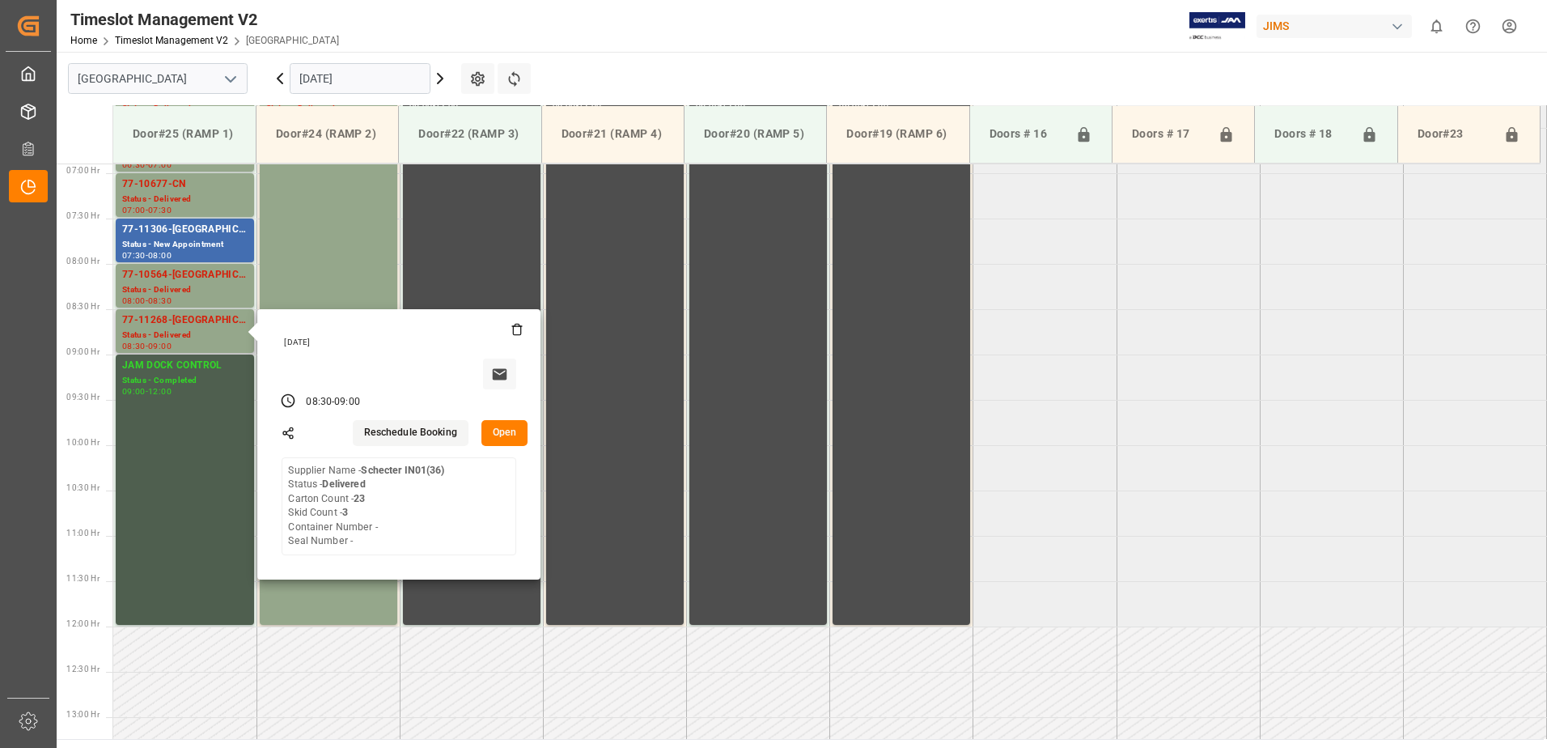
click at [506, 429] on button "Open" at bounding box center [504, 433] width 47 height 26
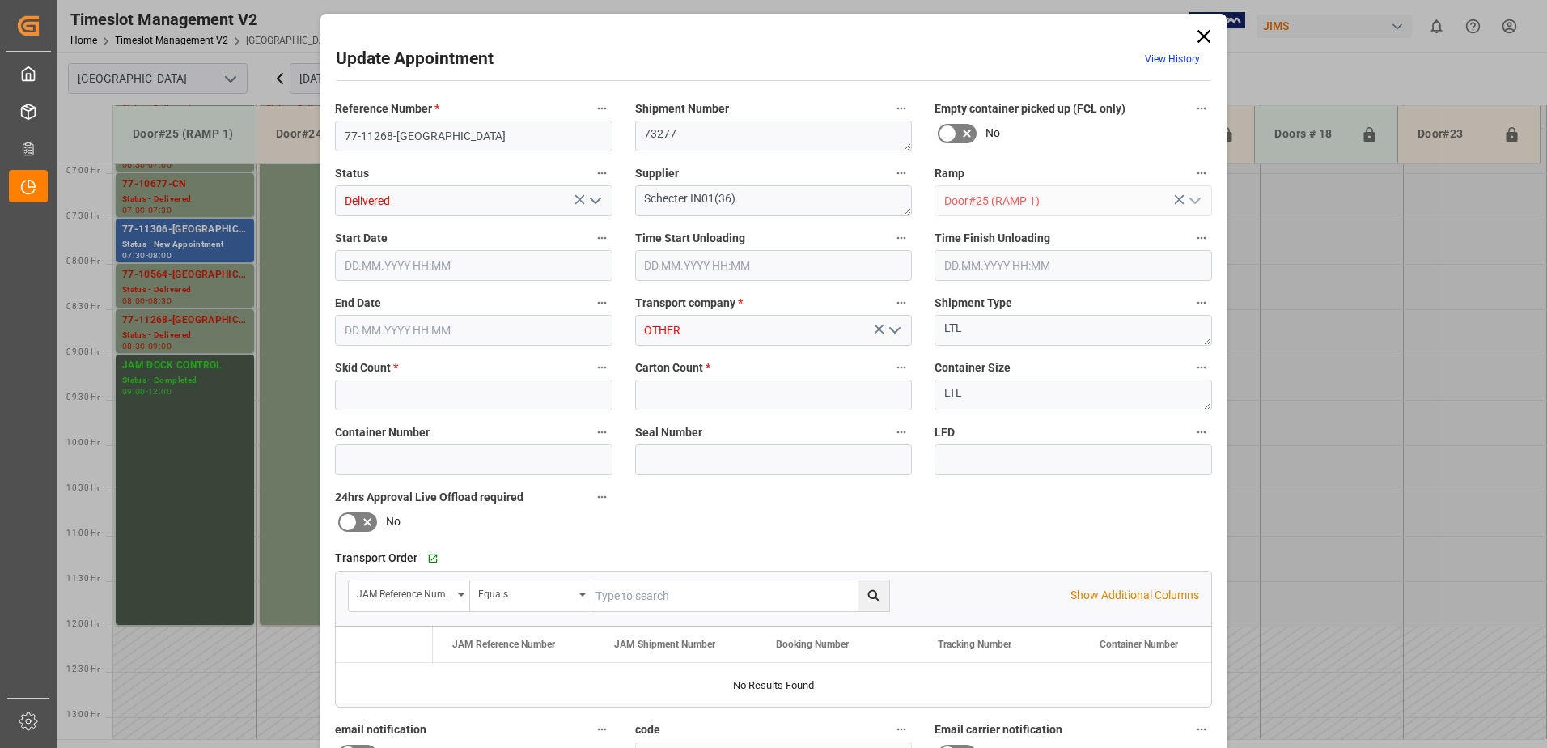
type input "3"
type input "23"
type input "[DATE] 08:30"
type input "07.10.2025 10:30"
type input "07.10.2025 11:00"
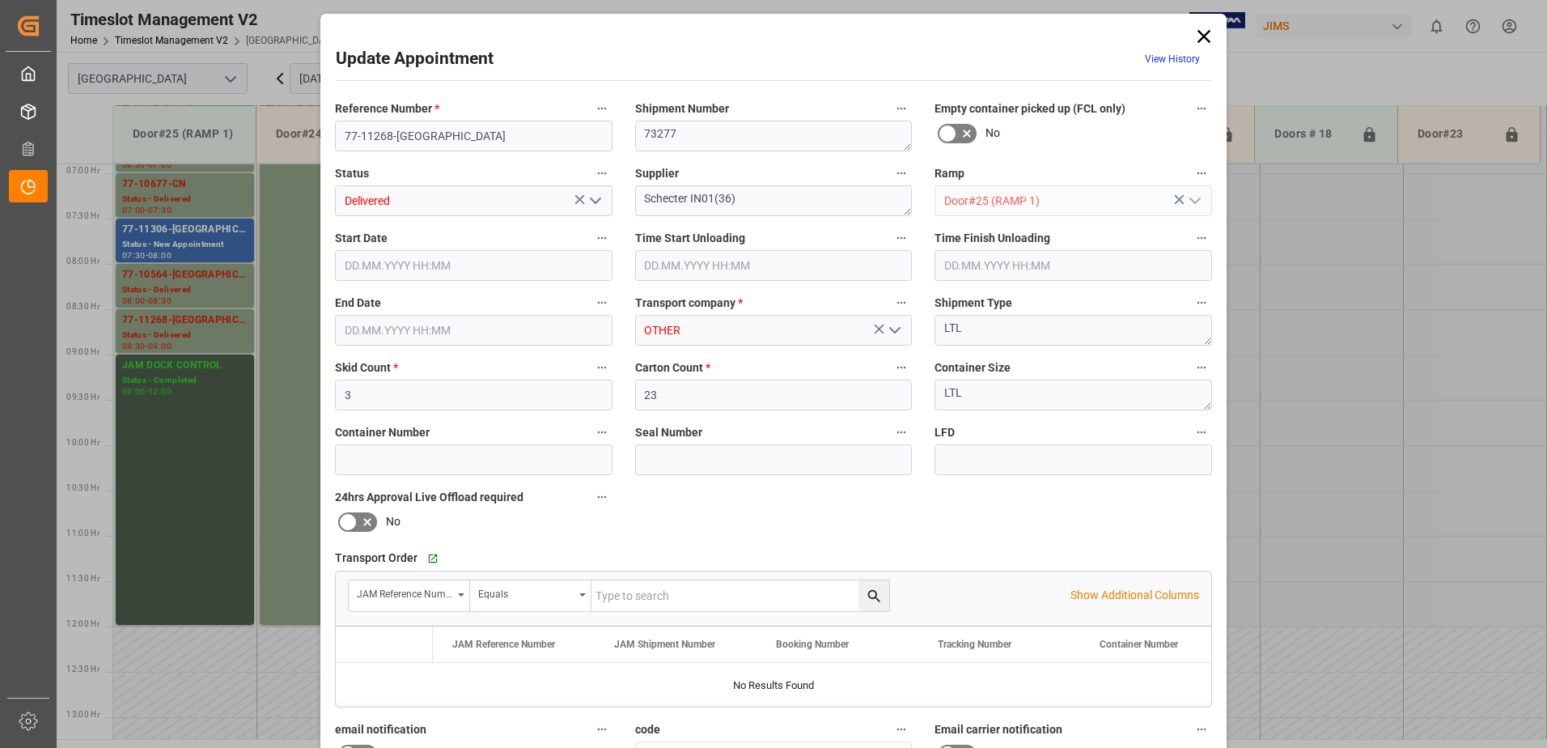
type input "[DATE] 09:00"
type input "07.10.2025 15:25"
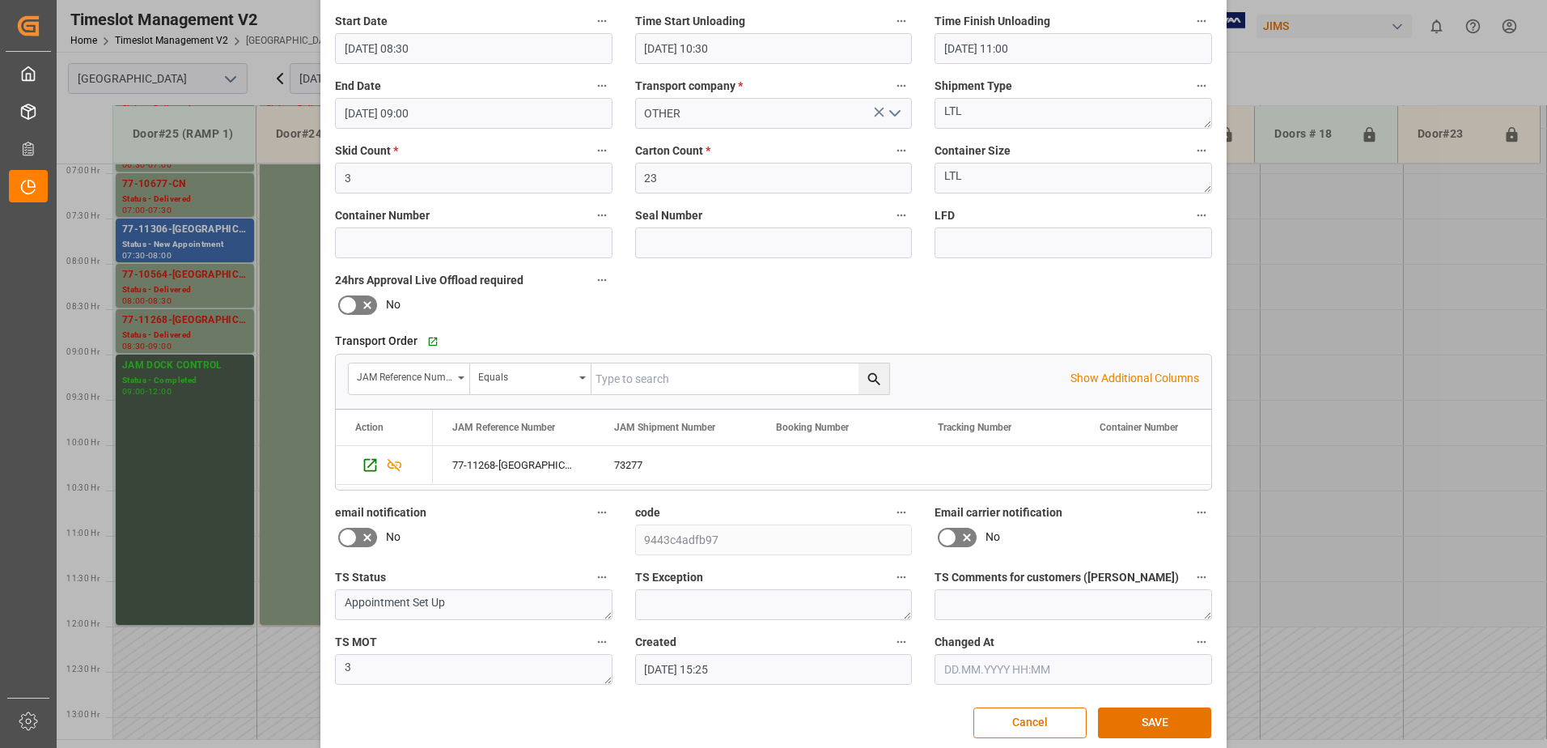
scroll to position [236, 0]
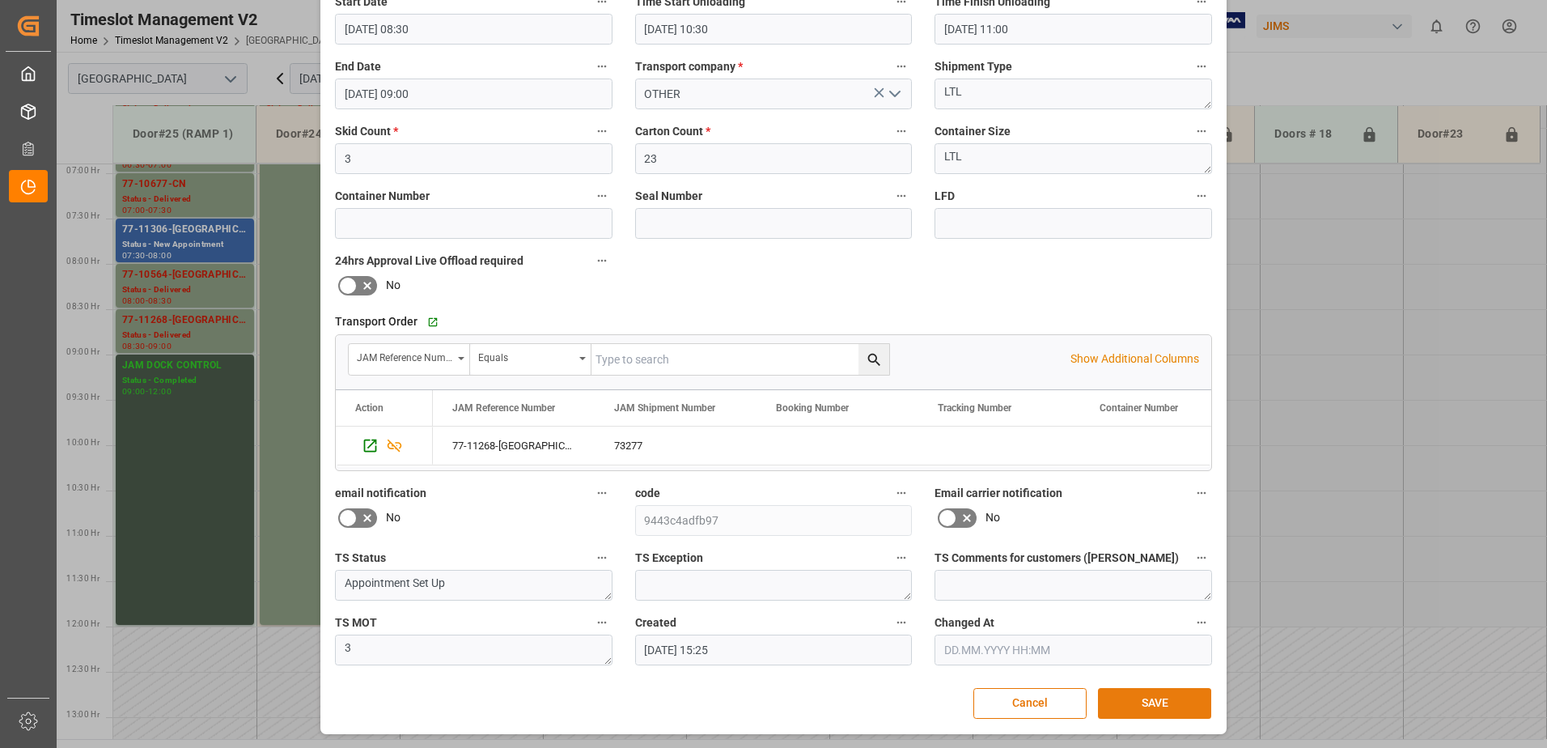
click at [1169, 704] on button "SAVE" at bounding box center [1154, 703] width 113 height 31
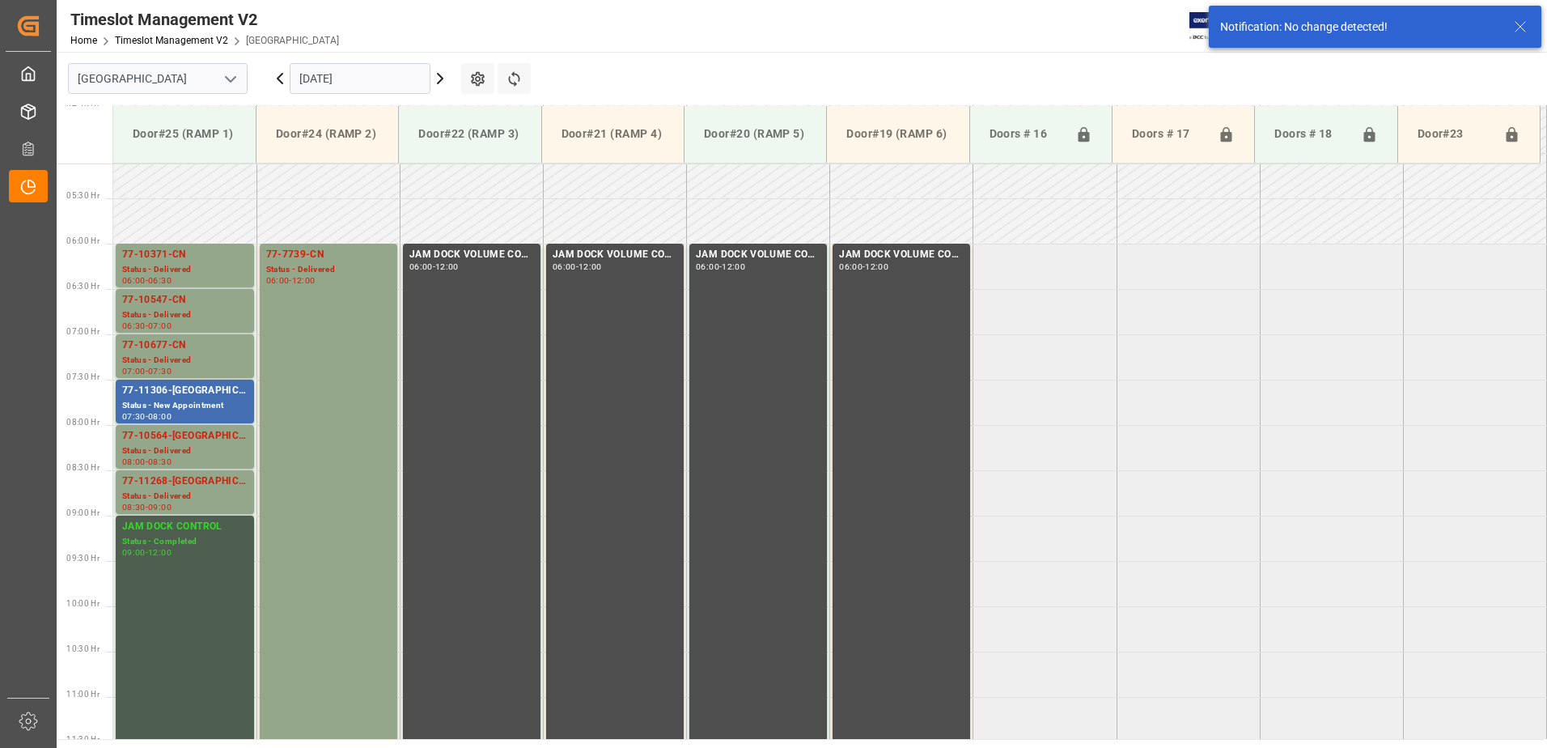
scroll to position [625, 0]
